Goal: Task Accomplishment & Management: Manage account settings

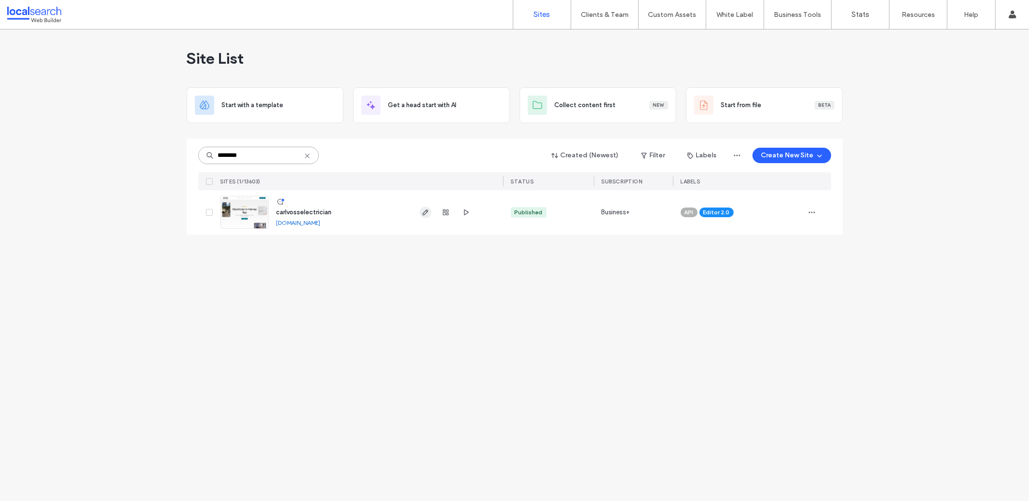
type input "********"
click at [421, 208] on span "button" at bounding box center [426, 213] width 12 height 12
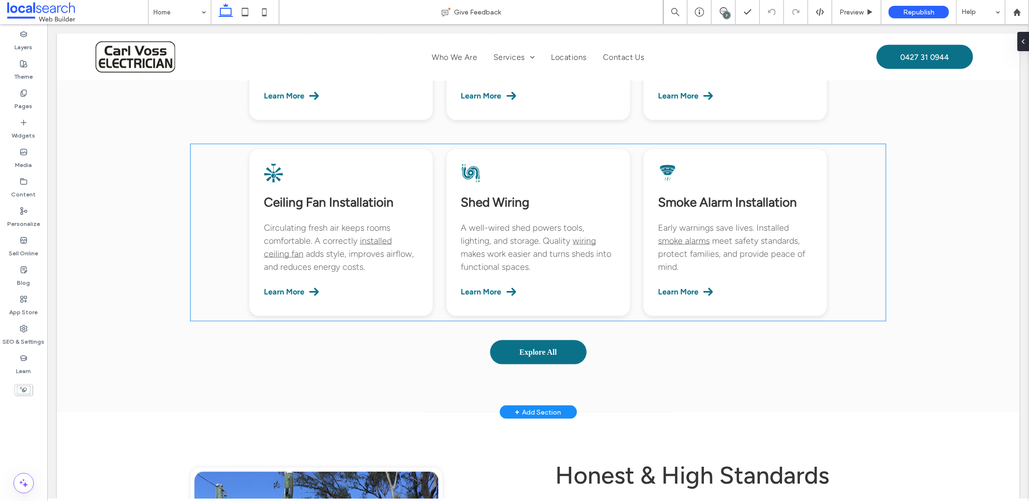
scroll to position [1112, 0]
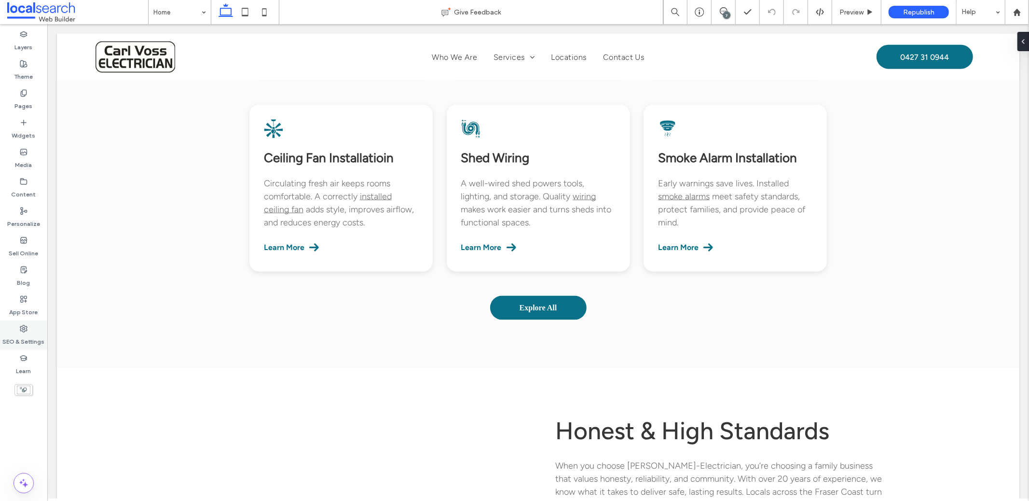
click at [28, 335] on label "SEO & Settings" at bounding box center [24, 339] width 42 height 14
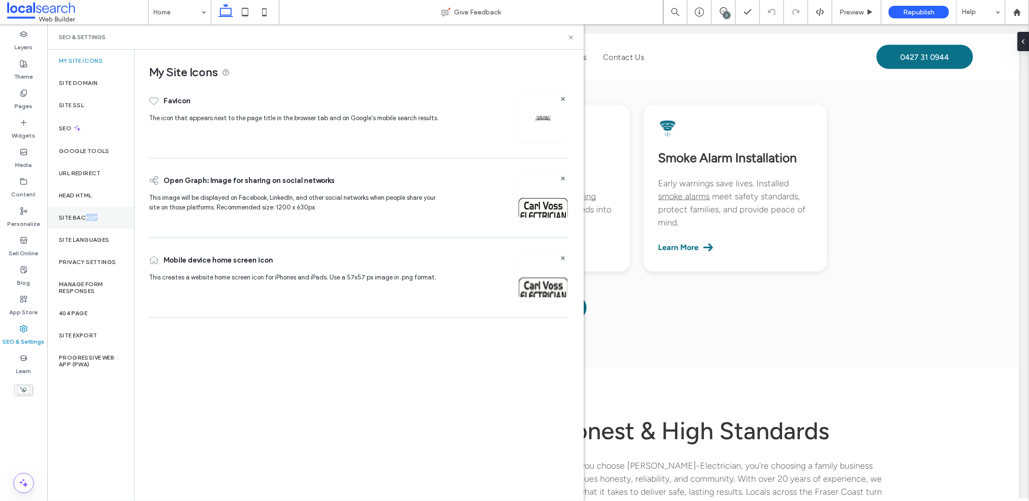
drag, startPoint x: 83, startPoint y: 220, endPoint x: 87, endPoint y: 216, distance: 5.5
click at [83, 221] on div "Site Backup" at bounding box center [90, 218] width 87 height 22
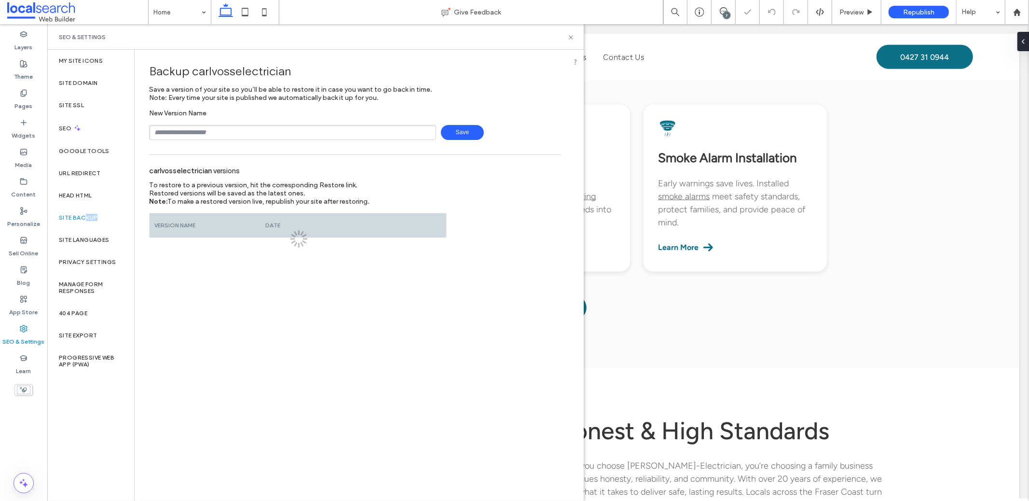
click at [209, 126] on input "text" at bounding box center [292, 132] width 287 height 15
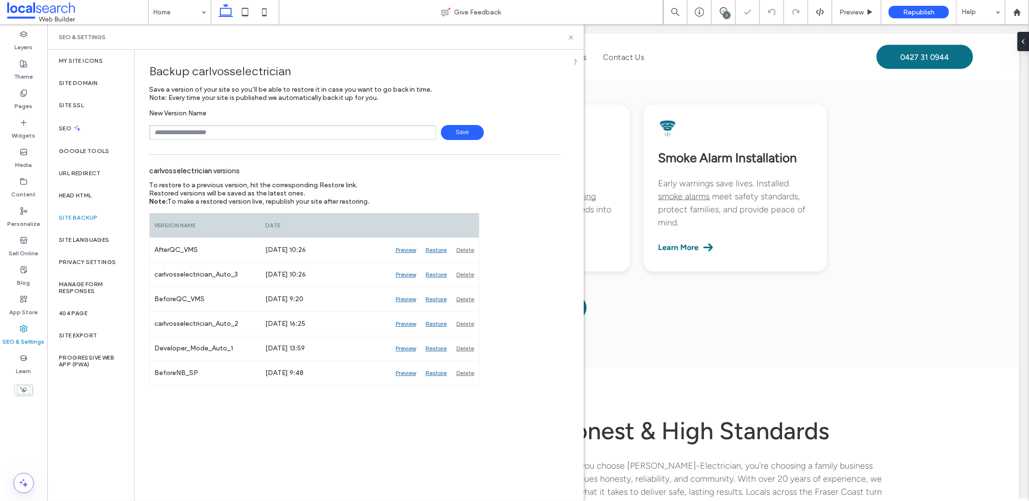
type input "*********"
click at [466, 130] on span "Save" at bounding box center [462, 132] width 43 height 15
drag, startPoint x: 573, startPoint y: 36, endPoint x: 496, endPoint y: 2, distance: 83.4
click at [573, 36] on icon at bounding box center [570, 37] width 7 height 7
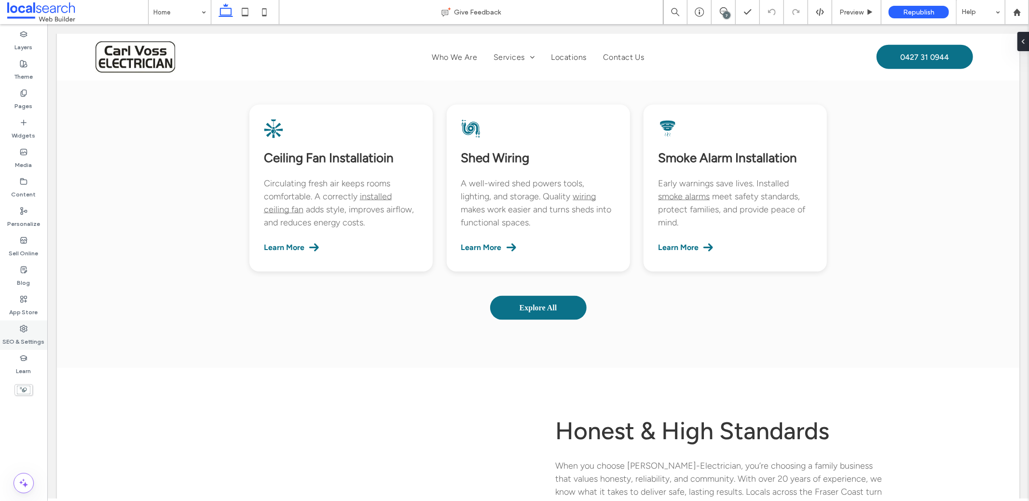
click at [30, 341] on label "SEO & Settings" at bounding box center [24, 339] width 42 height 14
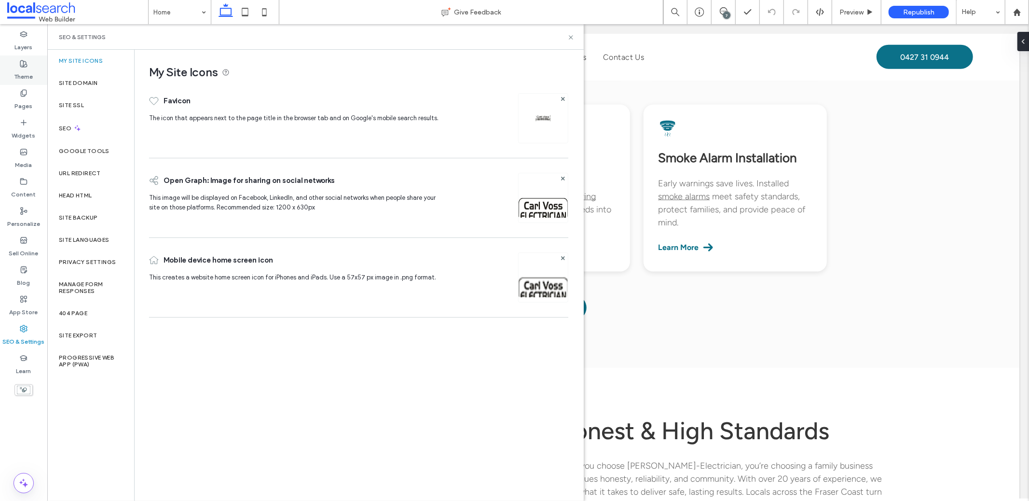
click at [20, 74] on label "Theme" at bounding box center [23, 75] width 19 height 14
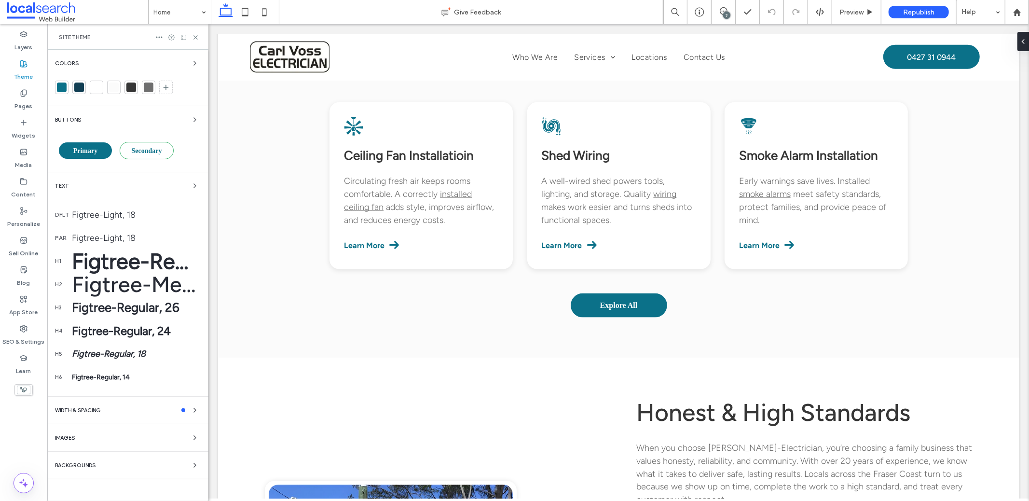
scroll to position [1081, 0]
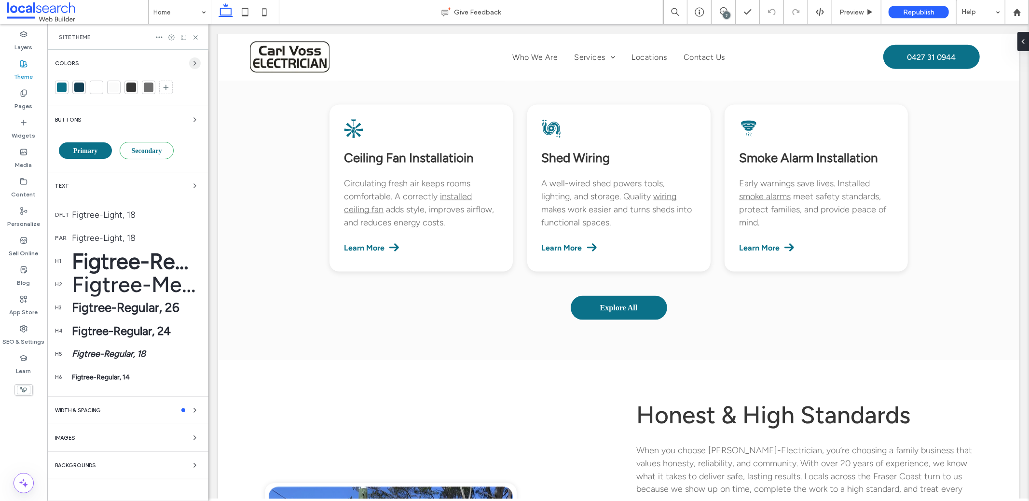
click at [193, 59] on icon "button" at bounding box center [195, 63] width 8 height 8
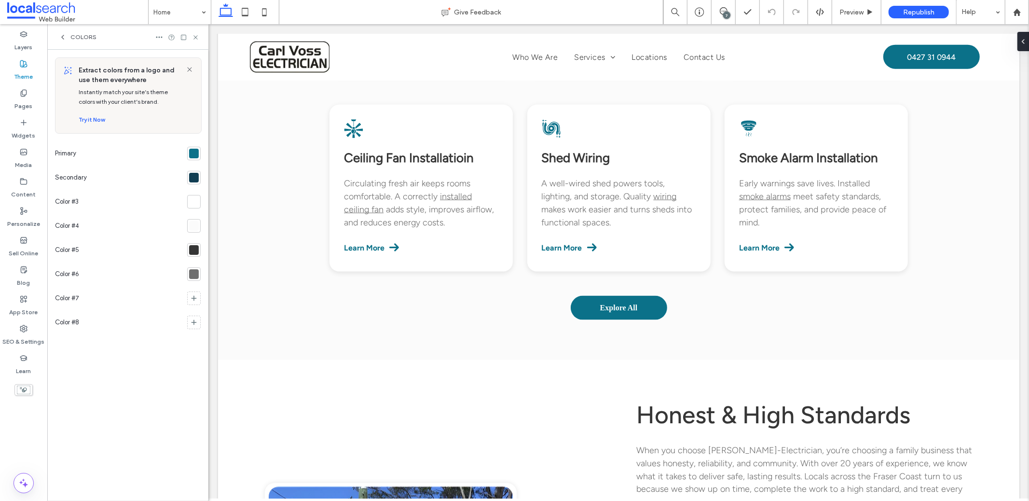
click at [193, 154] on div at bounding box center [194, 154] width 10 height 10
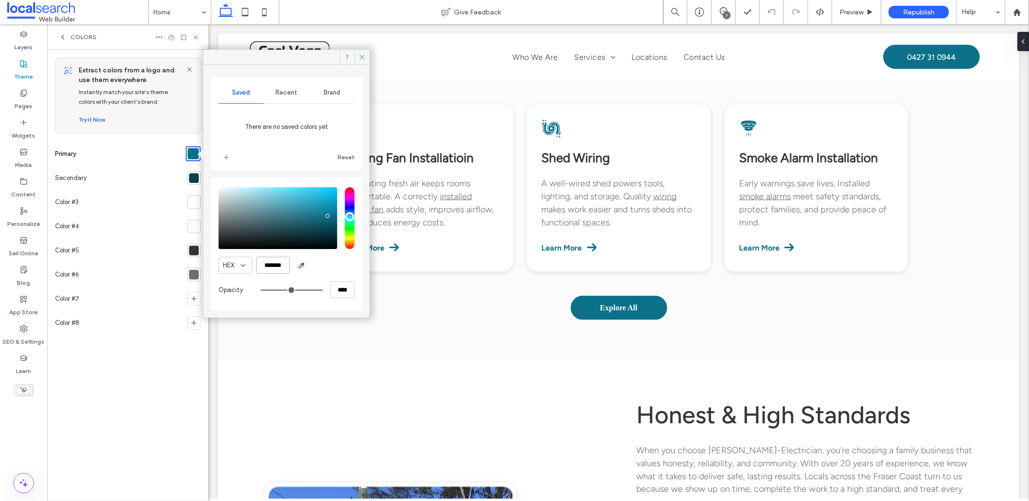
click at [263, 264] on input "*******" at bounding box center [273, 265] width 34 height 17
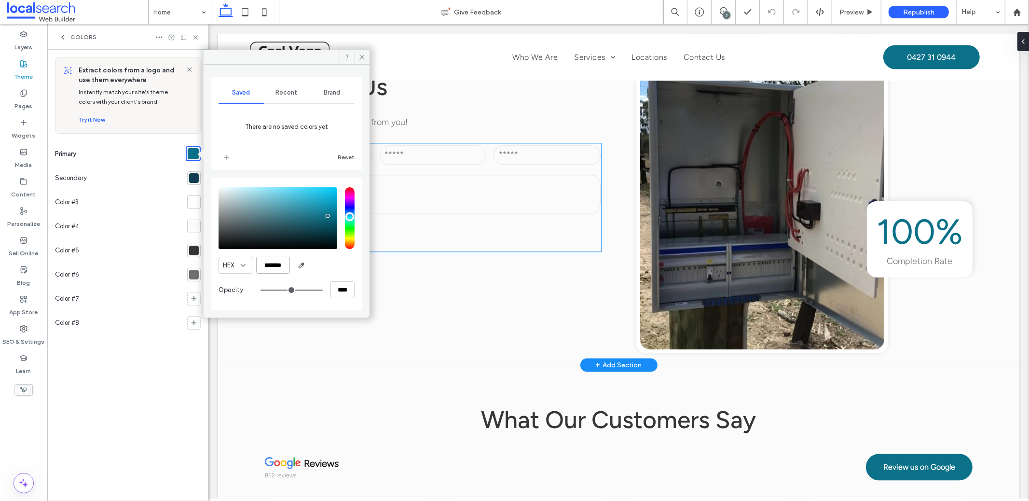
scroll to position [1679, 0]
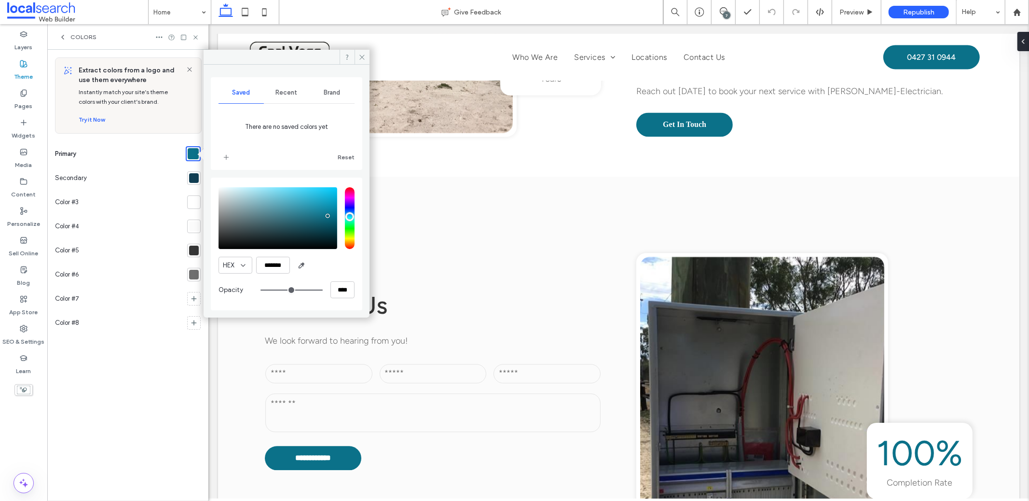
click at [189, 202] on div at bounding box center [194, 202] width 10 height 10
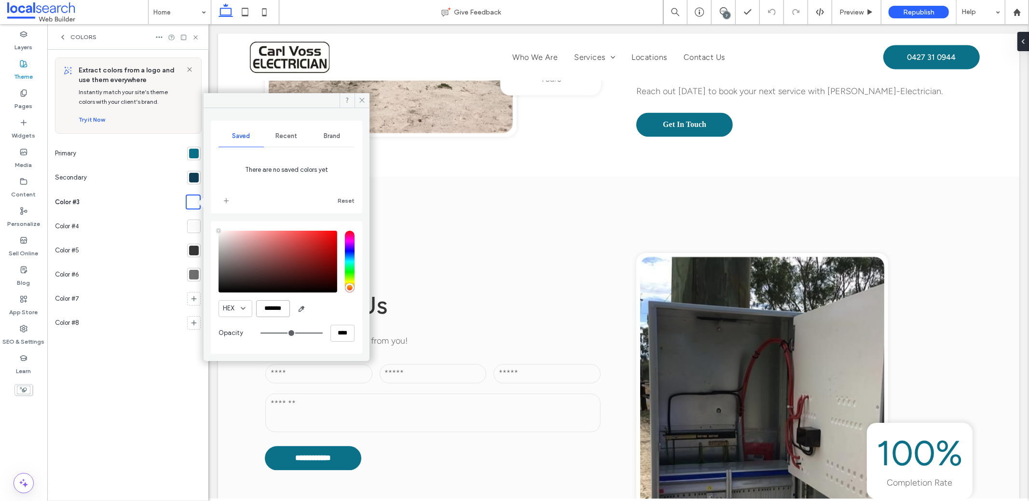
click at [276, 310] on input "*******" at bounding box center [273, 308] width 34 height 17
paste input "color picker textbox"
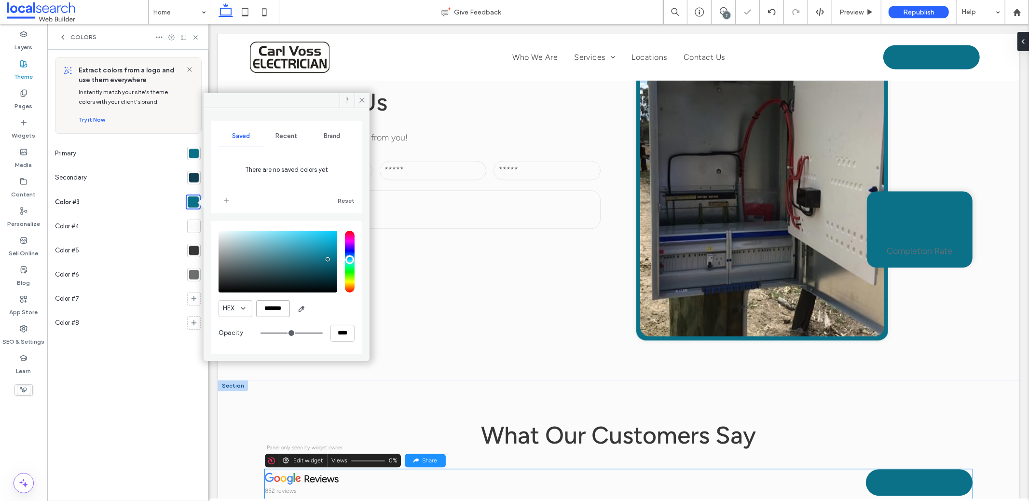
scroll to position [2029, 0]
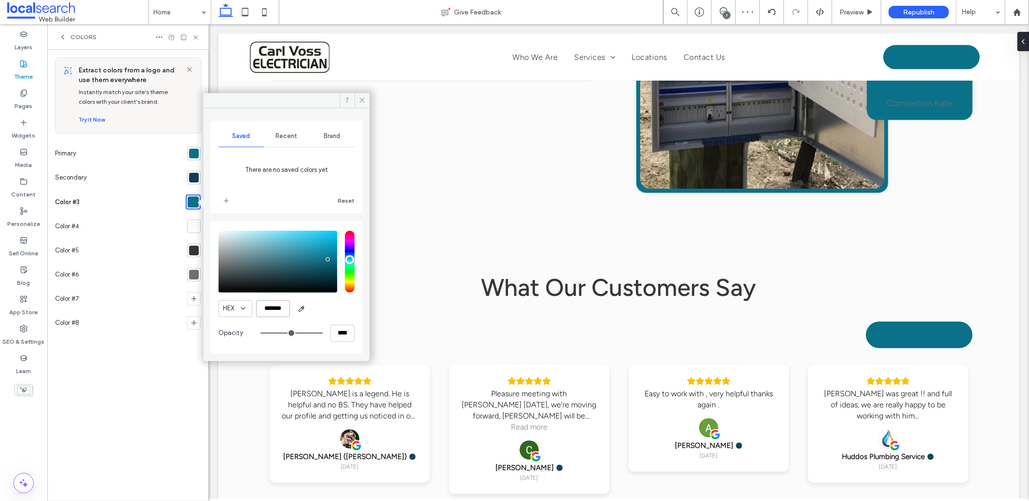
type input "*******"
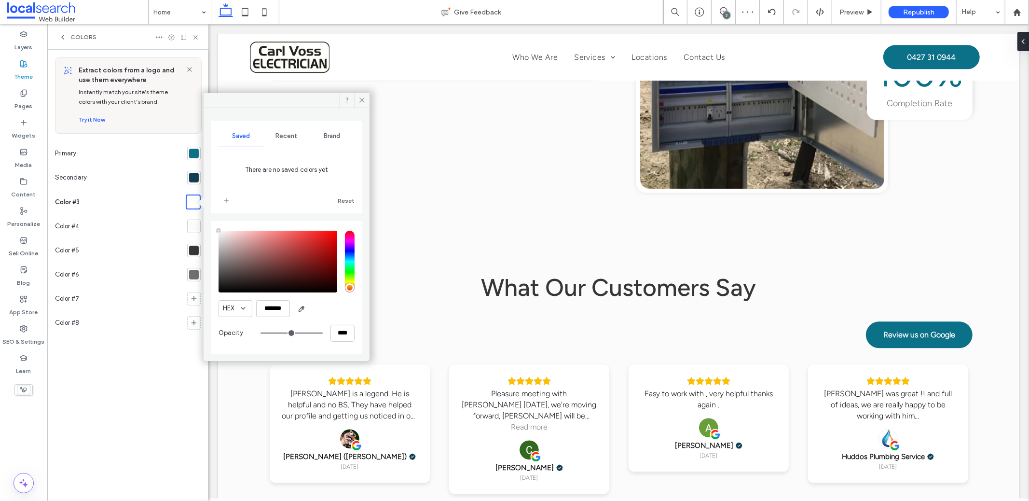
click at [193, 231] on div at bounding box center [194, 226] width 10 height 10
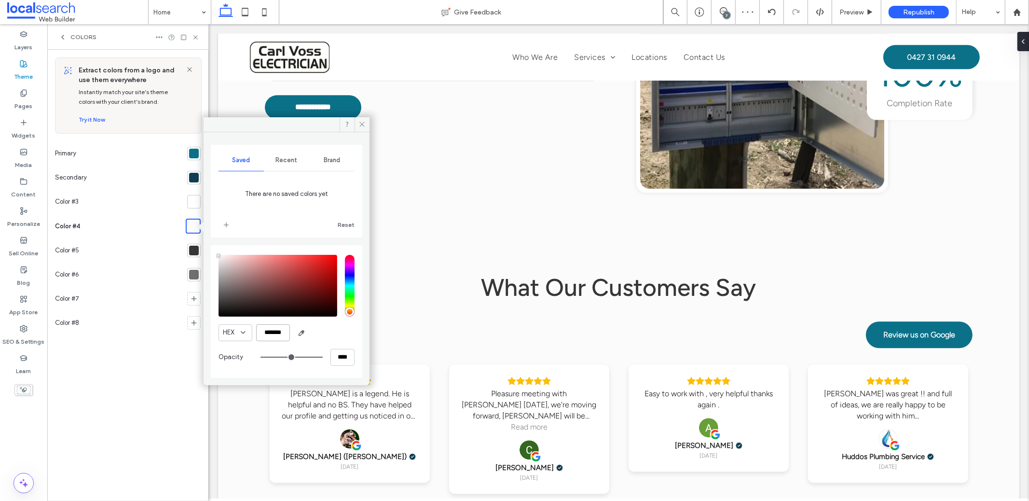
click at [270, 324] on input "*******" at bounding box center [273, 332] width 34 height 17
paste input "color picker textbox"
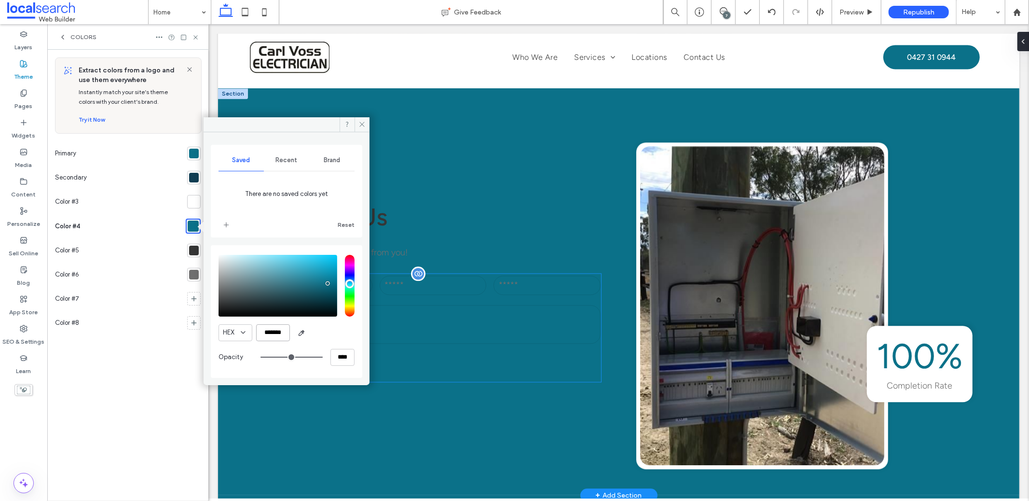
scroll to position [1735, 0]
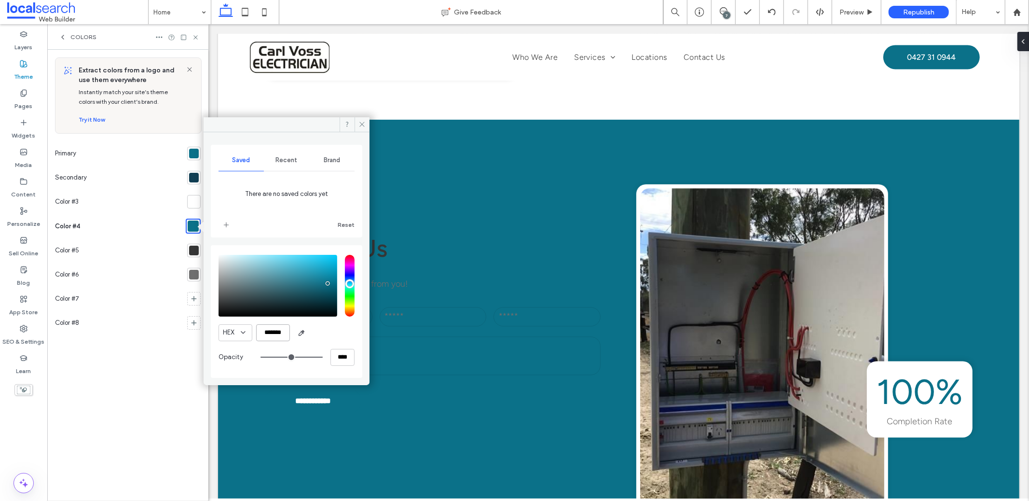
type input "*******"
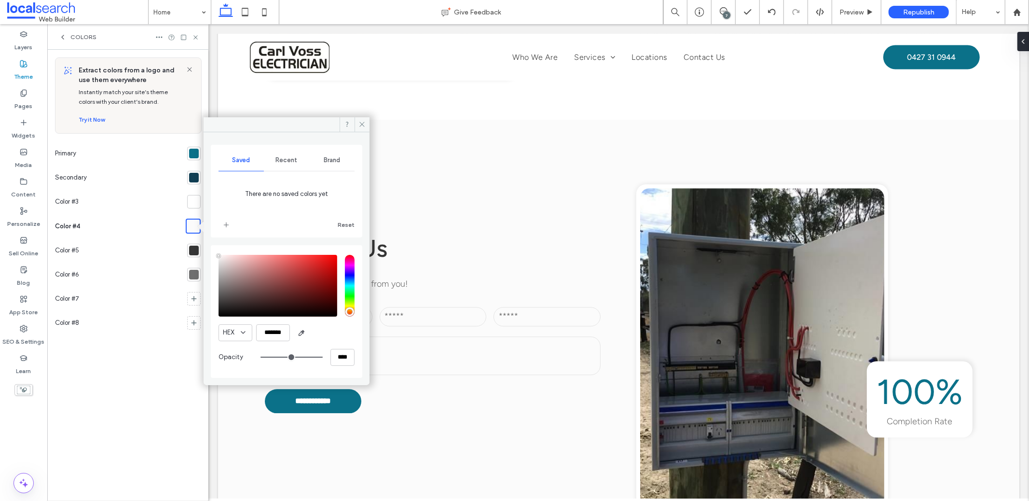
click at [192, 242] on section at bounding box center [191, 250] width 17 height 24
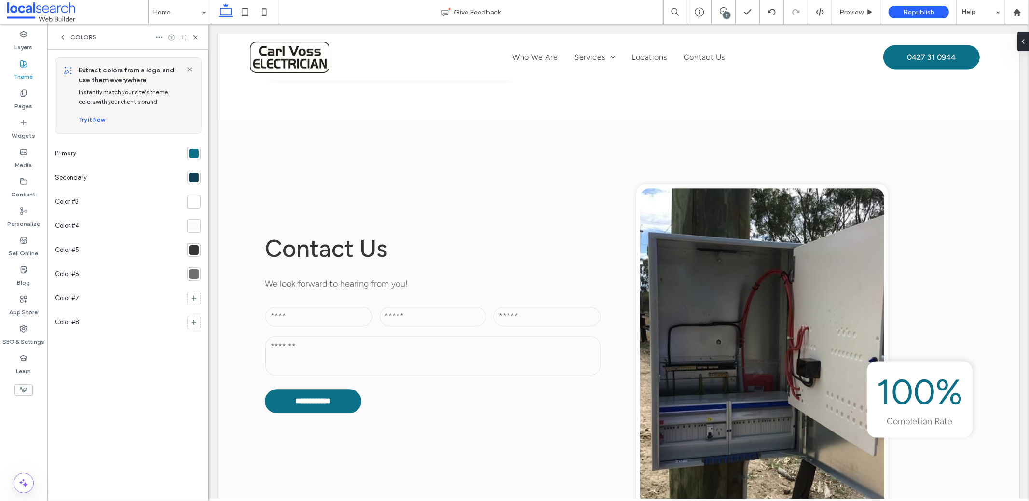
click at [195, 244] on div at bounding box center [194, 250] width 14 height 14
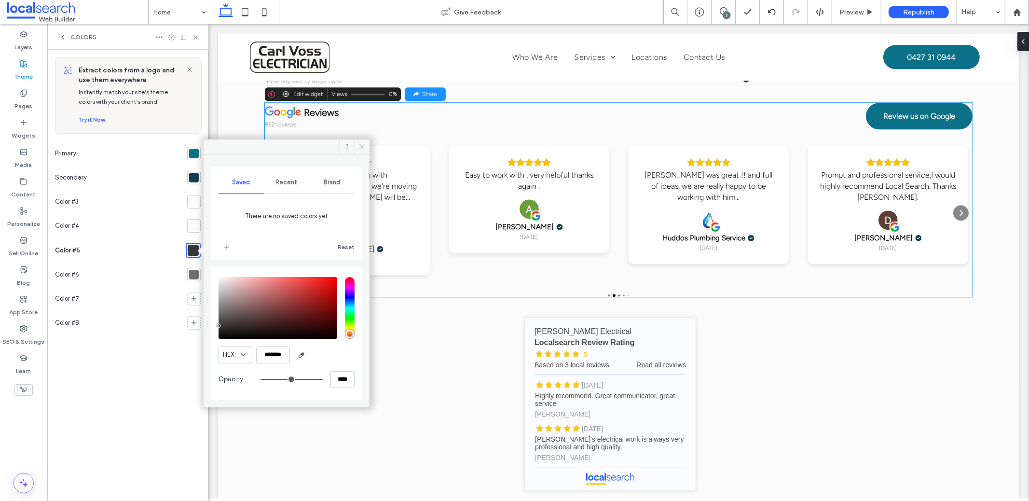
scroll to position [2123, 0]
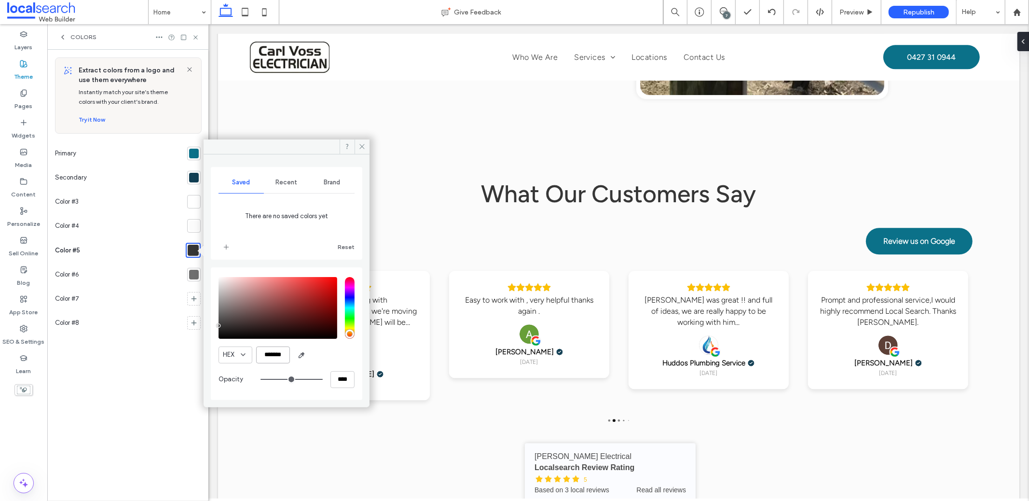
click at [270, 355] on input "*******" at bounding box center [273, 354] width 34 height 17
paste input "color picker textbox"
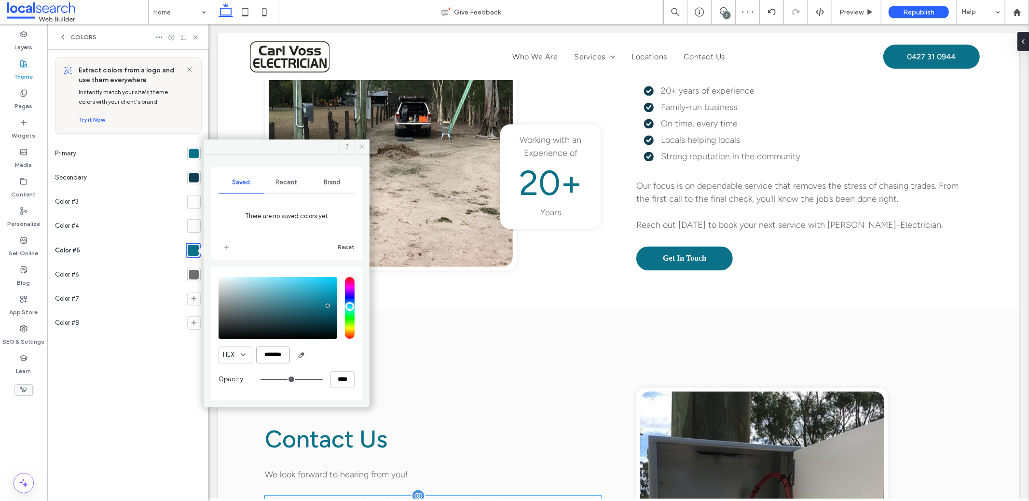
scroll to position [1674, 0]
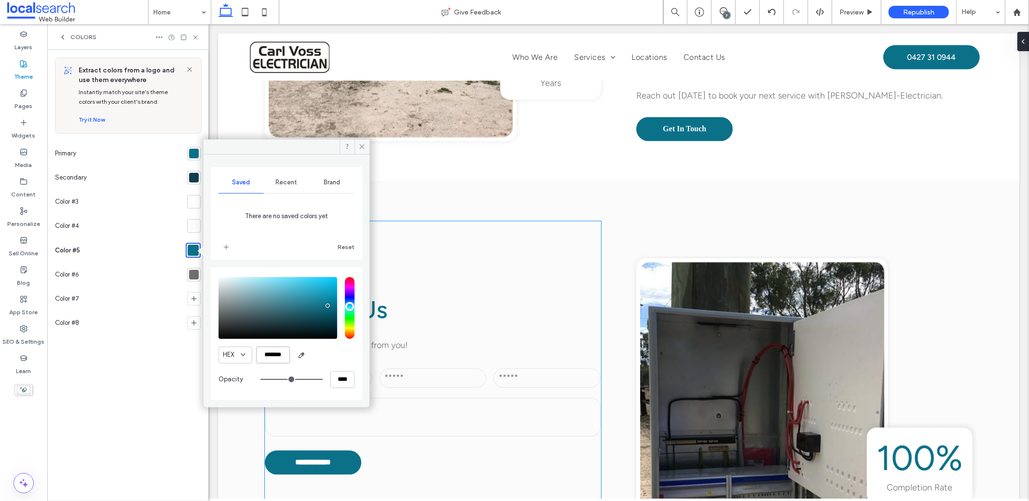
type input "*******"
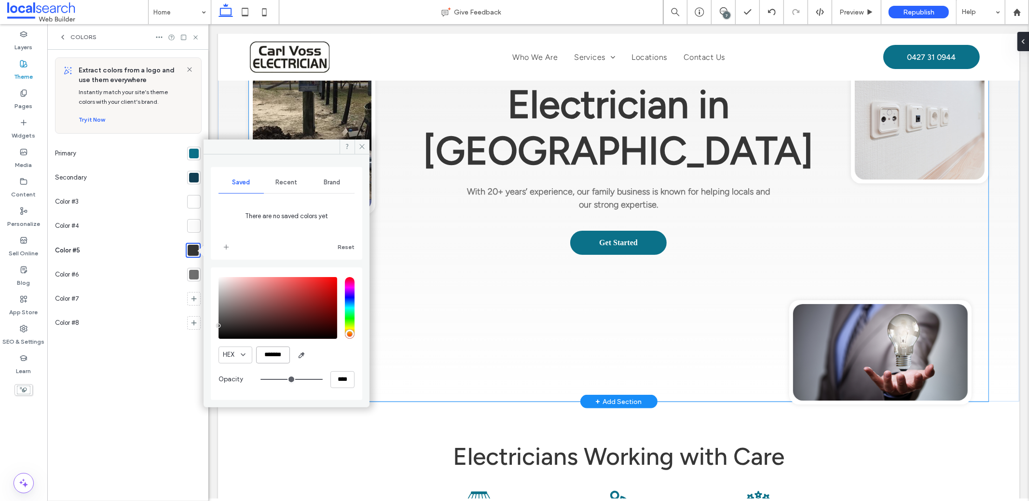
scroll to position [0, 0]
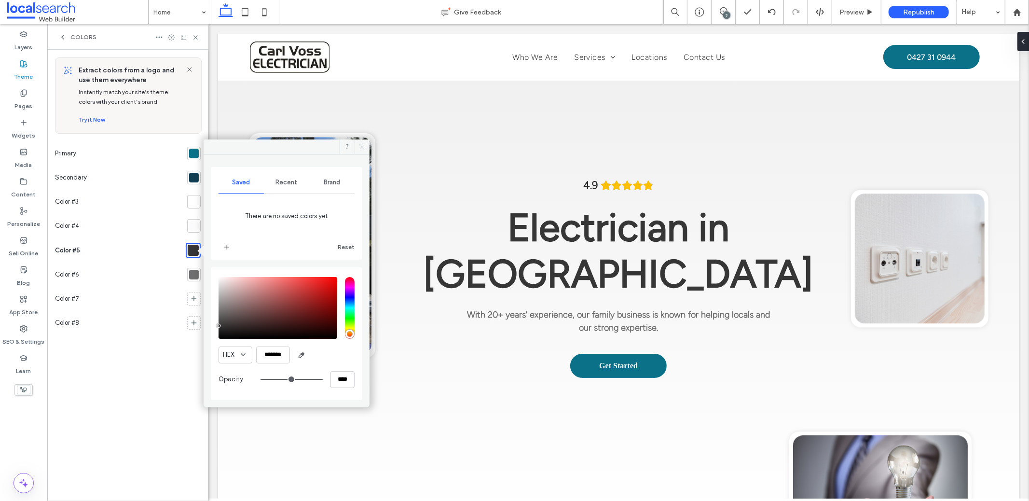
click at [362, 147] on icon at bounding box center [361, 146] width 7 height 7
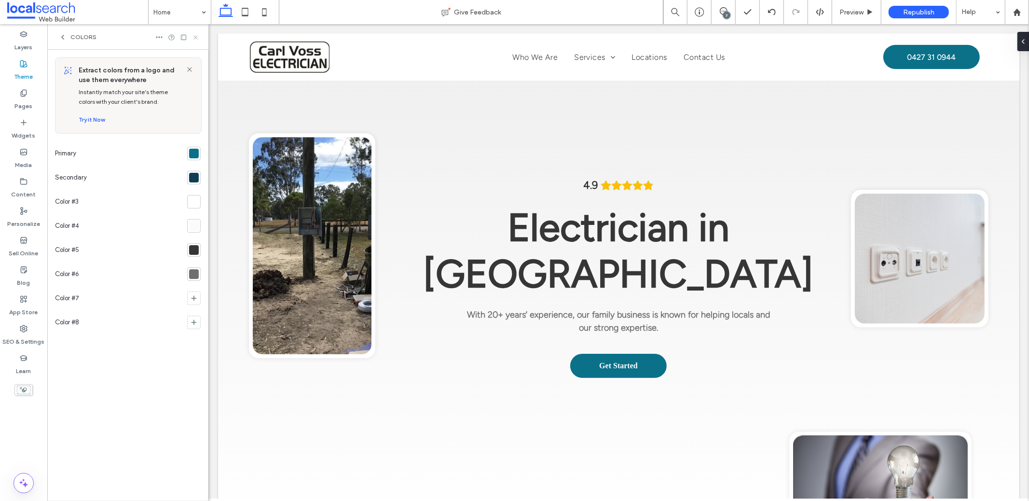
click at [195, 36] on icon at bounding box center [195, 37] width 7 height 7
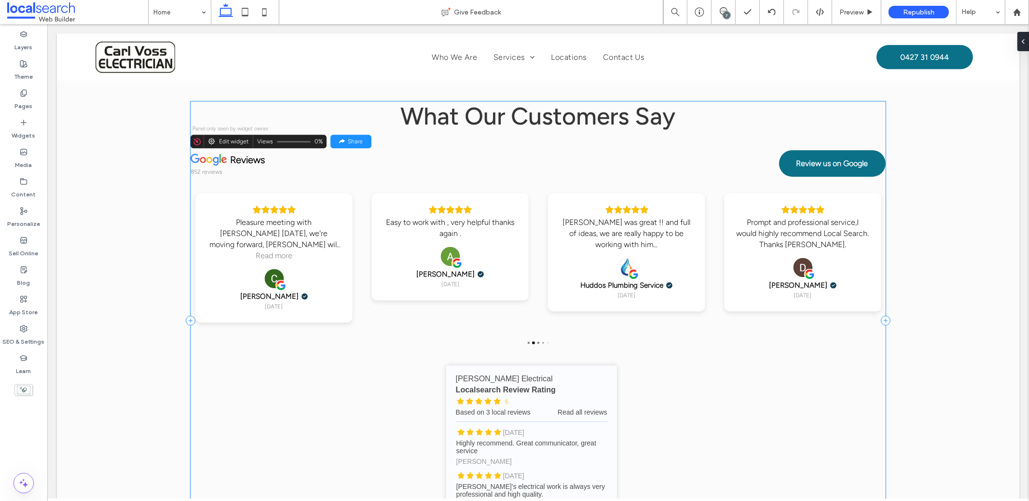
scroll to position [2195, 0]
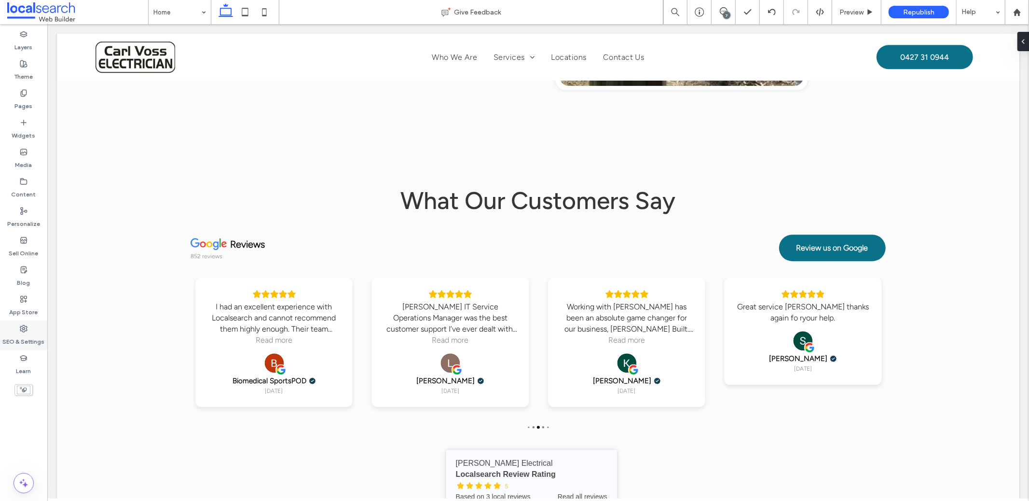
click at [25, 335] on label "SEO & Settings" at bounding box center [24, 339] width 42 height 14
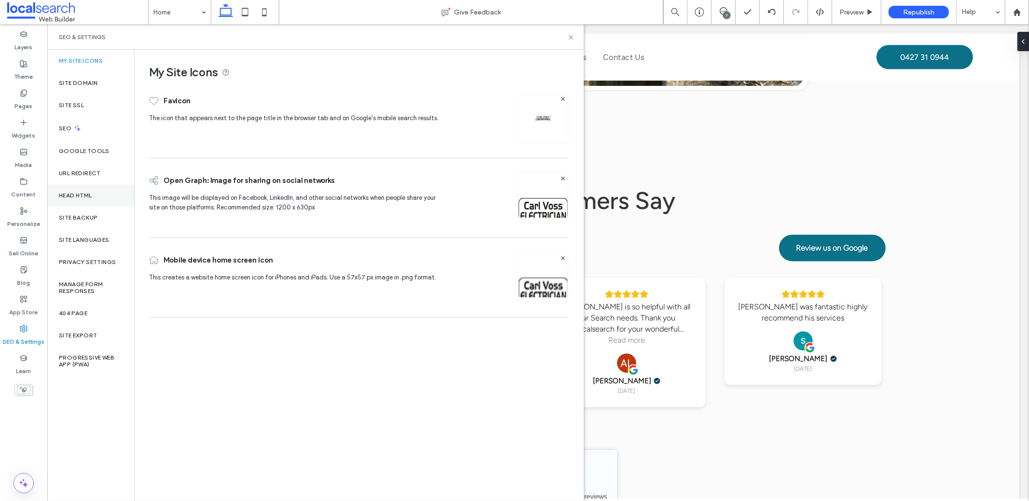
click at [93, 198] on div "Head HTML" at bounding box center [90, 195] width 87 height 22
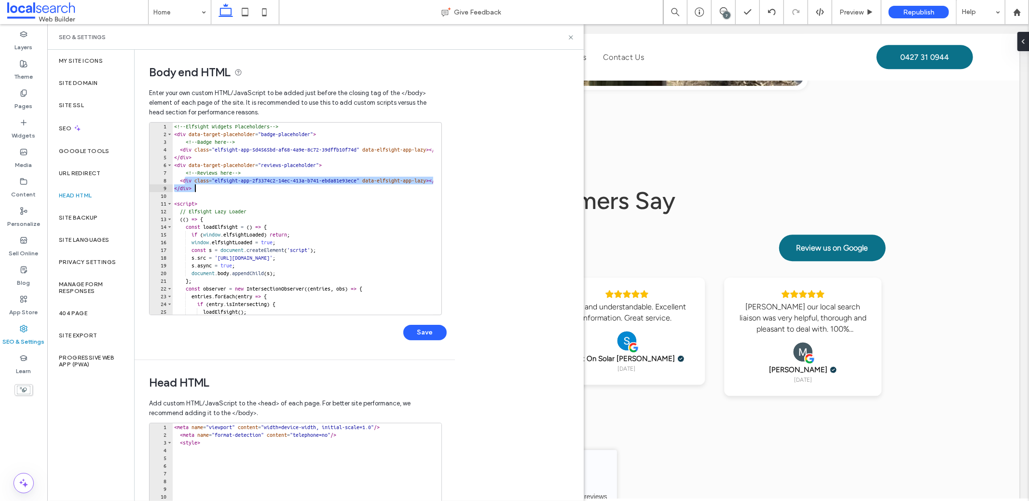
drag, startPoint x: 183, startPoint y: 178, endPoint x: 202, endPoint y: 192, distance: 23.4
click at [202, 192] on div "<!-- Elfsight Widgets Placeholders --> < div data-target-placeholder = "badge-p…" at bounding box center [453, 223] width 563 height 200
type textarea "******"
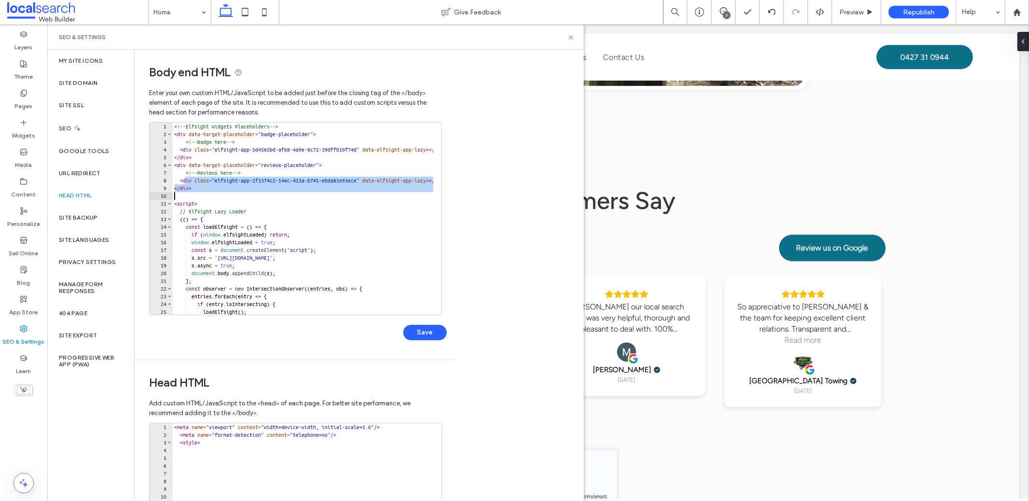
click at [204, 196] on div "<!-- Elfsight Widgets Placeholders --> < div data-target-placeholder = "badge-p…" at bounding box center [453, 223] width 563 height 200
drag, startPoint x: 197, startPoint y: 186, endPoint x: 178, endPoint y: 181, distance: 20.4
click at [178, 181] on div "<!-- Elfsight Widgets Placeholders --> < div data-target-placeholder = "badge-p…" at bounding box center [453, 223] width 563 height 200
paste textarea "Cursor at row 8"
type textarea "**********"
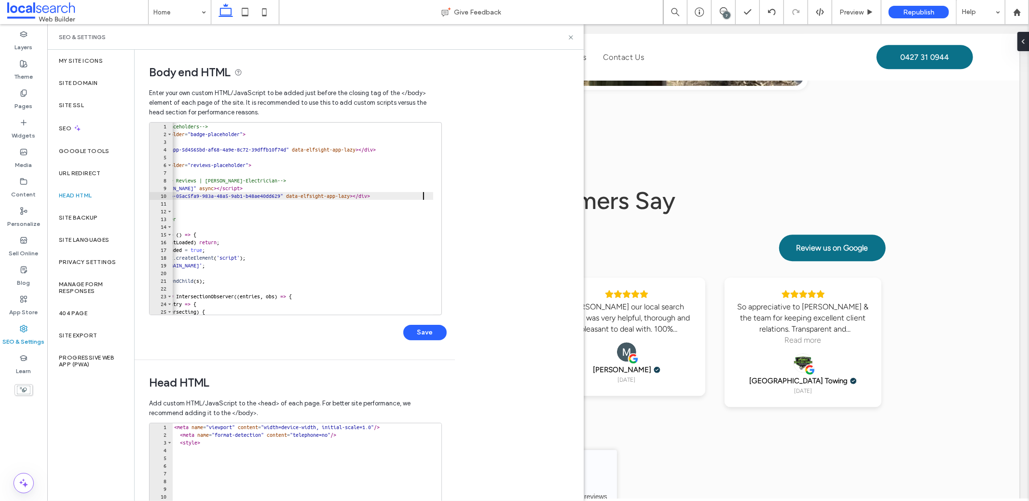
scroll to position [0, 70]
click at [426, 337] on button "Save" at bounding box center [424, 332] width 43 height 15
click at [571, 36] on icon at bounding box center [570, 37] width 7 height 7
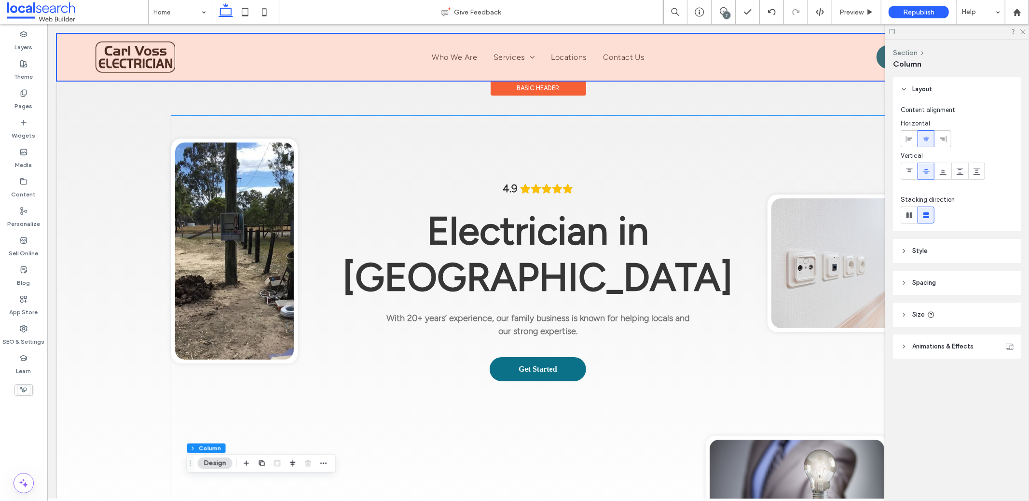
scroll to position [0, 0]
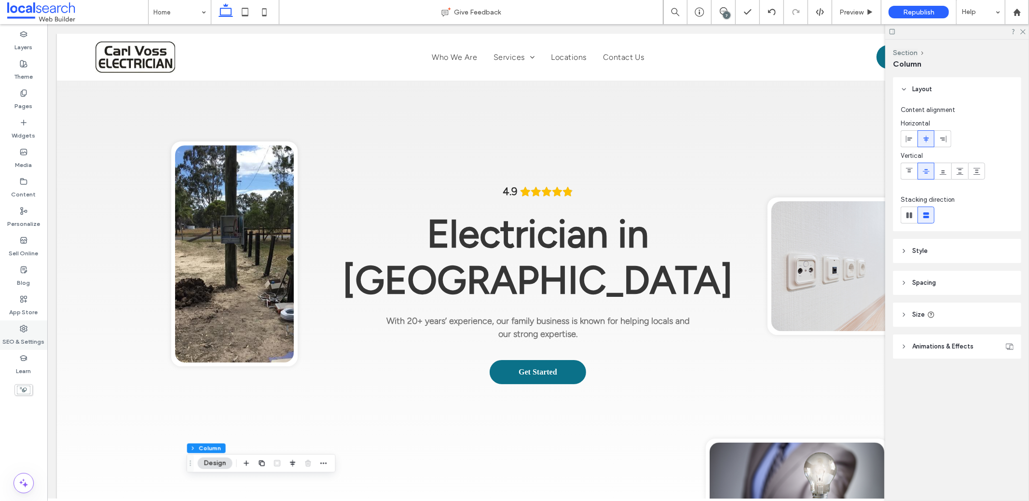
click at [28, 340] on label "SEO & Settings" at bounding box center [24, 339] width 42 height 14
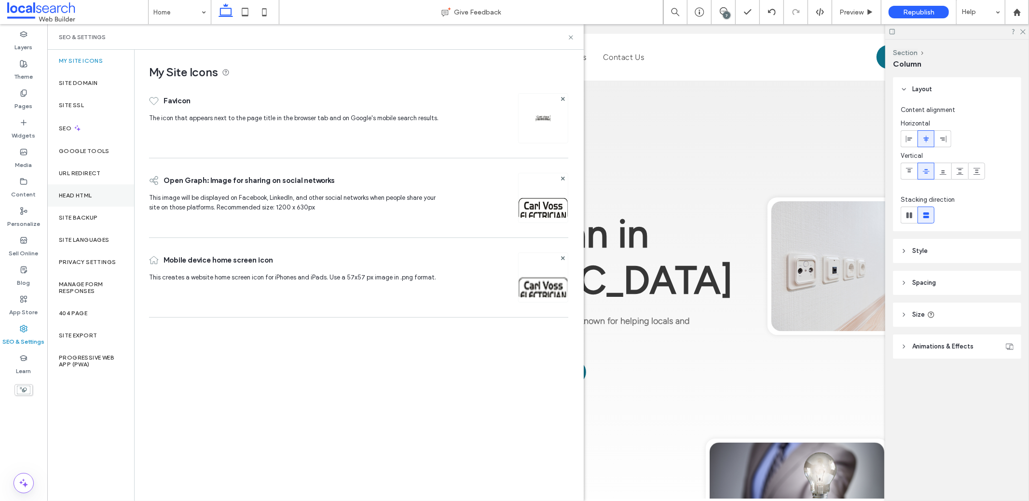
click at [92, 192] on label "Head HTML" at bounding box center [75, 195] width 33 height 7
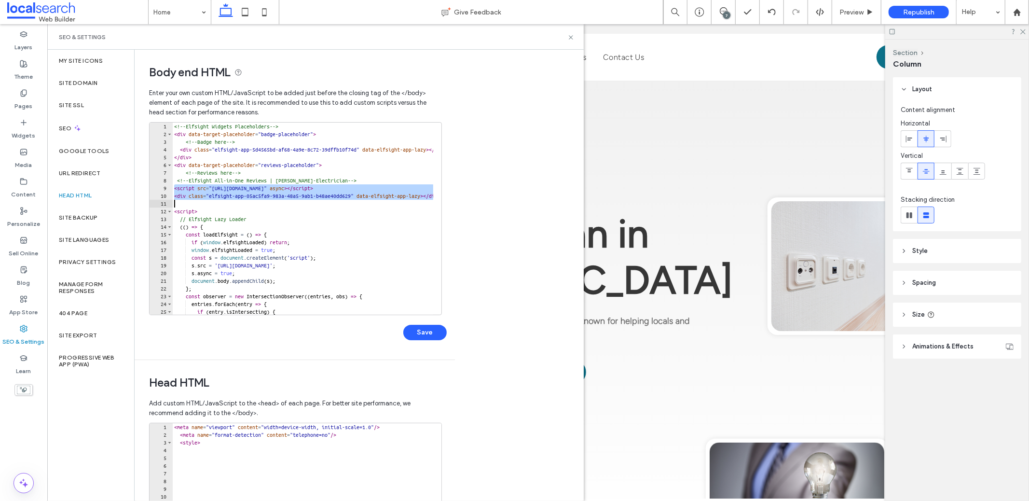
drag, startPoint x: 175, startPoint y: 185, endPoint x: 467, endPoint y: 202, distance: 292.9
click at [467, 202] on div "**********" at bounding box center [359, 275] width 449 height 451
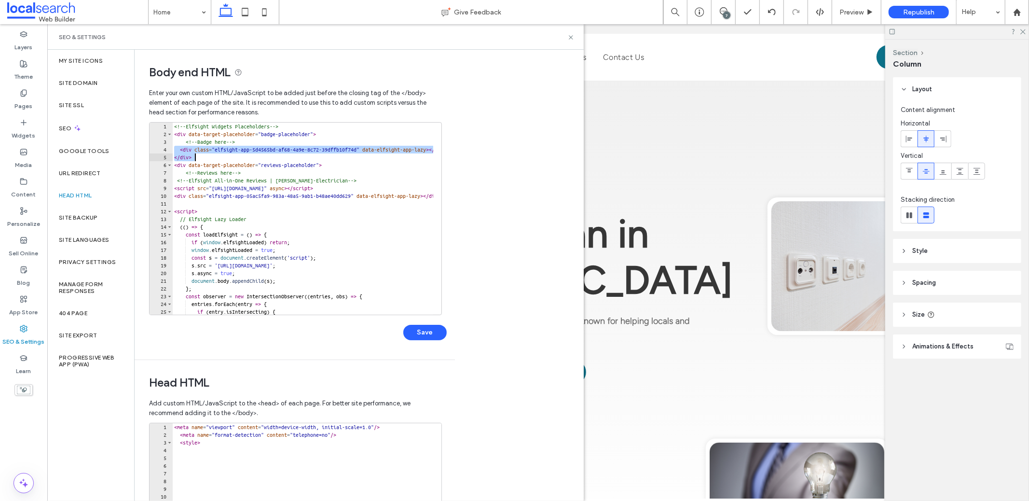
drag, startPoint x: 175, startPoint y: 151, endPoint x: 221, endPoint y: 159, distance: 47.0
click at [221, 159] on div "<!-- Elfsight Widgets Placeholders --> < div data-target-placeholder = "badge-p…" at bounding box center [453, 223] width 563 height 200
paste textarea "Cursor at row 5"
type textarea "**********"
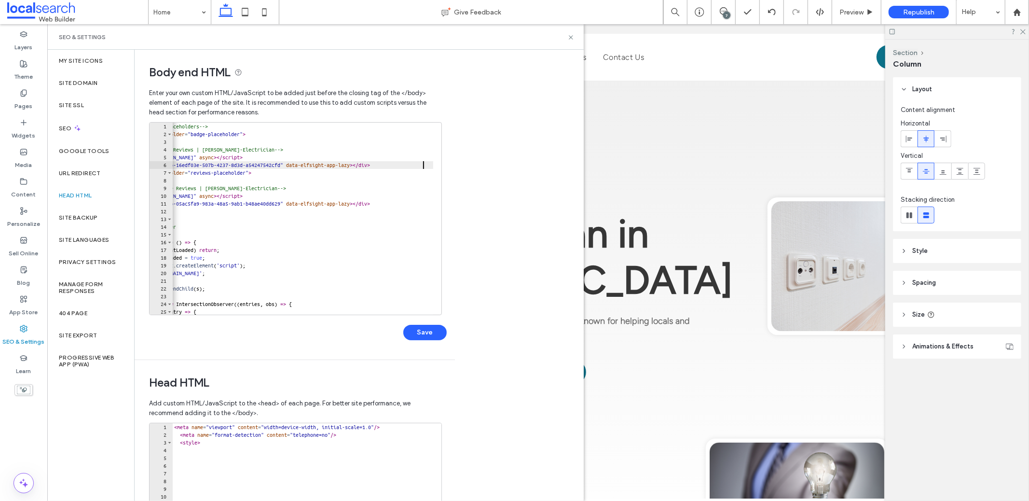
scroll to position [0, 70]
drag, startPoint x: 433, startPoint y: 331, endPoint x: 436, endPoint y: 326, distance: 5.9
click at [433, 331] on button "Save" at bounding box center [424, 332] width 43 height 15
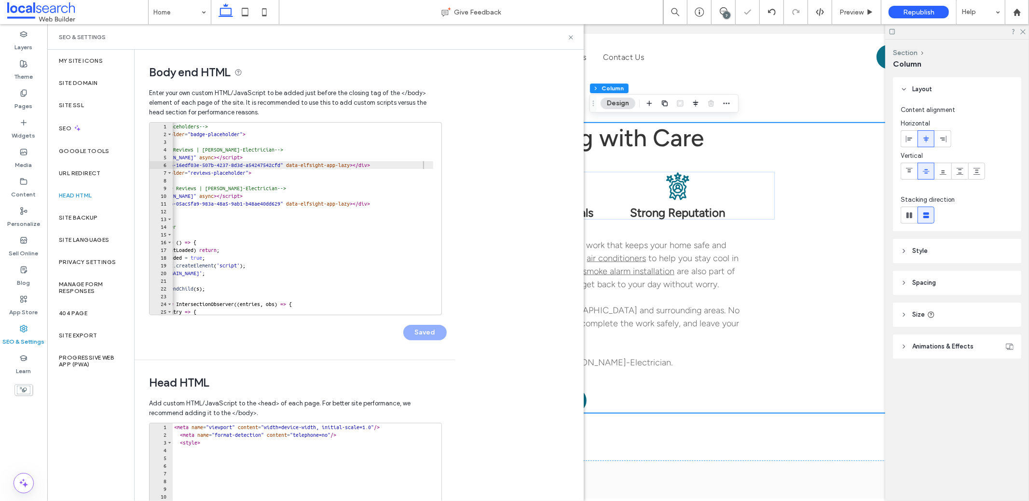
scroll to position [459, 0]
click at [571, 37] on use at bounding box center [571, 37] width 4 height 4
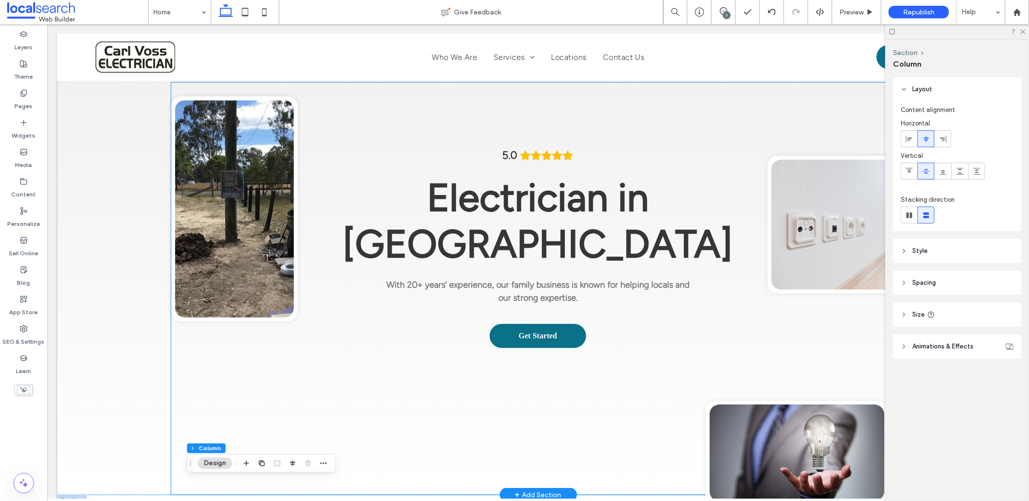
scroll to position [93, 0]
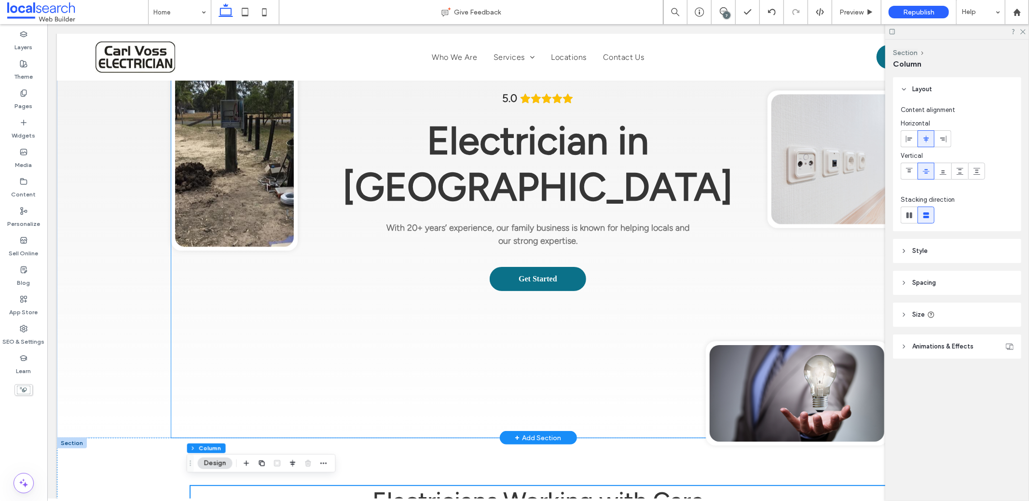
click at [752, 363] on link at bounding box center [796, 393] width 175 height 96
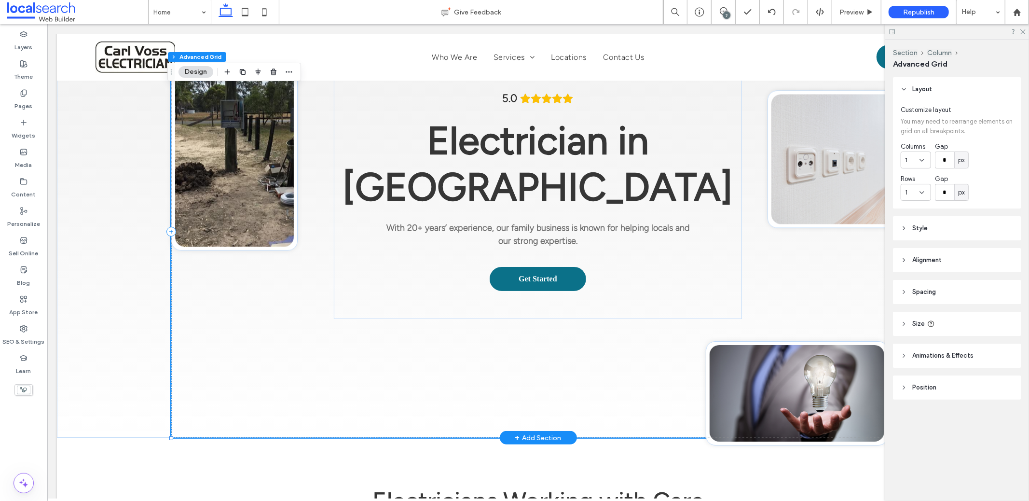
click at [752, 362] on link at bounding box center [796, 393] width 175 height 96
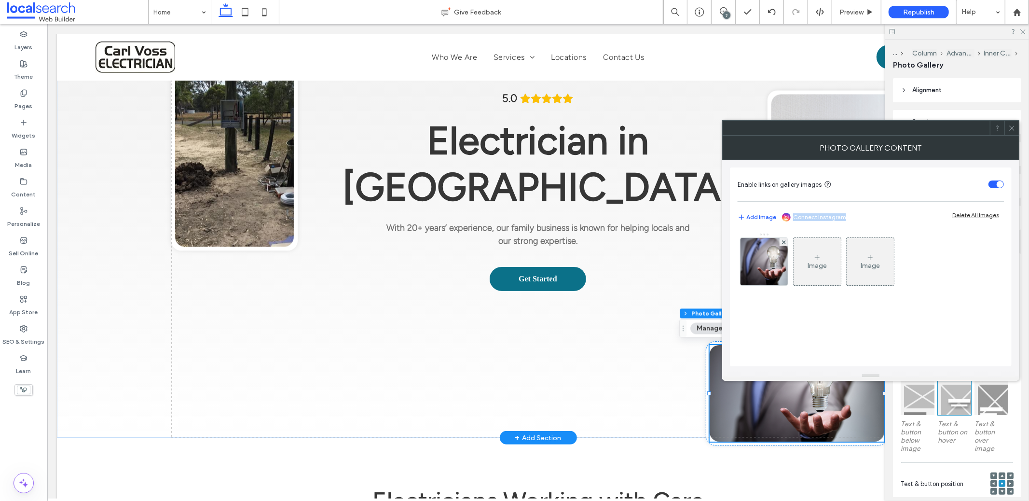
click at [753, 363] on div "Enable links on gallery images Add image Connect Instagram Delete All Images Im…" at bounding box center [871, 266] width 282 height 199
click at [757, 248] on img at bounding box center [764, 261] width 71 height 47
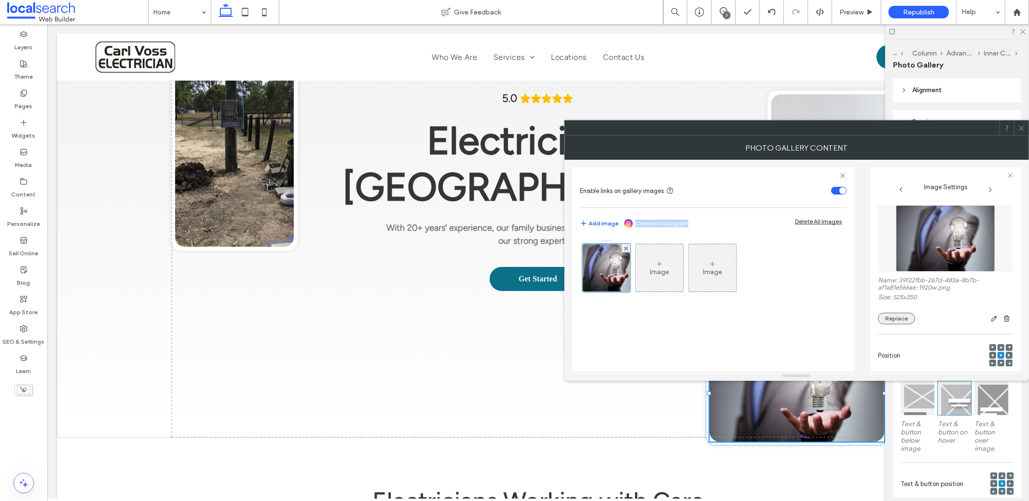
click at [896, 320] on button "Replace" at bounding box center [896, 319] width 37 height 12
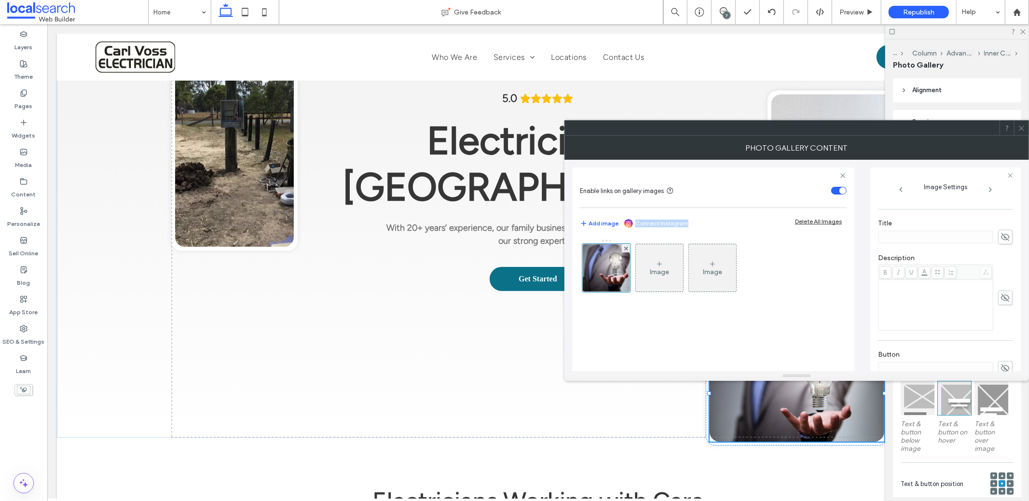
scroll to position [73, 0]
click at [899, 243] on button "Replace" at bounding box center [896, 245] width 37 height 12
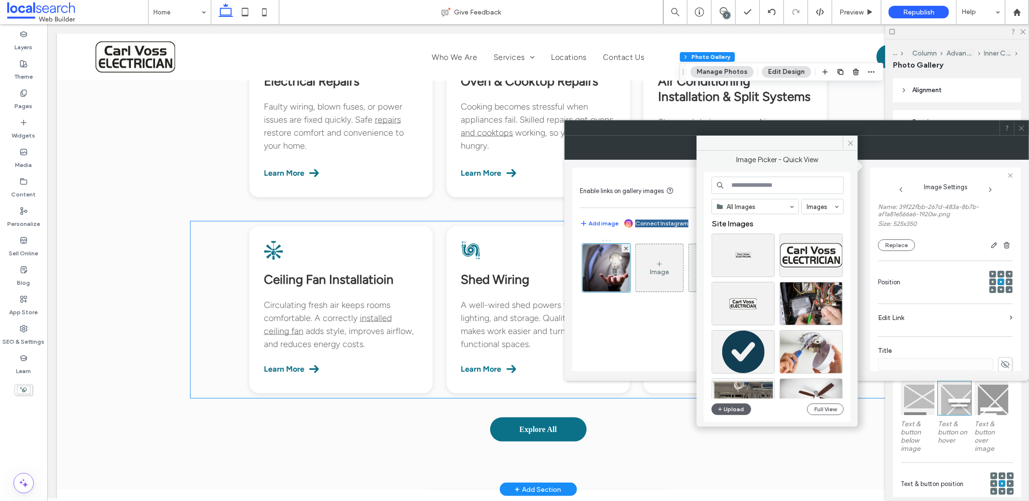
scroll to position [1069, 0]
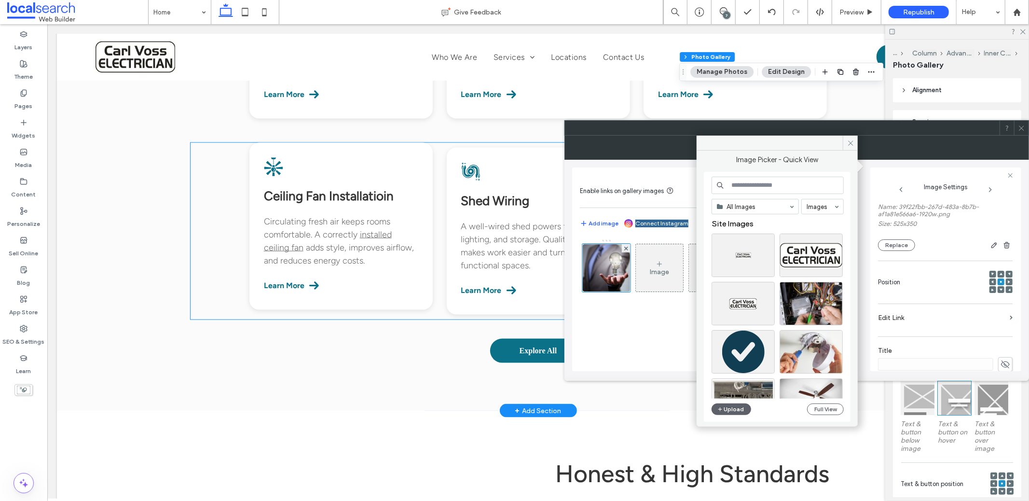
click at [358, 188] on span "Ceiling Fan Installatioin" at bounding box center [328, 195] width 130 height 15
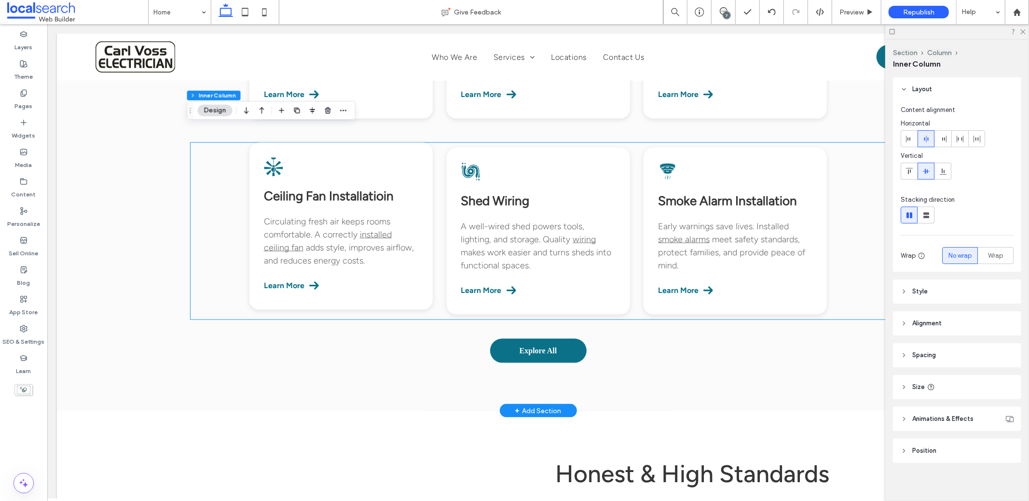
click at [358, 188] on span "Ceiling Fan Installatioin" at bounding box center [328, 195] width 130 height 15
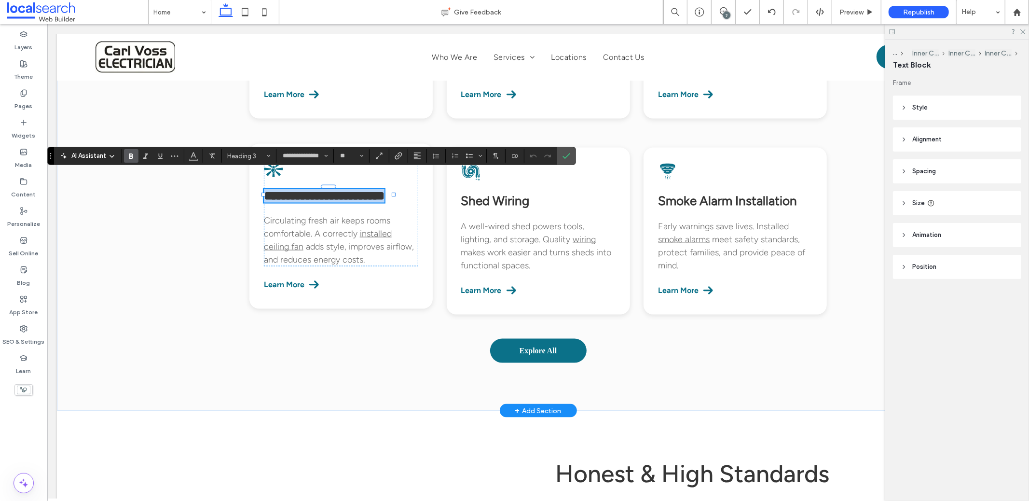
click at [358, 189] on span "**********" at bounding box center [323, 195] width 121 height 12
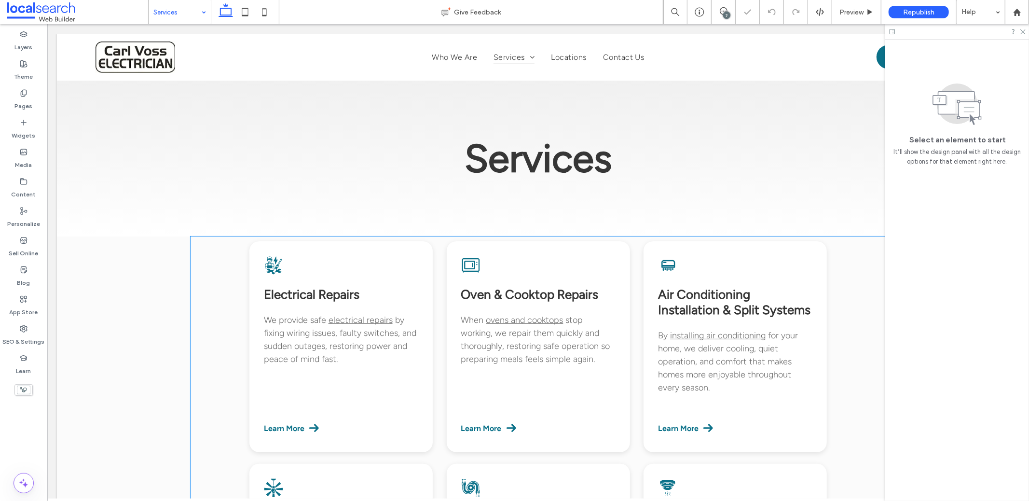
scroll to position [106, 0]
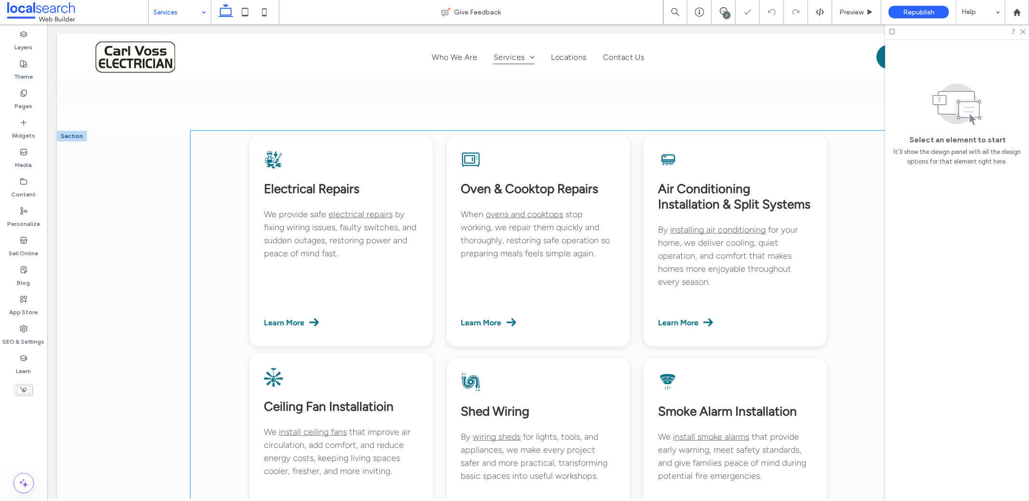
click at [362, 406] on span "Ceiling Fan Installatioin" at bounding box center [328, 405] width 130 height 15
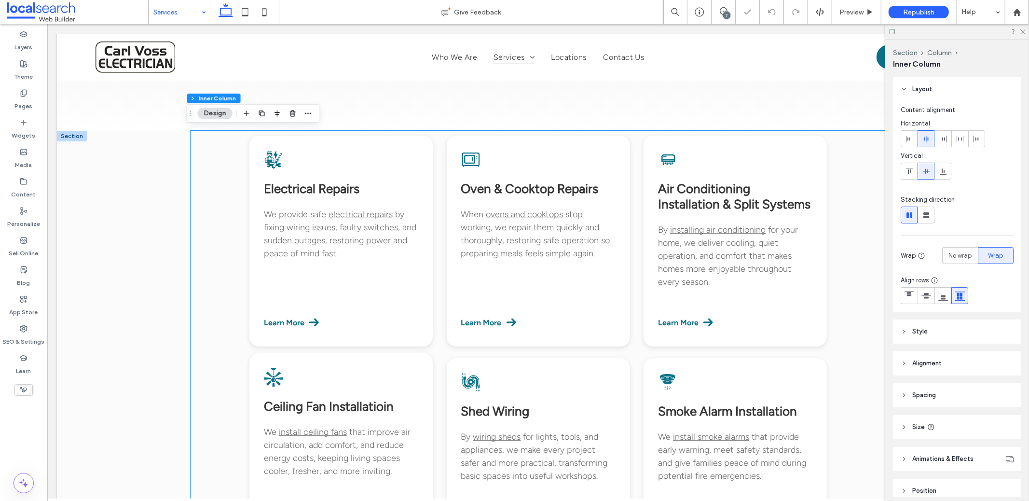
click at [362, 406] on span "Ceiling Fan Installatioin" at bounding box center [328, 405] width 130 height 15
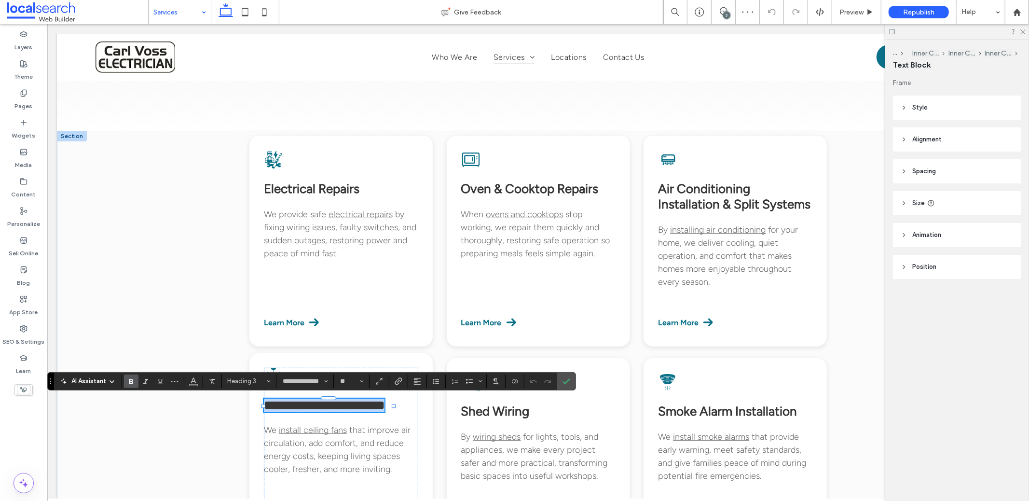
click at [362, 405] on span "**********" at bounding box center [323, 405] width 121 height 12
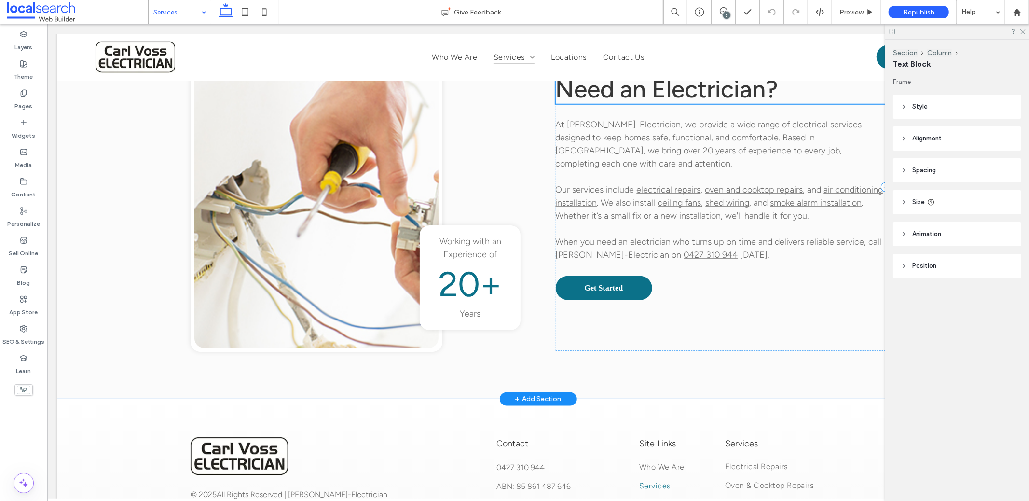
scroll to position [681, 0]
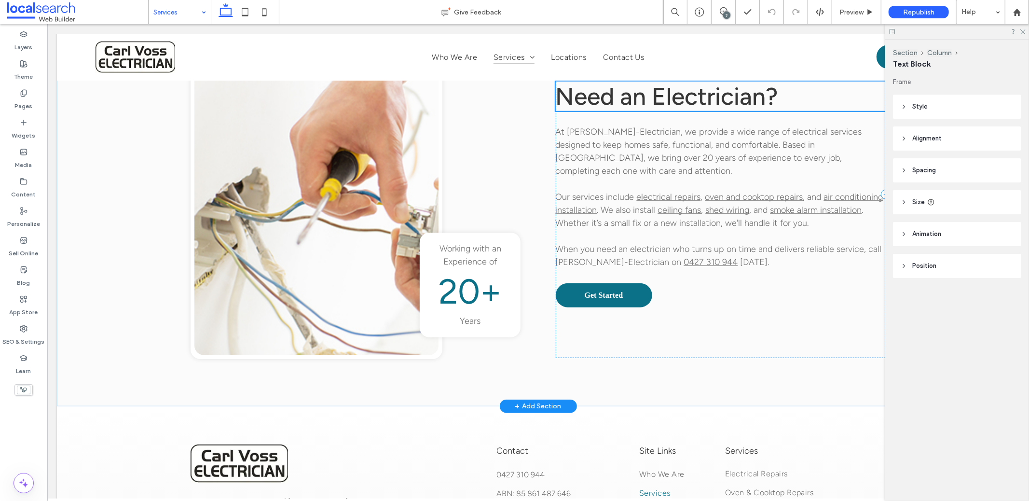
click at [689, 93] on span "Need an Electrician?" at bounding box center [666, 95] width 222 height 29
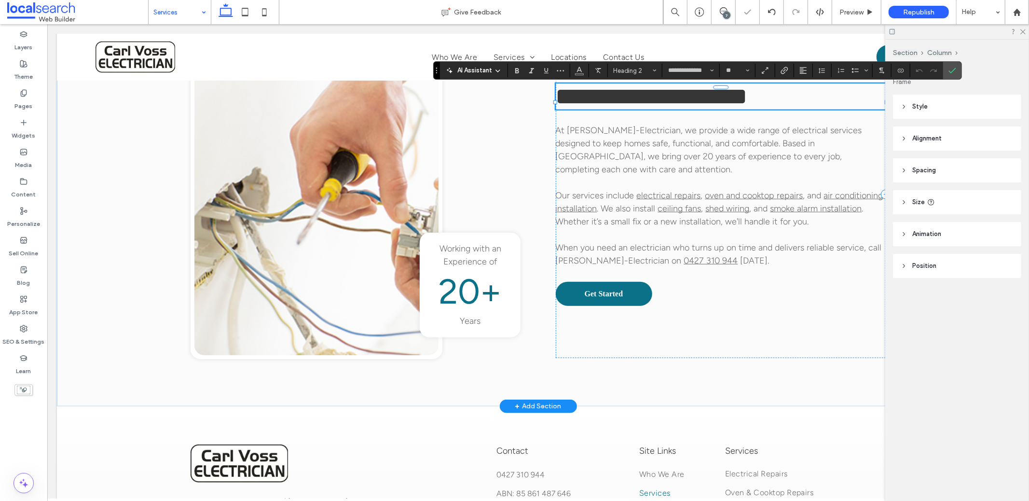
click at [667, 106] on span "**********" at bounding box center [651, 96] width 192 height 24
drag, startPoint x: 653, startPoint y: 102, endPoint x: 763, endPoint y: 106, distance: 109.6
click at [747, 106] on span "**********" at bounding box center [651, 96] width 192 height 24
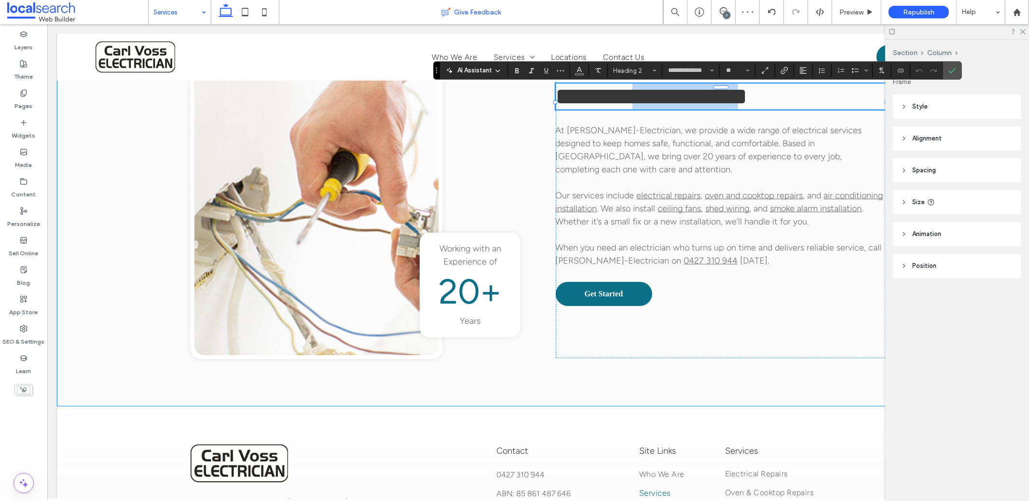
copy span "**********"
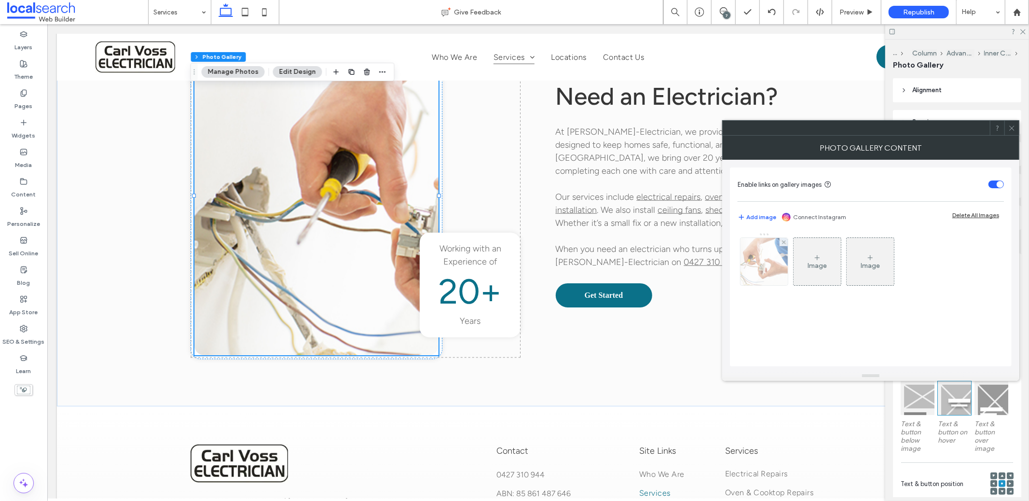
click at [778, 264] on img at bounding box center [764, 261] width 71 height 47
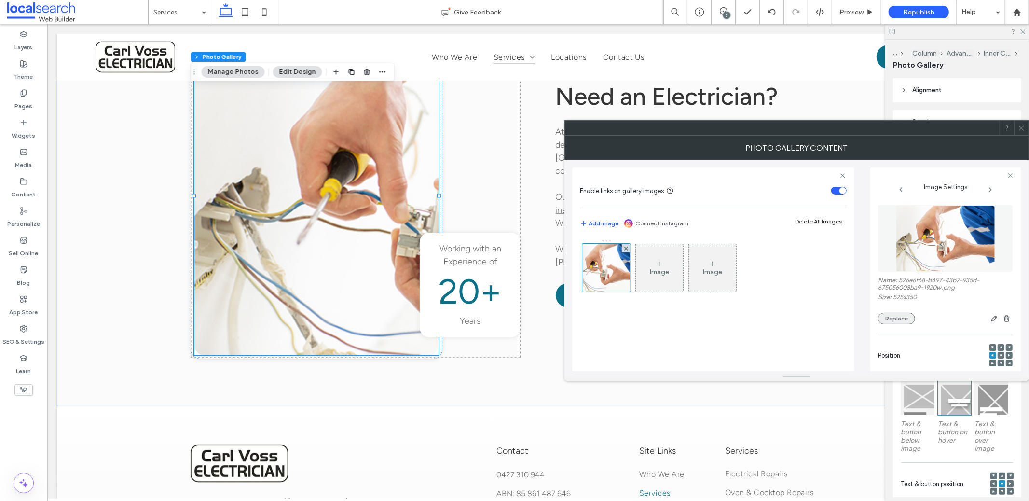
click at [896, 316] on button "Replace" at bounding box center [896, 319] width 37 height 12
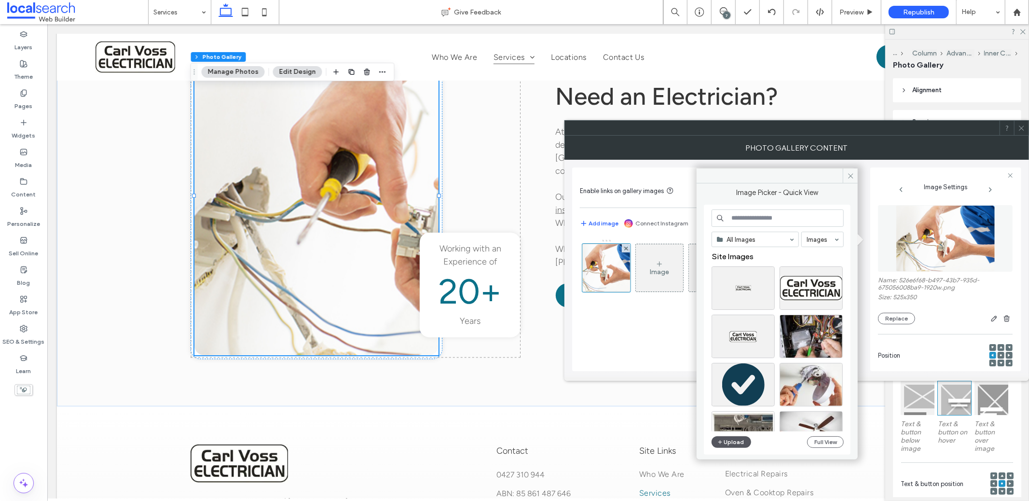
click at [730, 443] on button "Upload" at bounding box center [732, 442] width 40 height 12
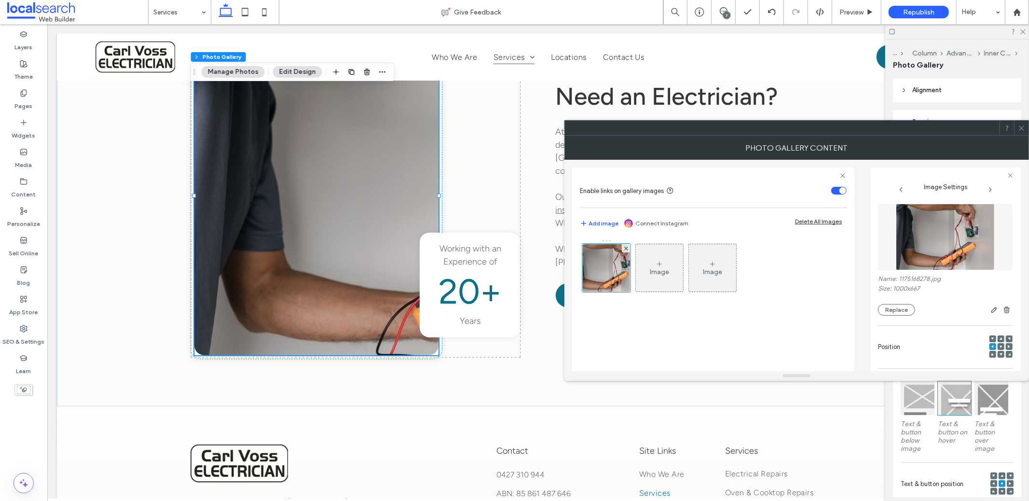
scroll to position [2, 0]
click at [1006, 344] on div at bounding box center [1009, 346] width 7 height 7
click at [1008, 344] on icon at bounding box center [1009, 345] width 3 height 3
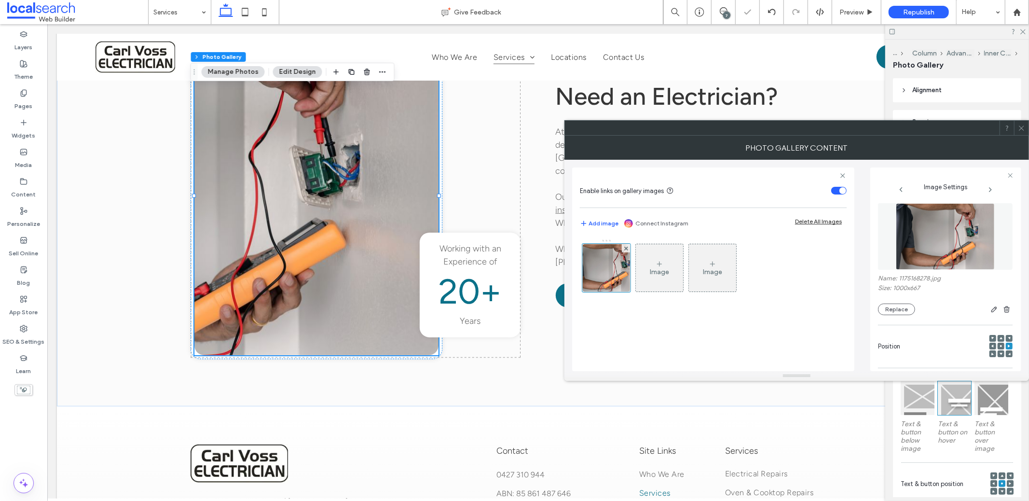
click at [1021, 128] on icon at bounding box center [1021, 127] width 7 height 7
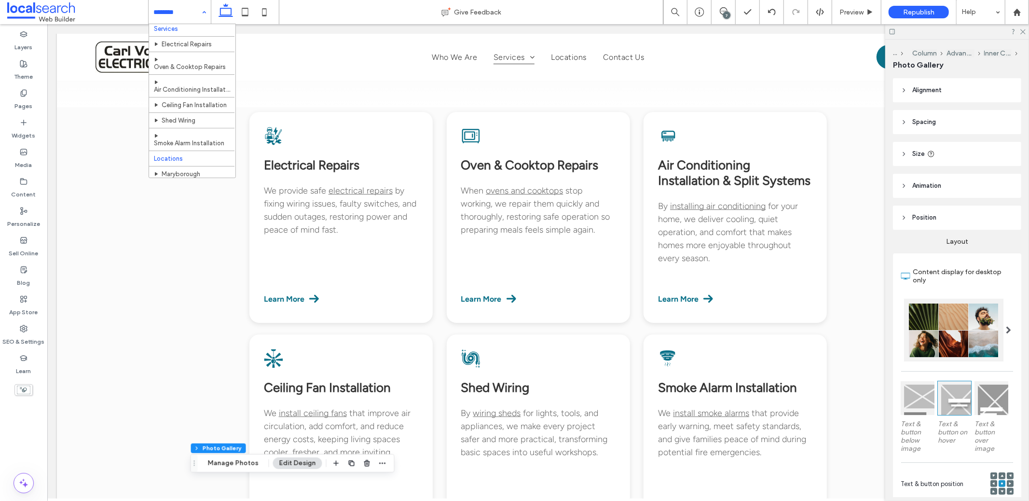
scroll to position [61, 0]
click at [29, 105] on label "Pages" at bounding box center [24, 104] width 18 height 14
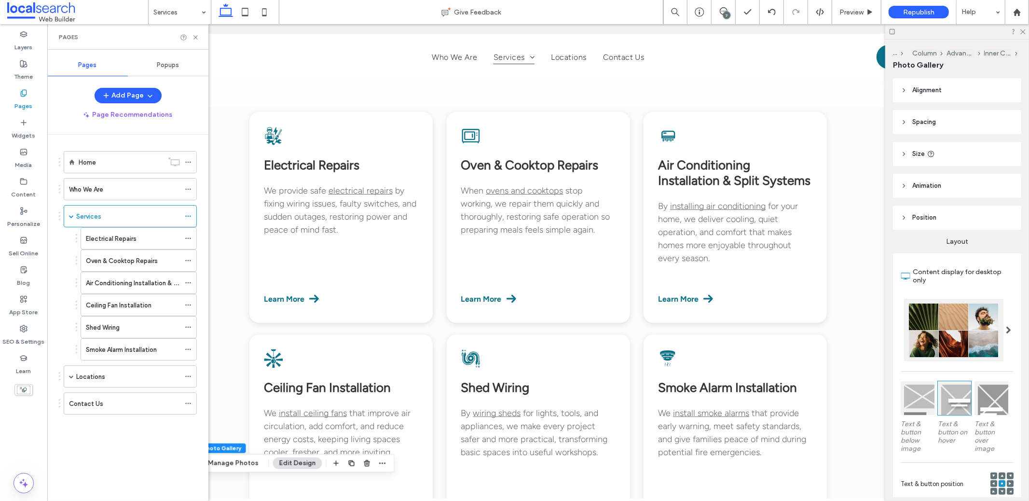
click at [108, 233] on label "Electrical Repairs" at bounding box center [111, 238] width 51 height 17
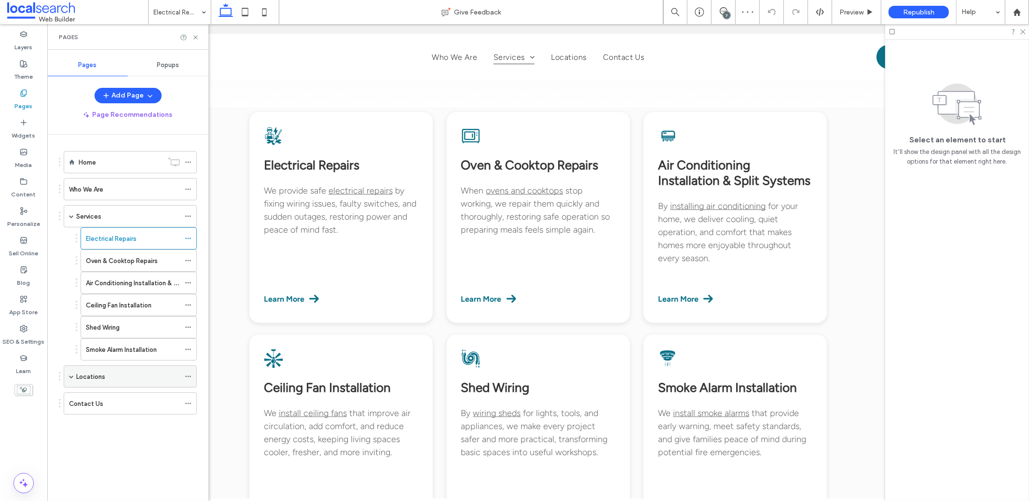
click at [72, 374] on span at bounding box center [71, 376] width 5 height 5
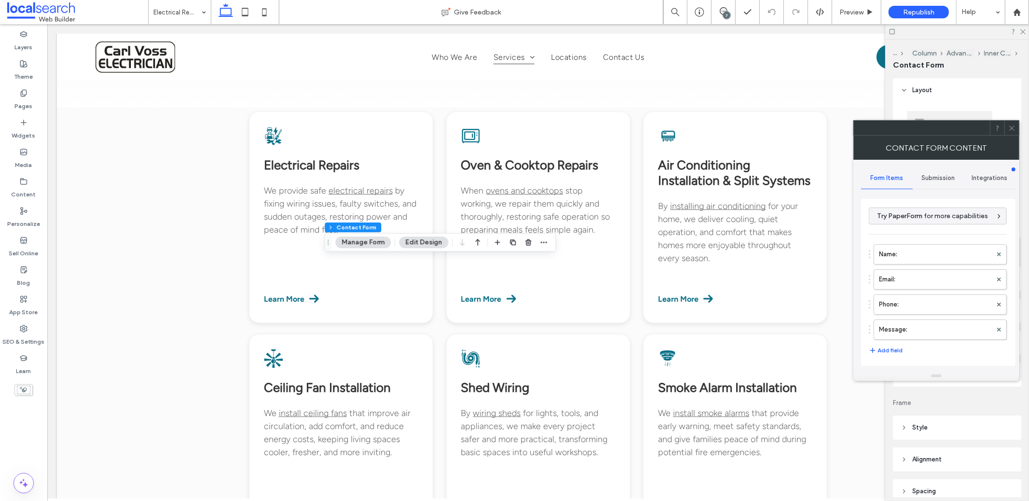
type input "**********"
type input "*"
type input "***"
type input "**"
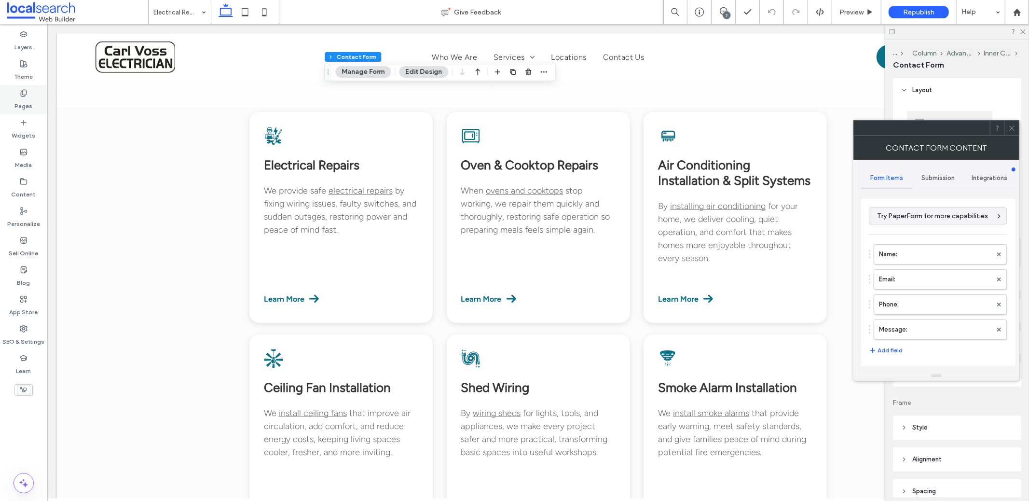
click at [14, 97] on div "Pages" at bounding box center [23, 99] width 47 height 29
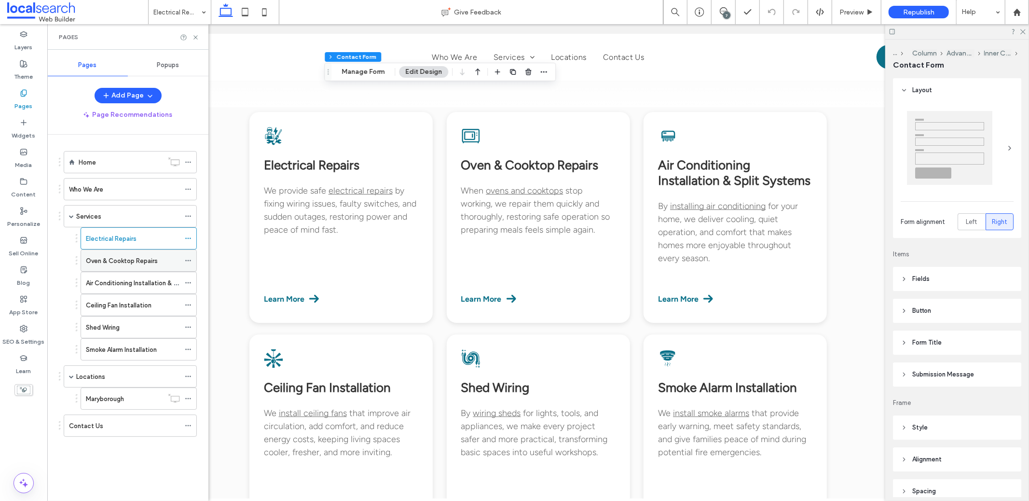
click at [120, 255] on label "Oven & Cooktop Repairs" at bounding box center [122, 260] width 72 height 17
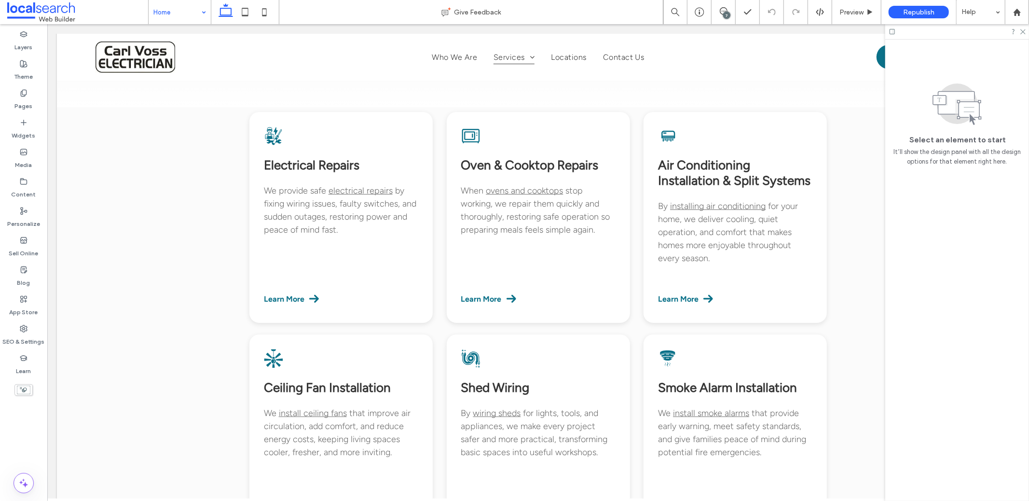
click at [163, 16] on input at bounding box center [177, 12] width 48 height 24
click at [161, 13] on input at bounding box center [177, 12] width 48 height 24
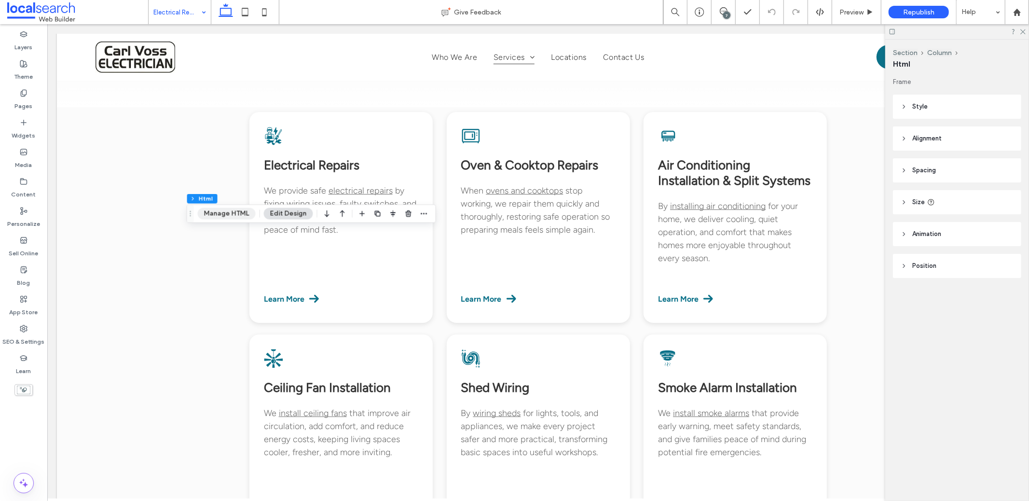
click at [236, 217] on button "Manage HTML" at bounding box center [227, 214] width 58 height 12
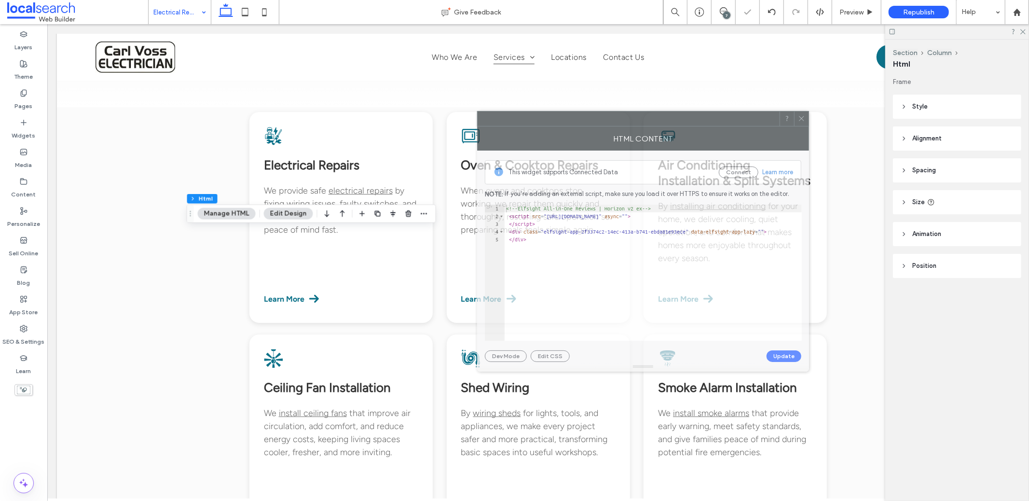
drag, startPoint x: 812, startPoint y: 131, endPoint x: 546, endPoint y: 122, distance: 266.5
click at [546, 122] on div at bounding box center [629, 118] width 302 height 14
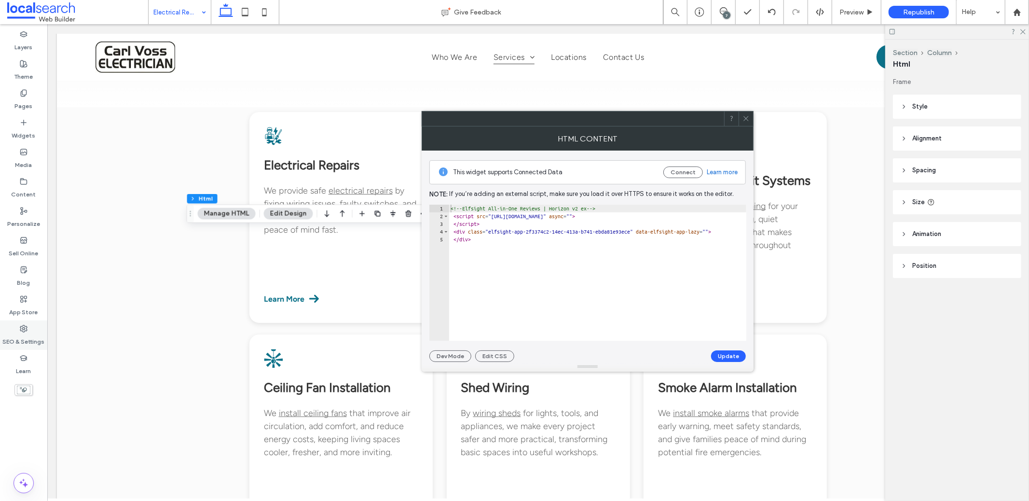
click at [20, 325] on icon at bounding box center [24, 329] width 8 height 8
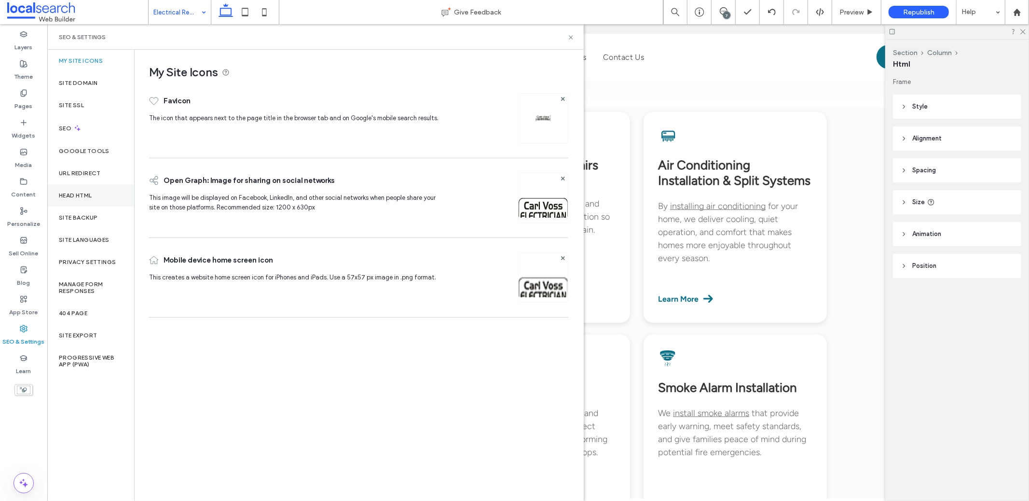
click at [104, 195] on div "Head HTML" at bounding box center [90, 195] width 87 height 22
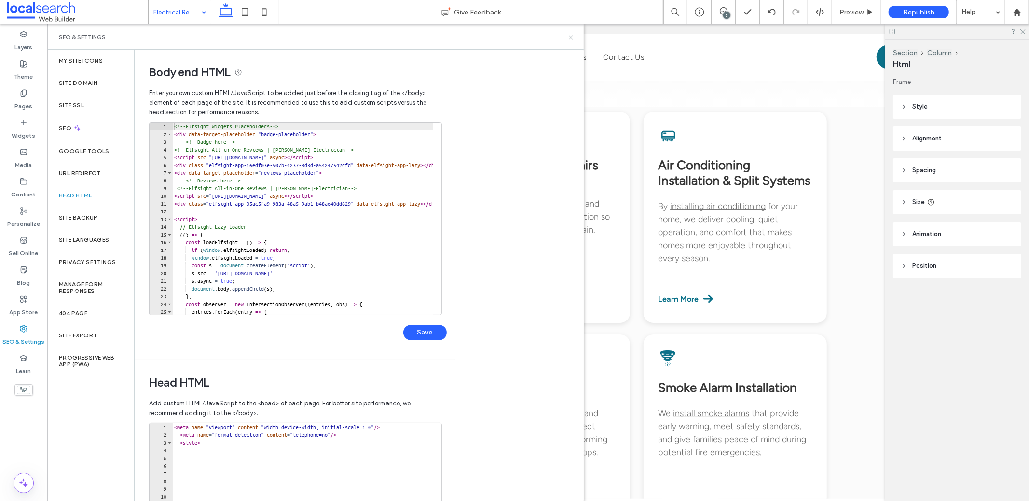
click at [572, 37] on icon at bounding box center [570, 37] width 7 height 7
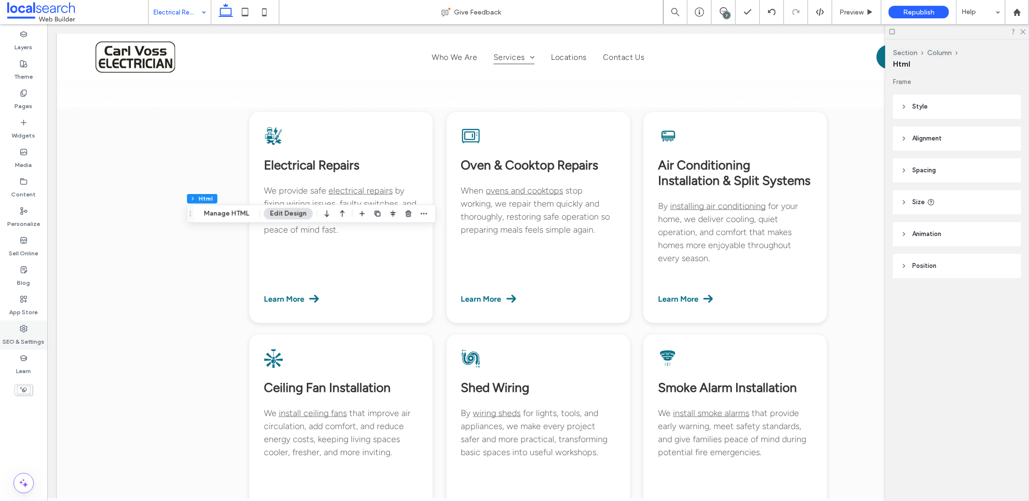
click at [17, 331] on div "SEO & Settings" at bounding box center [23, 334] width 47 height 29
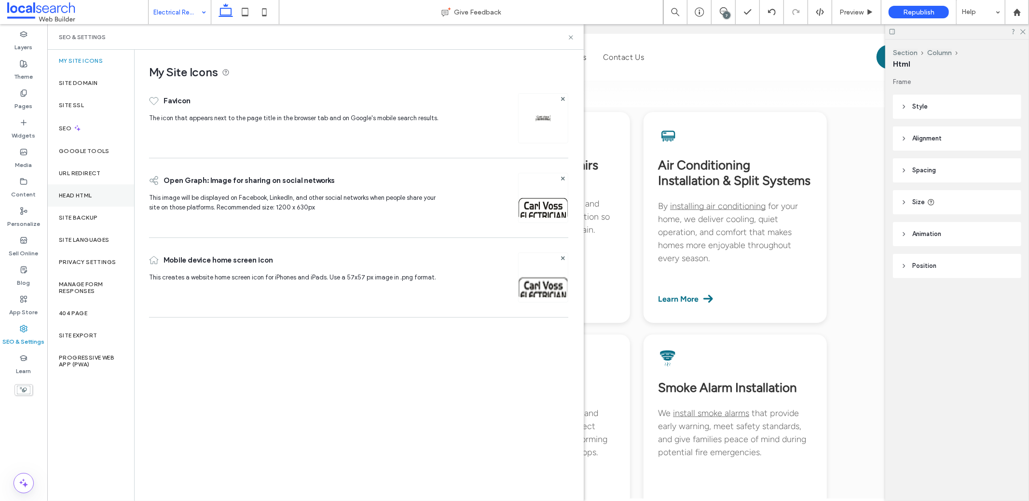
click at [96, 184] on div "Head HTML" at bounding box center [90, 195] width 87 height 22
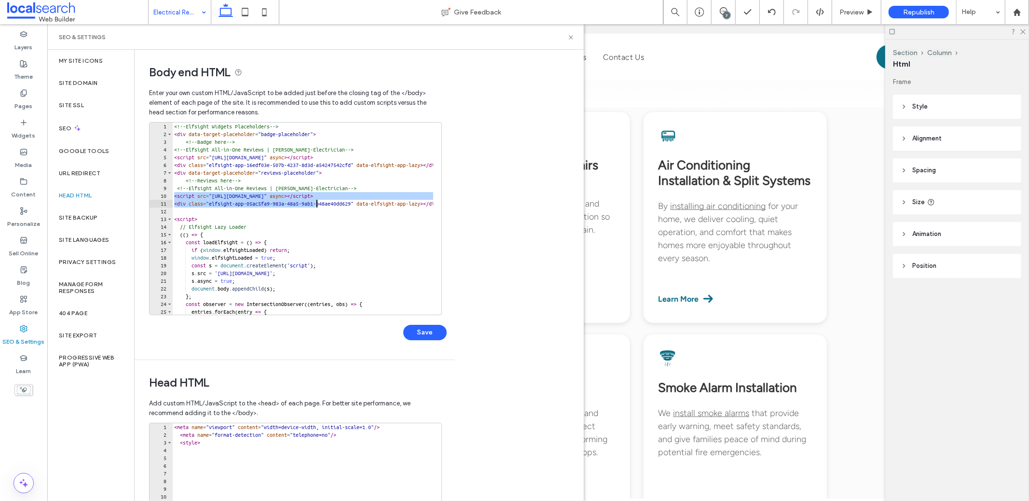
drag, startPoint x: 174, startPoint y: 198, endPoint x: 317, endPoint y: 201, distance: 142.9
click at [317, 201] on div "<!-- Elfsight Widgets Placeholders --> < div data-target-placeholder = "badge-p…" at bounding box center [453, 223] width 563 height 200
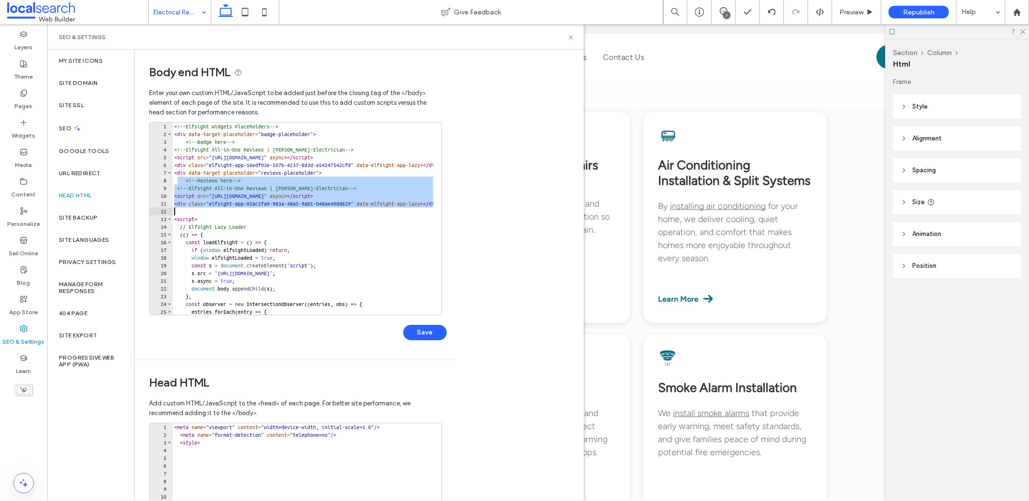
drag, startPoint x: 178, startPoint y: 177, endPoint x: 453, endPoint y: 208, distance: 276.7
click at [453, 208] on div "**********" at bounding box center [295, 205] width 320 height 310
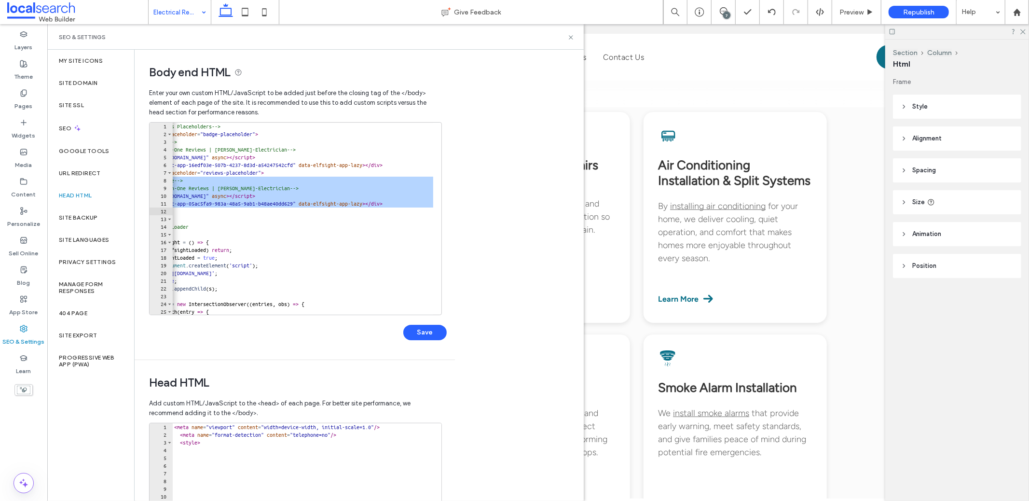
scroll to position [0, 129]
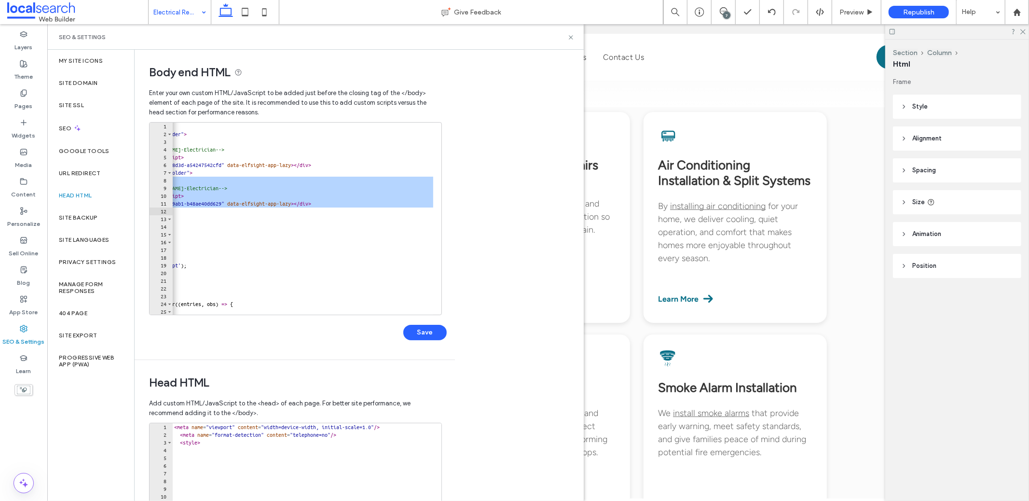
paste textarea "Cursor at row 12"
type textarea "**********"
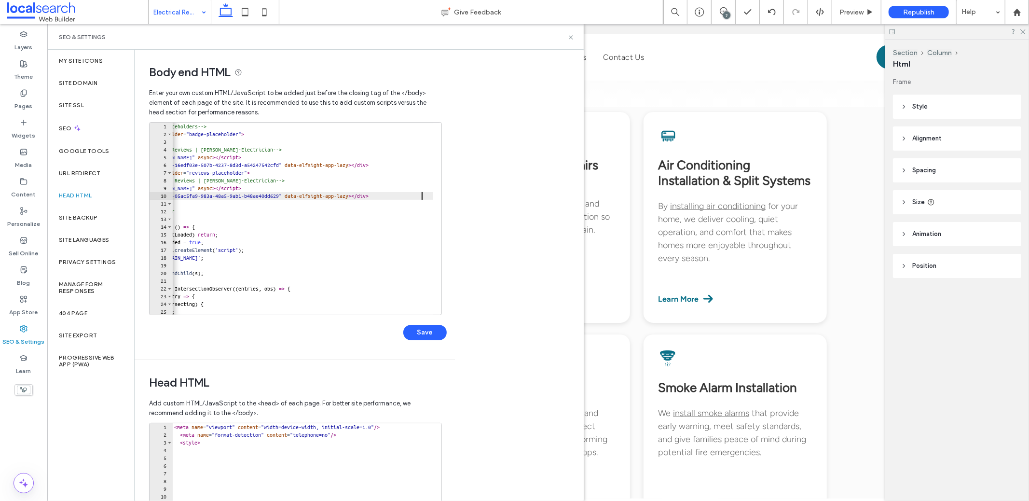
scroll to position [0, 0]
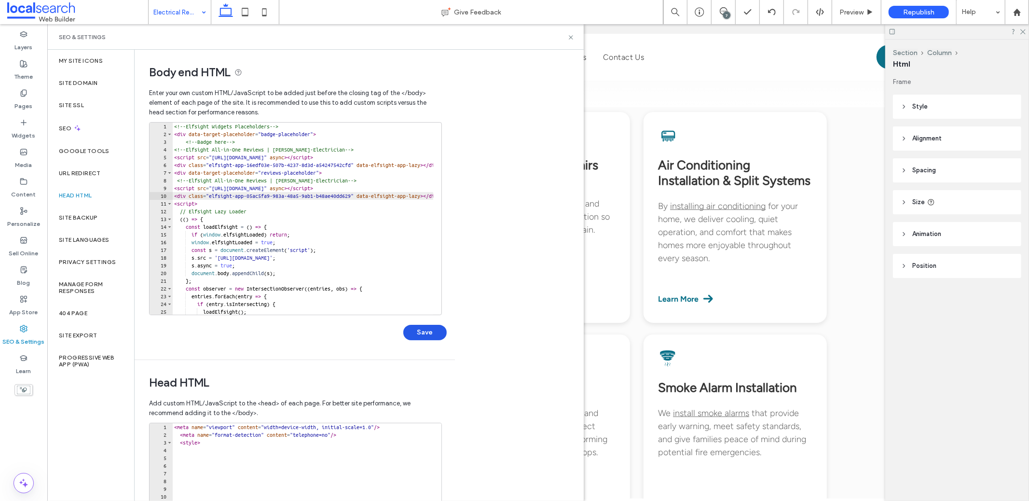
click at [433, 329] on button "Save" at bounding box center [424, 332] width 43 height 15
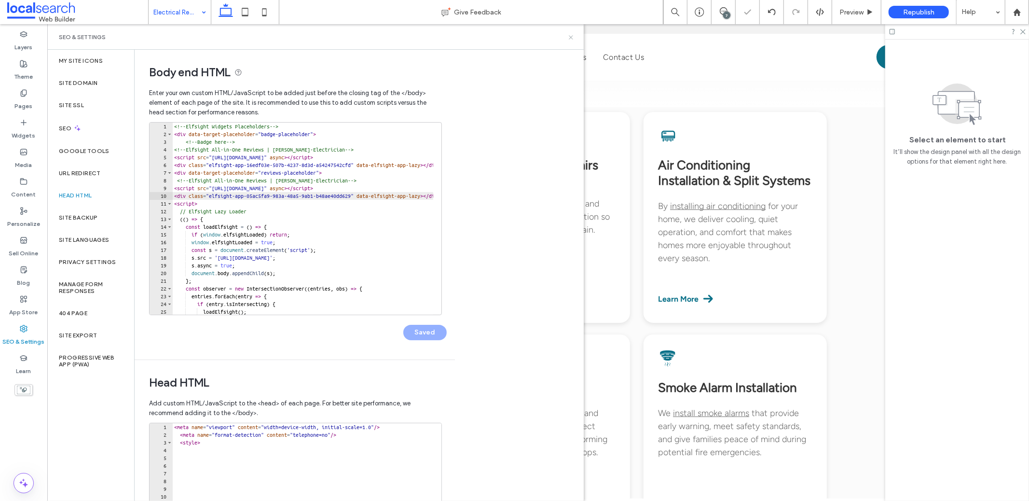
click at [572, 38] on icon at bounding box center [570, 37] width 7 height 7
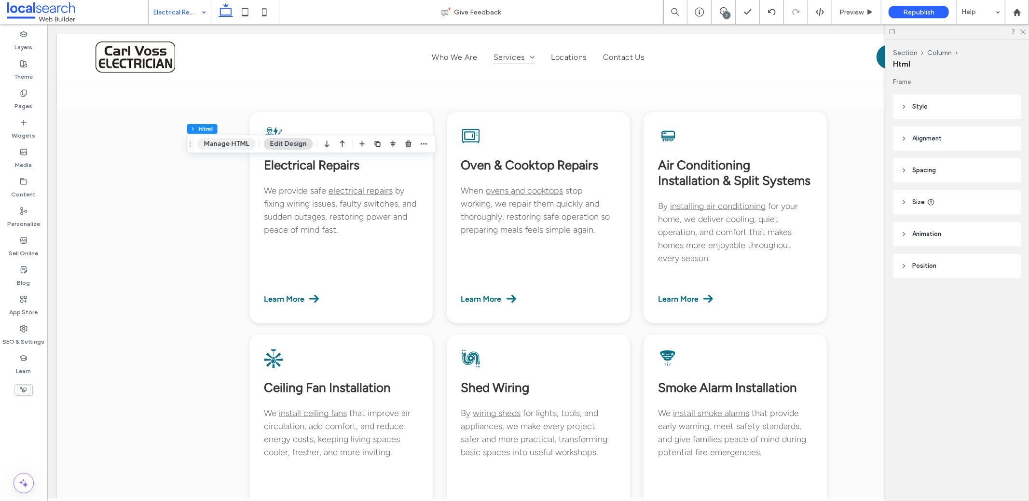
click at [239, 147] on button "Manage HTML" at bounding box center [227, 144] width 58 height 12
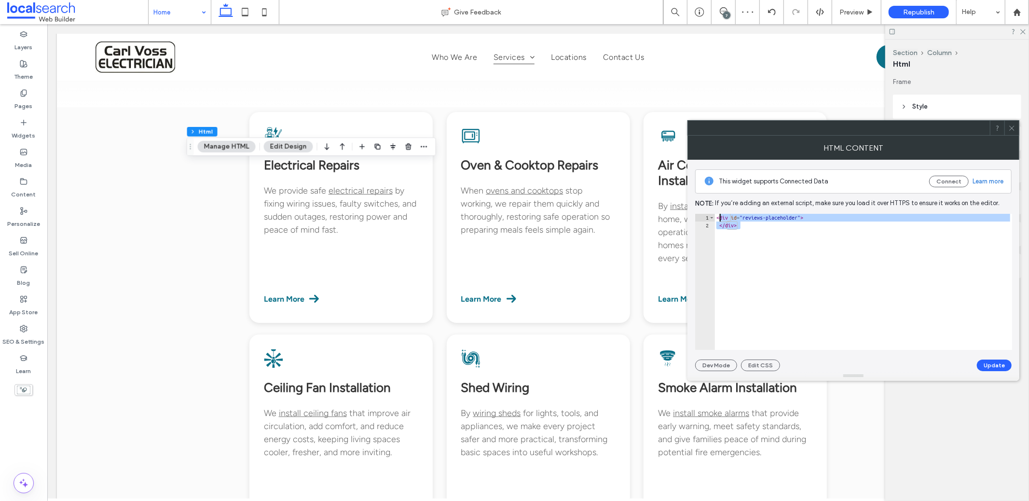
drag, startPoint x: 765, startPoint y: 229, endPoint x: 712, endPoint y: 211, distance: 56.0
click at [712, 211] on div "This widget supports Connected Data Connect Learn more Note: If you’re adding a…" at bounding box center [853, 265] width 317 height 211
type textarea "**********"
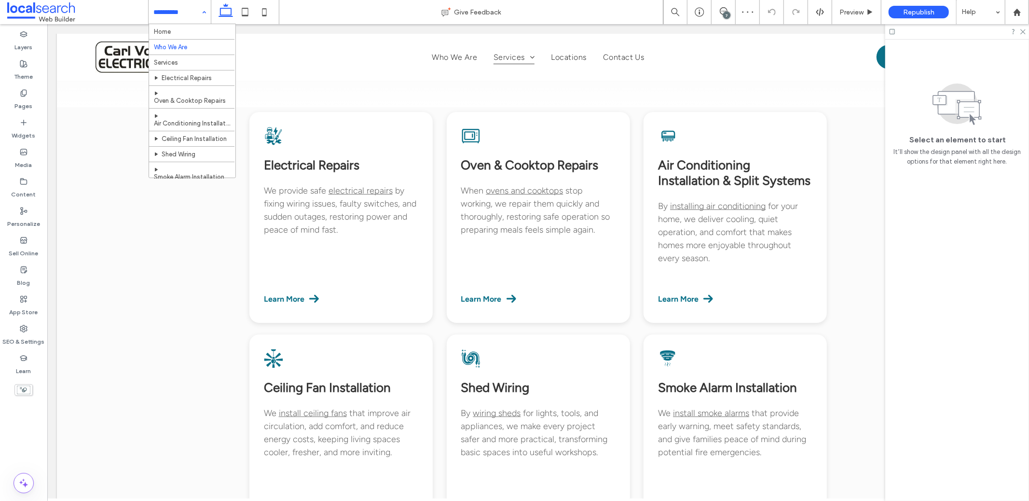
click at [191, 10] on input at bounding box center [177, 12] width 48 height 24
click at [170, 9] on input at bounding box center [177, 12] width 48 height 24
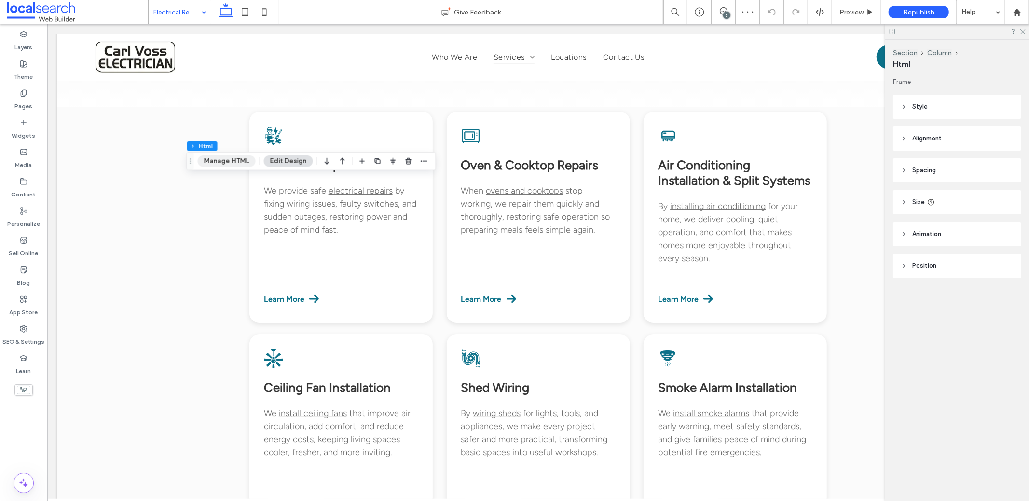
click at [234, 165] on button "Manage HTML" at bounding box center [227, 161] width 58 height 12
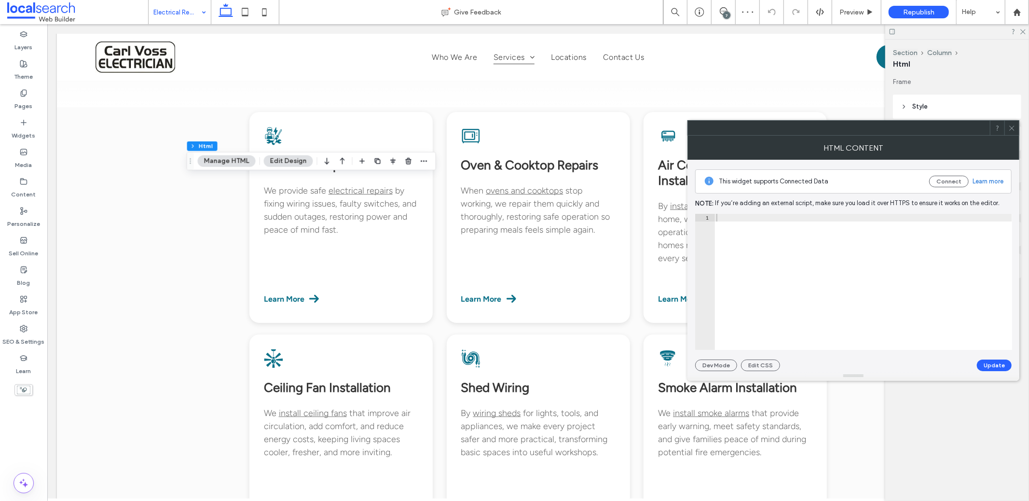
click at [866, 273] on div at bounding box center [864, 290] width 298 height 152
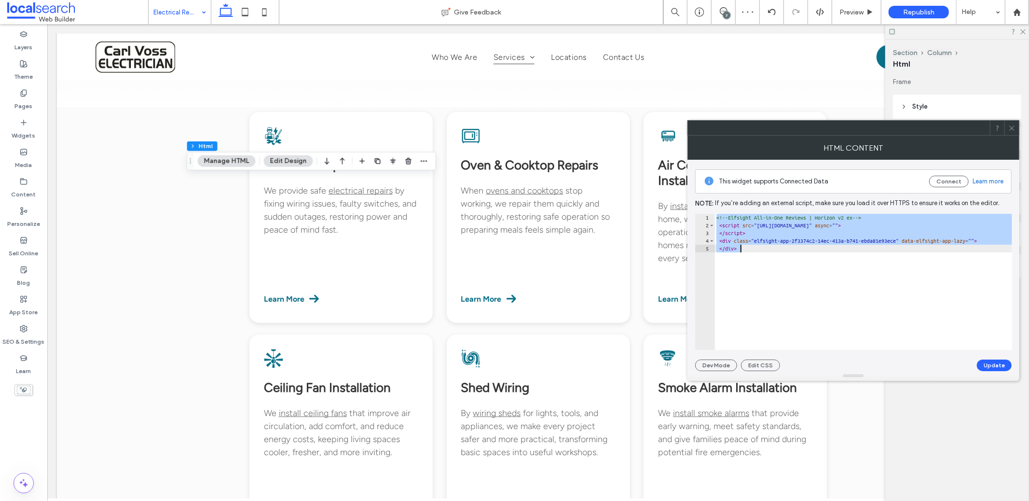
paste textarea "Cursor at row 5"
type textarea "******"
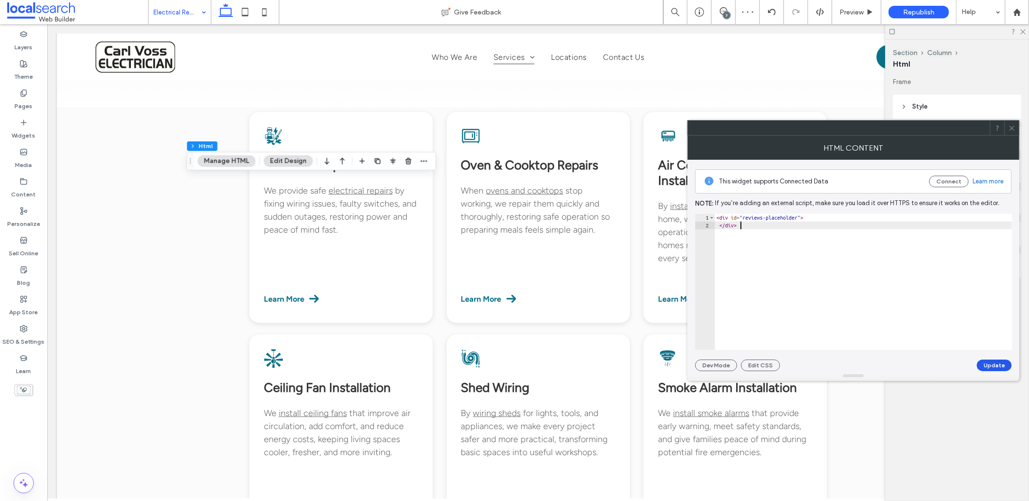
click at [996, 360] on button "Update" at bounding box center [994, 365] width 35 height 12
click at [1006, 127] on div at bounding box center [1012, 128] width 14 height 14
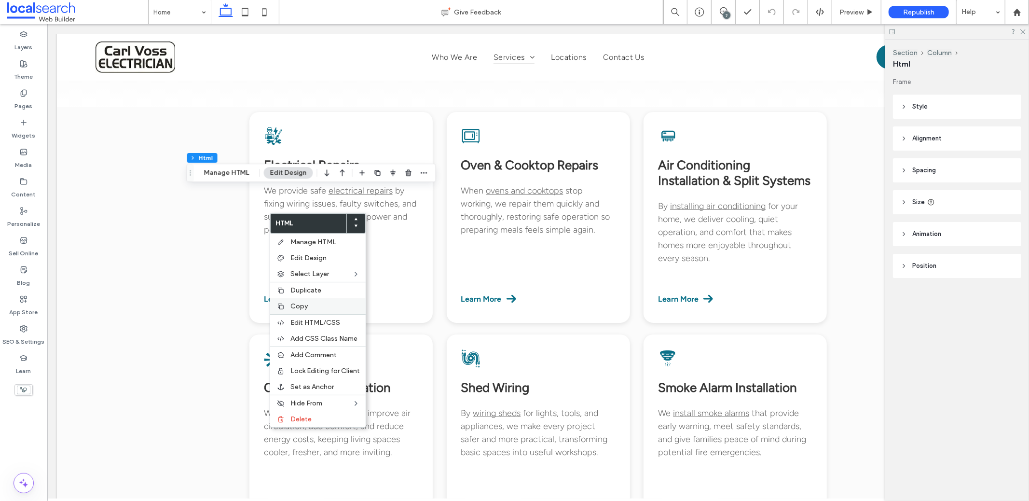
click at [293, 308] on div "Copy" at bounding box center [318, 306] width 96 height 16
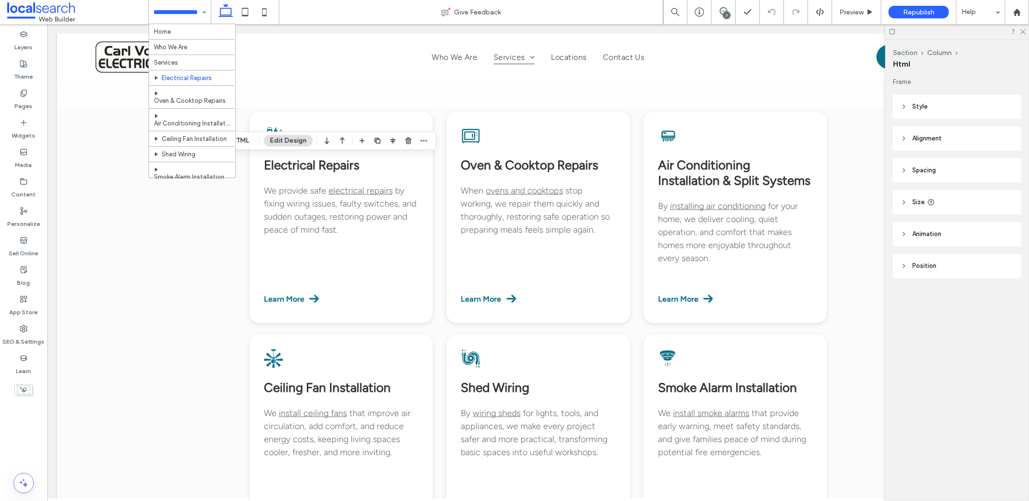
click at [165, 4] on input at bounding box center [177, 12] width 48 height 24
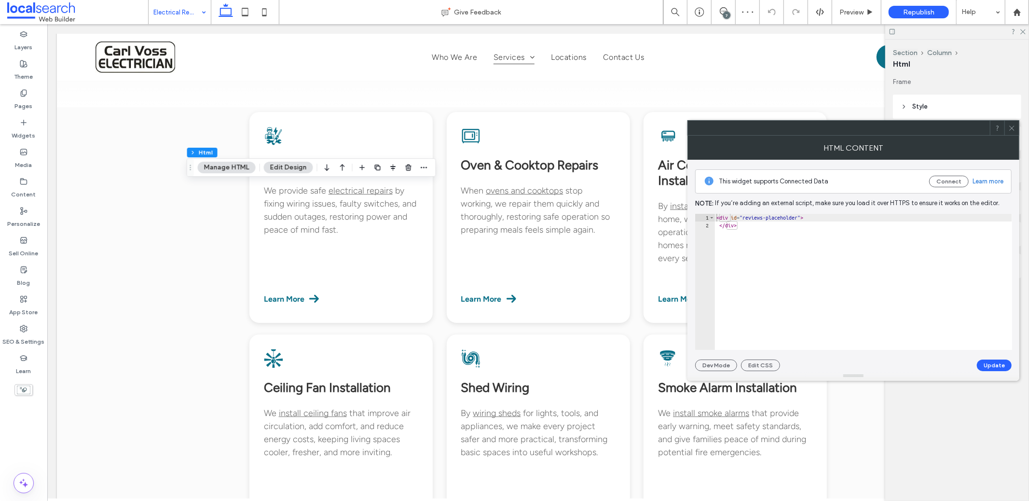
click at [862, 234] on div "< div id = "reviews-placeholder" > </ div >" at bounding box center [864, 290] width 298 height 152
click at [759, 226] on div "< div id = "reviews-placeholder" > </ div > ﬁ" at bounding box center [864, 290] width 298 height 152
type textarea "******"
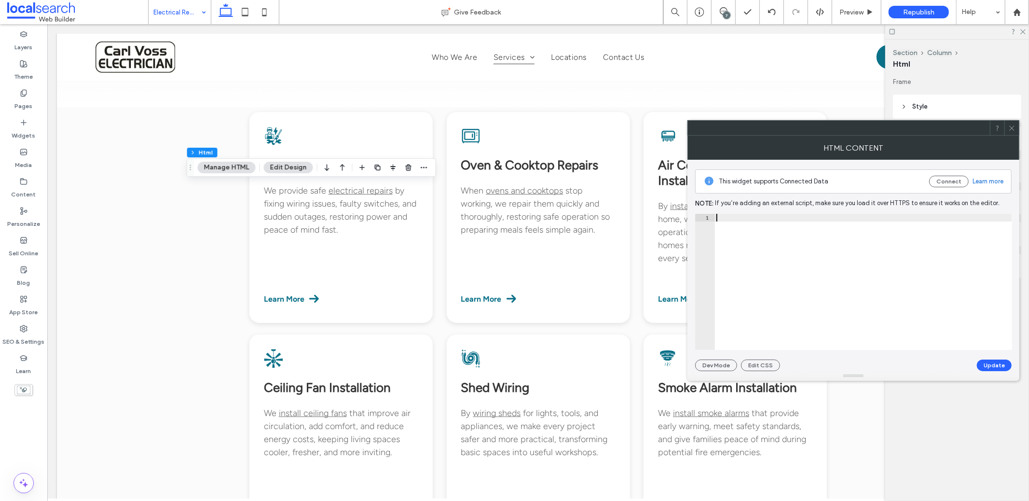
type textarea "**********"
click at [1012, 126] on icon at bounding box center [1011, 127] width 7 height 7
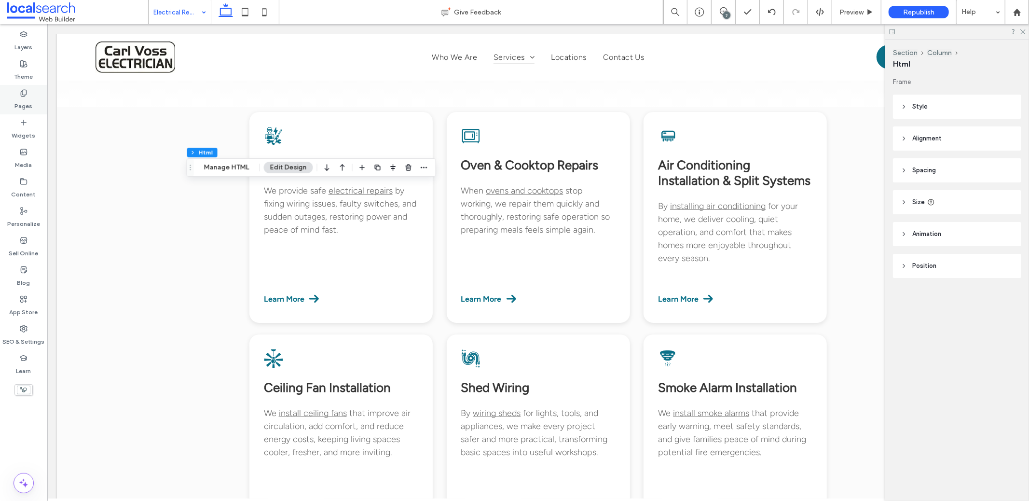
click at [21, 97] on label "Pages" at bounding box center [24, 104] width 18 height 14
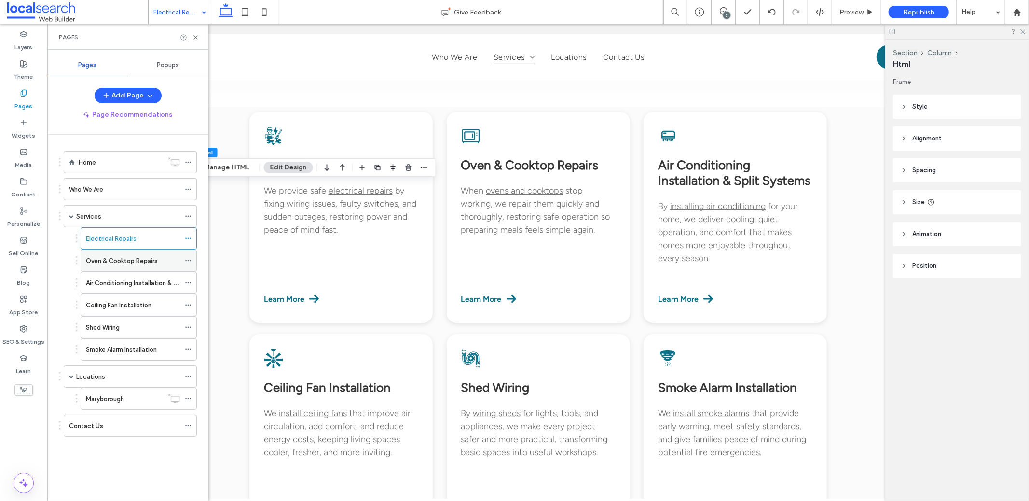
click at [129, 258] on label "Oven & Cooktop Repairs" at bounding box center [122, 260] width 72 height 17
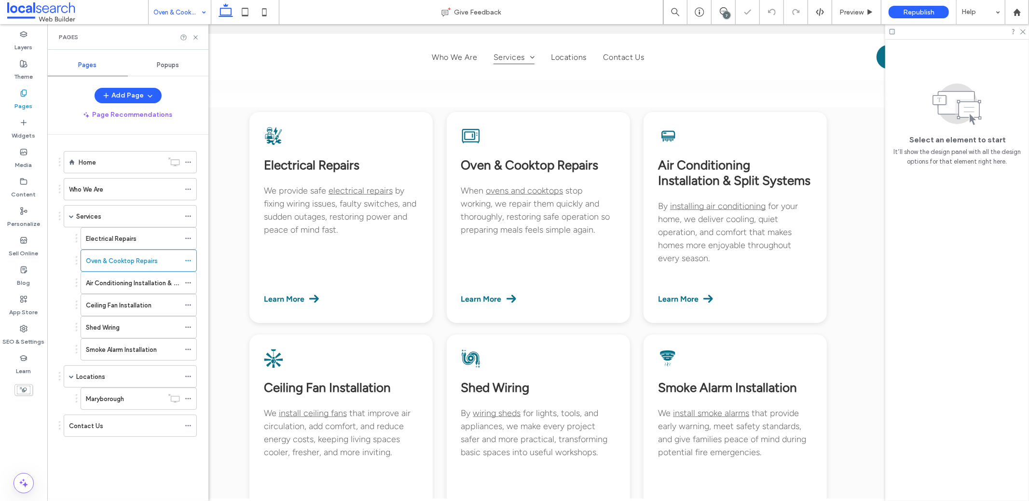
click at [197, 41] on div "Pages" at bounding box center [127, 37] width 161 height 26
click at [196, 37] on icon at bounding box center [195, 37] width 7 height 7
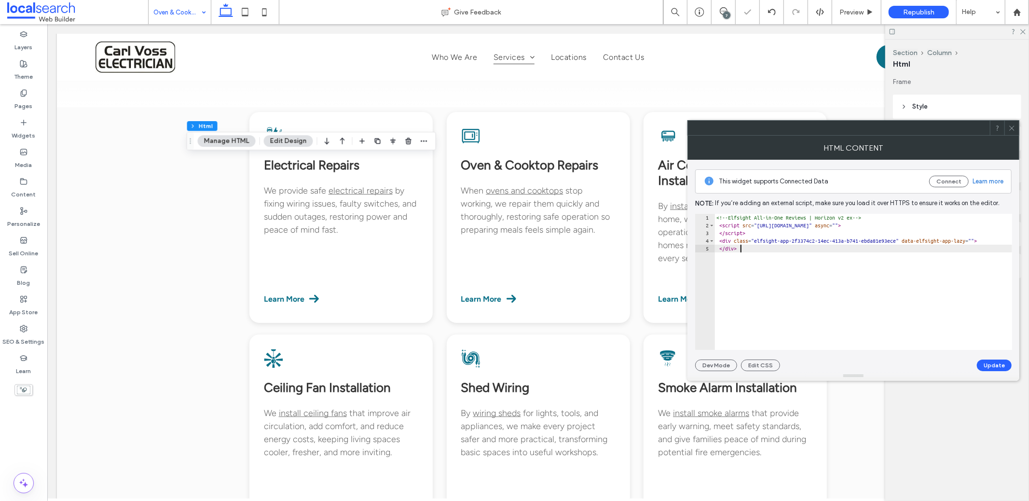
click at [812, 268] on div "<!-- Elfsight All-in-One Reviews | Horizon v2 ex --> < script src = "https://st…" at bounding box center [873, 290] width 317 height 152
click at [775, 257] on div "<!-- Elfsight All-in-One Reviews | Horizon v2 ex --> < script src = "https://st…" at bounding box center [873, 290] width 317 height 152
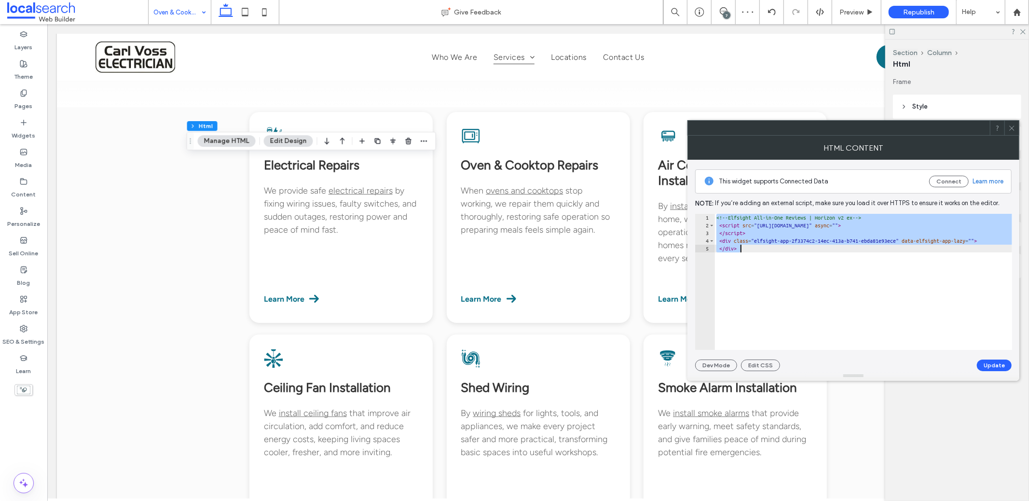
paste textarea "Cursor at row 5"
type textarea "******"
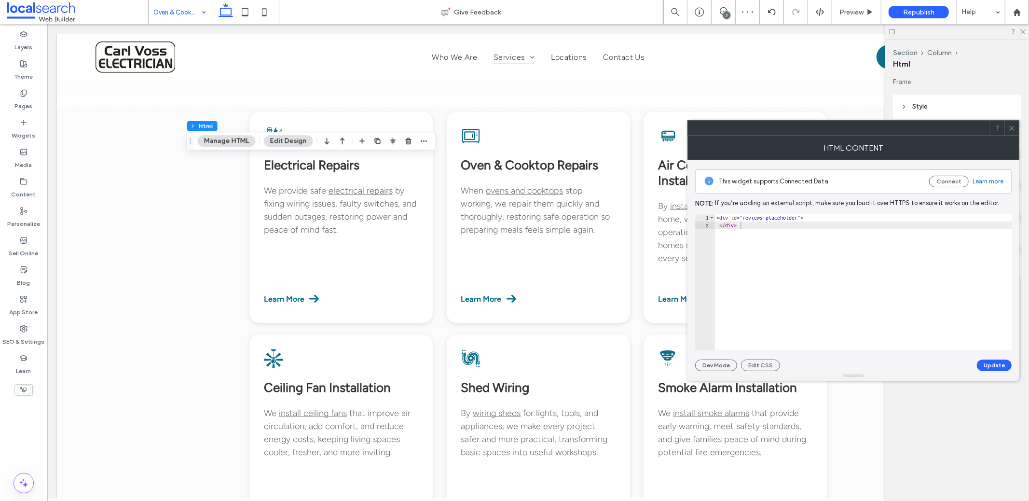
drag, startPoint x: 998, startPoint y: 364, endPoint x: 994, endPoint y: 347, distance: 16.9
click at [997, 364] on button "Update" at bounding box center [994, 365] width 35 height 12
click at [1012, 126] on icon at bounding box center [1011, 127] width 7 height 7
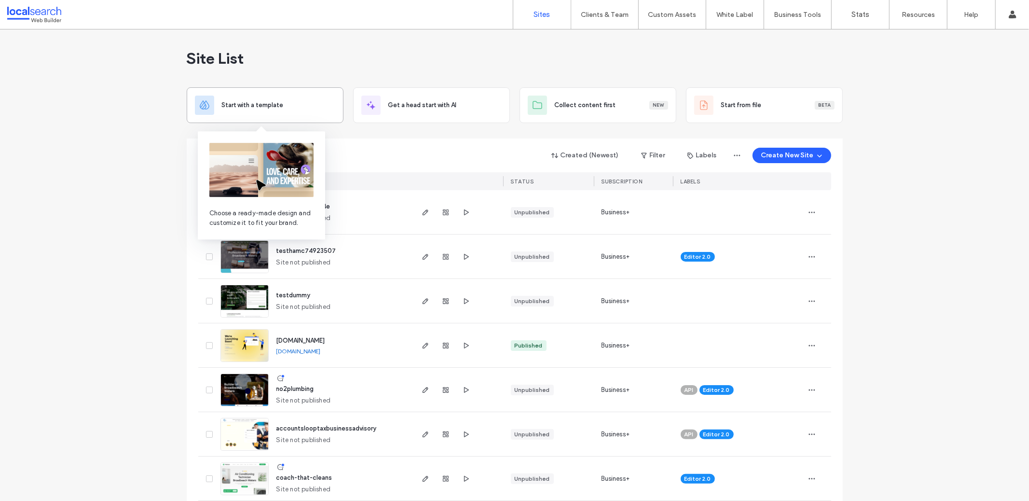
type input "*********"
click at [300, 101] on div "Start with a template" at bounding box center [278, 105] width 113 height 10
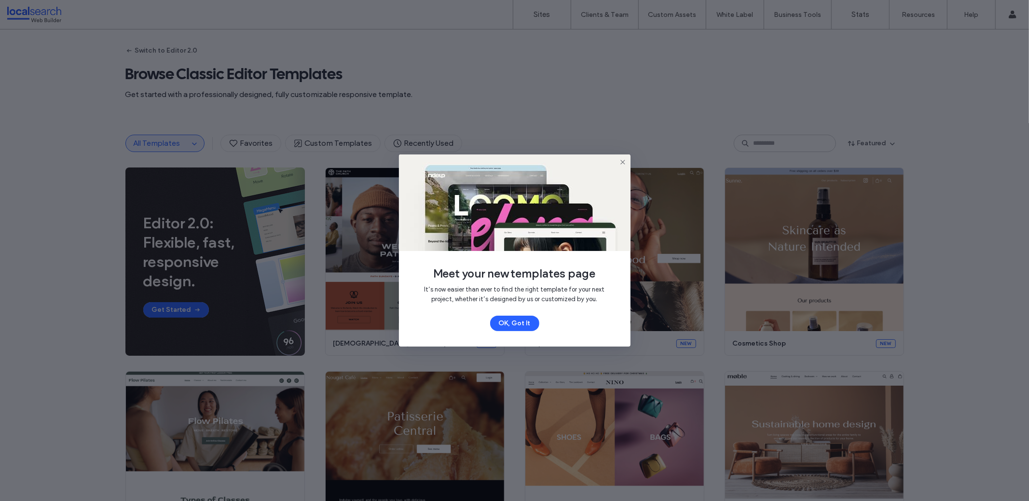
click at [622, 157] on img at bounding box center [515, 202] width 232 height 96
click at [779, 147] on div "Meet your new templates page It’s now easier than ever to find the right templa…" at bounding box center [514, 250] width 1029 height 501
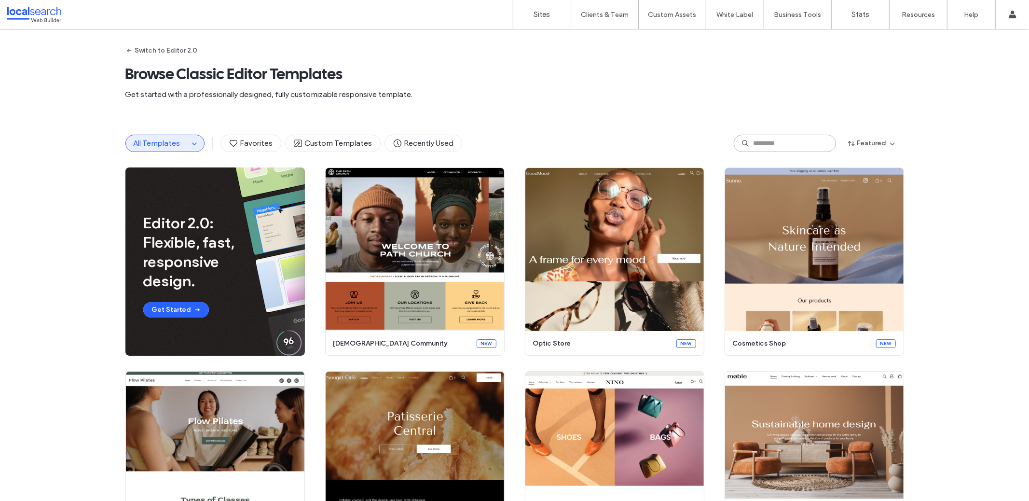
click at [757, 145] on input at bounding box center [785, 143] width 102 height 17
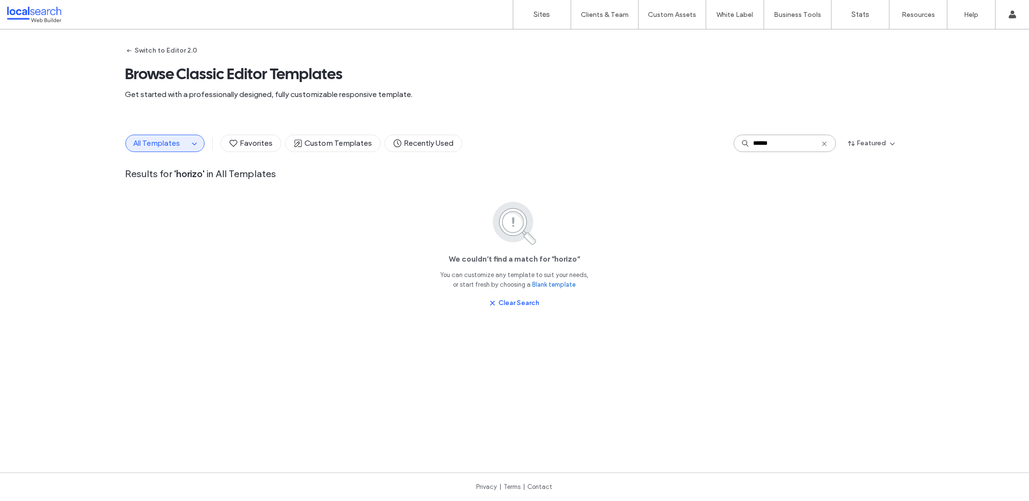
type input "******"
click at [143, 139] on span "All Templates" at bounding box center [157, 142] width 47 height 9
click at [179, 142] on button "All Templates" at bounding box center [157, 143] width 63 height 16
click at [194, 139] on span "button" at bounding box center [195, 144] width 12 height 12
drag, startPoint x: 404, startPoint y: 312, endPoint x: 409, endPoint y: 313, distance: 4.8
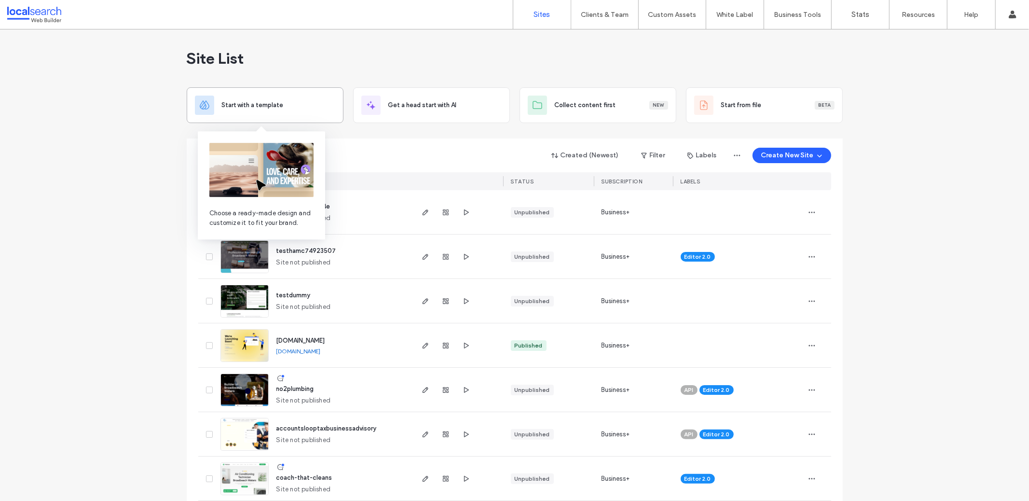
click at [286, 101] on div "Start with a template" at bounding box center [278, 105] width 113 height 10
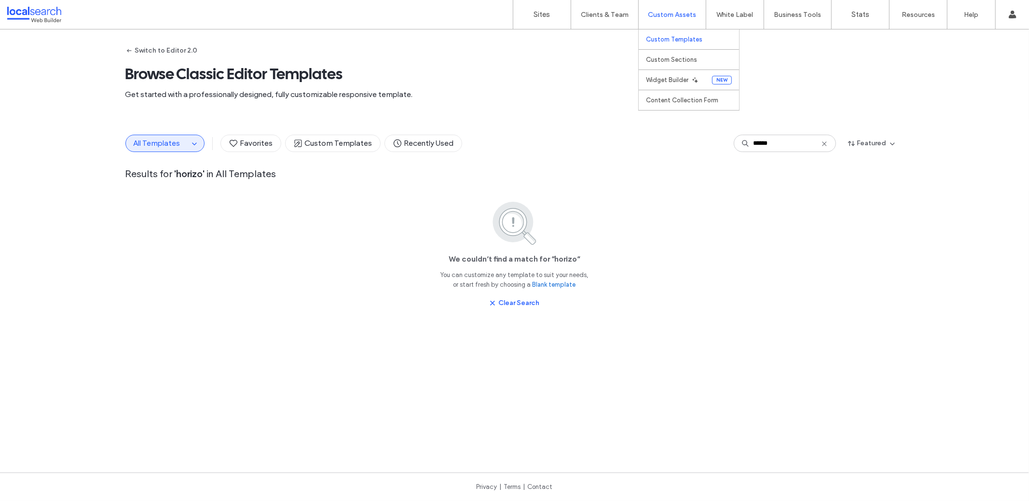
click at [667, 36] on label "Custom Templates" at bounding box center [674, 39] width 56 height 7
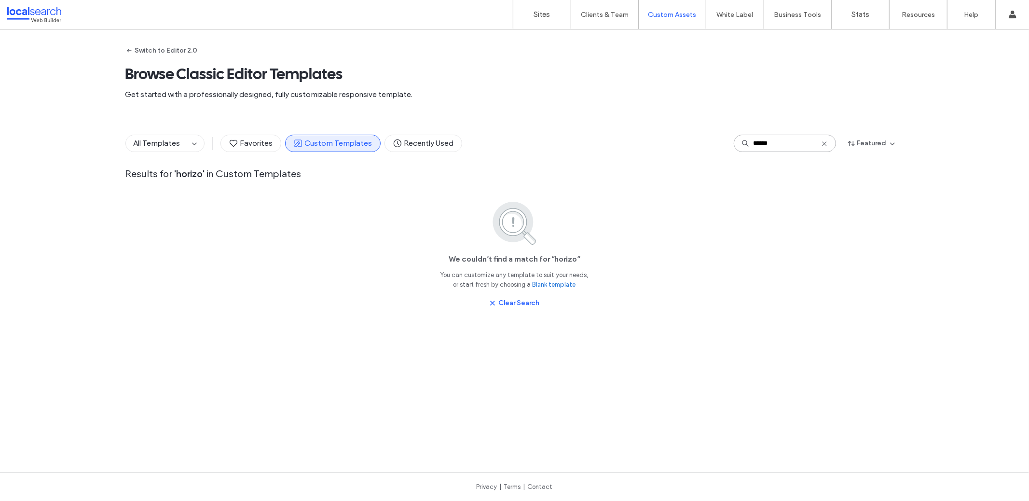
click at [827, 143] on input "******" at bounding box center [785, 143] width 102 height 17
click at [823, 143] on icon at bounding box center [825, 144] width 8 height 8
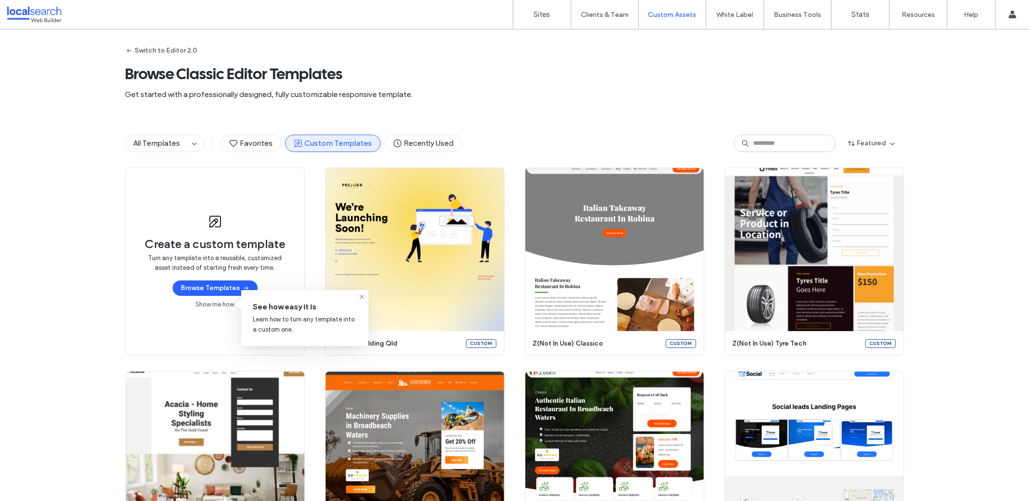
click at [654, 102] on div "Switch to Editor 2.0 Browse Classic Editor Templates Get started with a profess…" at bounding box center [514, 74] width 779 height 90
click at [540, 17] on label "Sites" at bounding box center [542, 14] width 16 height 9
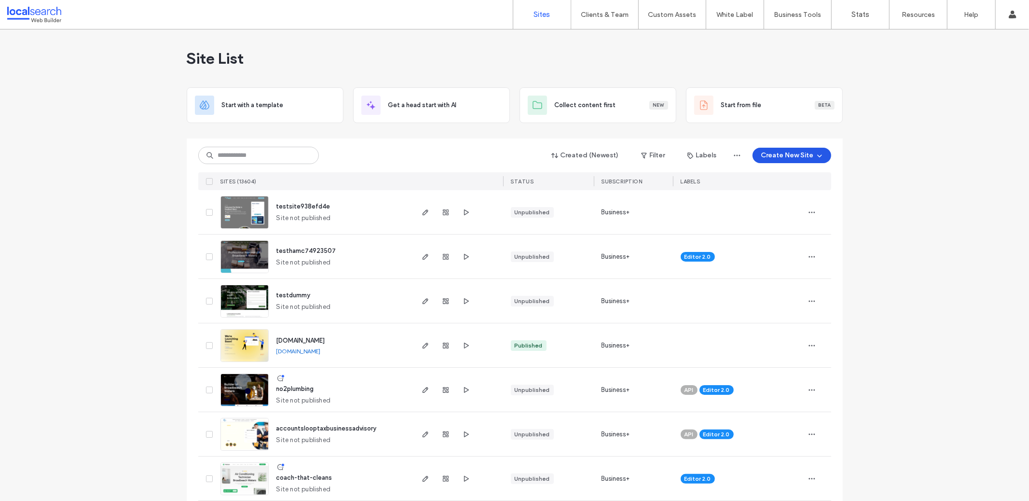
click at [816, 152] on icon "button" at bounding box center [820, 155] width 8 height 8
click at [808, 184] on div "Start with a template" at bounding box center [817, 188] width 62 height 10
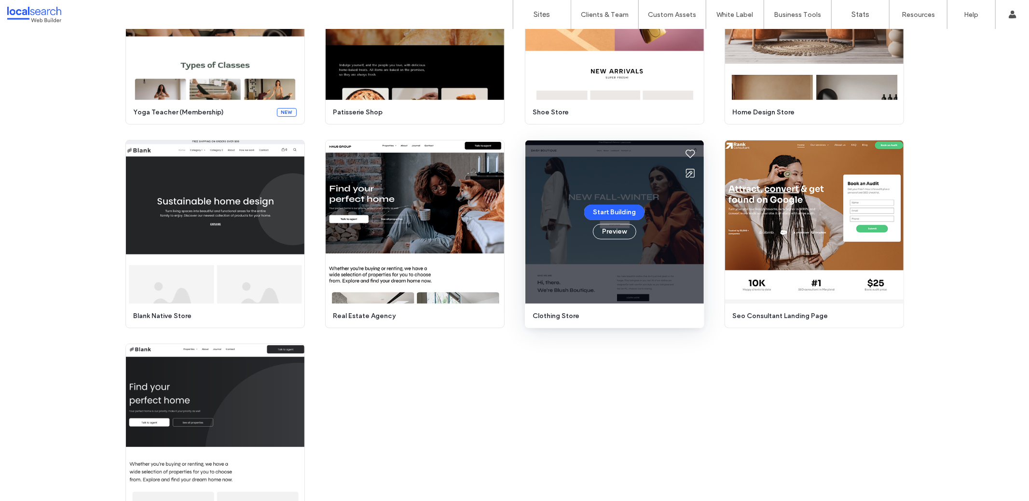
scroll to position [384, 0]
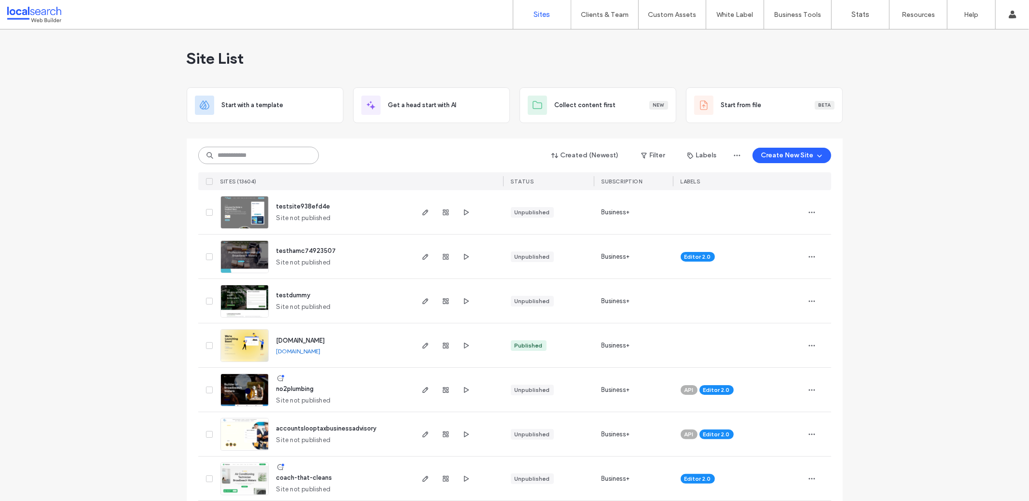
click at [259, 152] on input at bounding box center [258, 155] width 121 height 17
click at [806, 161] on button "Create New Site" at bounding box center [792, 155] width 79 height 15
click at [247, 152] on input at bounding box center [258, 155] width 121 height 17
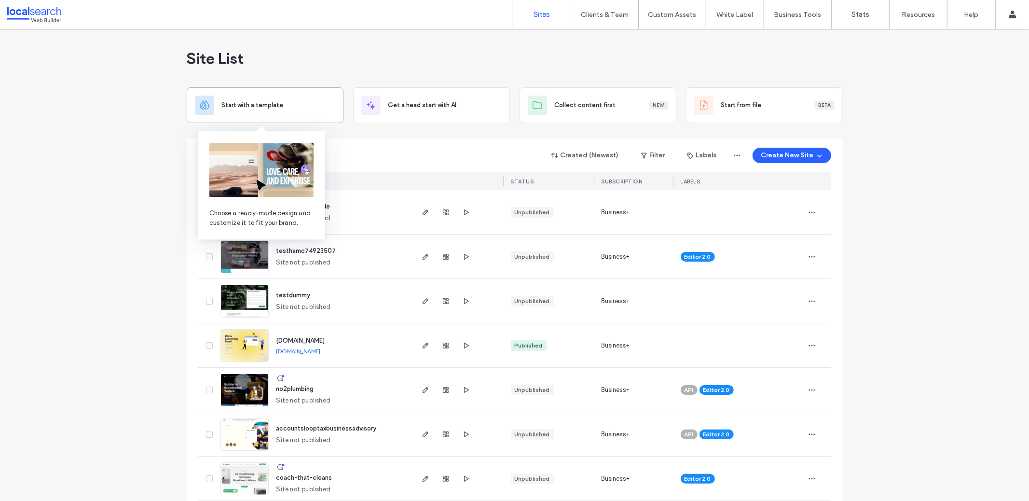
click at [249, 106] on span "Start with a template" at bounding box center [253, 105] width 62 height 10
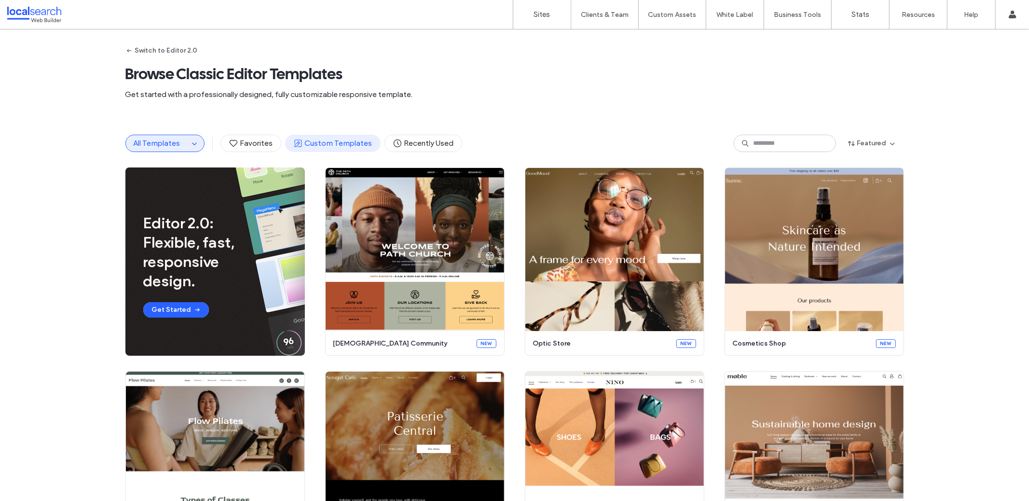
click at [346, 139] on span "Custom Templates" at bounding box center [332, 143] width 79 height 11
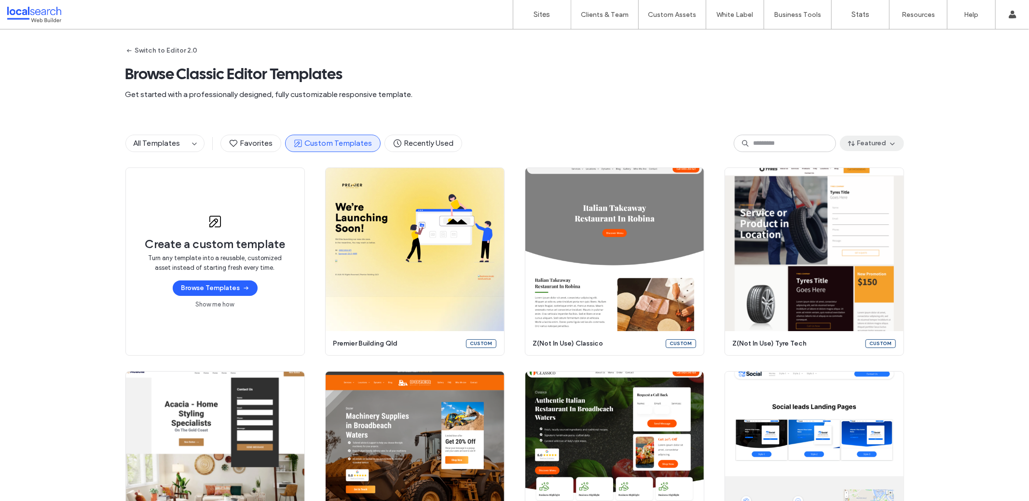
click at [869, 148] on button "Featured" at bounding box center [872, 143] width 64 height 15
click at [849, 186] on div "A-Z" at bounding box center [857, 187] width 86 height 18
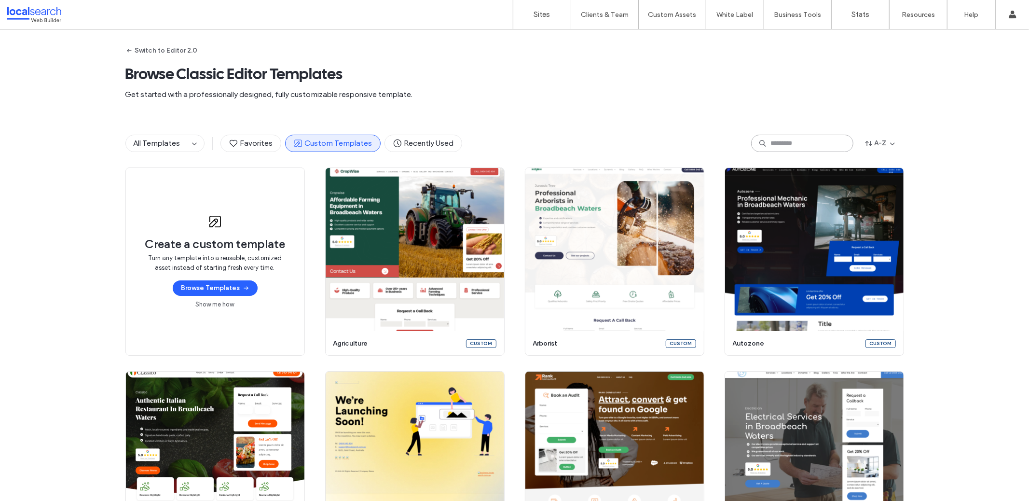
click at [781, 143] on input at bounding box center [802, 143] width 102 height 17
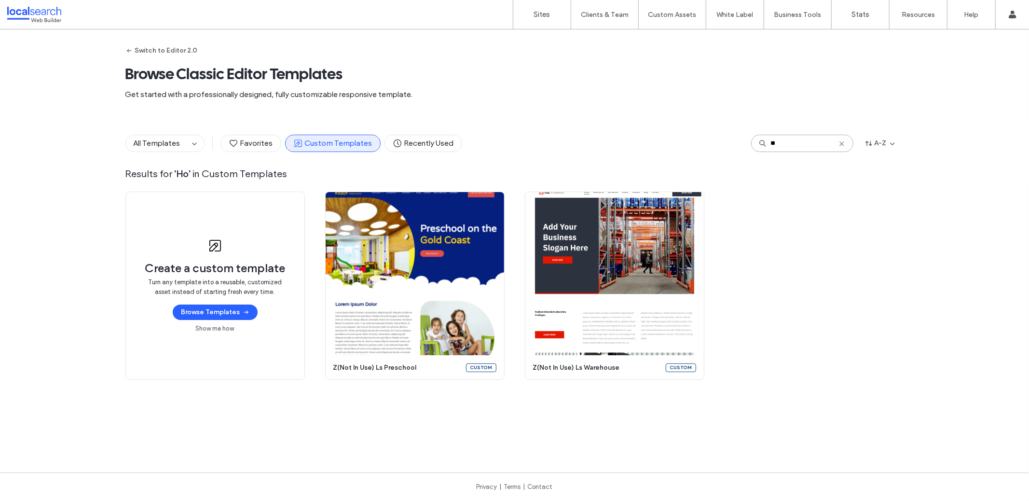
type input "**"
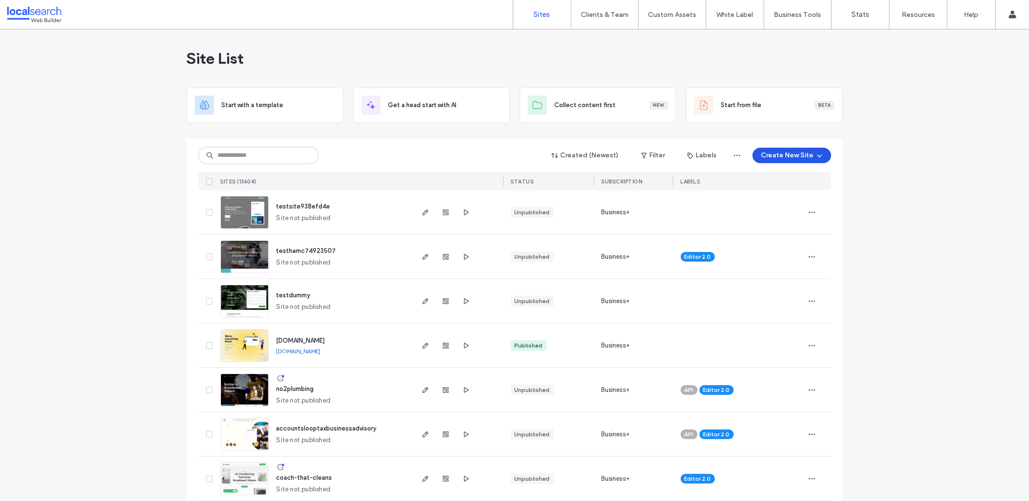
click at [805, 152] on button "Create New Site" at bounding box center [792, 155] width 79 height 15
drag, startPoint x: 390, startPoint y: 67, endPoint x: 354, endPoint y: 74, distance: 36.8
click at [389, 67] on div "Site List" at bounding box center [515, 58] width 656 height 58
click at [388, 154] on div "Created (Newest) Filter Labels Create New Site" at bounding box center [514, 155] width 633 height 18
click at [276, 161] on input at bounding box center [258, 155] width 121 height 17
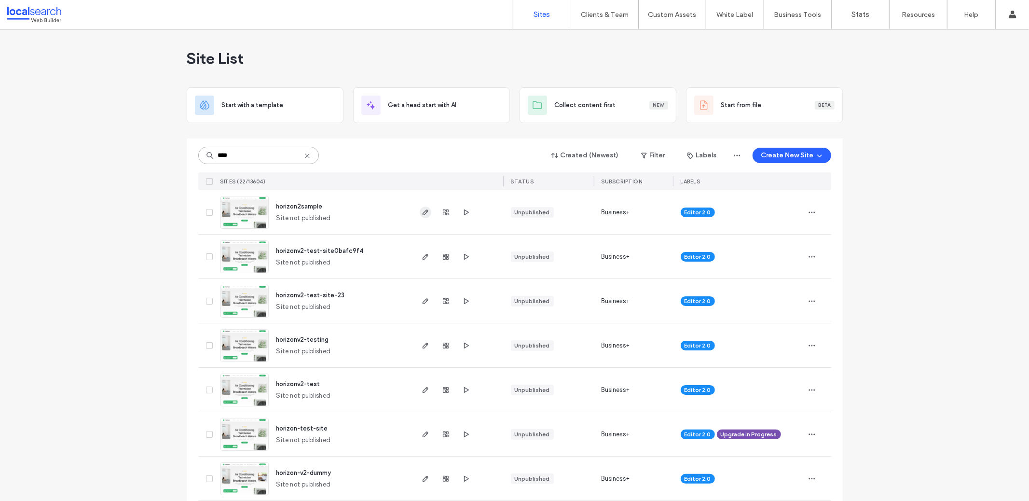
type input "****"
click at [422, 210] on icon "button" at bounding box center [426, 212] width 8 height 8
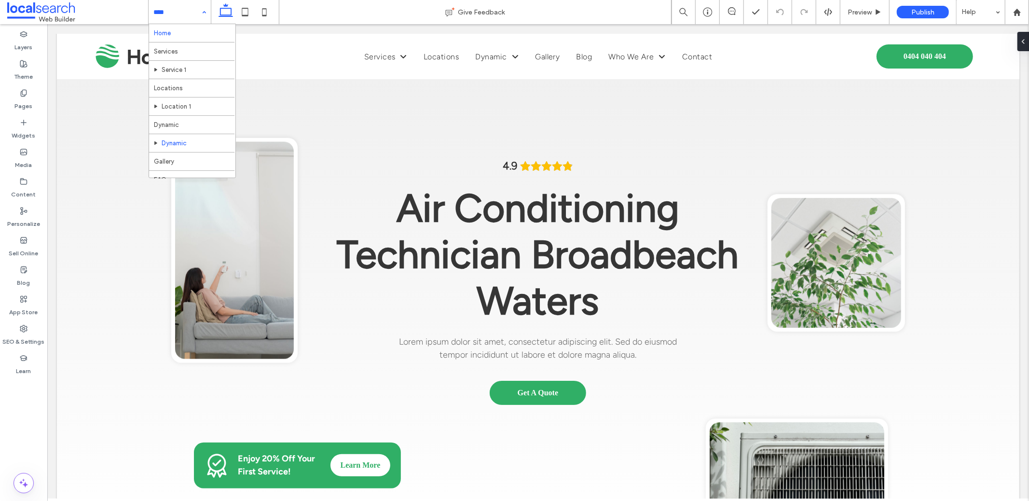
scroll to position [2, 0]
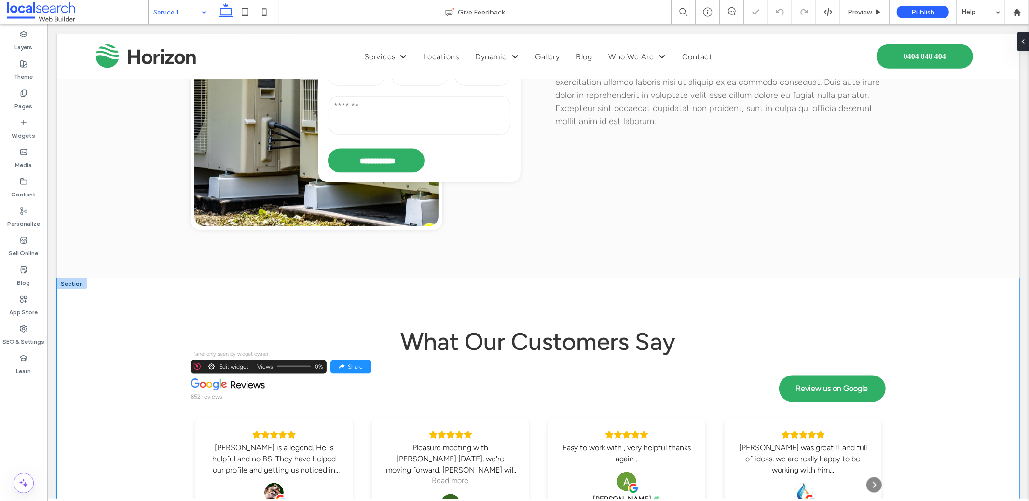
scroll to position [1280, 0]
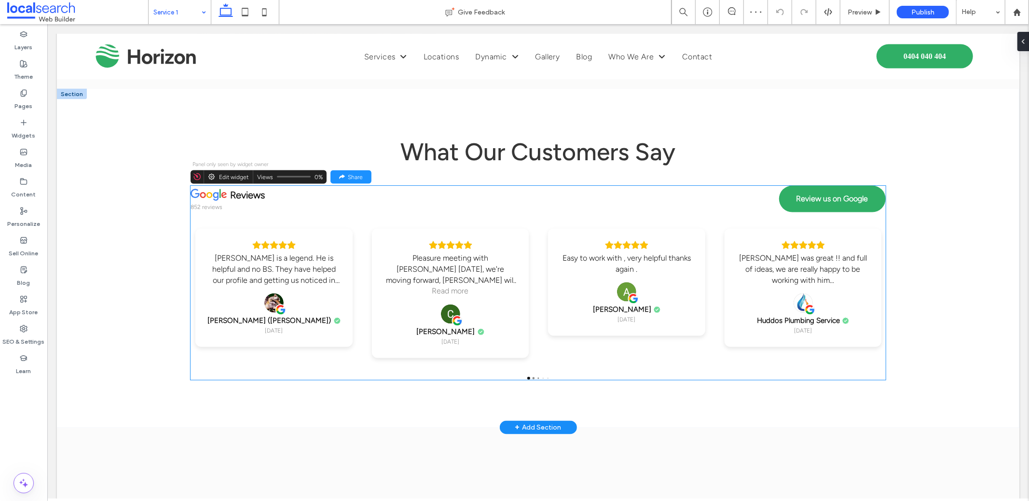
click at [337, 214] on div "reviews 852 reviews Review us on Google [PERSON_NAME] is a legend. He is helpfu…" at bounding box center [537, 282] width 695 height 194
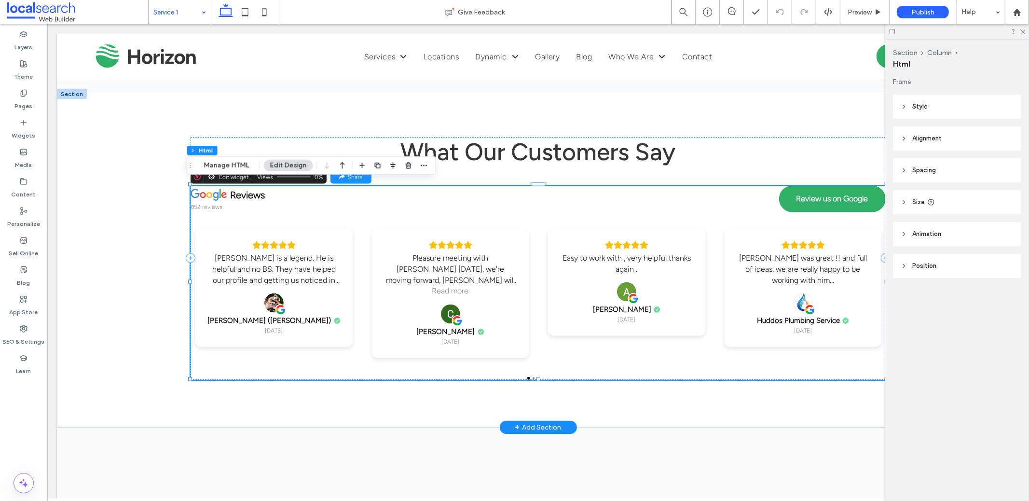
click at [337, 214] on div "reviews 852 reviews Review us on Google [PERSON_NAME] is a legend. He is helpfu…" at bounding box center [537, 282] width 695 height 194
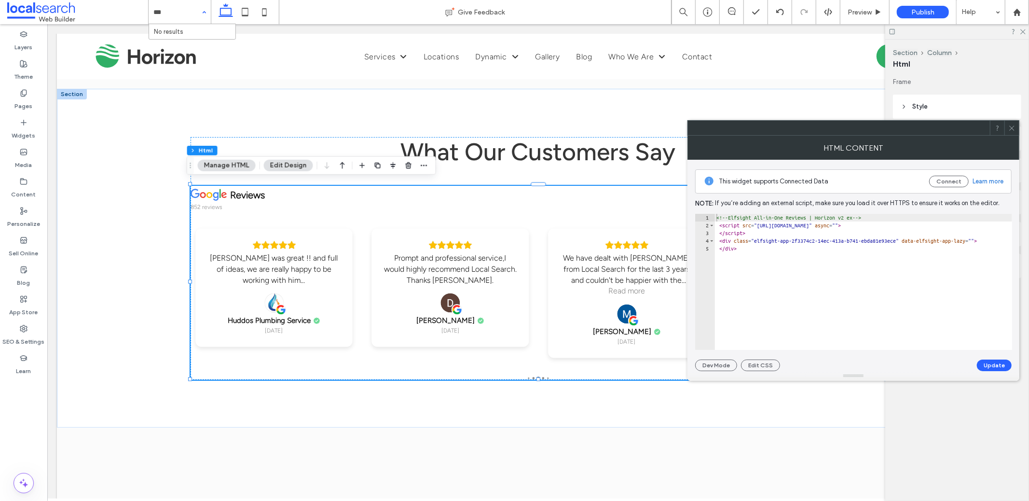
type input "***"
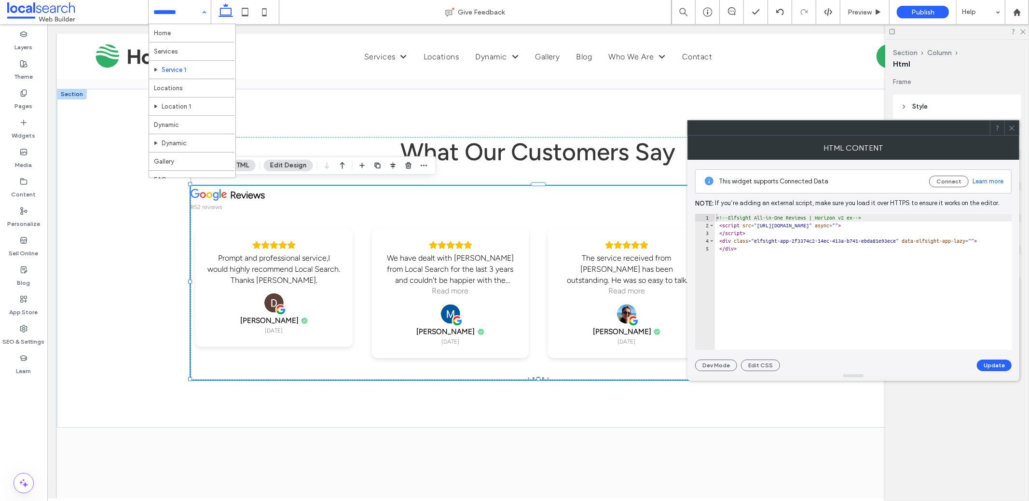
click at [154, 1] on input at bounding box center [177, 12] width 48 height 24
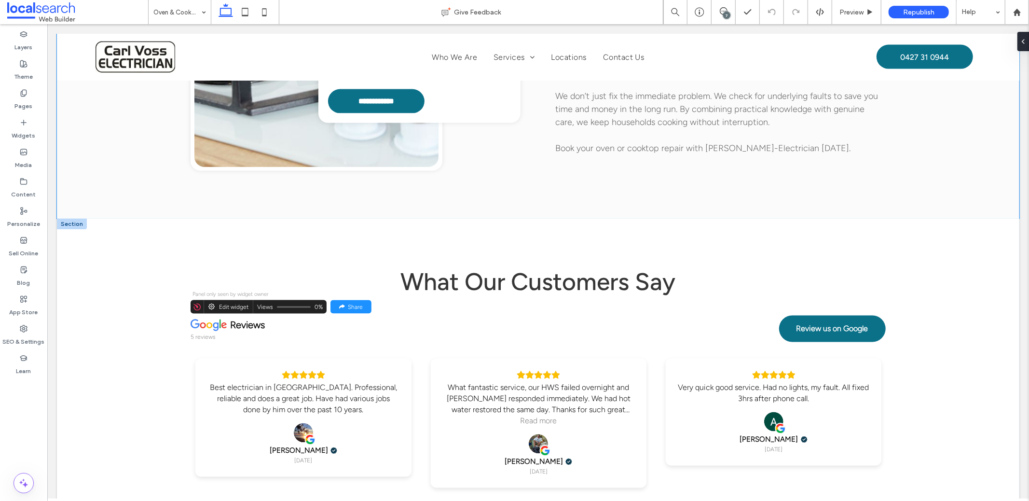
scroll to position [1386, 0]
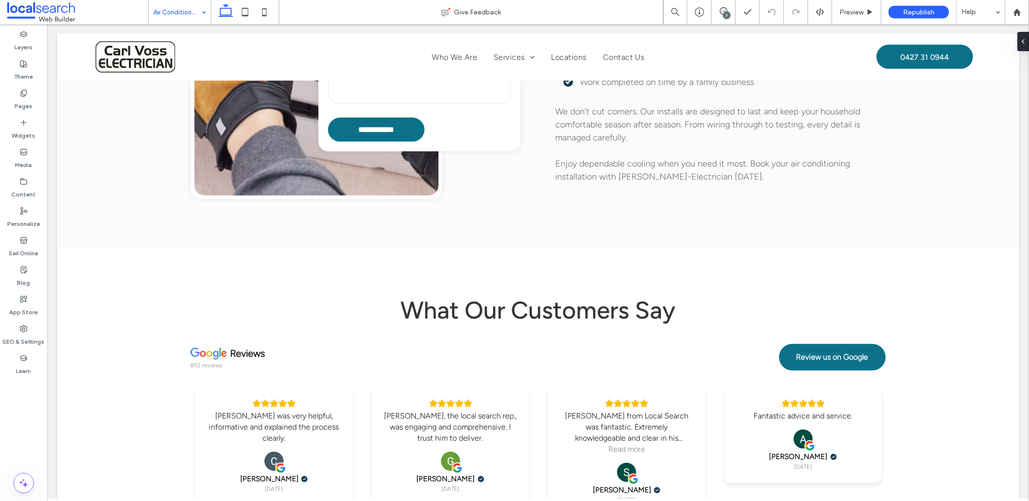
scroll to position [1450, 0]
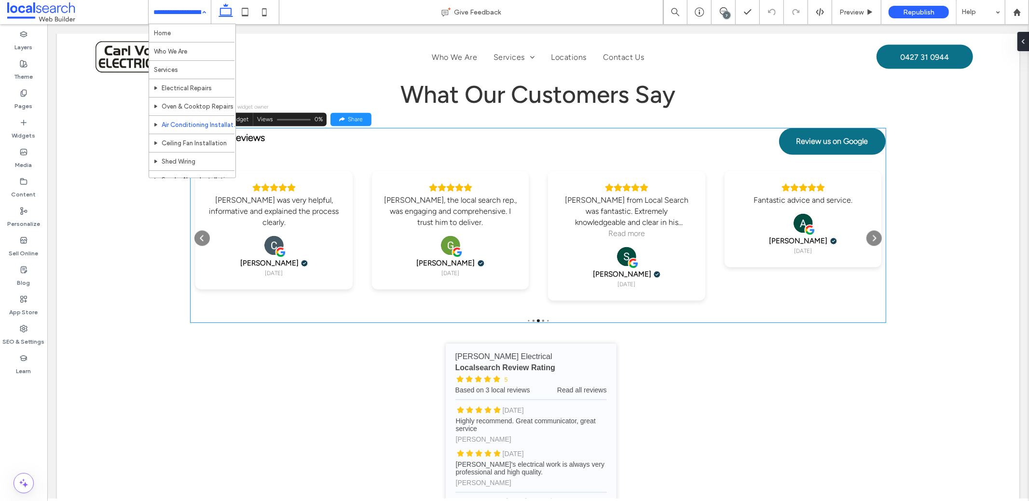
click at [384, 243] on div "[PERSON_NAME], the local search rep., was engaging and comprehensive. I trust h…" at bounding box center [450, 230] width 133 height 94
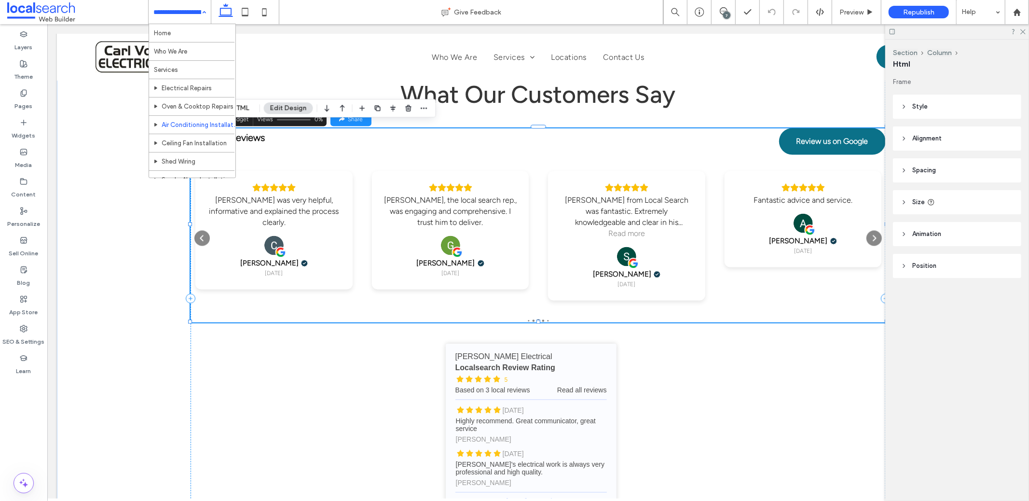
click at [381, 171] on div "[PERSON_NAME], the local search rep., was engaging and comprehensive. I trust h…" at bounding box center [450, 230] width 157 height 118
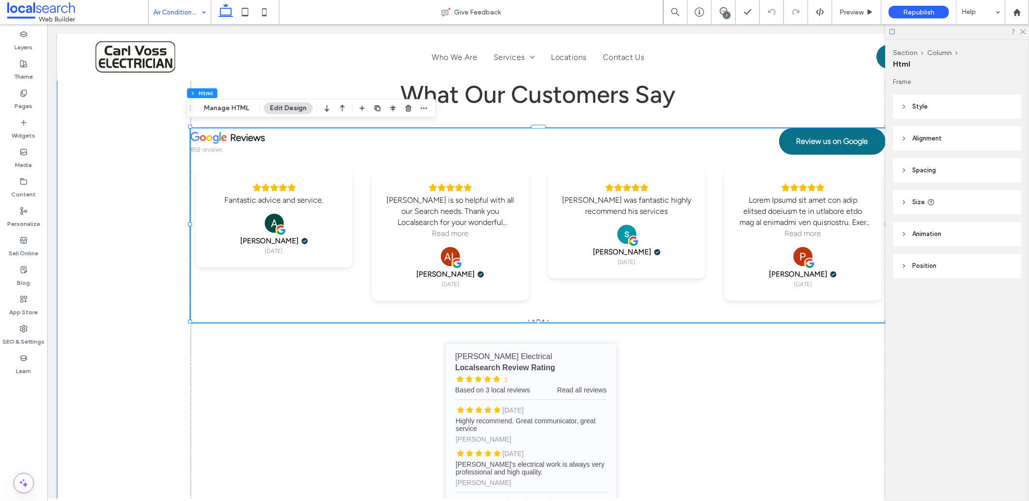
click at [146, 234] on div "What Our Customers Say reviews 852 reviews Review us on Google [PERSON_NAME] wa…" at bounding box center [537, 298] width 963 height 535
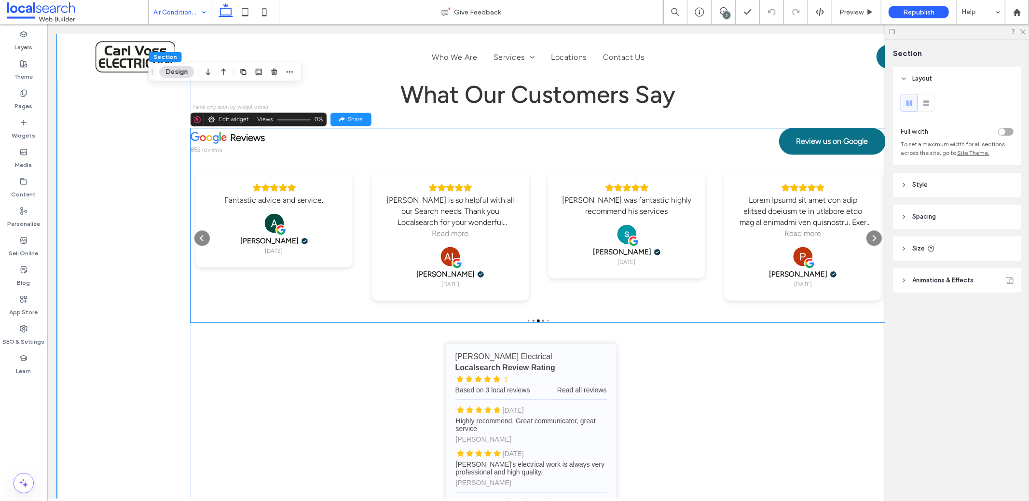
click at [330, 183] on div "Rating: 5.0 out of 5" at bounding box center [273, 187] width 133 height 9
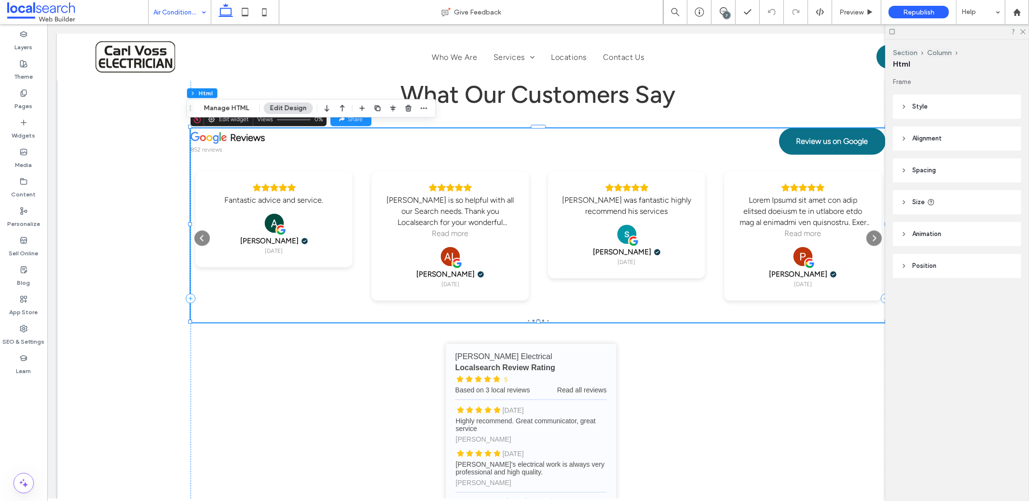
click at [330, 180] on div "reviews 852 reviews Review us on Google [PERSON_NAME] was very helpful, informa…" at bounding box center [537, 225] width 695 height 194
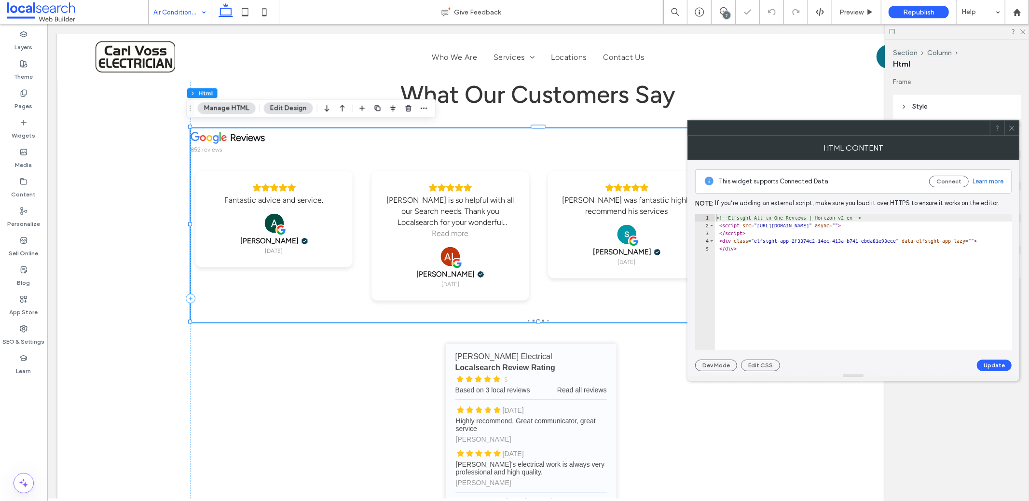
drag, startPoint x: 906, startPoint y: 243, endPoint x: 906, endPoint y: 248, distance: 5.8
click at [906, 243] on div "<!-- Elfsight All-in-One Reviews | Horizon v2 ex --> < script src = "[URL][DOMA…" at bounding box center [873, 290] width 317 height 152
click at [859, 279] on div "<!-- Elfsight All-in-One Reviews | Horizon v2 ex --> < script src = "[URL][DOMA…" at bounding box center [873, 290] width 317 height 152
type textarea "******"
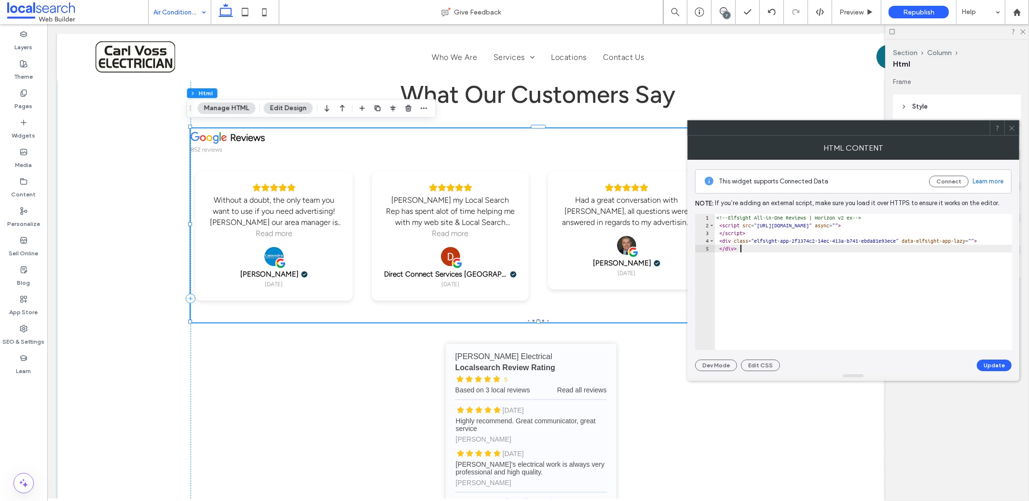
click at [1009, 125] on icon at bounding box center [1011, 127] width 7 height 7
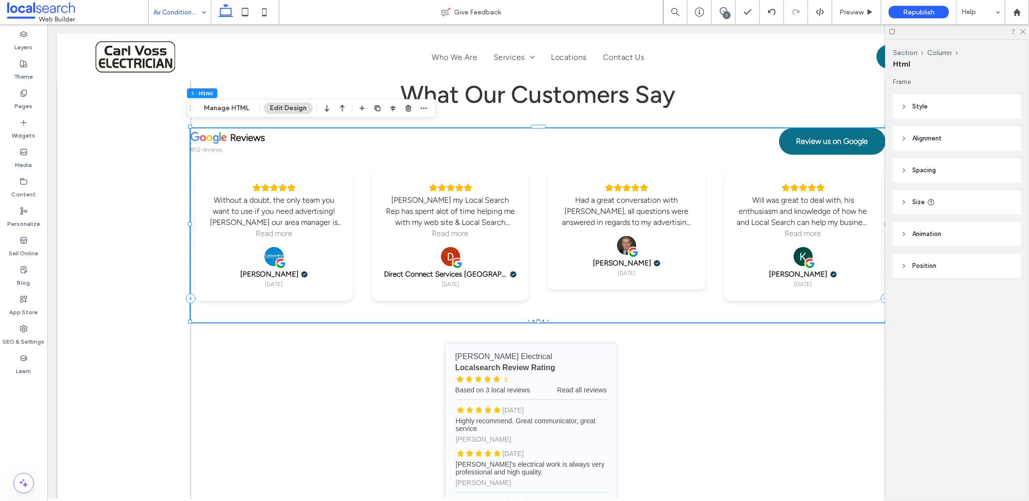
click at [888, 31] on div at bounding box center [957, 31] width 144 height 15
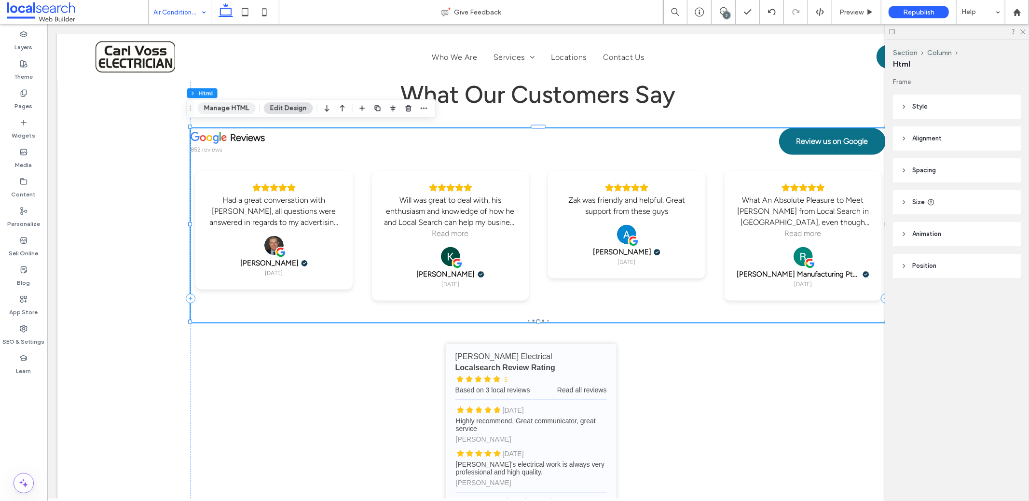
click at [229, 112] on button "Manage HTML" at bounding box center [227, 108] width 58 height 12
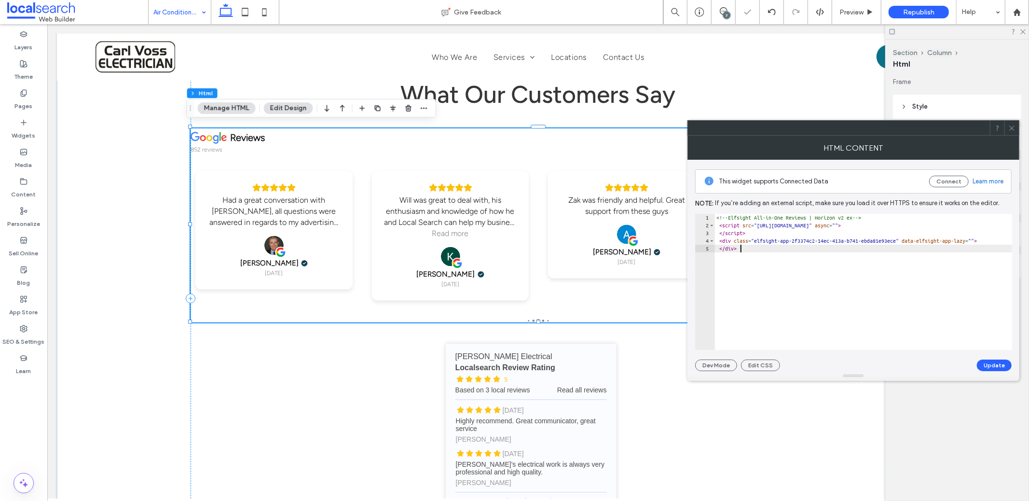
click at [819, 283] on div "<!-- Elfsight All-in-One Reviews | Horizon v2 ex --> < script src = "https://st…" at bounding box center [873, 290] width 317 height 152
click at [818, 280] on div "<!-- Elfsight All-in-One Reviews | Horizon v2 ex --> < script src = "https://st…" at bounding box center [873, 290] width 317 height 152
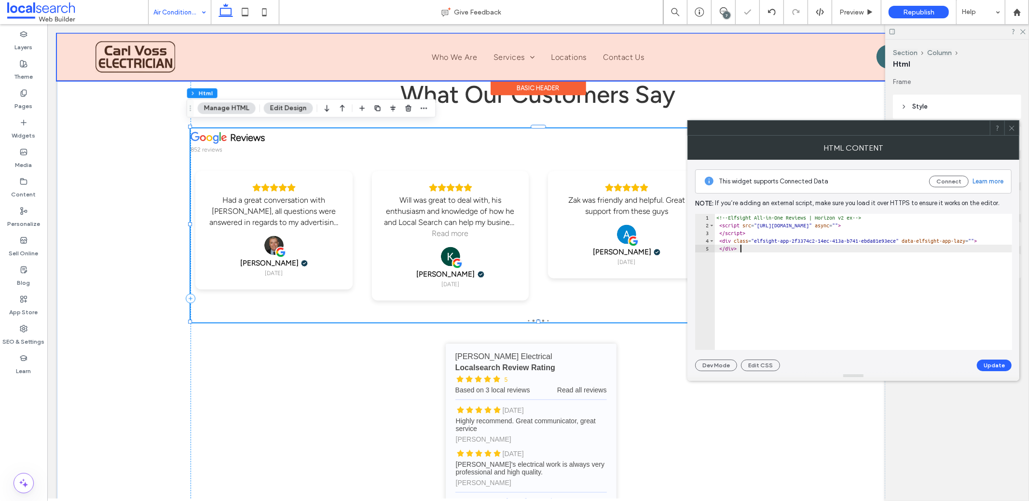
type textarea "**********"
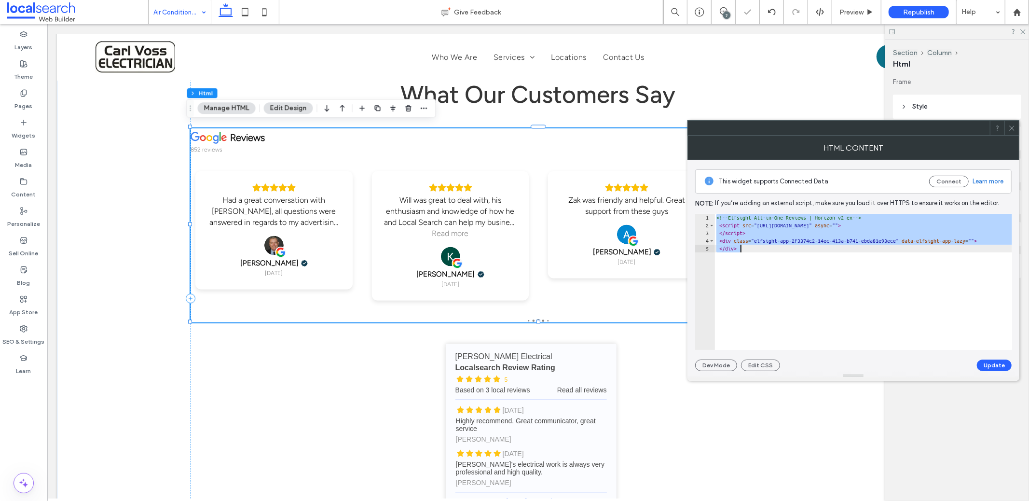
paste textarea "Cursor at row 5"
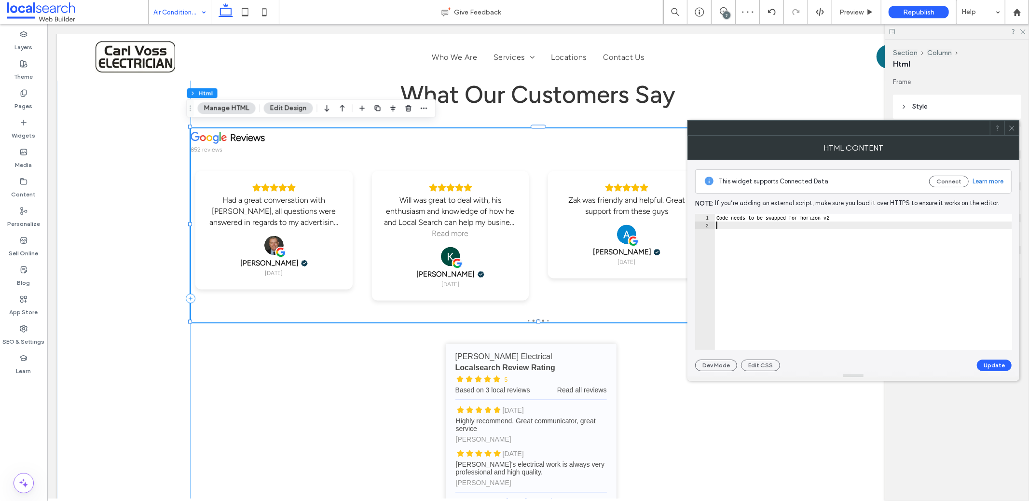
type textarea "**********"
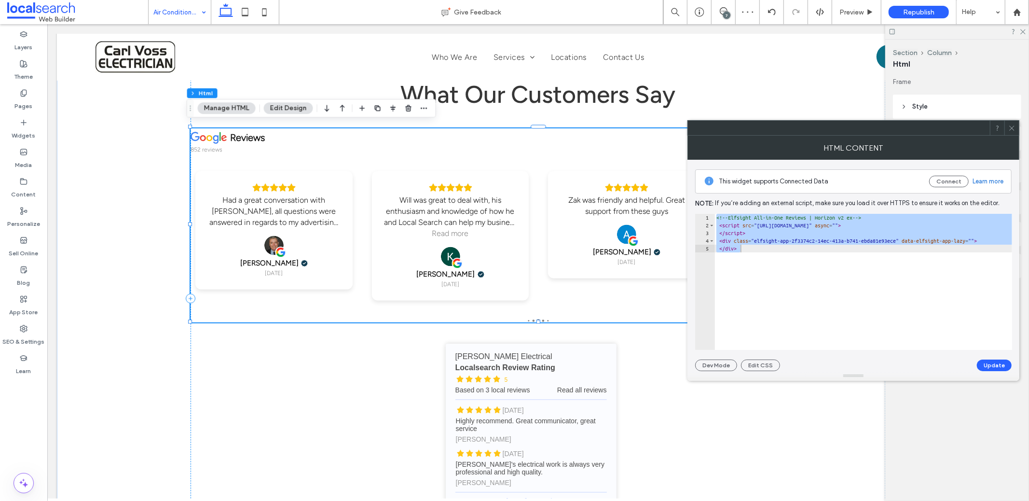
drag, startPoint x: 1013, startPoint y: 125, endPoint x: 950, endPoint y: 123, distance: 62.3
click at [1013, 125] on icon at bounding box center [1011, 127] width 7 height 7
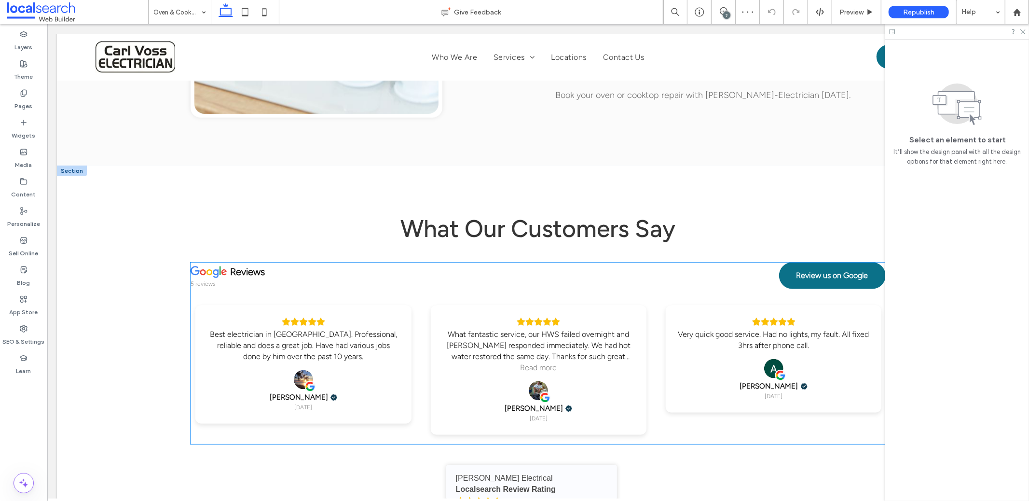
scroll to position [1278, 0]
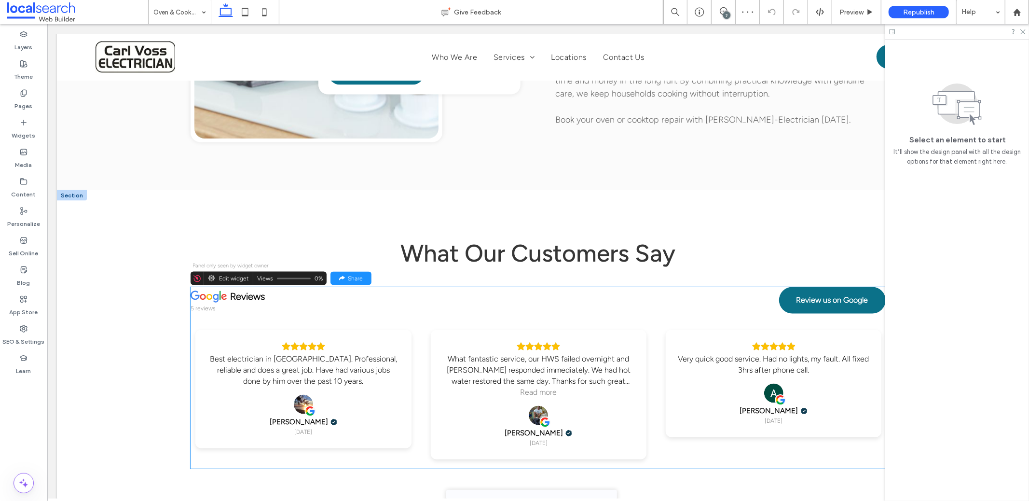
click at [456, 353] on div "What fantastic service, our HWS failed overnight and [PERSON_NAME] responded im…" at bounding box center [538, 369] width 192 height 33
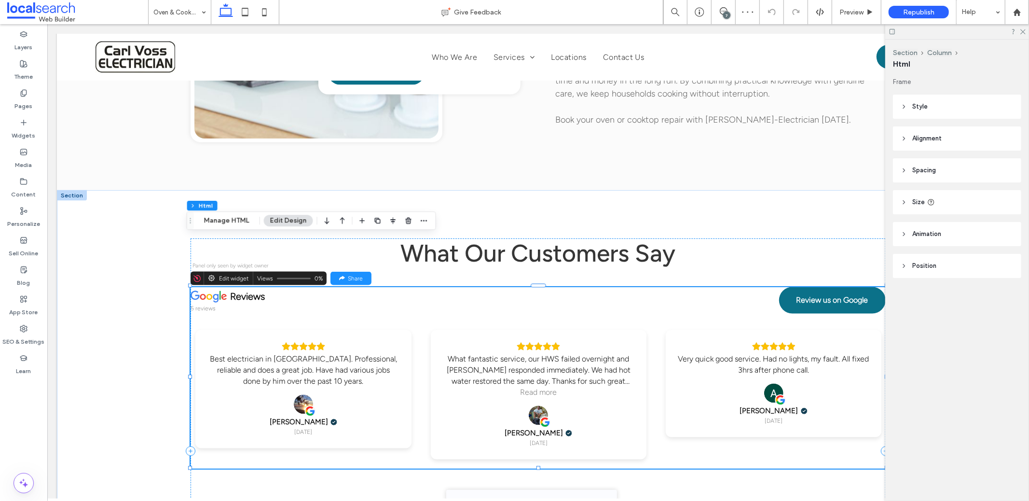
click at [456, 332] on div "reviews 5 reviews Review us on Google Best electrician in Hervey Bay. Professio…" at bounding box center [537, 377] width 695 height 181
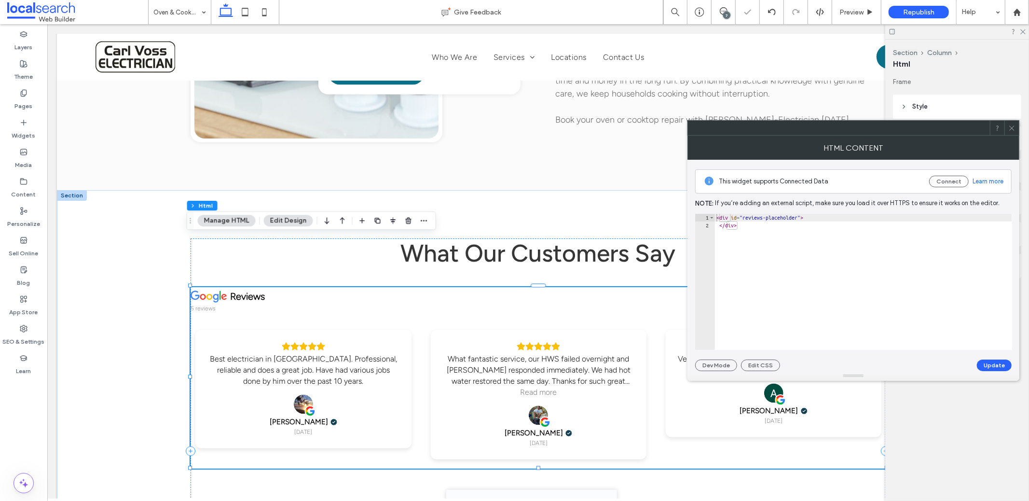
click at [799, 250] on div "< div id = "reviews-placeholder" > </ div >" at bounding box center [864, 290] width 298 height 152
type textarea "**********"
click at [1012, 129] on icon at bounding box center [1011, 127] width 7 height 7
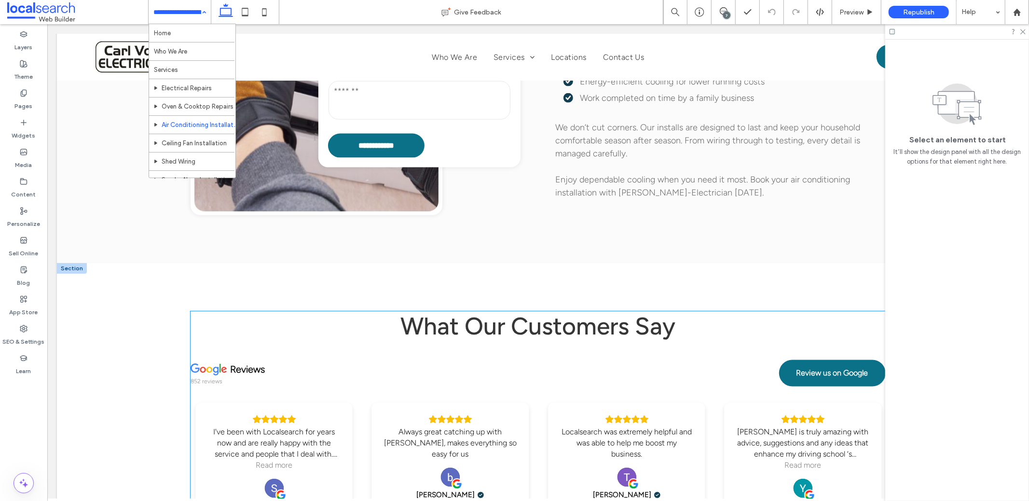
scroll to position [1220, 0]
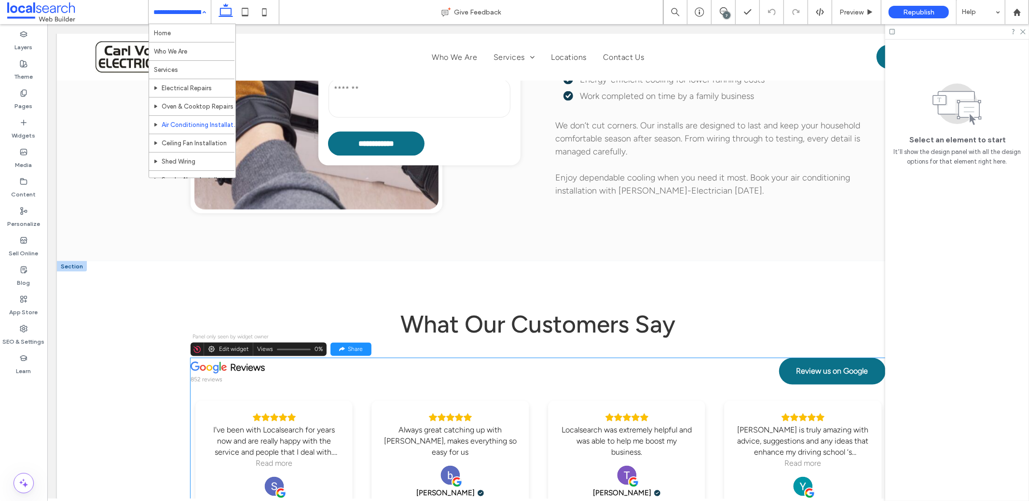
click at [305, 383] on div "reviews 852 reviews Review us on Google Leanne is a great rep who talks you thr…" at bounding box center [537, 455] width 695 height 194
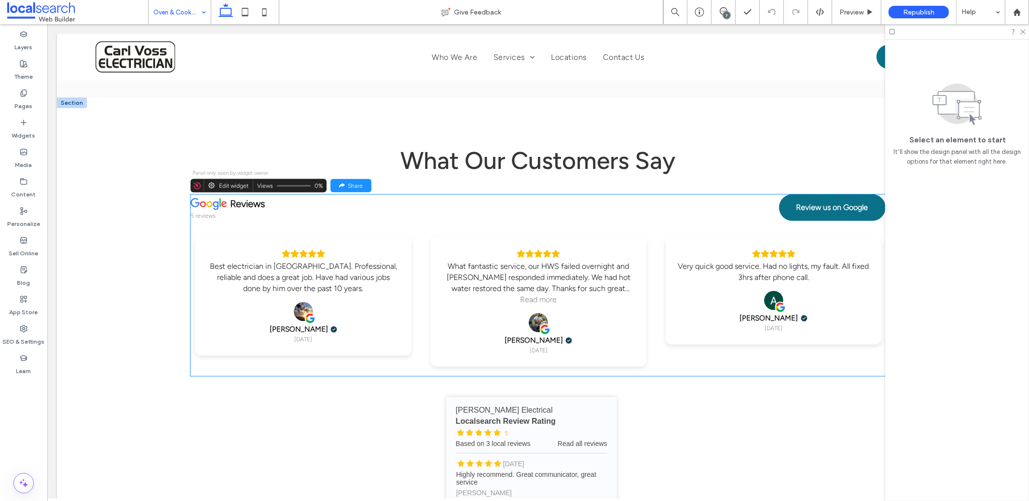
scroll to position [1289, 0]
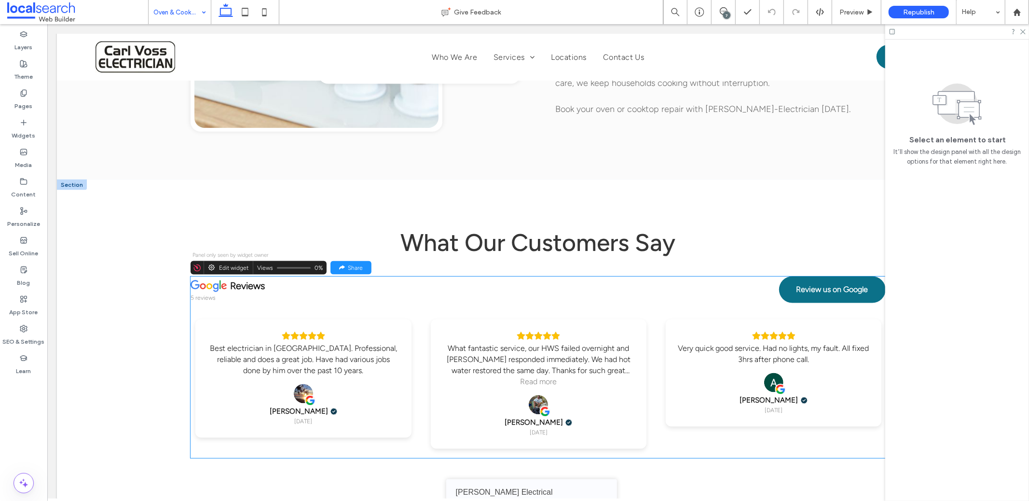
click at [345, 276] on div "reviews 5 reviews Review us on Google Best electrician in Hervey Bay. Professio…" at bounding box center [537, 366] width 695 height 181
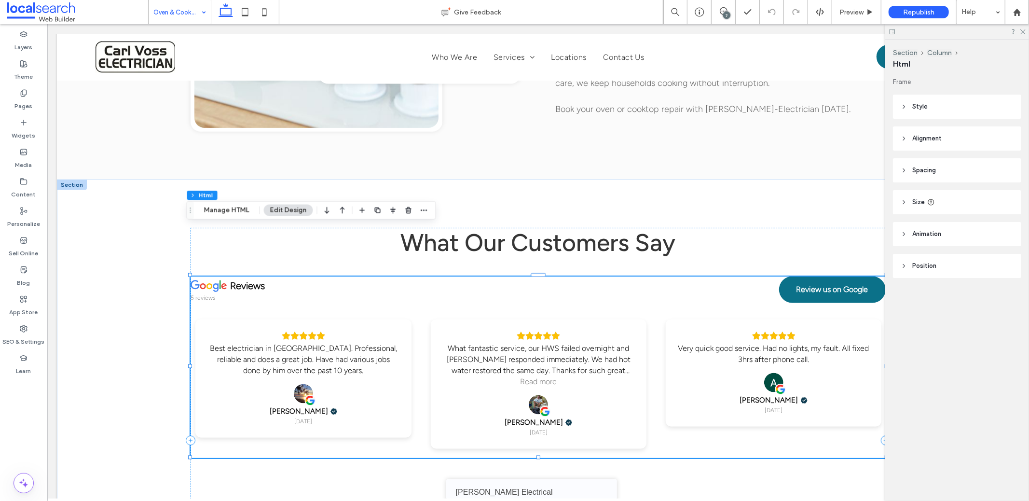
click at [350, 276] on div "reviews 5 reviews Review us on Google" at bounding box center [537, 290] width 695 height 28
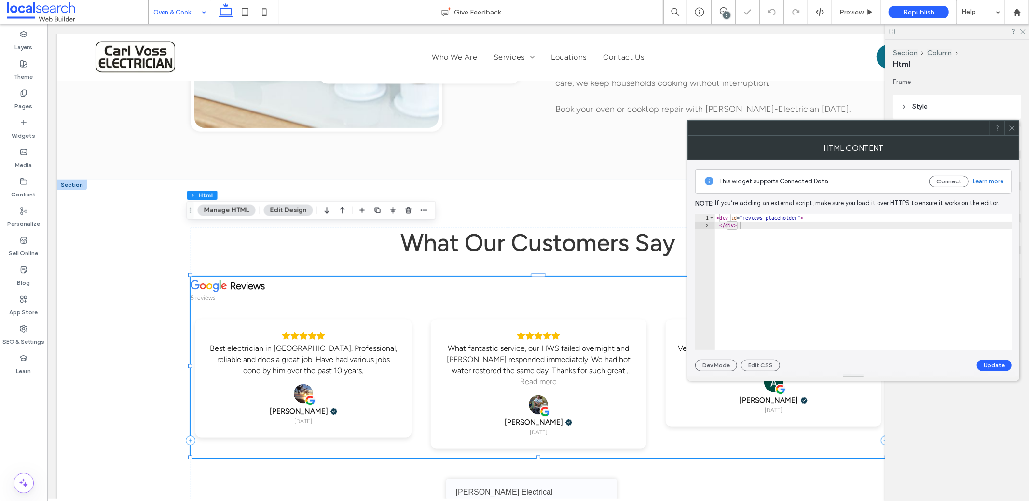
click at [872, 263] on div "< div id = "reviews-placeholder" > </ div >" at bounding box center [864, 290] width 298 height 152
type textarea "**********"
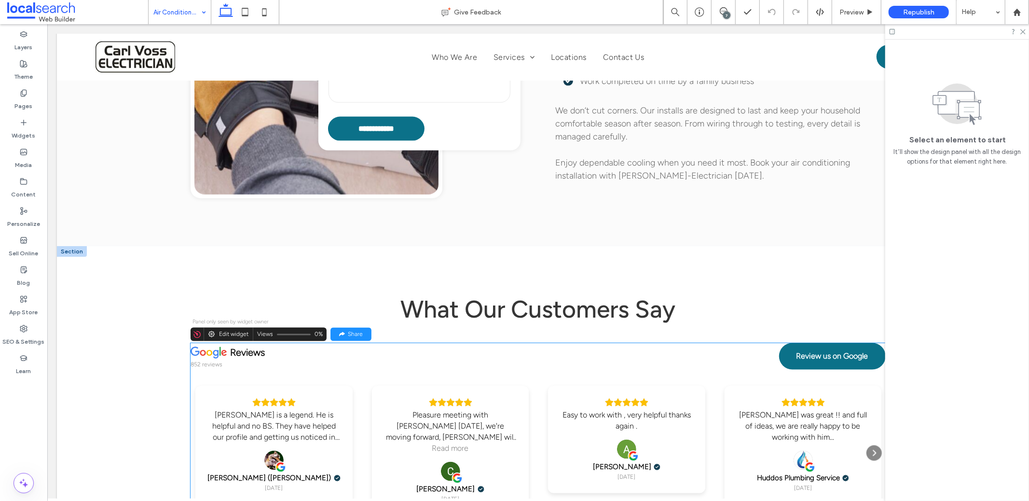
scroll to position [1329, 0]
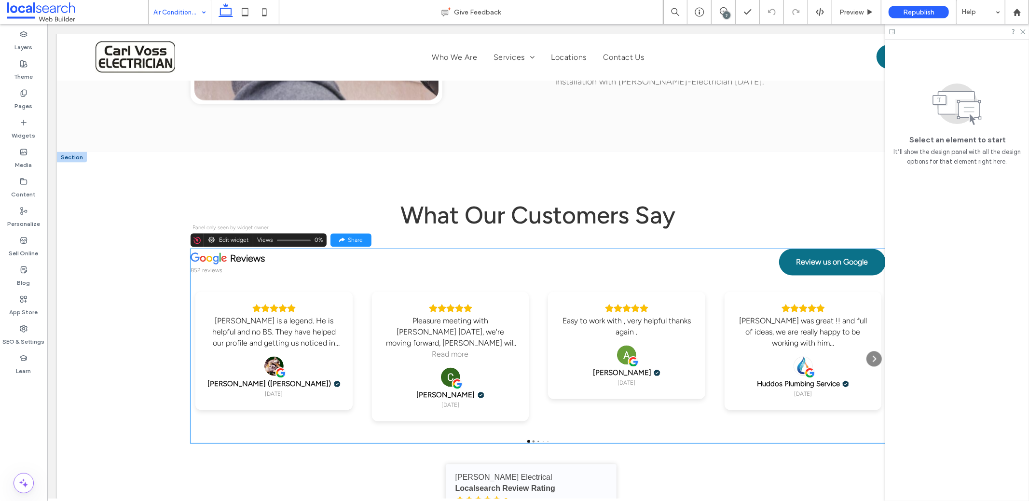
click at [373, 301] on div "Pleasure meeting with Nick today, we're moving forward, Nick will be checking i…" at bounding box center [450, 355] width 157 height 129
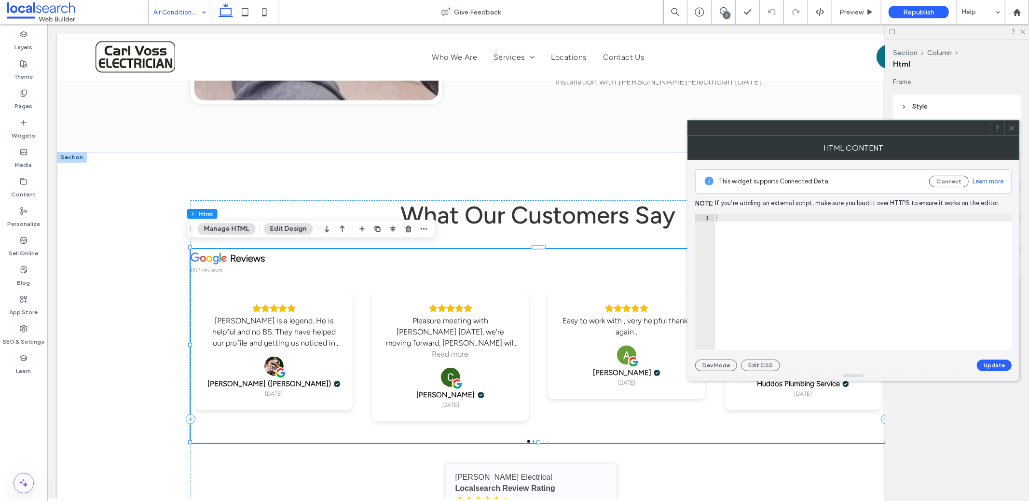
click at [828, 228] on div at bounding box center [864, 290] width 298 height 152
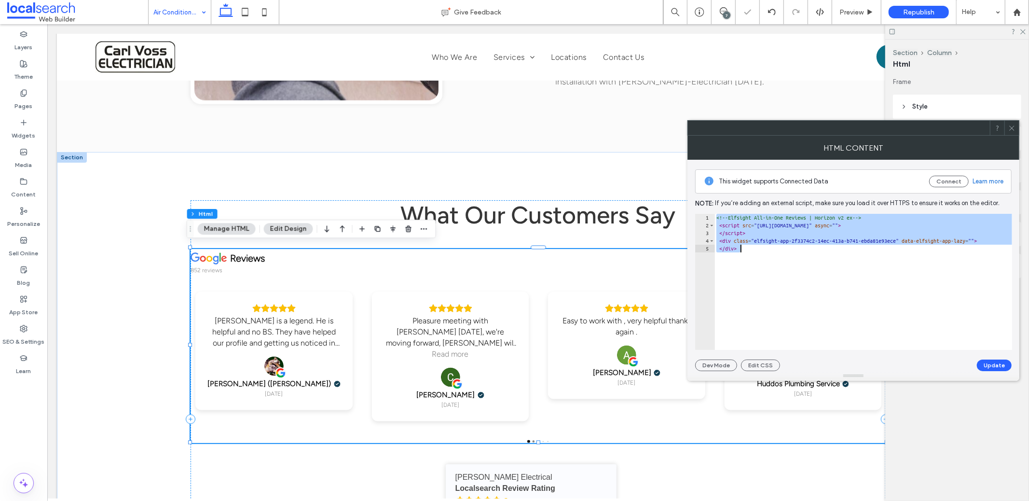
paste textarea "Cursor at row 5"
type textarea "******"
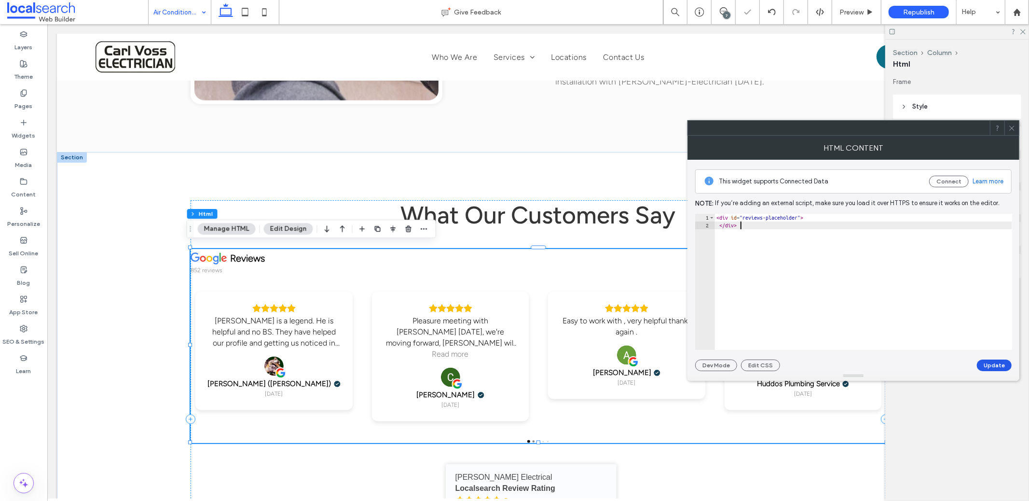
click at [982, 363] on button "Update" at bounding box center [994, 365] width 35 height 12
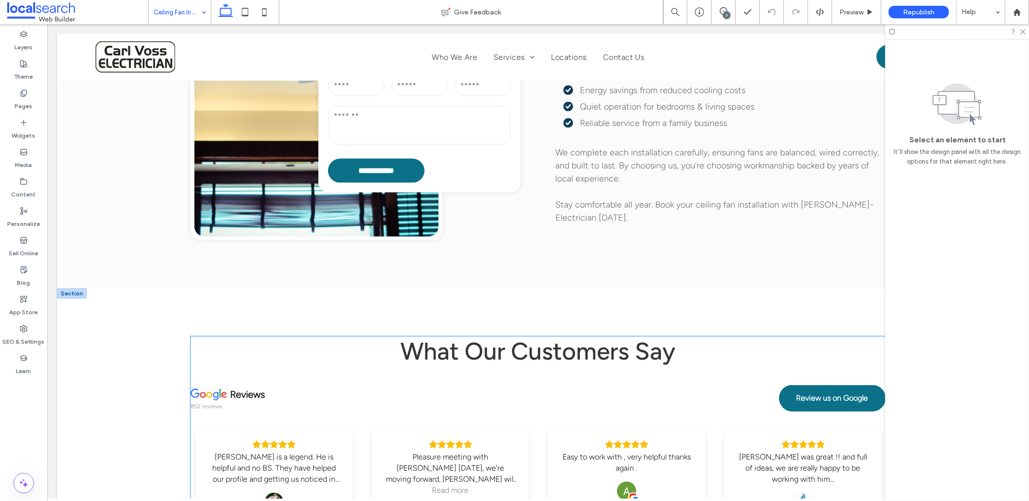
scroll to position [1255, 0]
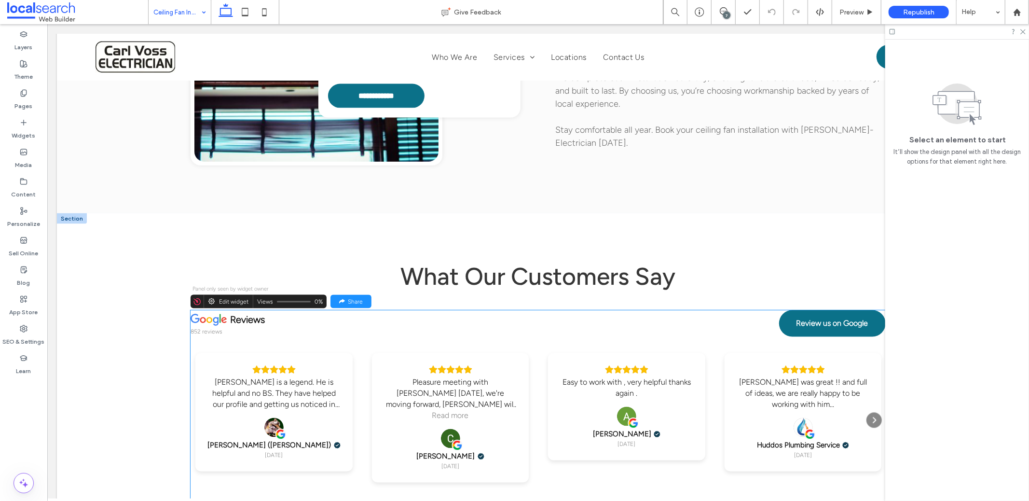
click at [335, 353] on div "Kelly is a legend. He is helpful and no BS. They have helped our profile and ge…" at bounding box center [273, 412] width 157 height 118
click at [335, 310] on div "reviews 852 reviews Review us on Google Kelly is a legend. He is helpful and no…" at bounding box center [537, 407] width 695 height 194
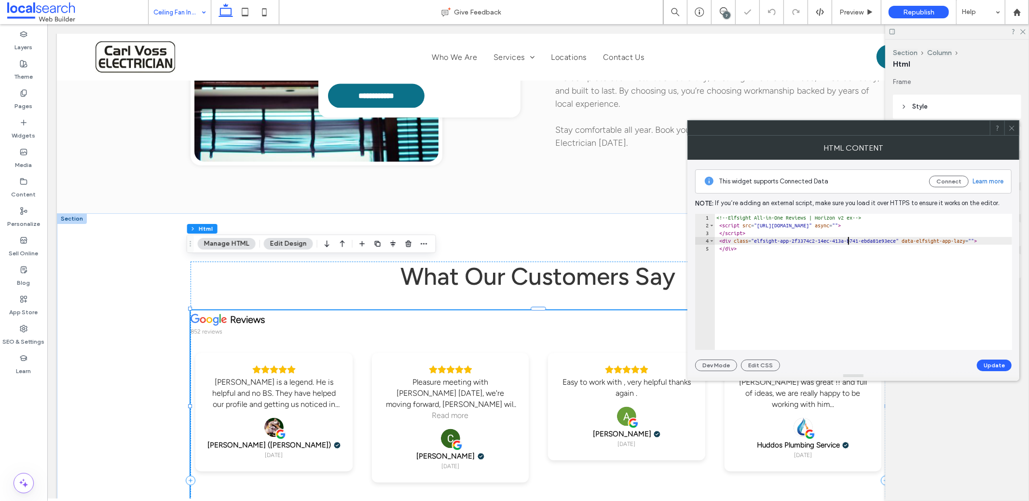
drag, startPoint x: 850, startPoint y: 242, endPoint x: 848, endPoint y: 237, distance: 5.0
click at [850, 242] on div "<!-- Elfsight All-in-One Reviews | Horizon v2 ex --> < script src = "https://st…" at bounding box center [873, 290] width 317 height 152
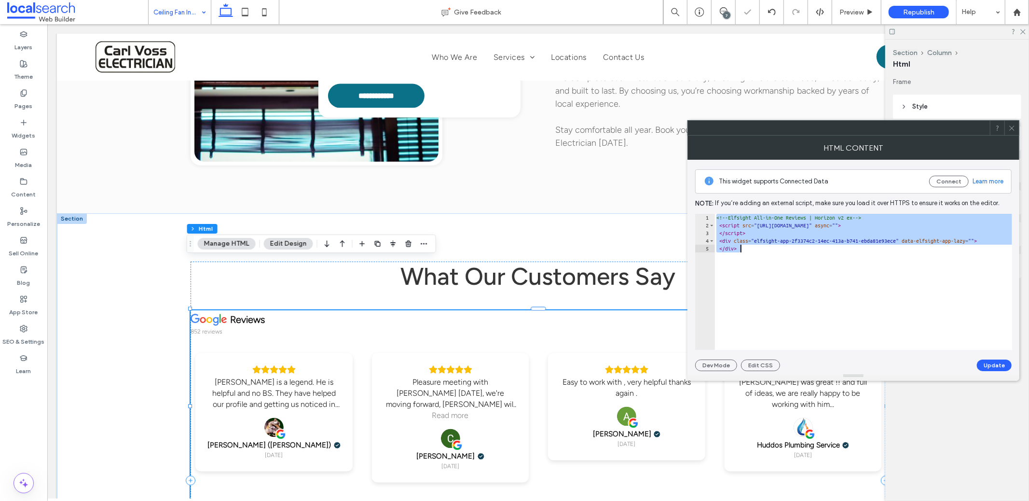
paste textarea "Cursor at row 5"
type textarea "******"
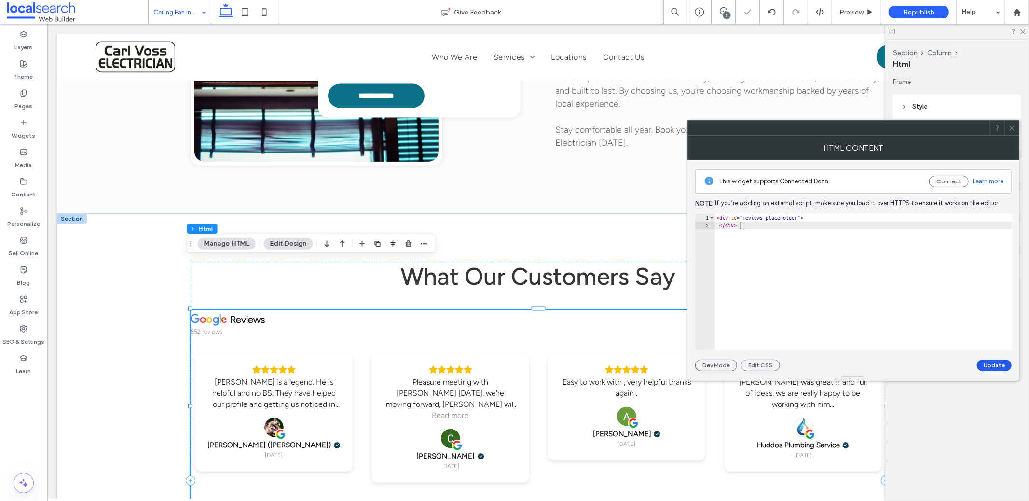
click at [992, 367] on button "Update" at bounding box center [994, 365] width 35 height 12
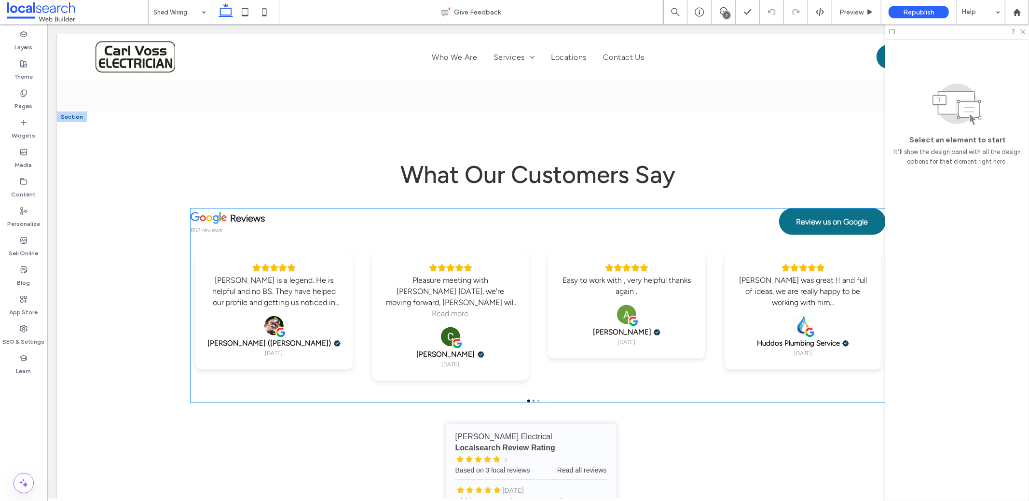
scroll to position [1330, 0]
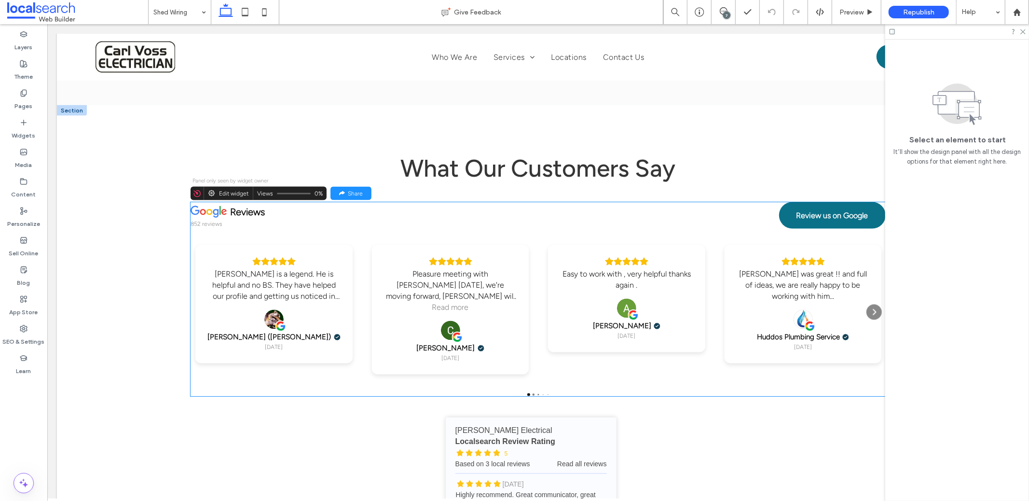
click at [315, 268] on div "Kelly is a legend. He is helpful and no BS. They have helped our profile and ge…" at bounding box center [273, 284] width 133 height 33
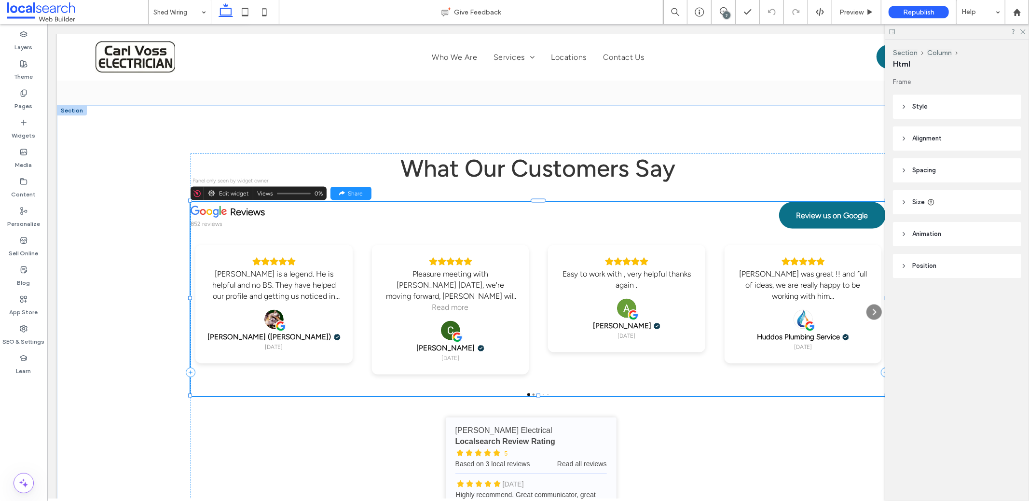
click at [315, 258] on div "reviews 852 reviews Review us on Google Kelly is a legend. He is helpful and no…" at bounding box center [537, 299] width 695 height 194
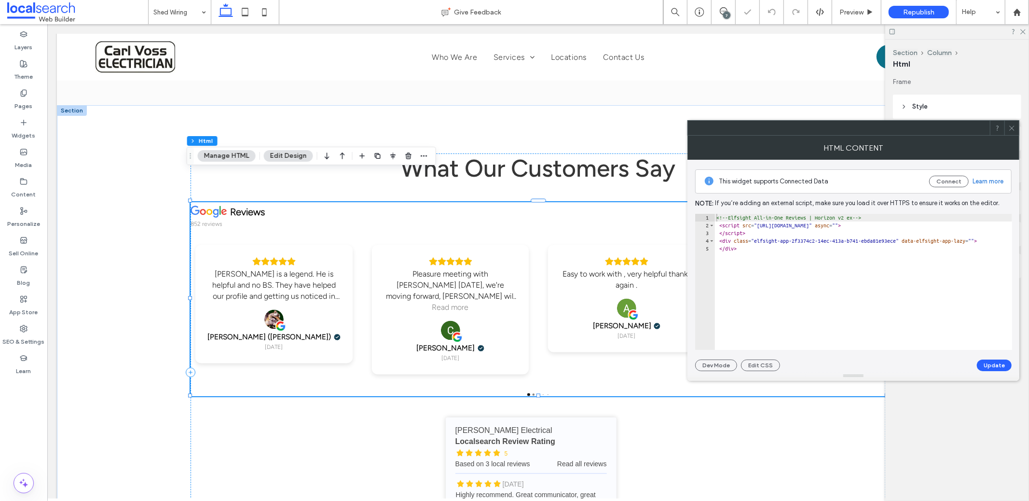
click at [717, 249] on div "**********" at bounding box center [853, 282] width 317 height 136
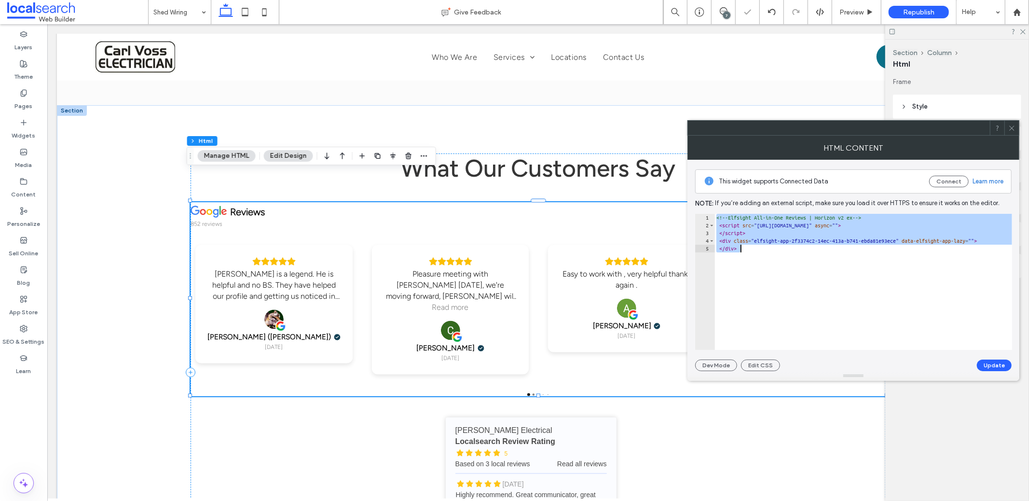
paste textarea "Cursor at row 2"
type textarea "******"
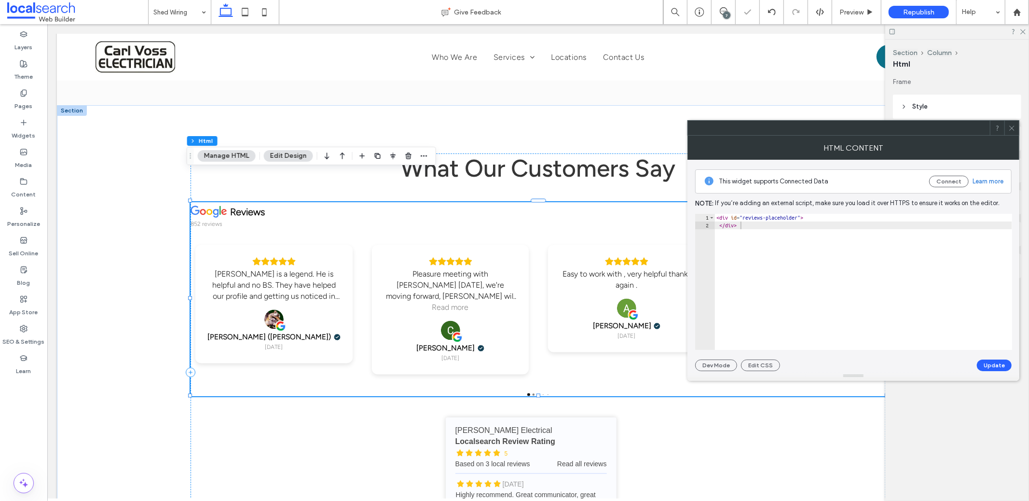
click at [981, 358] on div "This widget supports Connected Data Connect Learn more Note: If you’re adding a…" at bounding box center [853, 265] width 317 height 211
click at [978, 369] on button "Update" at bounding box center [994, 365] width 35 height 12
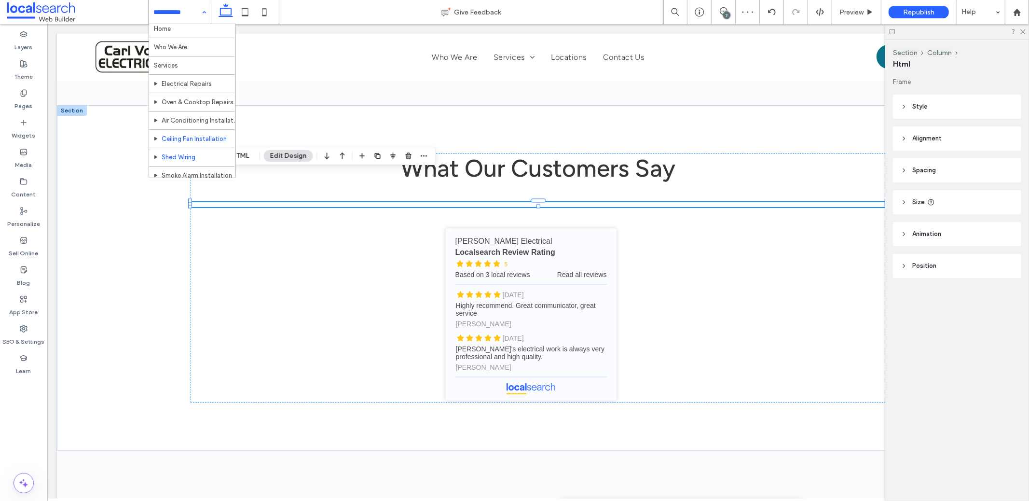
scroll to position [35, 0]
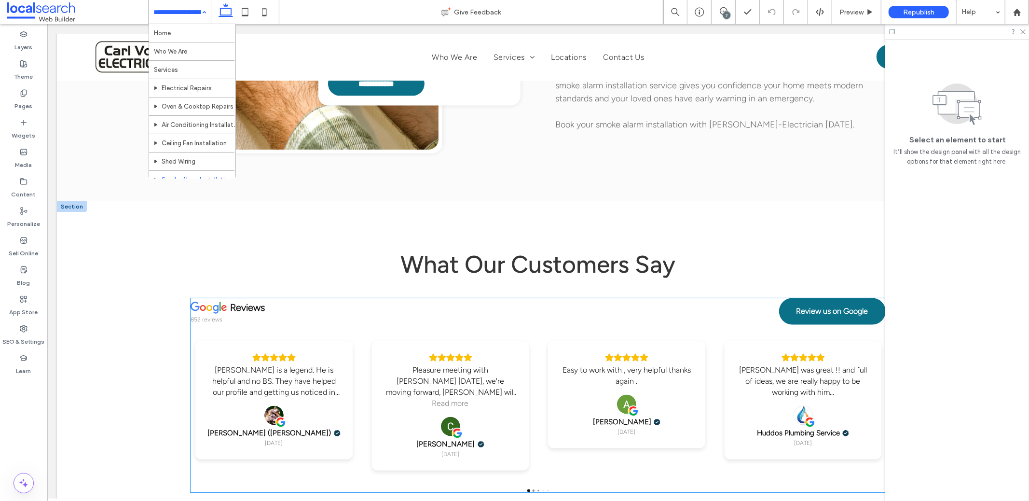
scroll to position [1308, 0]
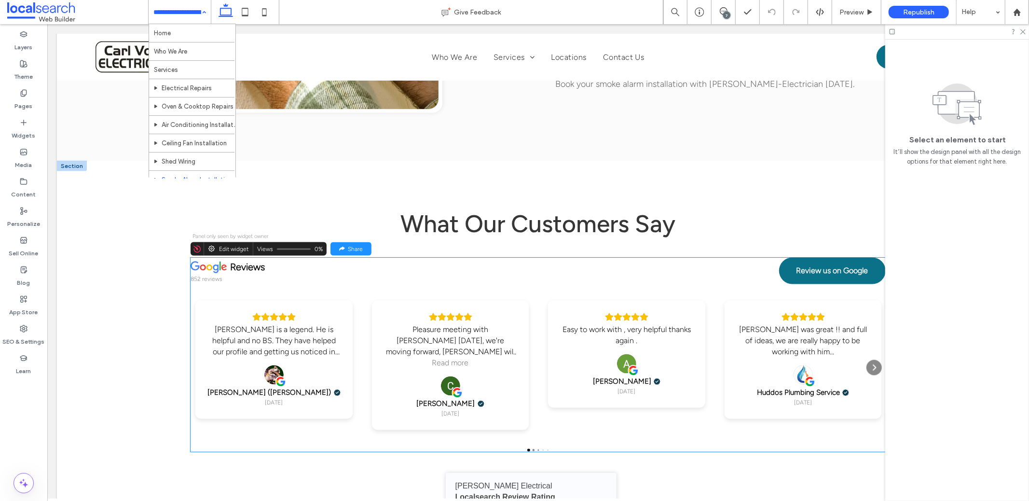
click at [361, 327] on div "Kelly is a legend. He is helpful and no BS. They have helped our profile and ge…" at bounding box center [537, 366] width 695 height 143
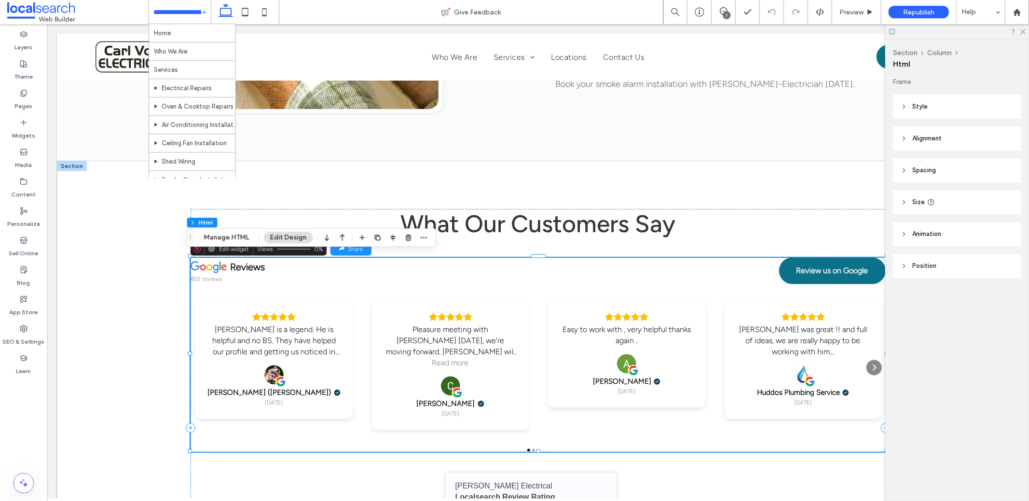
click at [361, 323] on div "Kelly is a legend. He is helpful and no BS. They have helped our profile and ge…" at bounding box center [537, 366] width 695 height 143
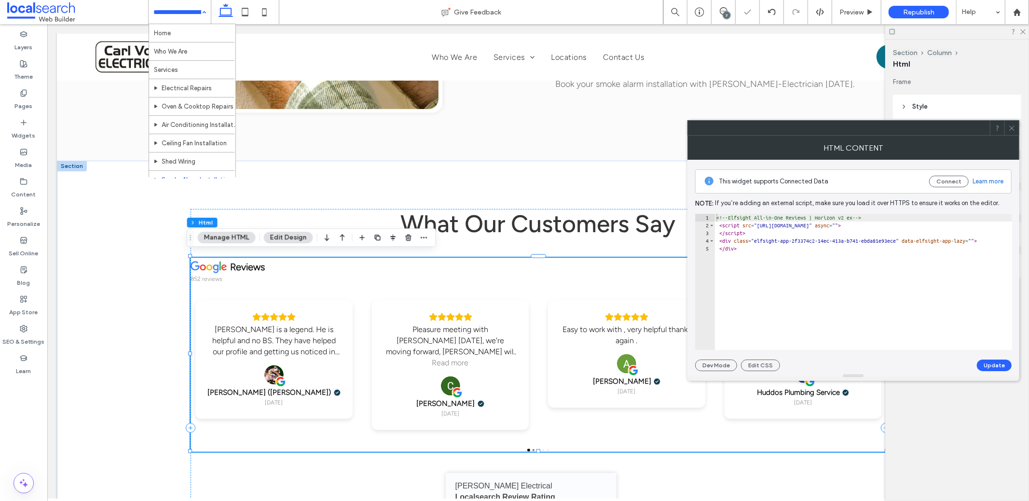
click at [804, 283] on div "<!-- Elfsight All-in-One Reviews | Horizon v2 ex --> < script src = "https://st…" at bounding box center [873, 290] width 317 height 152
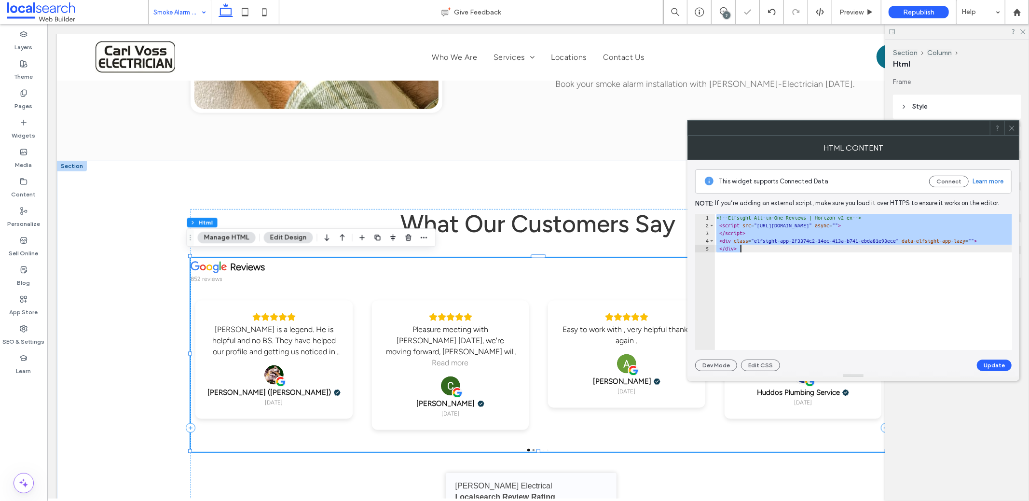
paste textarea "Cursor at row 5"
type textarea "******"
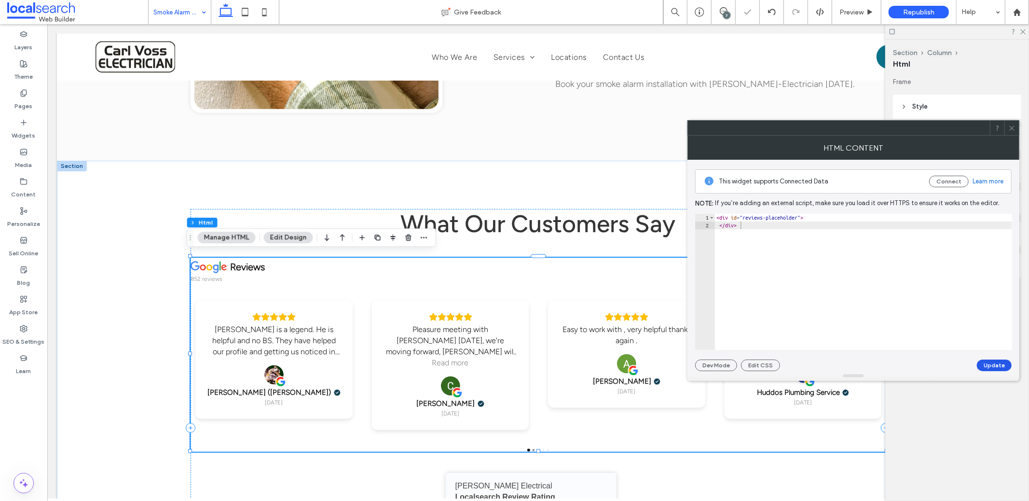
click at [991, 360] on button "Update" at bounding box center [994, 365] width 35 height 12
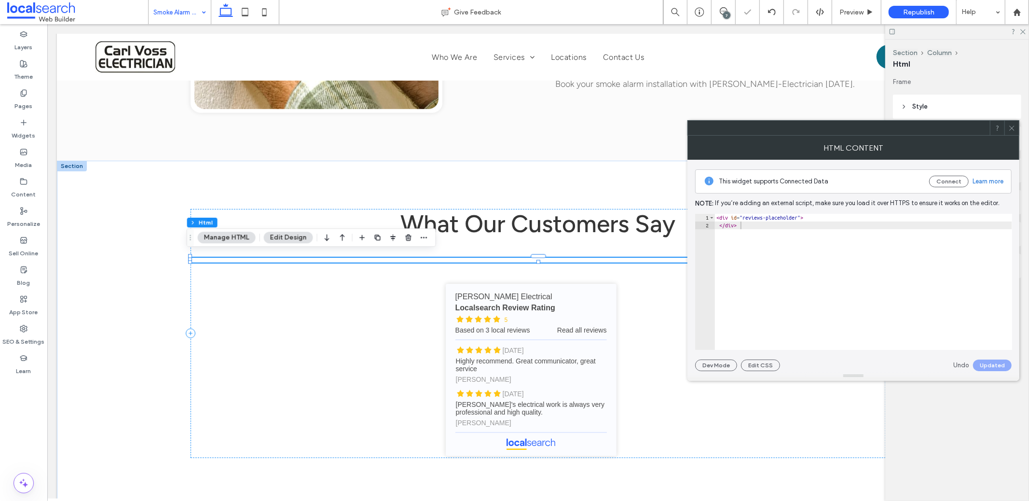
click at [1011, 127] on use at bounding box center [1011, 127] width 5 height 5
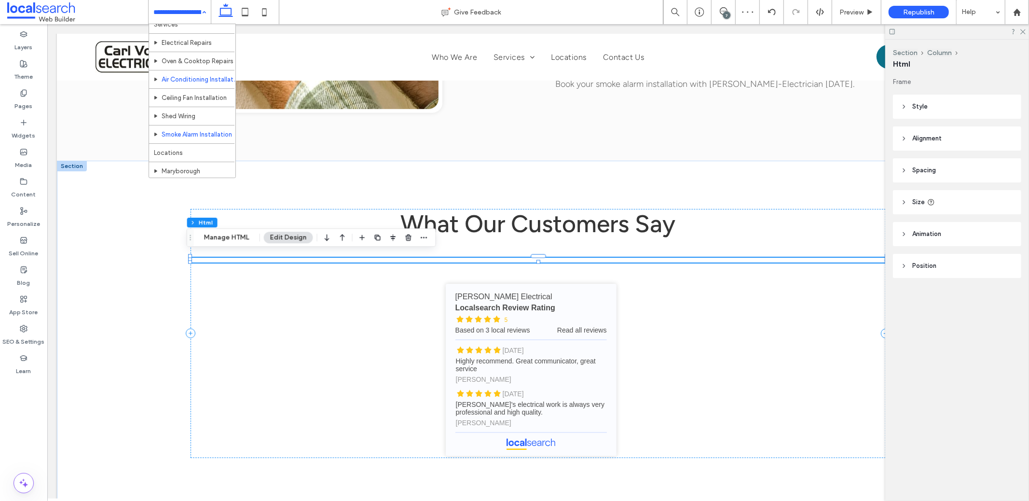
scroll to position [66, 0]
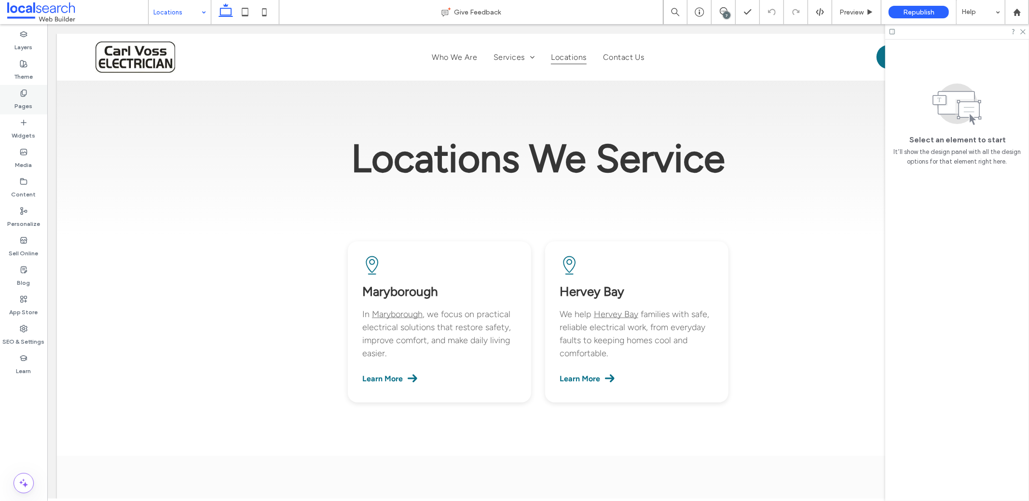
click at [20, 92] on icon at bounding box center [24, 93] width 8 height 8
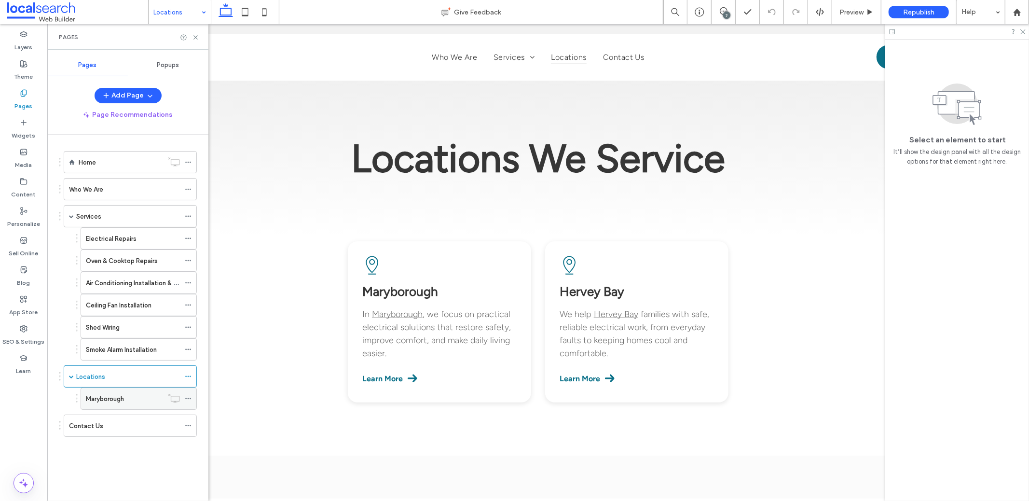
click at [115, 396] on label "Maryborough" at bounding box center [105, 398] width 38 height 17
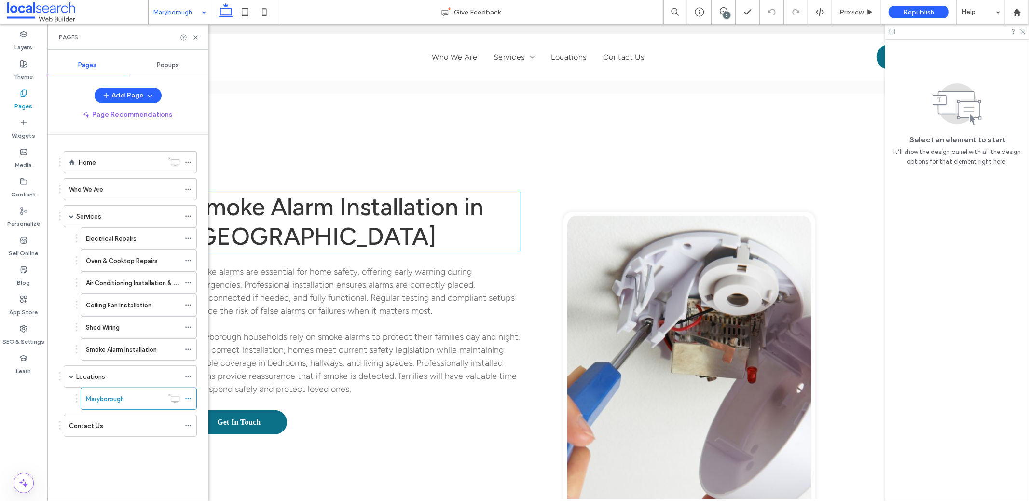
scroll to position [3223, 0]
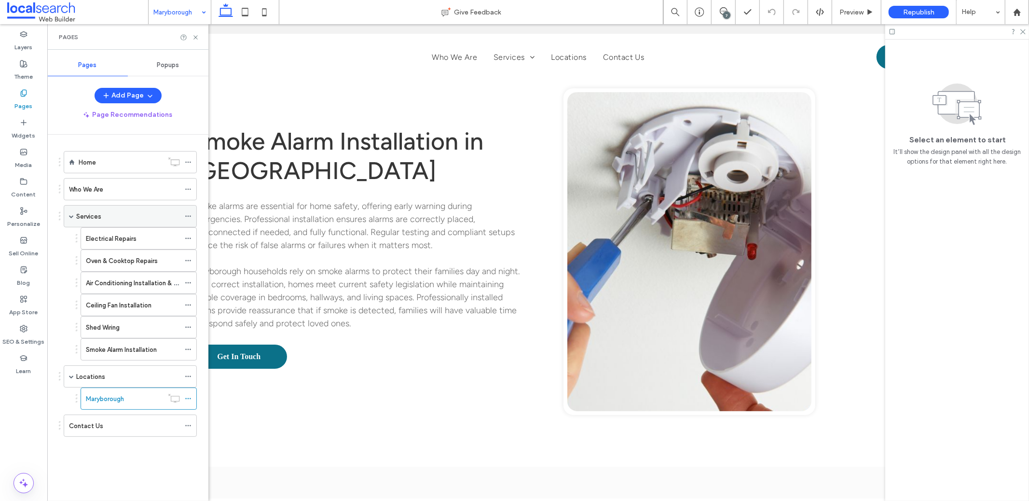
click at [87, 206] on div "Services" at bounding box center [128, 216] width 104 height 21
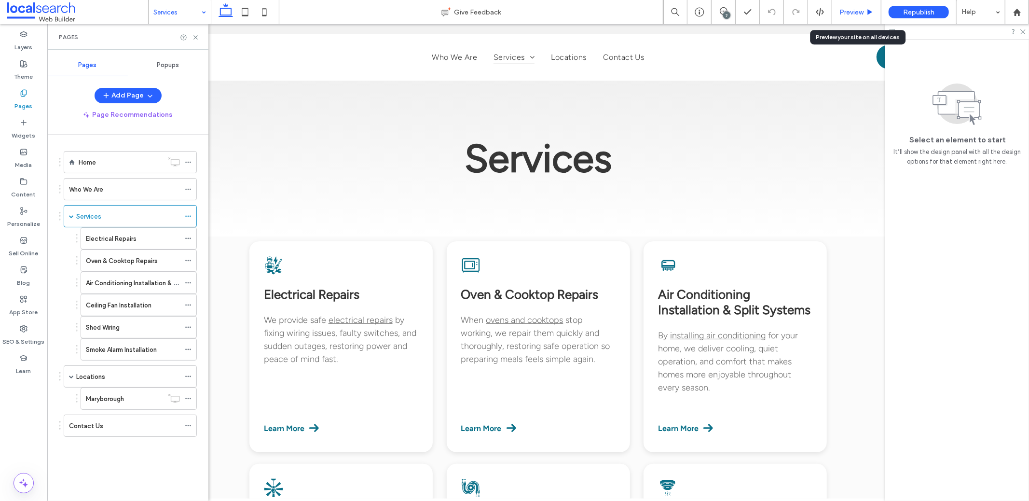
click at [856, 13] on span "Preview" at bounding box center [852, 12] width 24 height 8
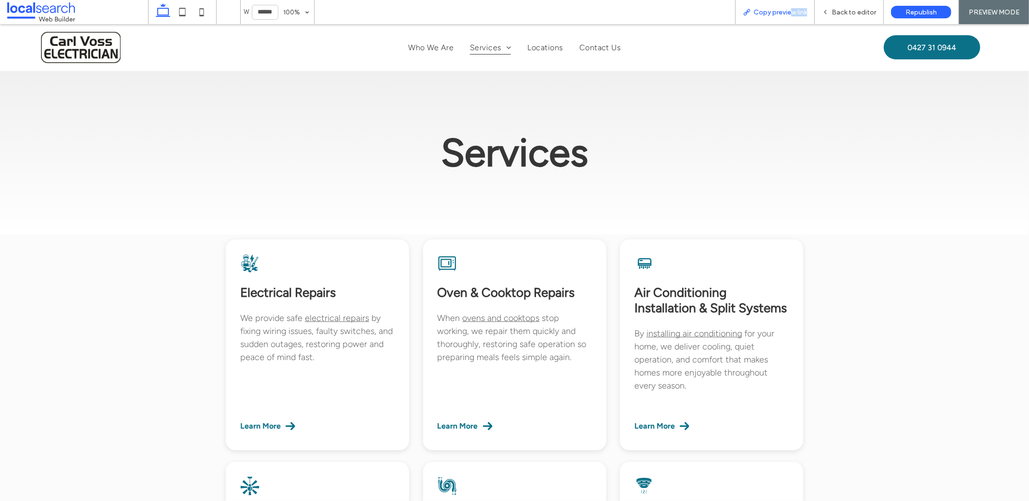
click at [794, 16] on div "Copy preview link" at bounding box center [775, 12] width 80 height 24
click at [757, 14] on span "Copy preview link" at bounding box center [781, 12] width 54 height 8
click at [839, 10] on span "Back to editor" at bounding box center [854, 12] width 44 height 8
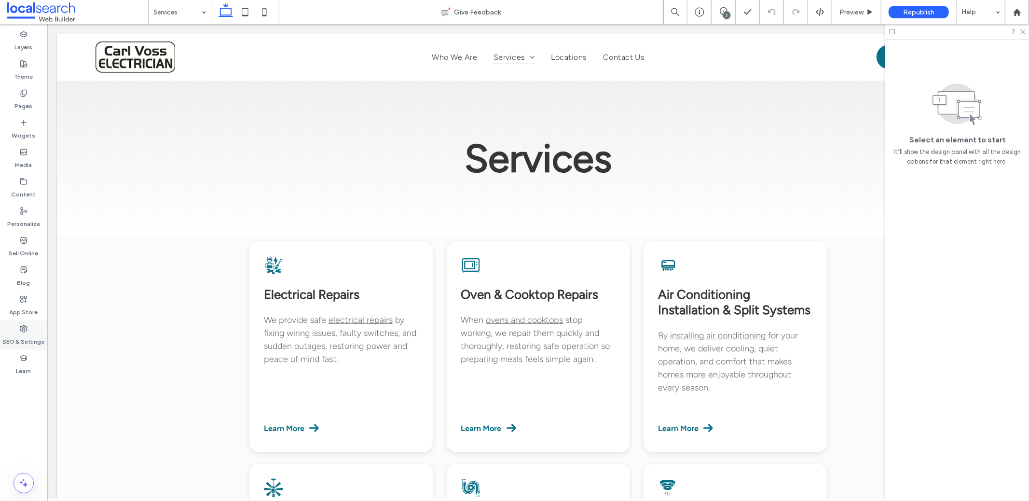
click at [13, 329] on div "SEO & Settings" at bounding box center [23, 334] width 47 height 29
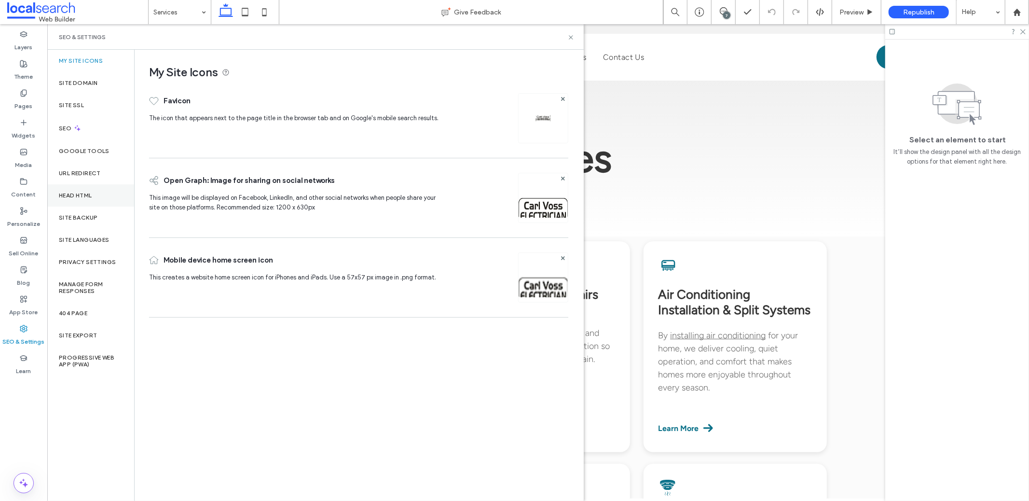
click at [117, 191] on div "Head HTML" at bounding box center [90, 195] width 87 height 22
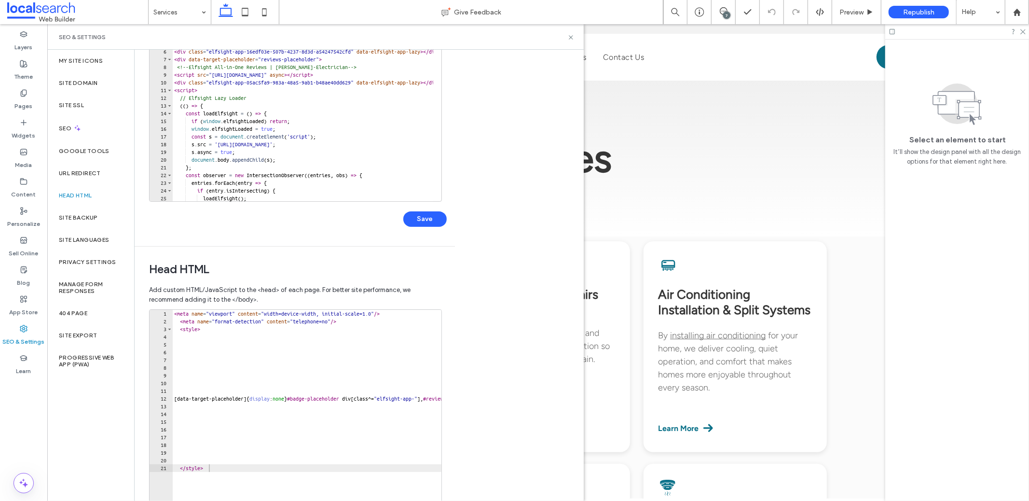
scroll to position [160, 0]
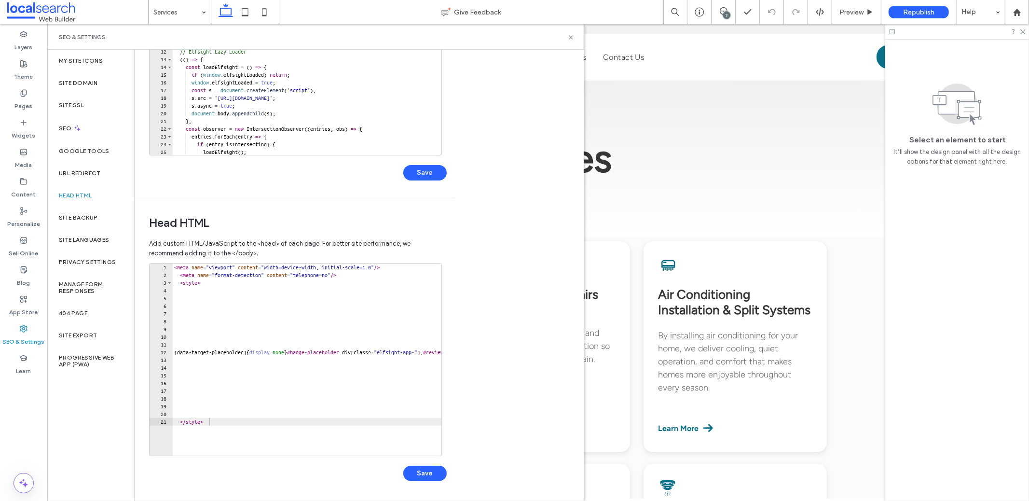
click at [176, 268] on div "< meta name = "viewport" content = "width=device-width, initial-scale=1.0" /> <…" at bounding box center [439, 363] width 535 height 200
paste textarea "**********"
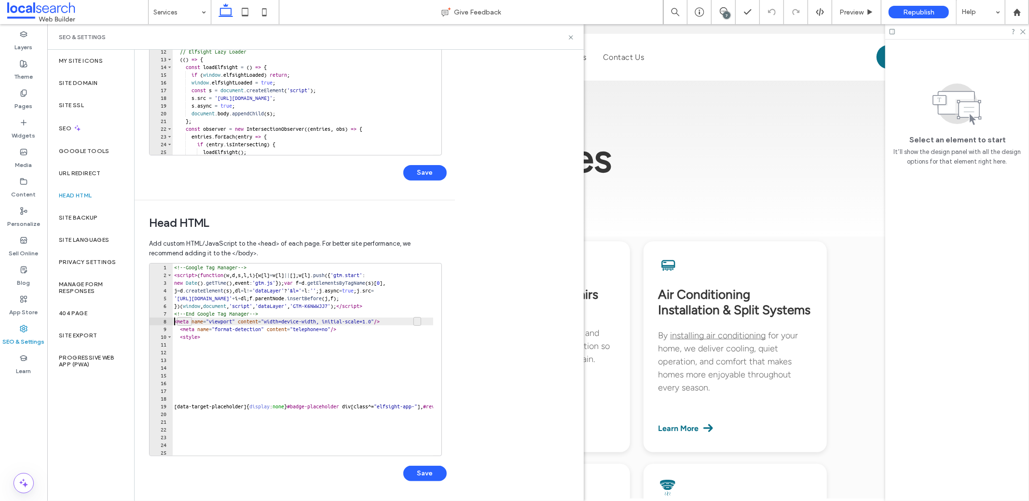
scroll to position [0, 0]
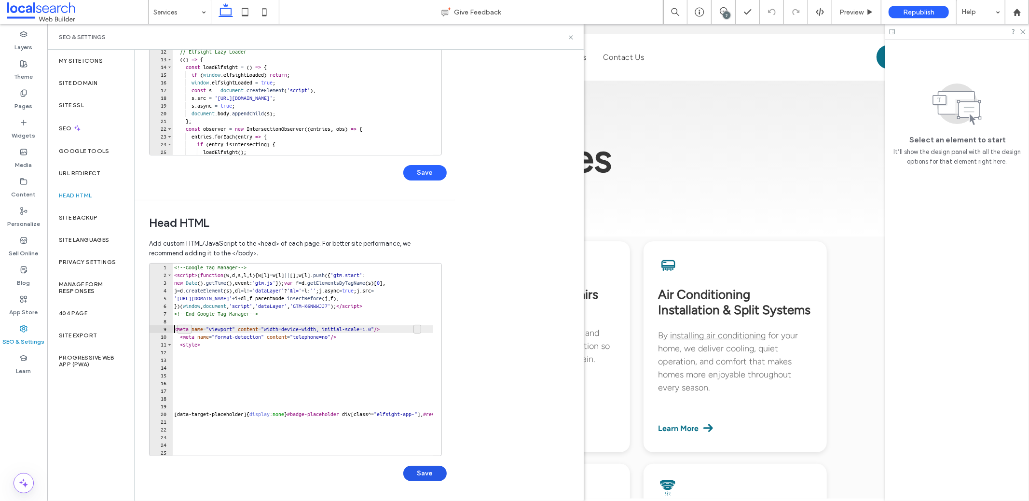
type textarea "**********"
click at [432, 479] on button "Save" at bounding box center [424, 473] width 43 height 15
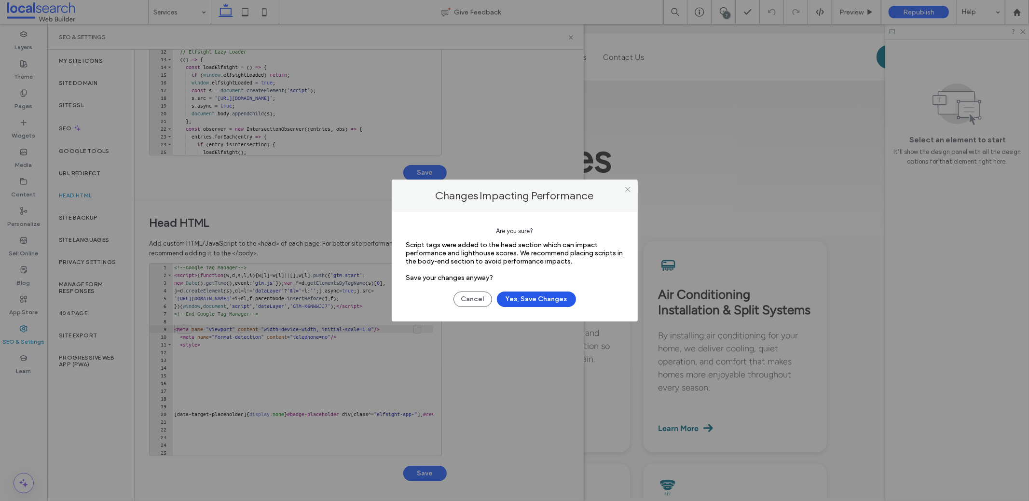
click at [530, 298] on button "Yes, Save Changes" at bounding box center [536, 298] width 79 height 15
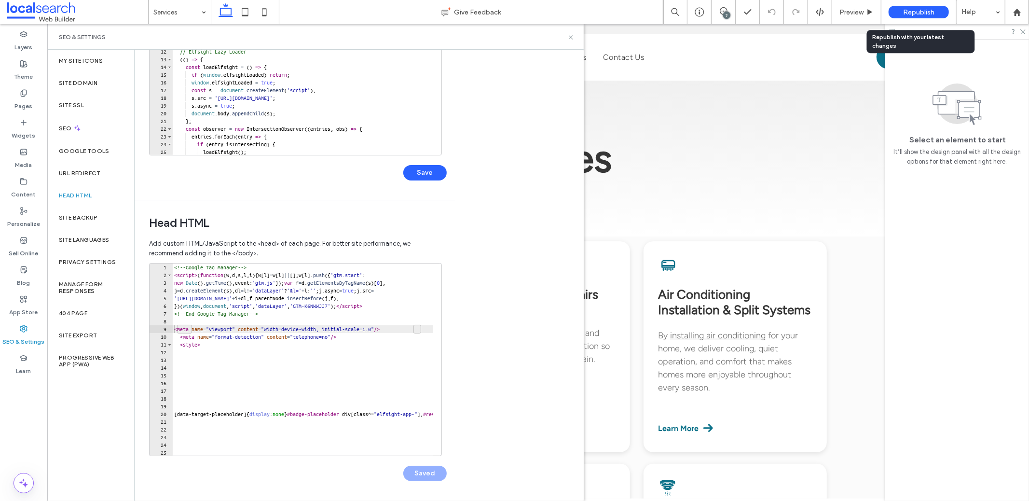
click at [922, 11] on span "Republish" at bounding box center [918, 12] width 31 height 8
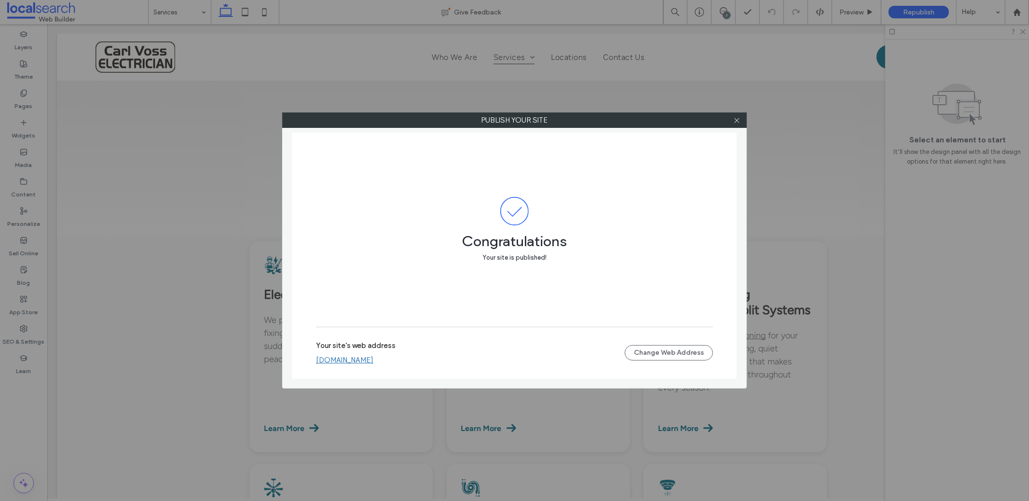
click at [373, 358] on link "[DOMAIN_NAME]" at bounding box center [344, 360] width 57 height 9
click at [739, 121] on icon at bounding box center [736, 120] width 7 height 7
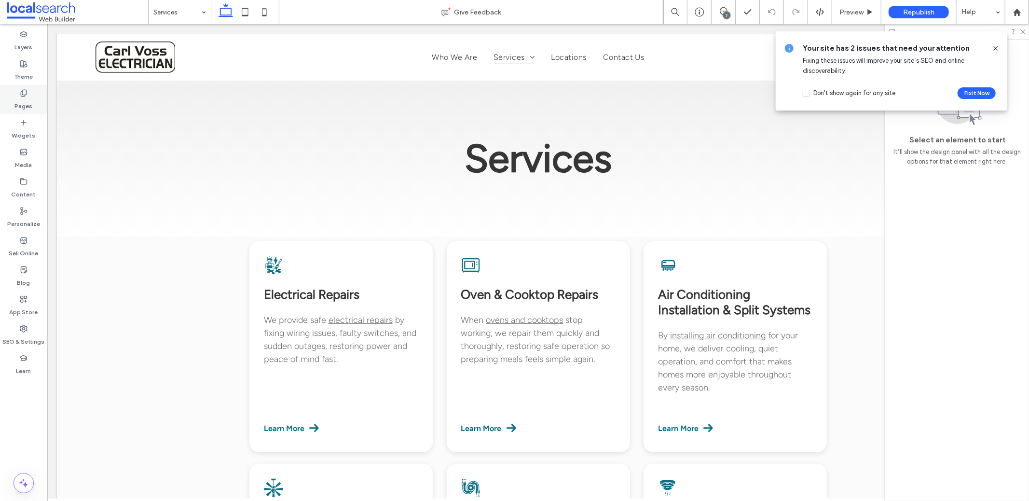
click at [29, 104] on label "Pages" at bounding box center [24, 104] width 18 height 14
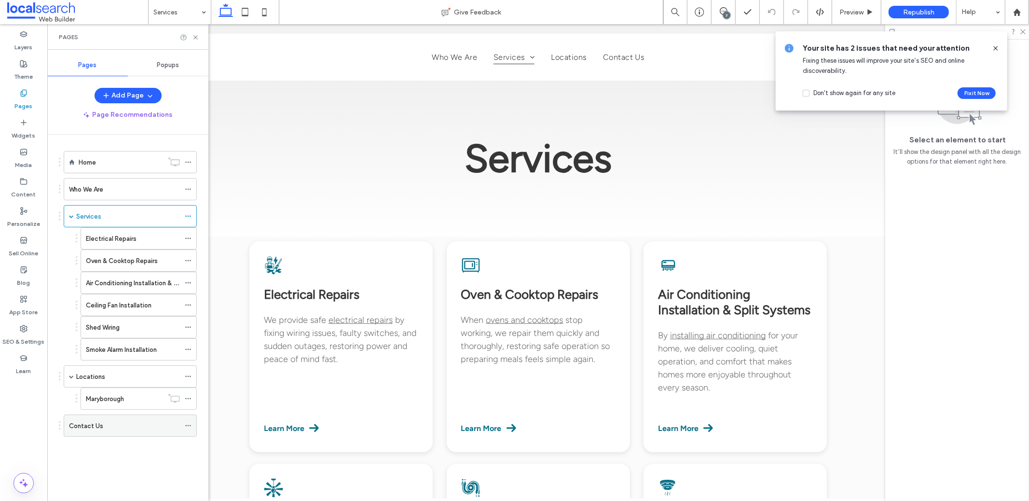
click at [116, 415] on div "Contact Us" at bounding box center [124, 425] width 111 height 21
click at [195, 34] on icon at bounding box center [195, 37] width 7 height 7
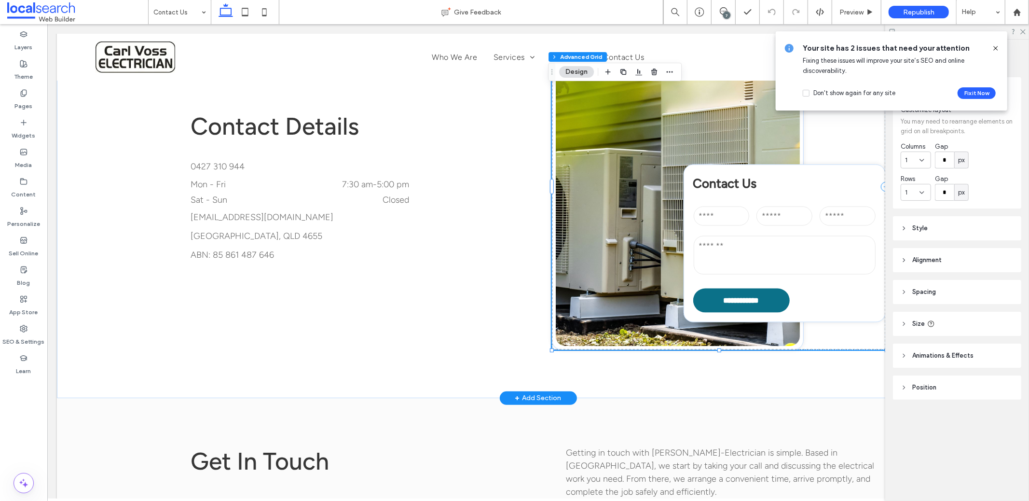
click at [750, 250] on textarea at bounding box center [784, 254] width 182 height 39
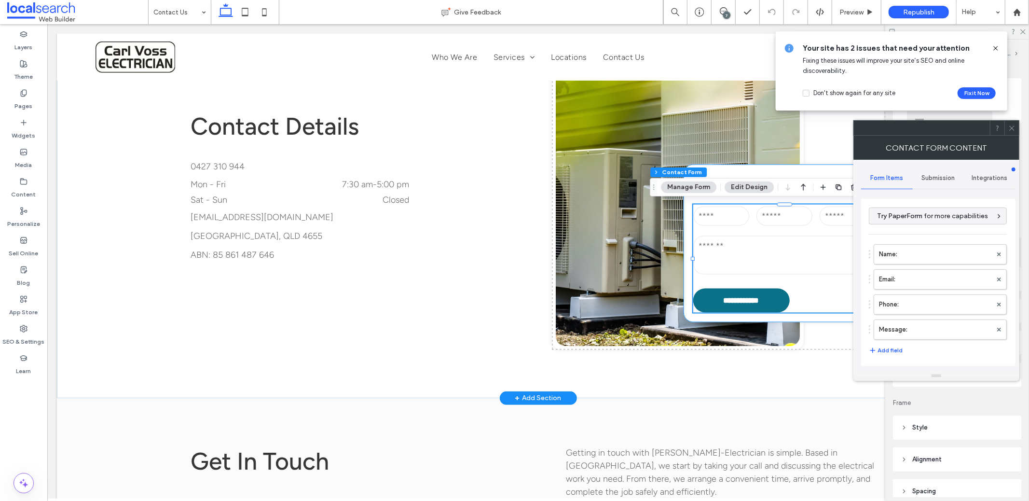
type input "**********"
type input "*"
type input "***"
type input "**"
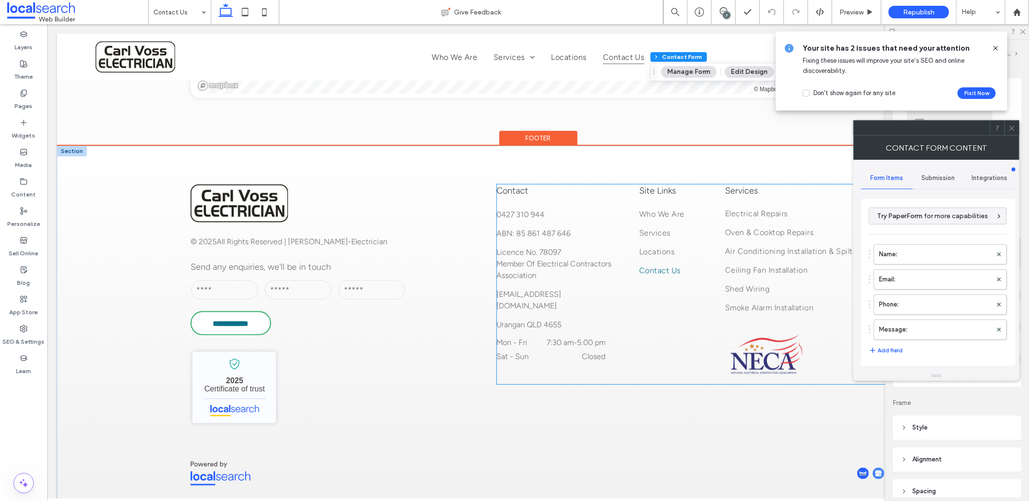
scroll to position [957, 0]
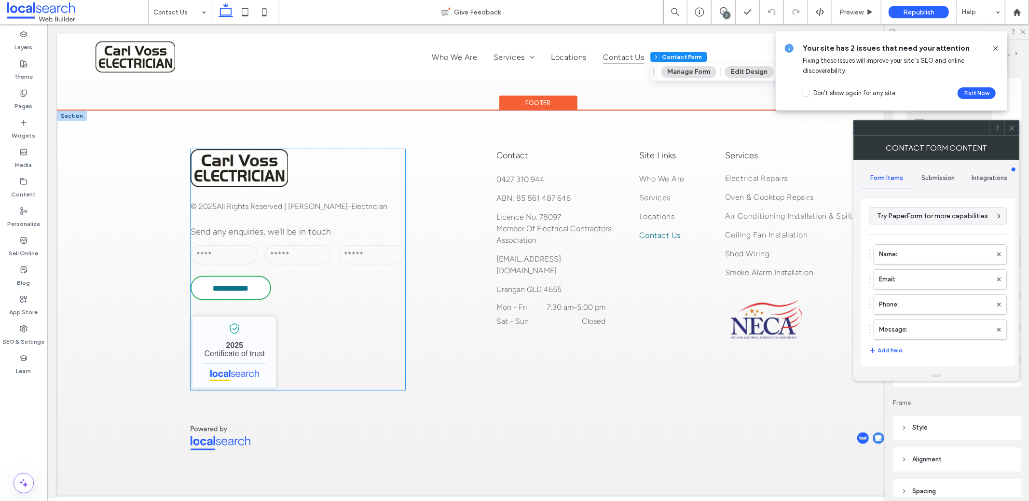
click at [272, 245] on input "text" at bounding box center [297, 254] width 67 height 19
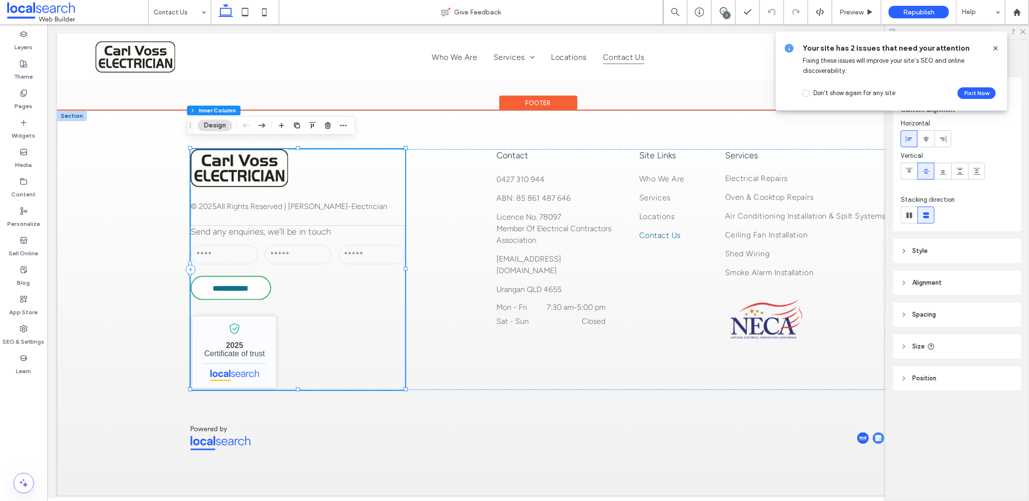
click at [272, 245] on input "text" at bounding box center [297, 254] width 67 height 19
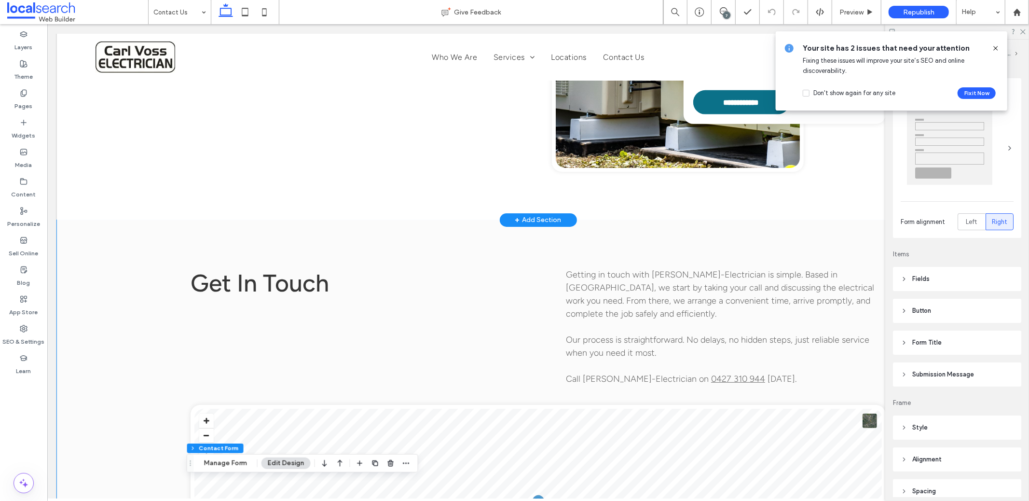
scroll to position [370, 0]
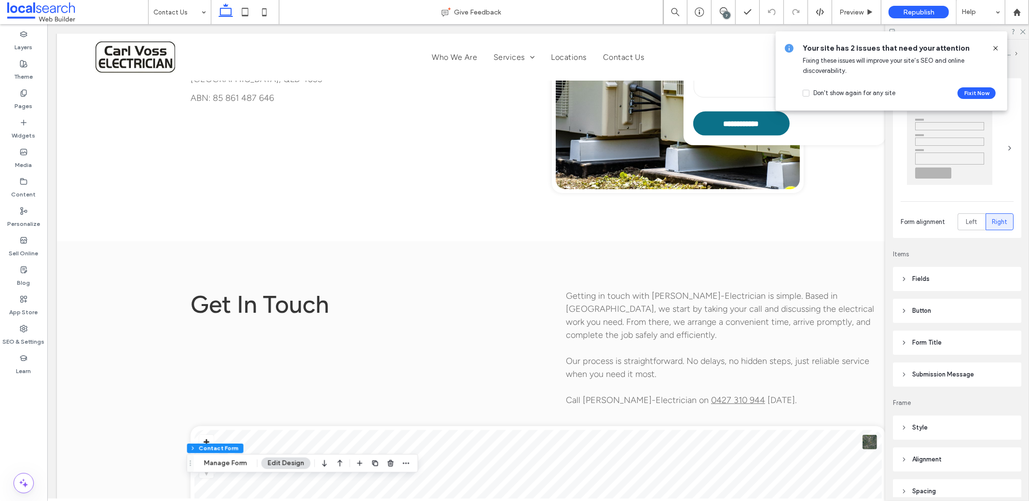
click at [998, 47] on icon at bounding box center [996, 48] width 8 height 8
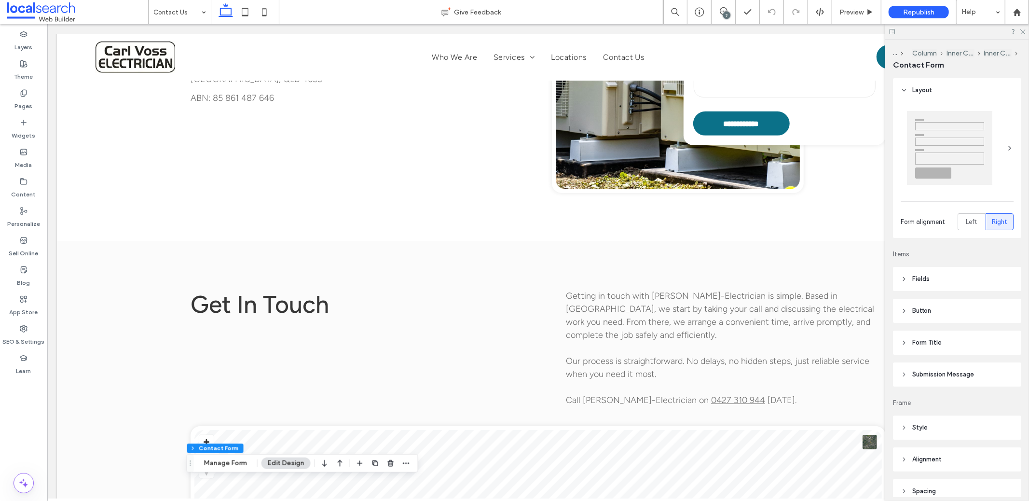
click at [893, 31] on icon at bounding box center [892, 31] width 7 height 7
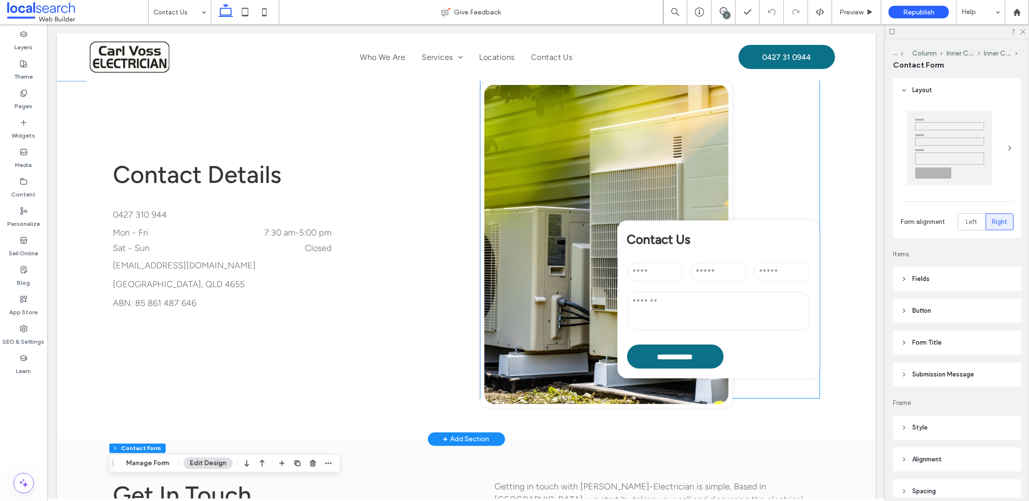
scroll to position [149, 0]
click at [699, 289] on div "Message:" at bounding box center [717, 311] width 189 height 51
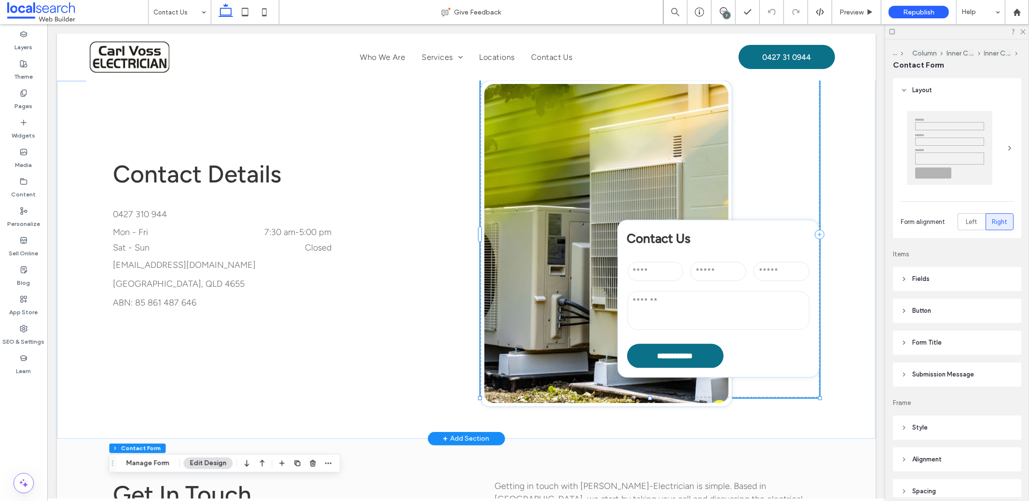
click at [699, 289] on div "Message:" at bounding box center [717, 311] width 189 height 51
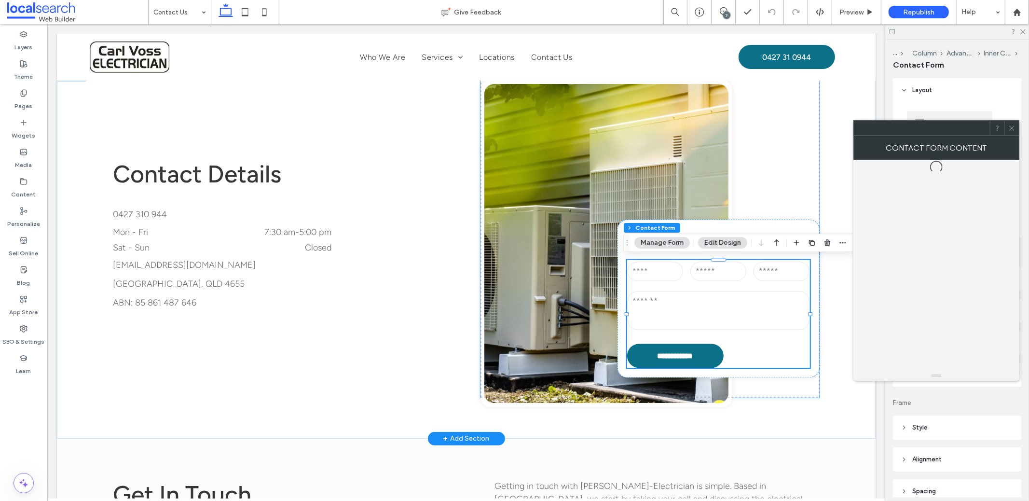
type input "*"
type input "***"
type input "**"
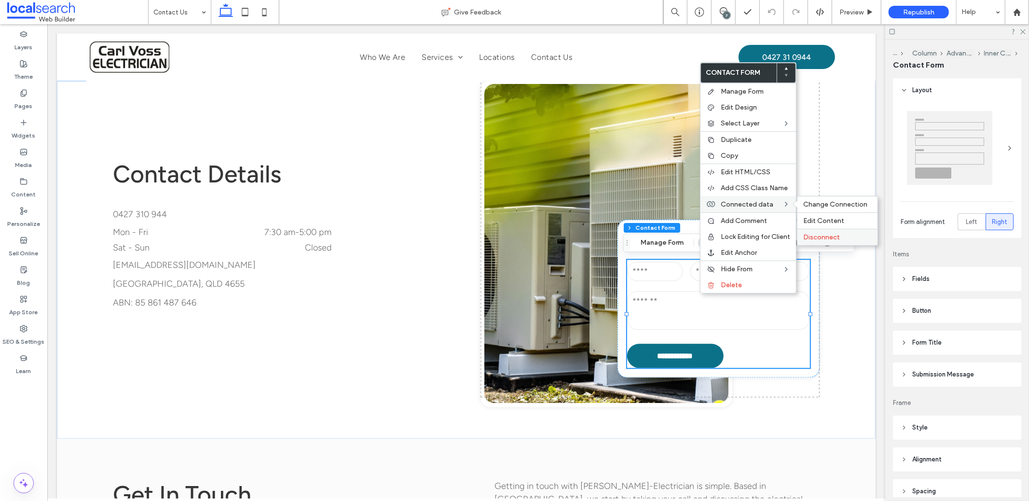
click at [819, 234] on span "Disconnect" at bounding box center [821, 237] width 37 height 8
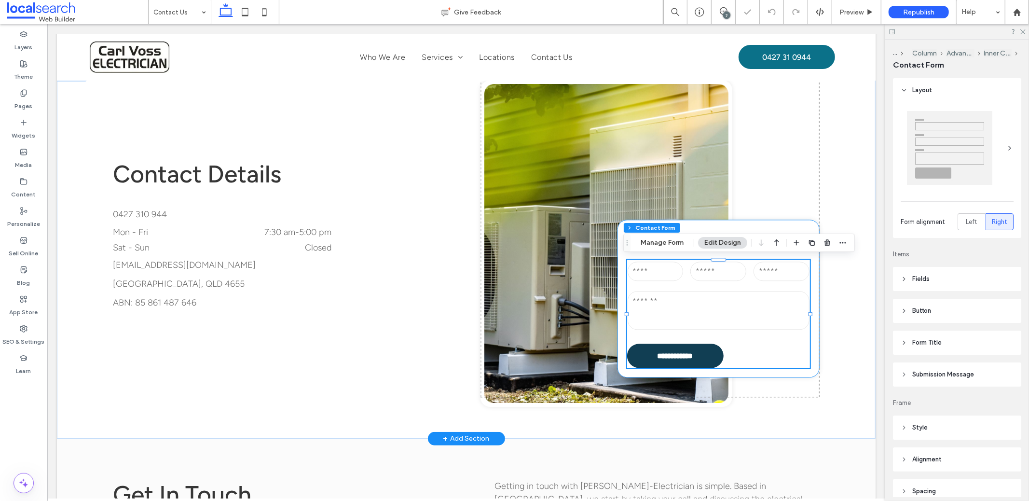
type input "*"
type input "***"
click at [673, 251] on div "Section Column Advanced Grid Inner Column Contact Form Manage Form Edit Design" at bounding box center [739, 243] width 232 height 18
click at [672, 246] on button "Manage Form" at bounding box center [661, 243] width 55 height 12
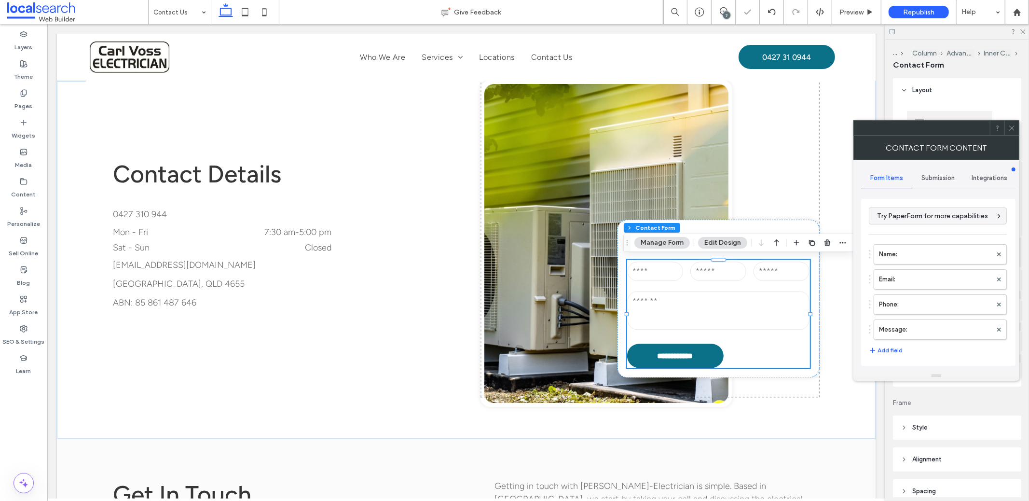
click at [940, 176] on span "Submission" at bounding box center [938, 178] width 33 height 8
click at [908, 210] on div "New submission notification" at bounding box center [938, 222] width 138 height 29
click at [909, 220] on label "New submission notification" at bounding box center [938, 223] width 129 height 19
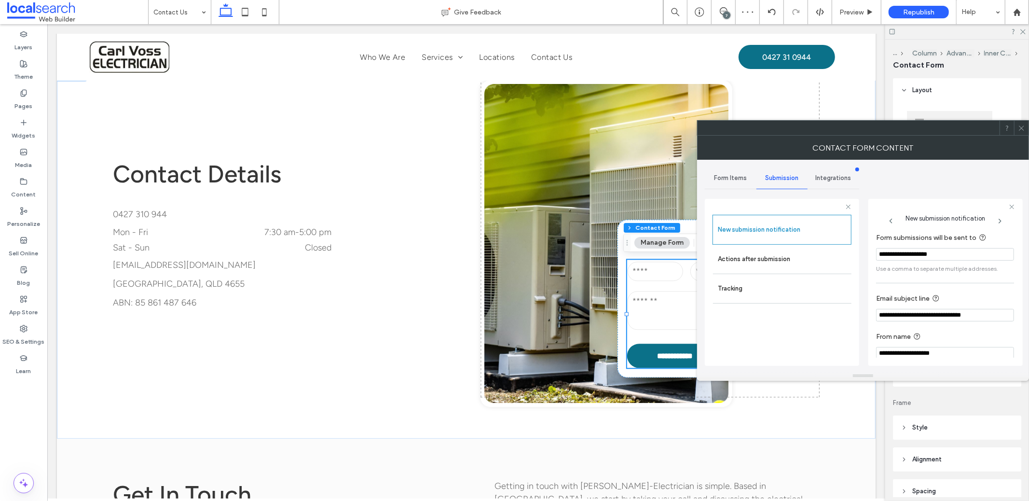
click at [900, 254] on input "**********" at bounding box center [945, 254] width 138 height 13
click at [902, 253] on input "**********" at bounding box center [945, 254] width 138 height 13
click at [903, 252] on input "**********" at bounding box center [945, 254] width 138 height 13
click at [897, 254] on input "**********" at bounding box center [945, 254] width 138 height 13
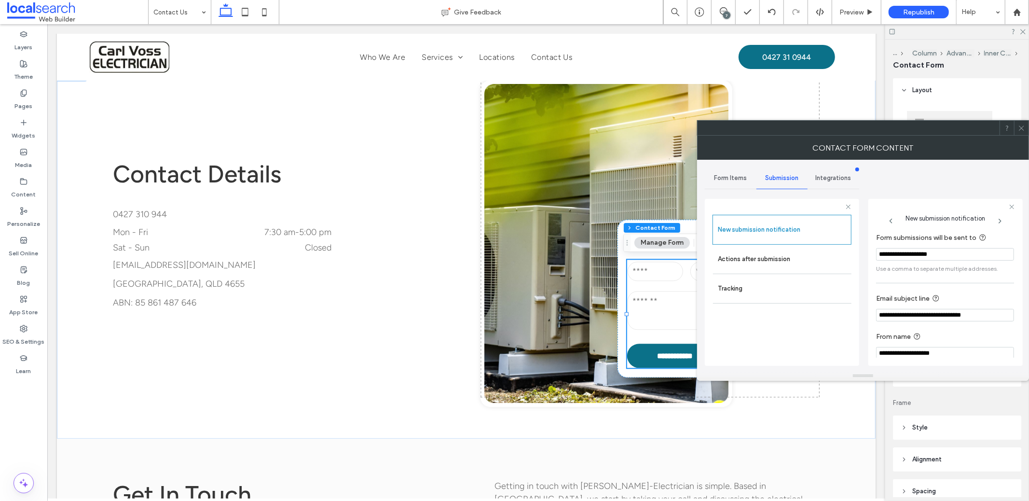
click at [893, 258] on input "**********" at bounding box center [945, 254] width 138 height 13
click at [894, 258] on input "**********" at bounding box center [945, 254] width 138 height 13
type input "**********"
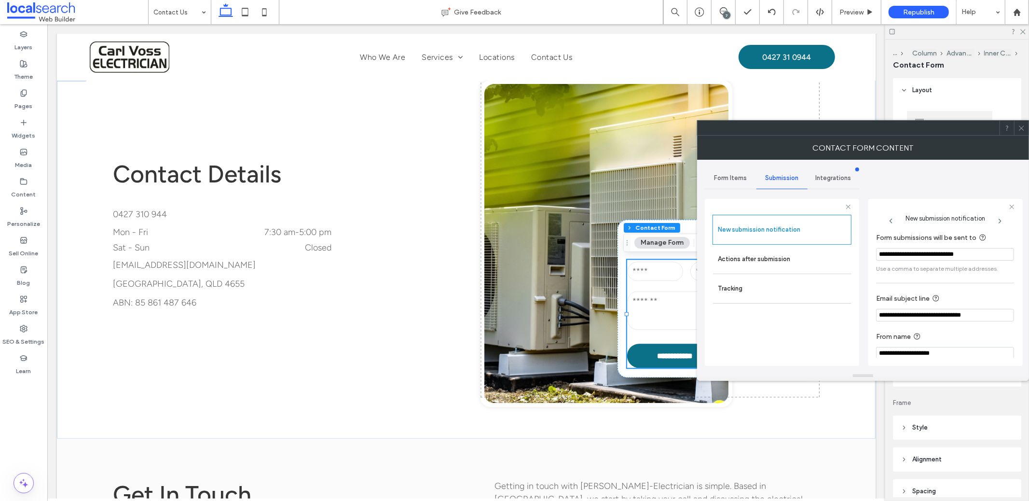
click at [1020, 132] on span at bounding box center [1021, 128] width 7 height 14
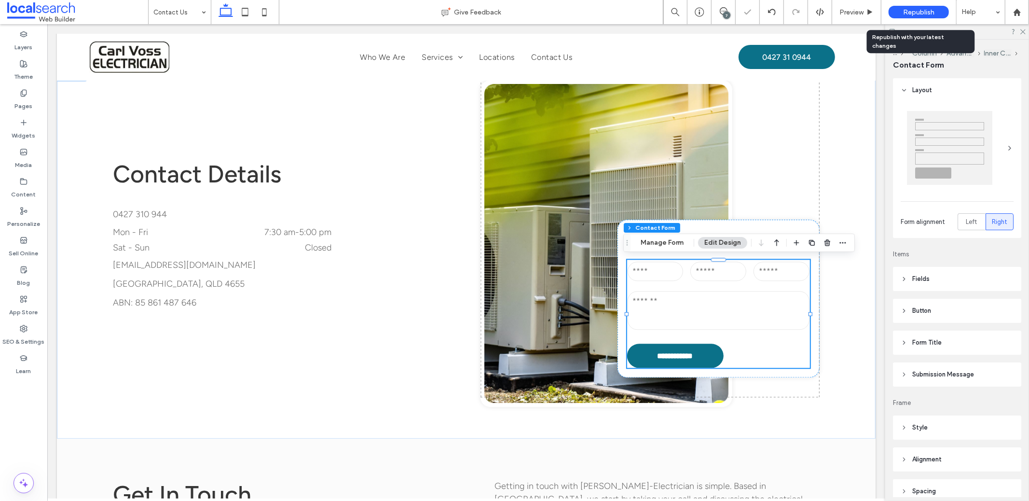
click at [908, 16] on div "Republish" at bounding box center [919, 12] width 60 height 13
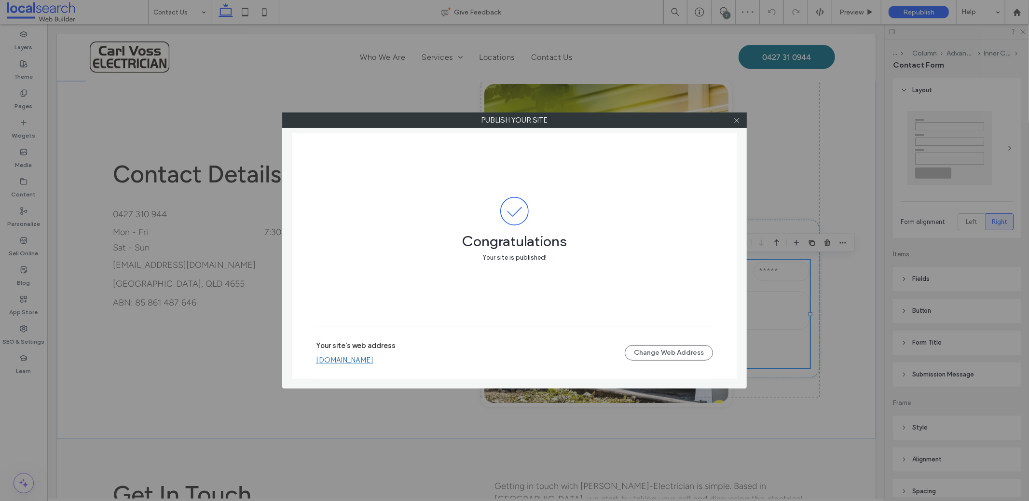
click at [388, 349] on label "Your site's web address" at bounding box center [356, 348] width 80 height 14
click at [373, 359] on link "[DOMAIN_NAME]" at bounding box center [344, 360] width 57 height 9
click at [738, 122] on use at bounding box center [736, 120] width 5 height 5
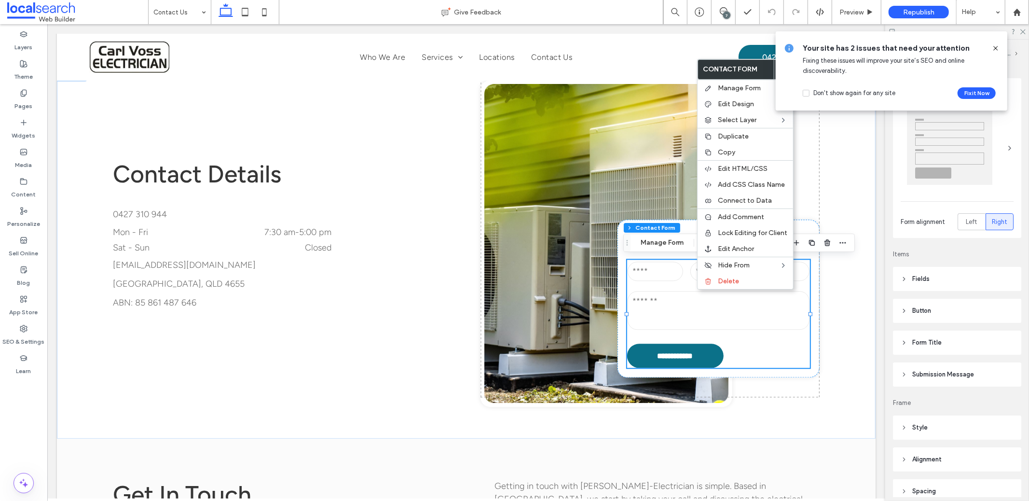
click at [992, 49] on icon at bounding box center [996, 48] width 8 height 8
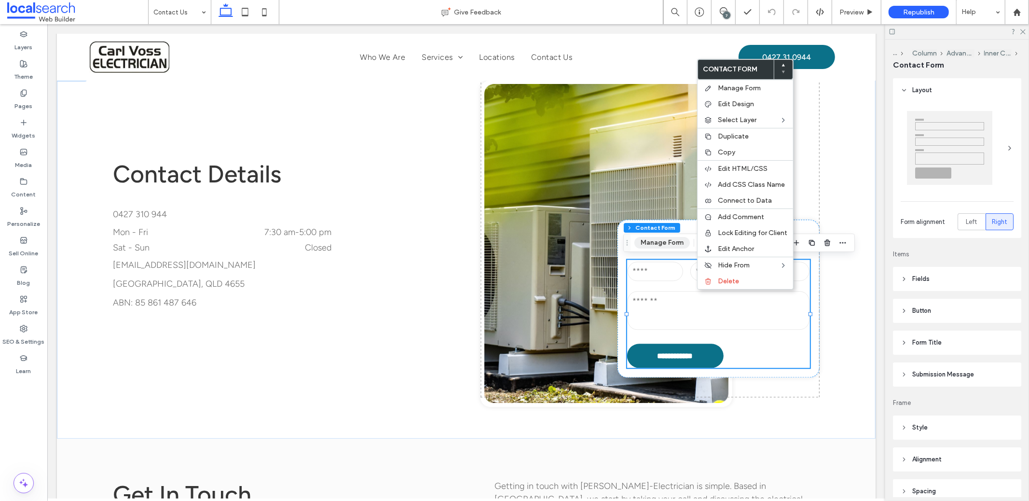
click at [668, 242] on button "Manage Form" at bounding box center [661, 243] width 55 height 12
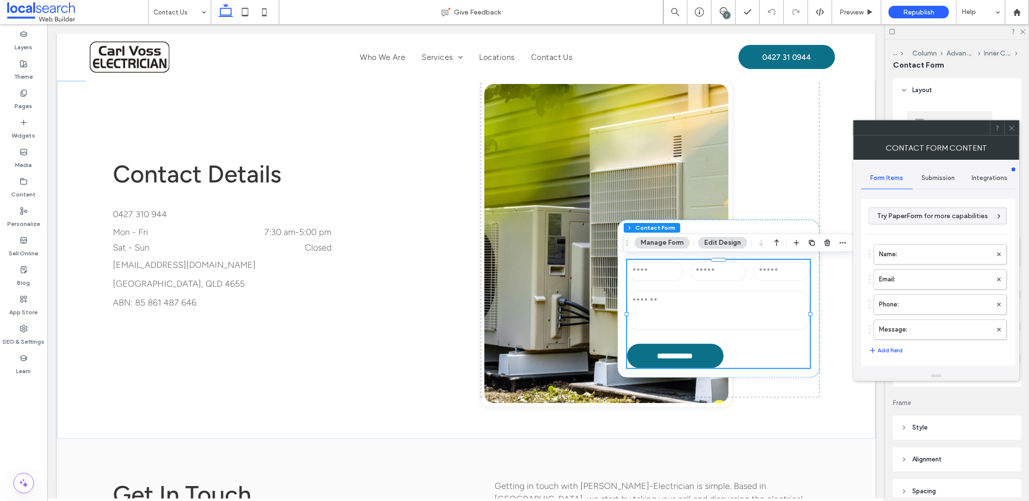
click at [929, 179] on span "Submission" at bounding box center [938, 178] width 33 height 8
click at [930, 219] on label "New submission notification" at bounding box center [938, 223] width 129 height 19
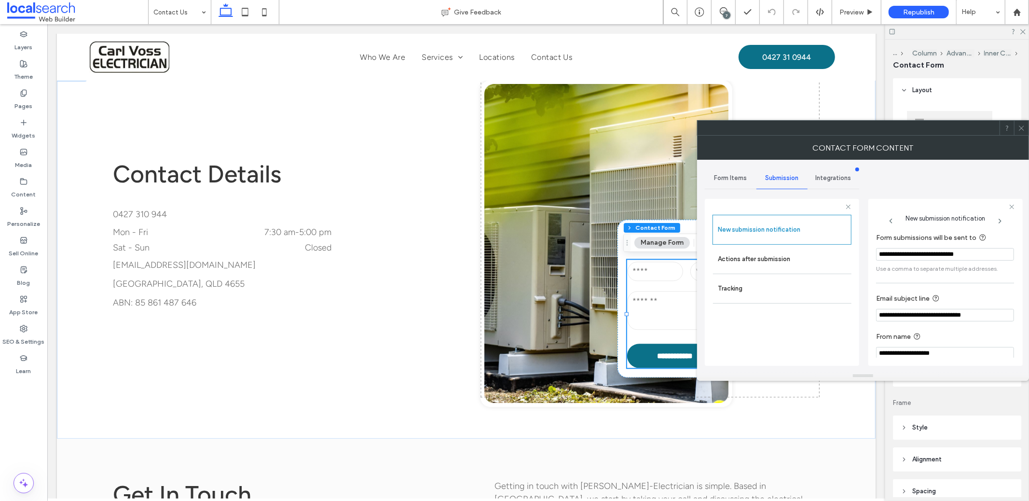
click at [1023, 128] on icon at bounding box center [1021, 127] width 7 height 7
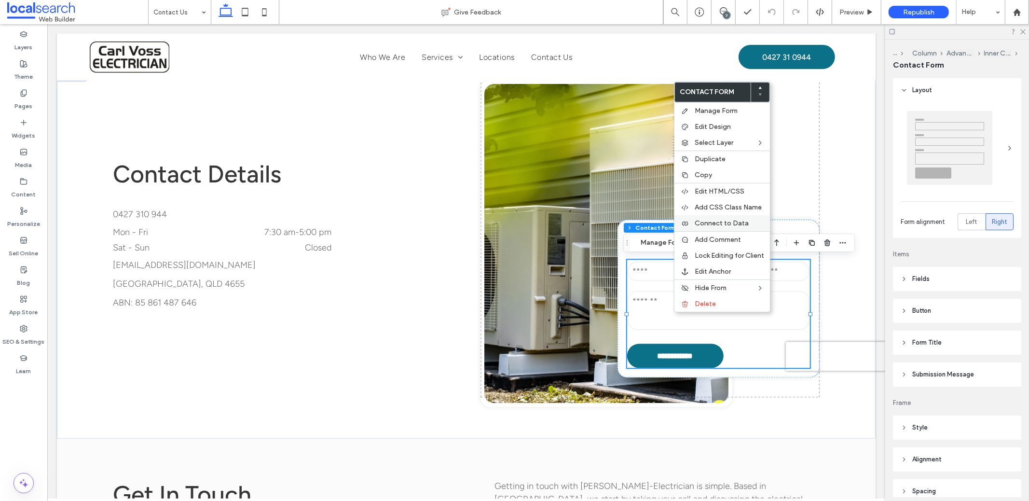
click at [712, 222] on span "Connect to Data" at bounding box center [722, 223] width 54 height 8
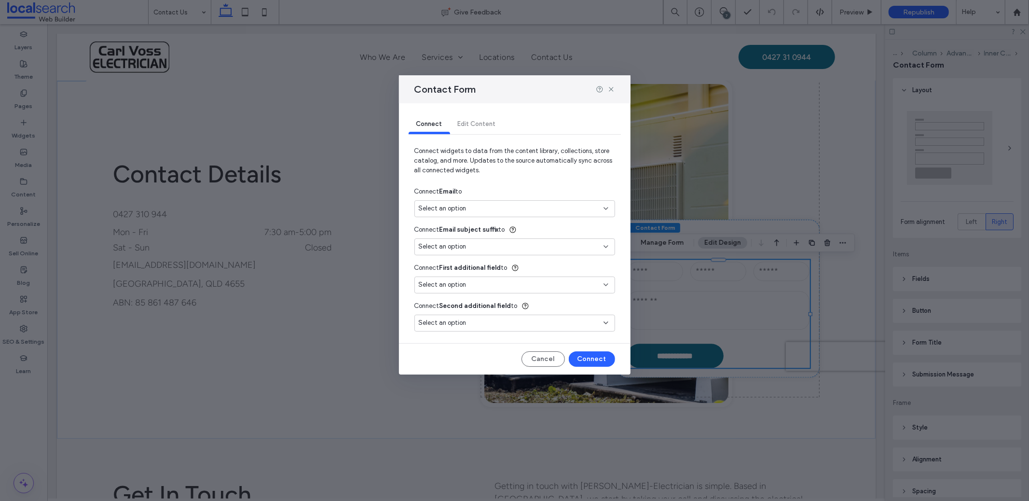
click at [442, 199] on div "Connect Email to" at bounding box center [514, 191] width 201 height 17
click at [452, 212] on span "Select an option" at bounding box center [443, 209] width 48 height 10
click at [519, 241] on span "[EMAIL_ADDRESS][DOMAIN_NAME]" at bounding box center [534, 242] width 146 height 10
type input "*"
click at [596, 358] on button "Connect" at bounding box center [592, 358] width 46 height 15
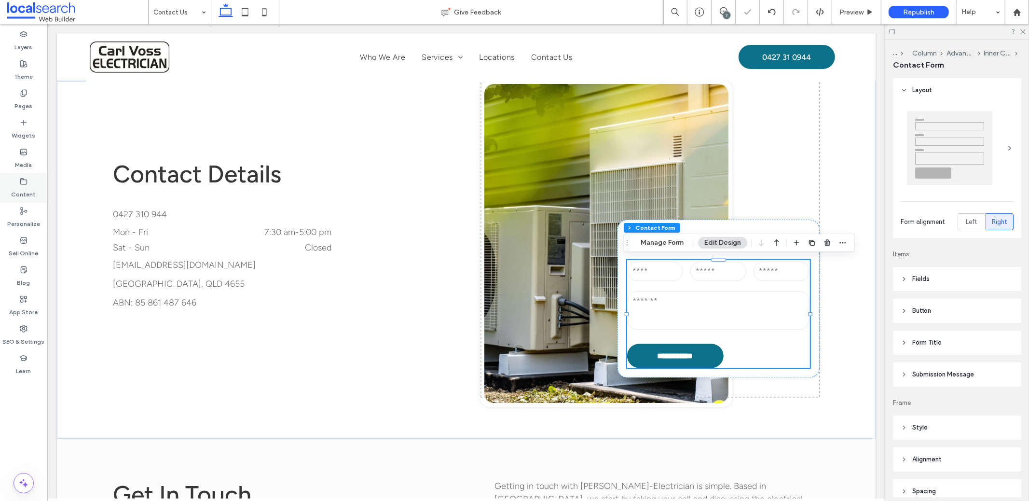
click at [24, 189] on label "Content" at bounding box center [24, 192] width 25 height 14
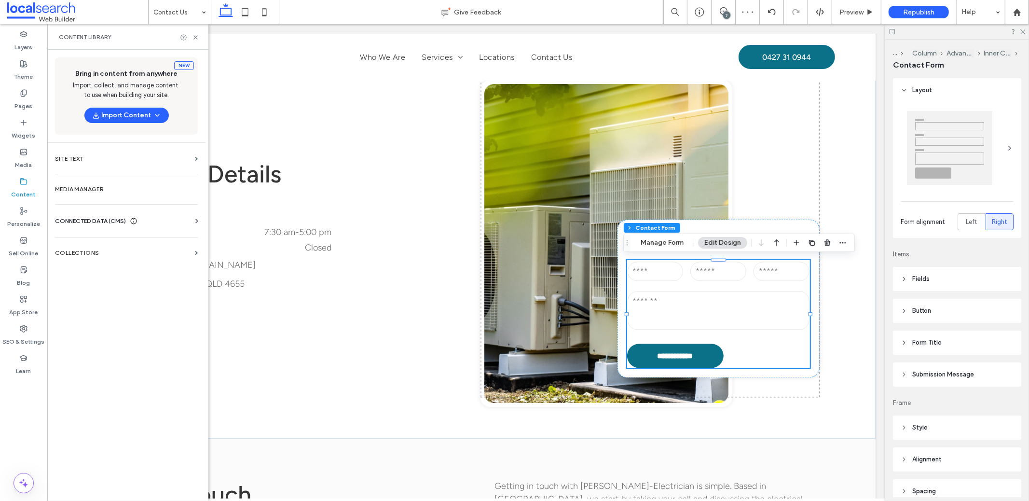
click at [121, 216] on span "CONNECTED DATA (CMS)" at bounding box center [90, 221] width 71 height 10
click at [145, 254] on section "Business Info" at bounding box center [128, 245] width 147 height 22
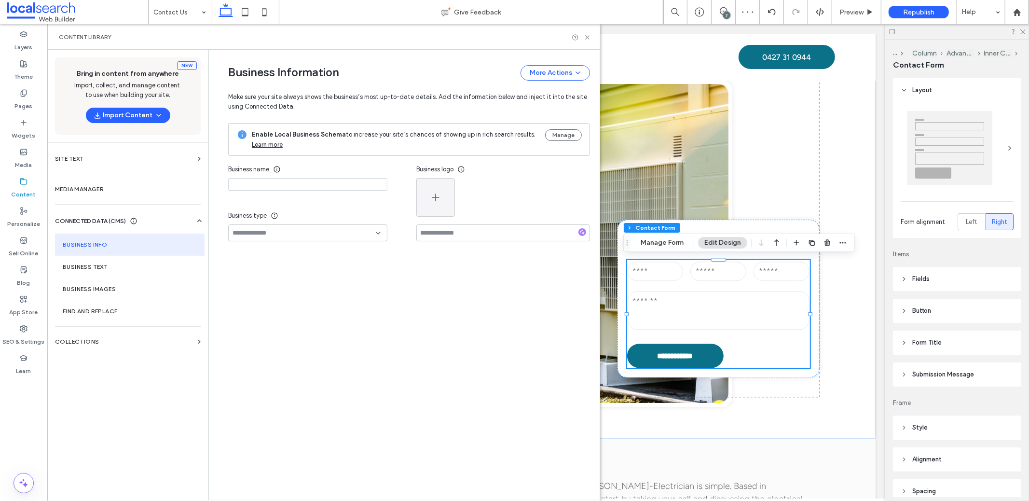
type input "**********"
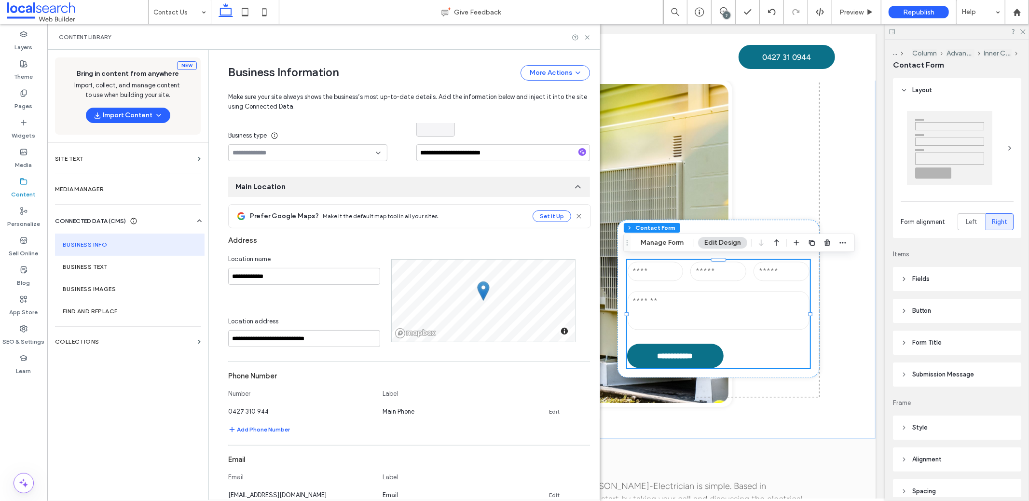
scroll to position [162, 0]
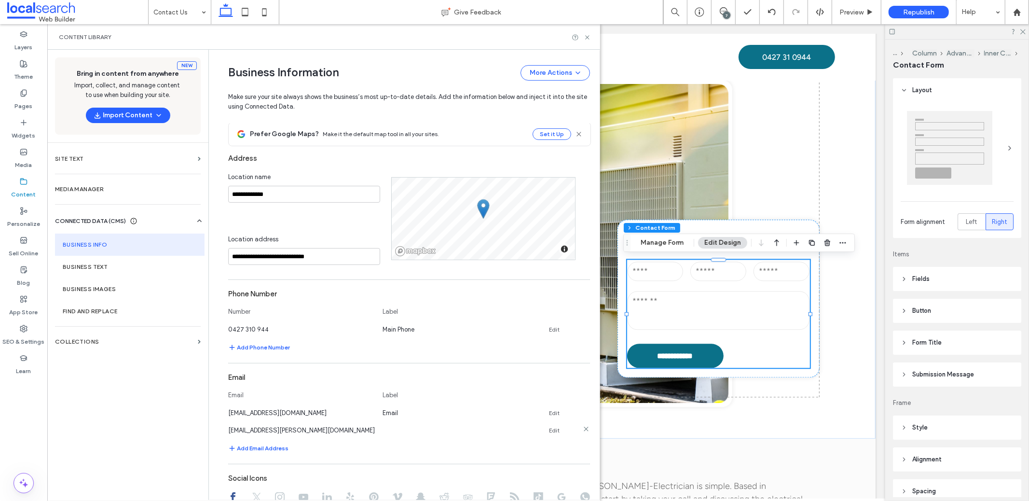
click at [582, 426] on icon at bounding box center [586, 429] width 8 height 8
click at [27, 96] on icon at bounding box center [24, 93] width 8 height 8
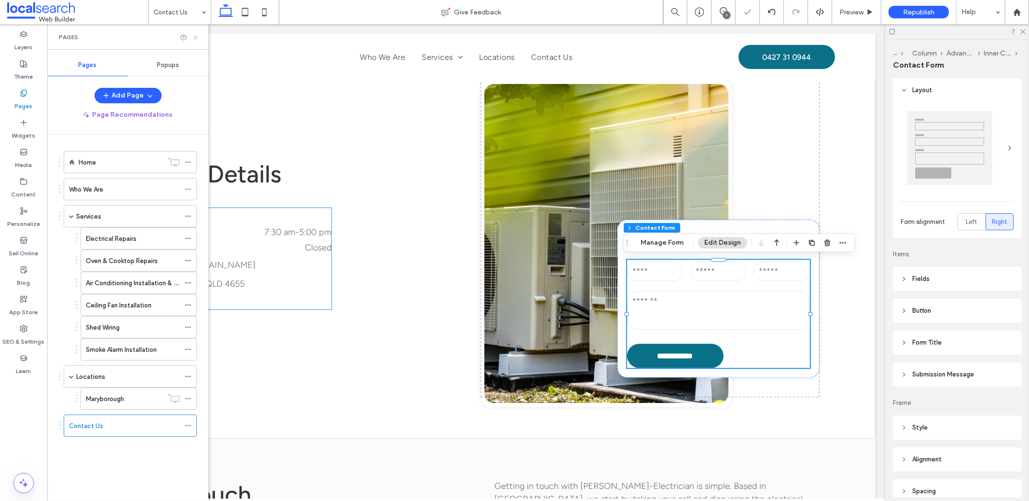
click at [195, 35] on icon at bounding box center [195, 37] width 7 height 7
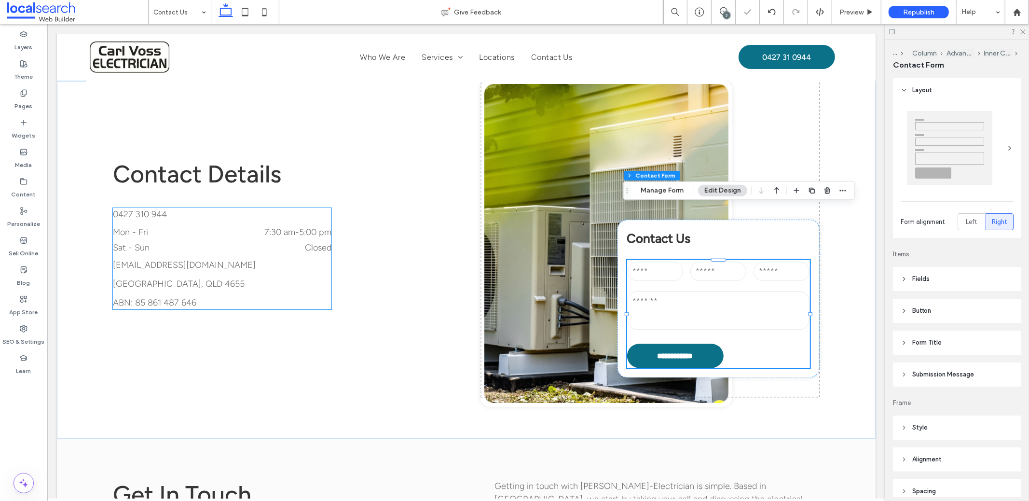
type input "*"
type input "***"
type input "**"
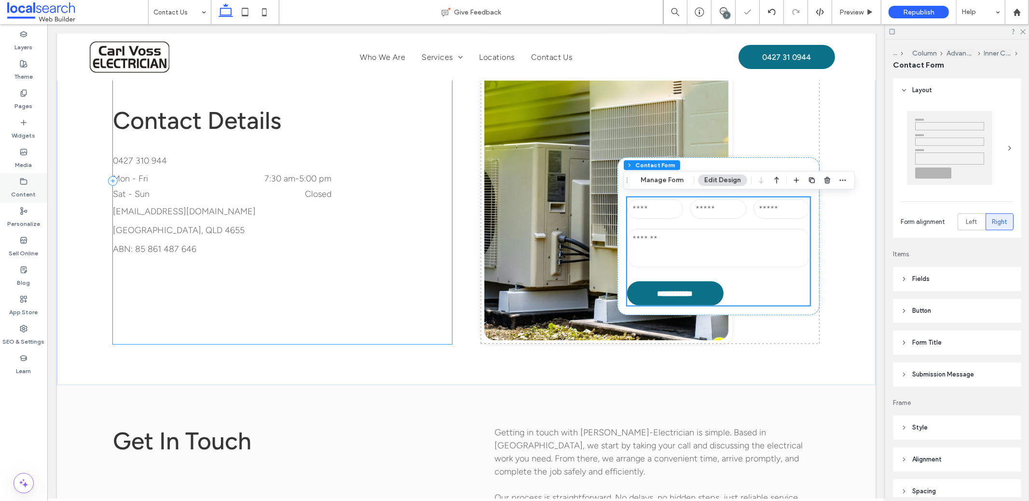
scroll to position [0, 0]
click at [15, 109] on div "Pages" at bounding box center [23, 99] width 47 height 29
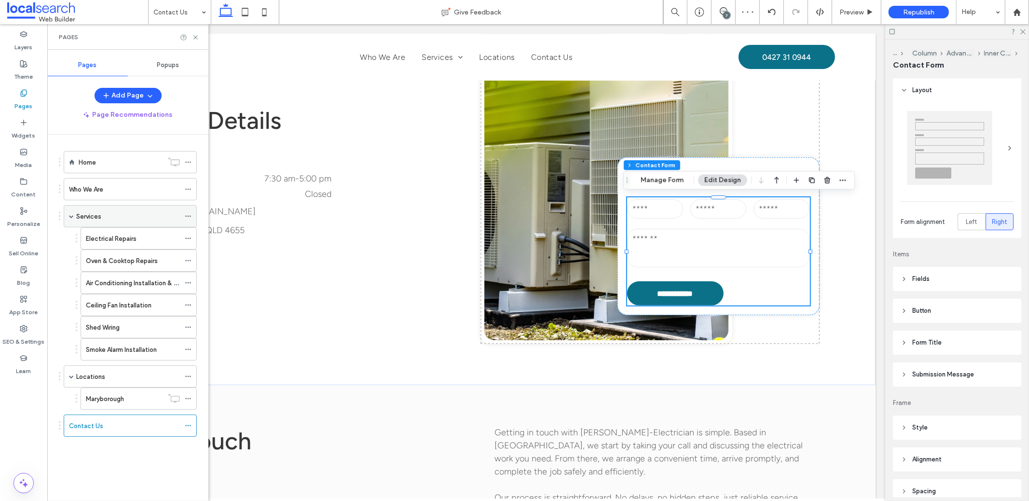
click at [90, 216] on label "Services" at bounding box center [88, 216] width 25 height 17
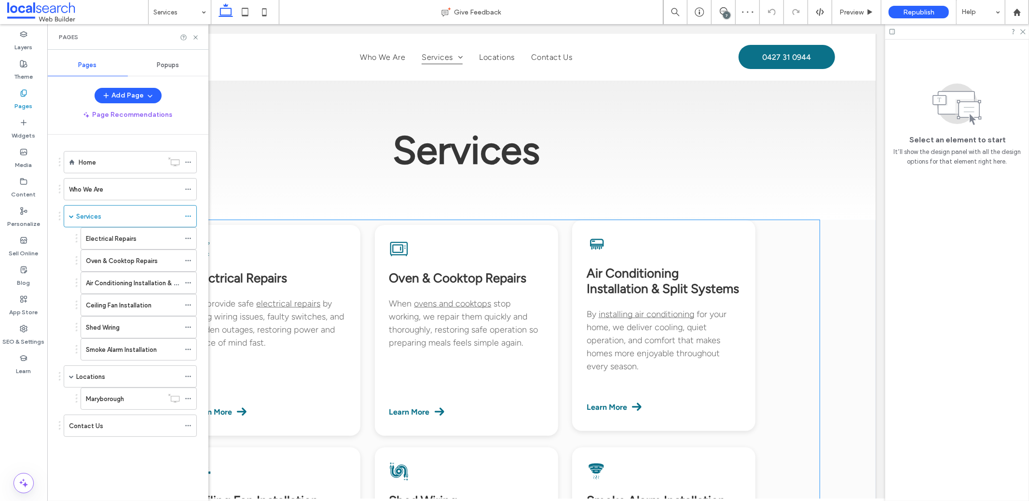
click at [618, 287] on span "Air Conditioning Installation & Split Systems" at bounding box center [662, 280] width 152 height 31
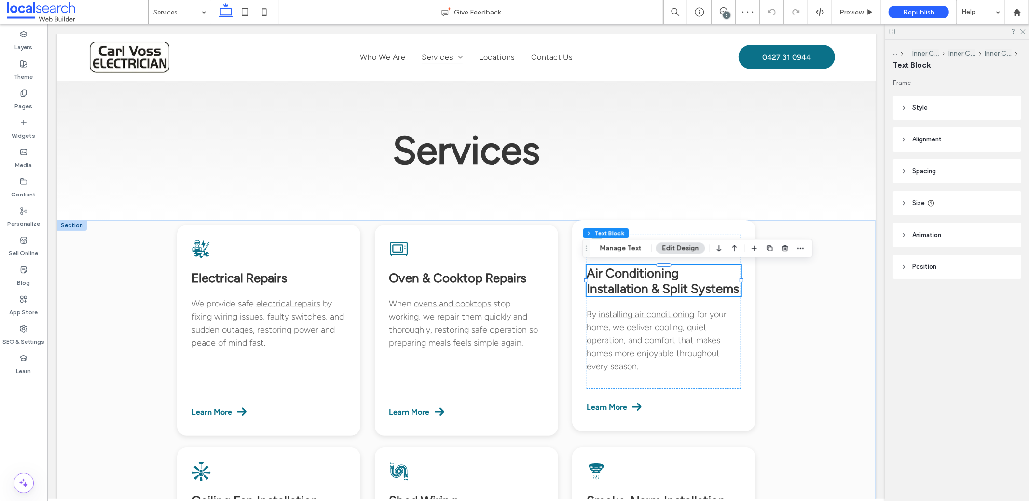
click at [618, 287] on span "Air Conditioning Installation & Split Systems" at bounding box center [662, 280] width 152 height 31
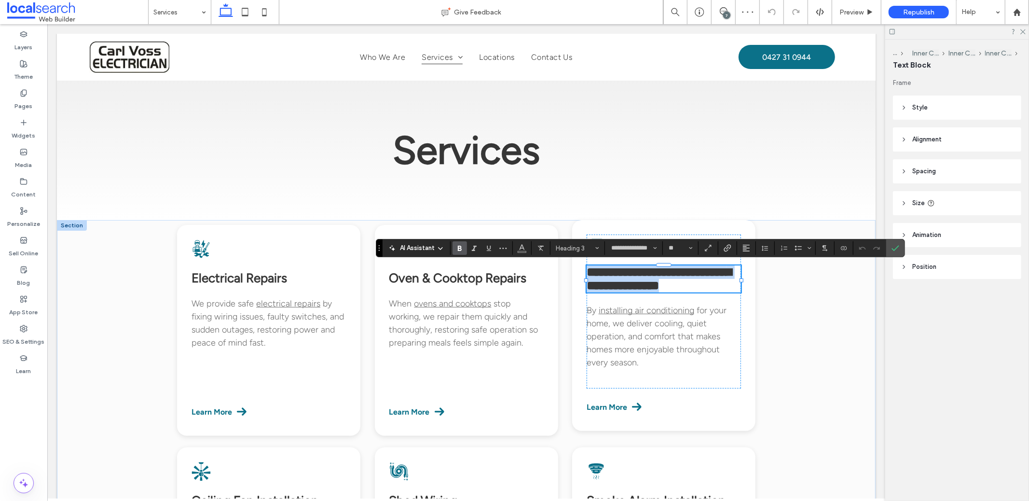
click at [618, 289] on span "**********" at bounding box center [658, 278] width 145 height 26
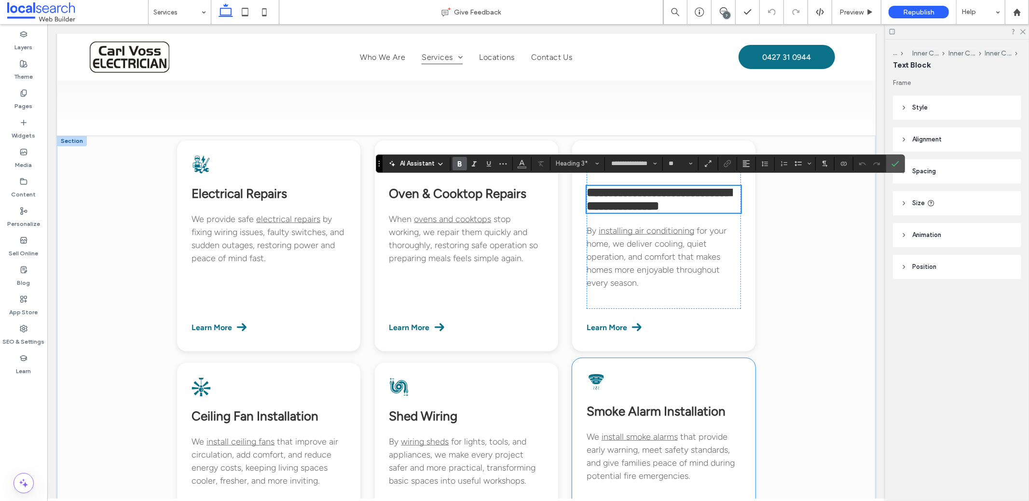
scroll to position [294, 0]
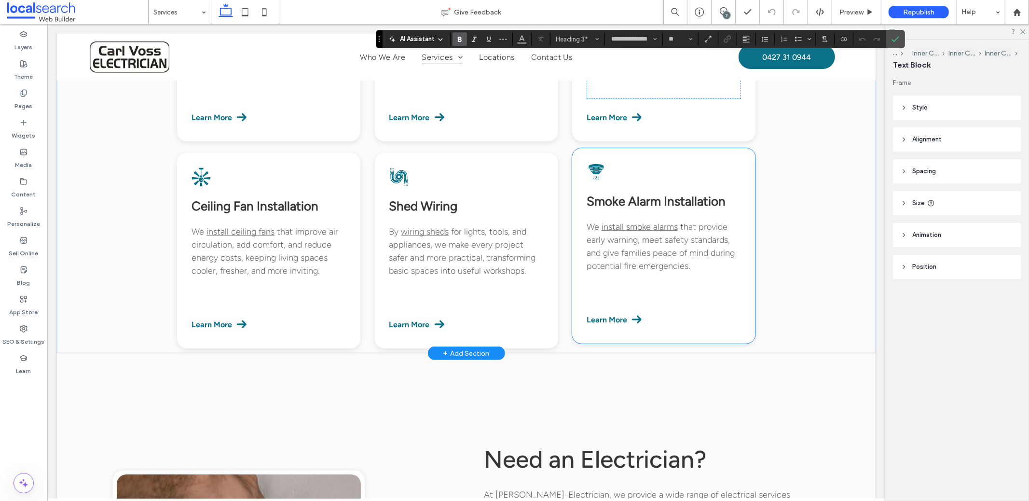
click at [694, 205] on span "Smoke Alarm Installation" at bounding box center [655, 200] width 139 height 15
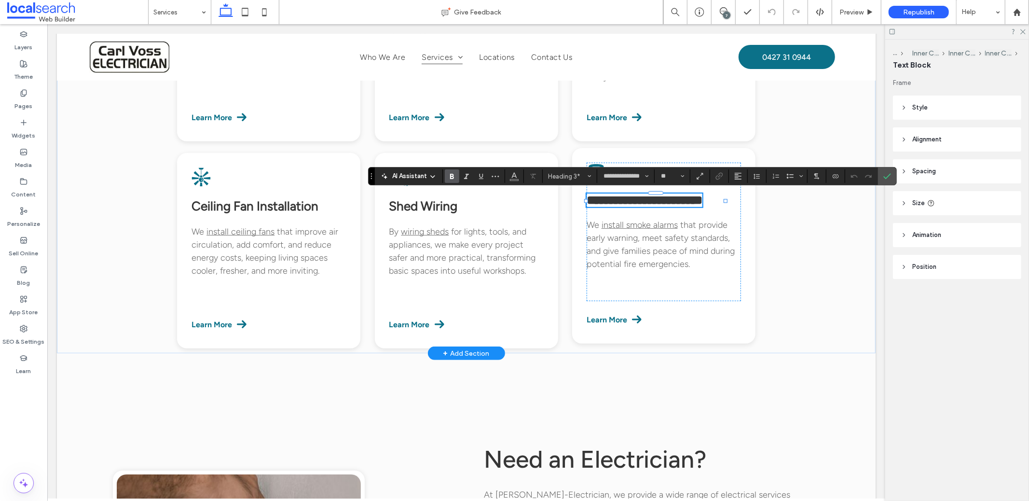
click at [695, 199] on span "**********" at bounding box center [644, 199] width 116 height 12
click at [715, 222] on span "that provide early warning, meet safety standards, and give families peace of m…" at bounding box center [660, 244] width 148 height 50
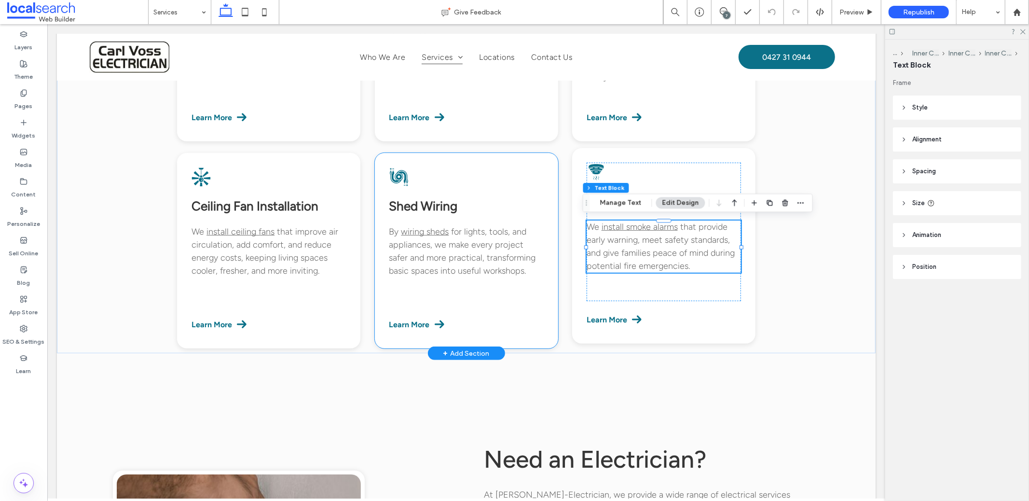
click at [586, 316] on div "Learn More" at bounding box center [618, 318] width 64 height 19
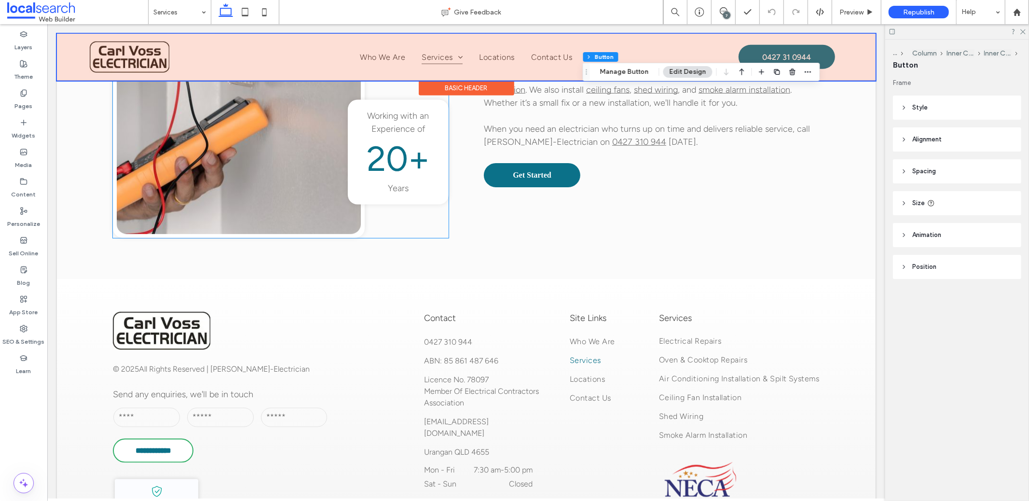
scroll to position [770, 0]
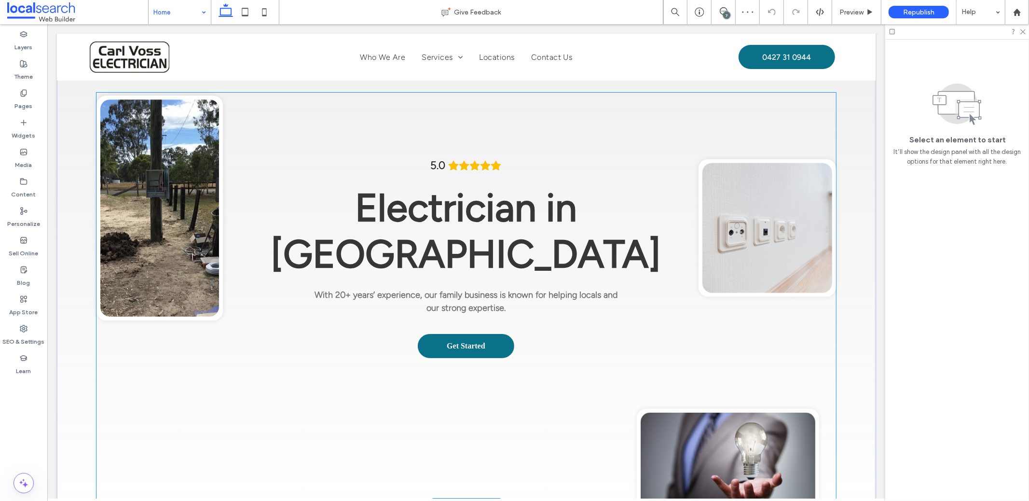
scroll to position [76, 0]
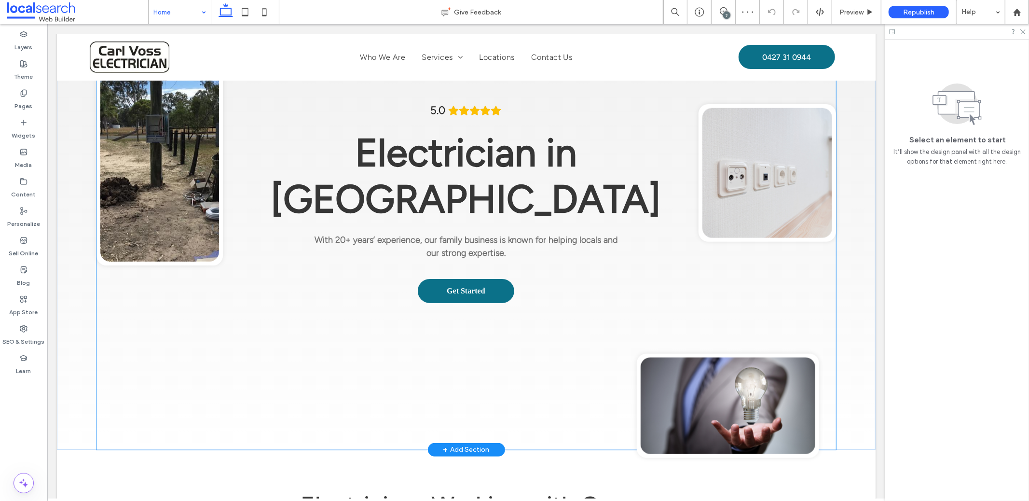
click at [195, 251] on link at bounding box center [159, 152] width 119 height 217
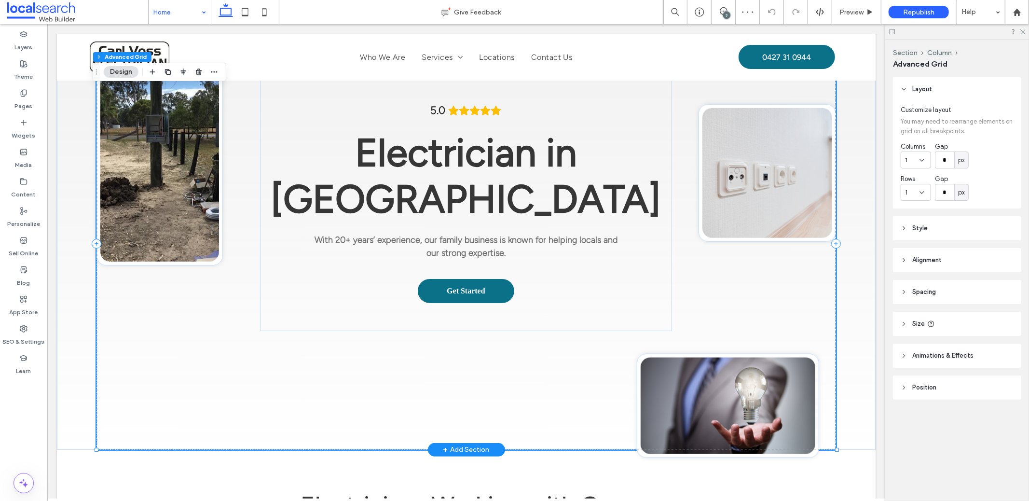
click at [200, 254] on link at bounding box center [159, 152] width 119 height 217
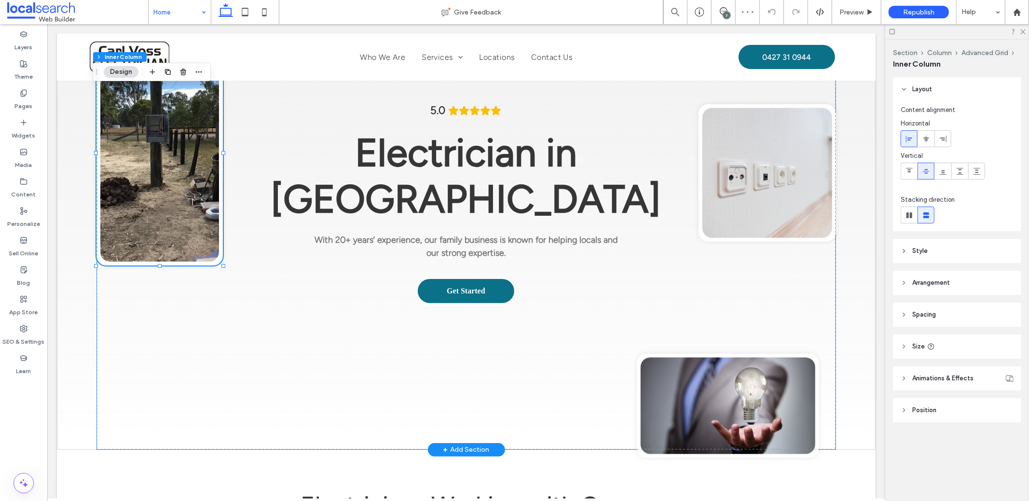
type input "**"
type input "****"
click at [186, 221] on link at bounding box center [159, 152] width 119 height 217
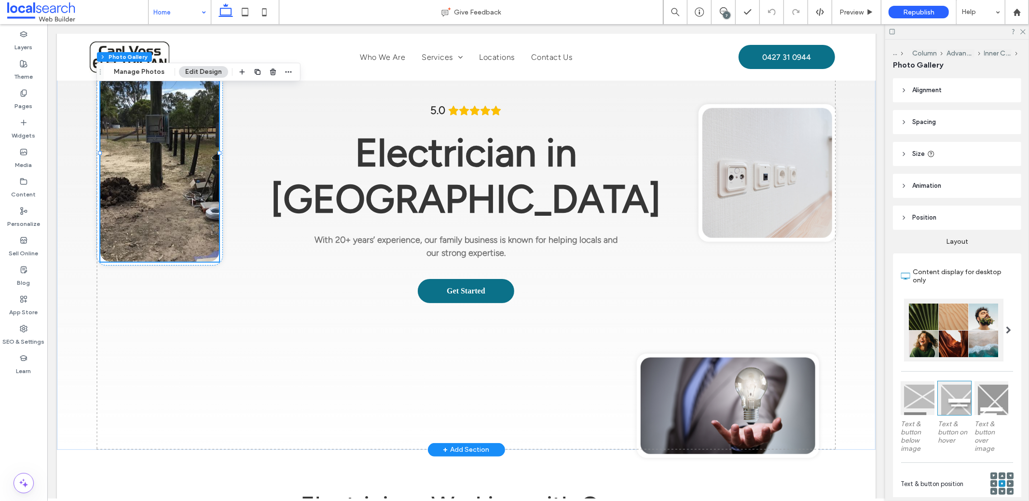
click at [186, 221] on link at bounding box center [159, 152] width 119 height 217
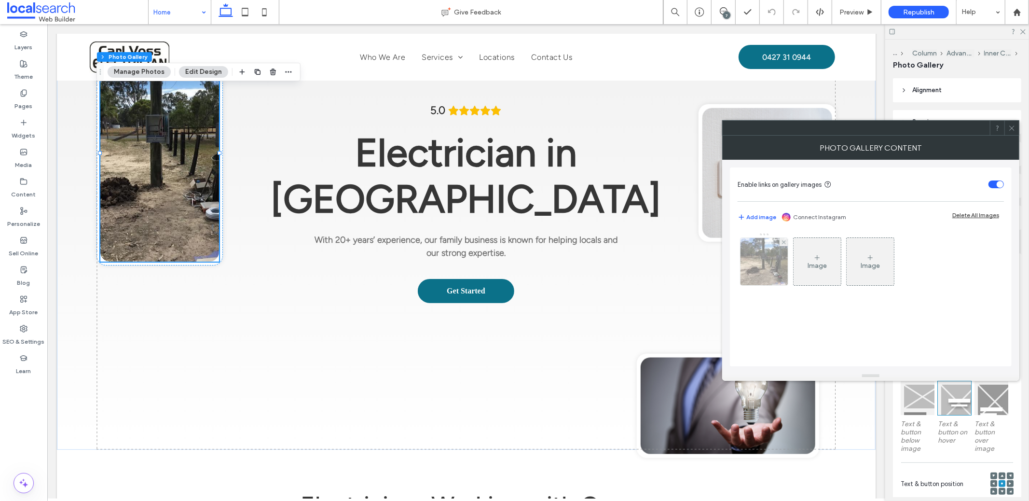
click at [755, 272] on img at bounding box center [764, 261] width 63 height 47
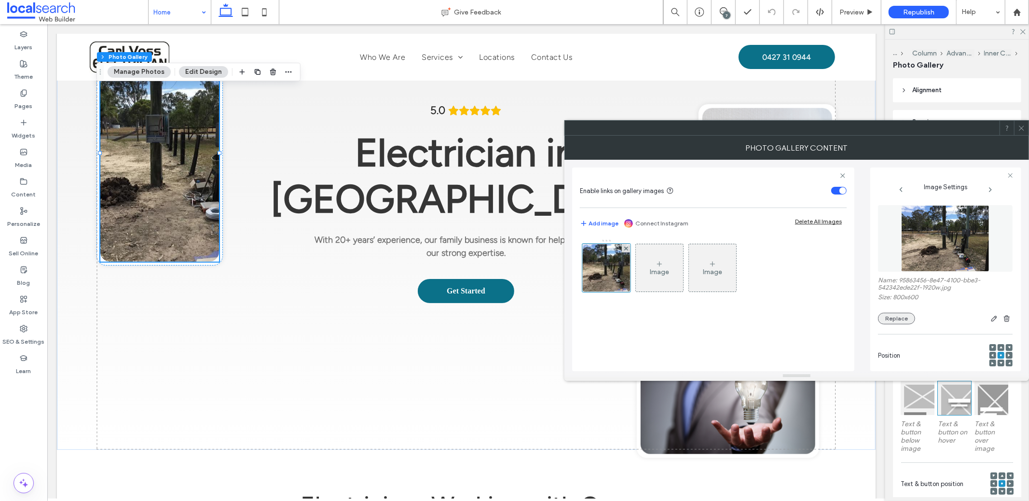
click at [899, 319] on button "Replace" at bounding box center [896, 319] width 37 height 12
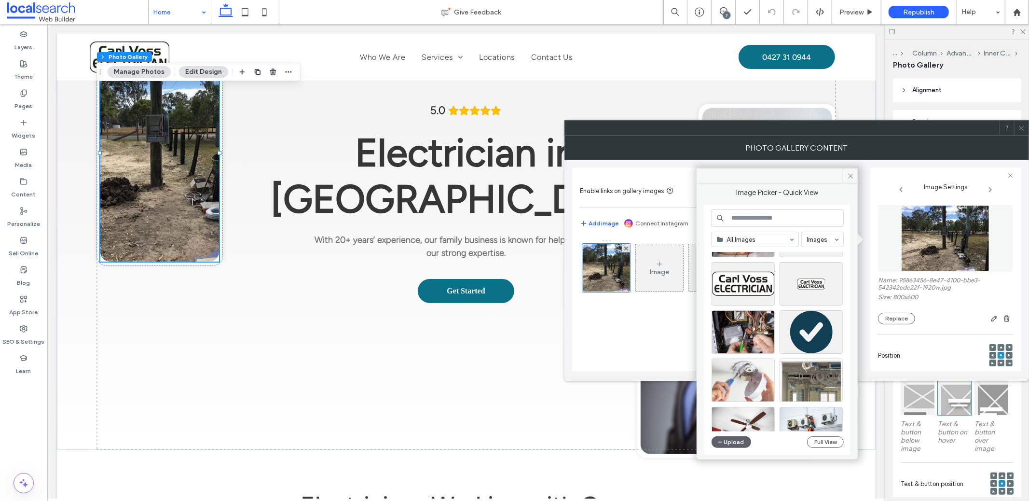
scroll to position [96, 0]
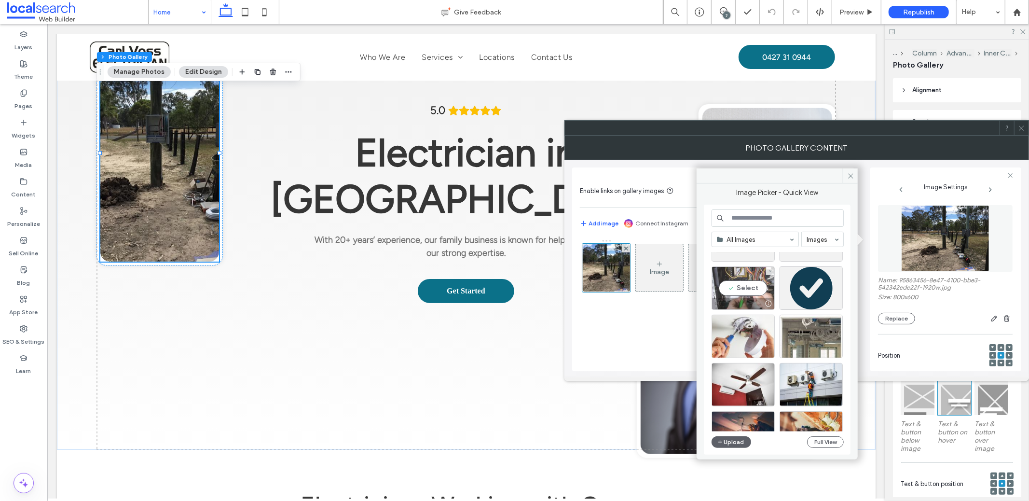
click at [743, 277] on div "Select" at bounding box center [743, 287] width 63 height 43
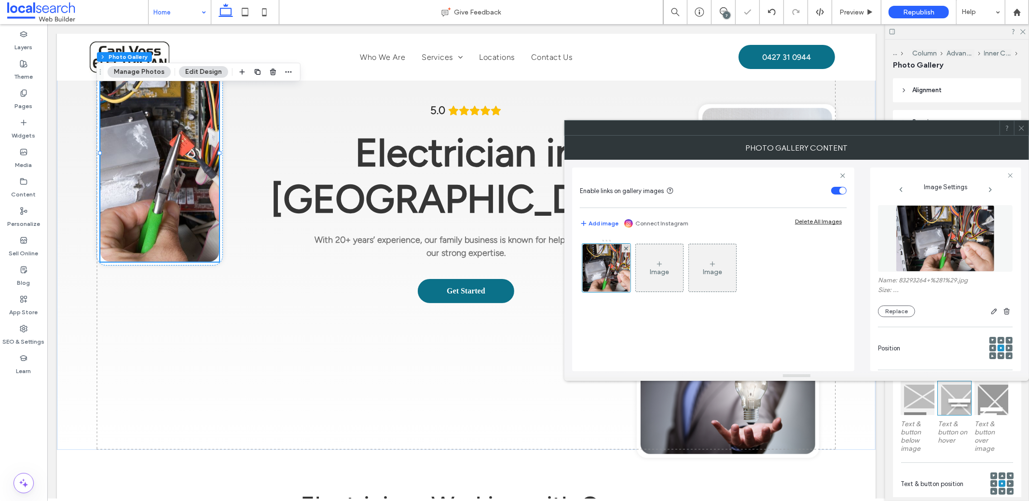
click at [1024, 130] on icon at bounding box center [1021, 127] width 7 height 7
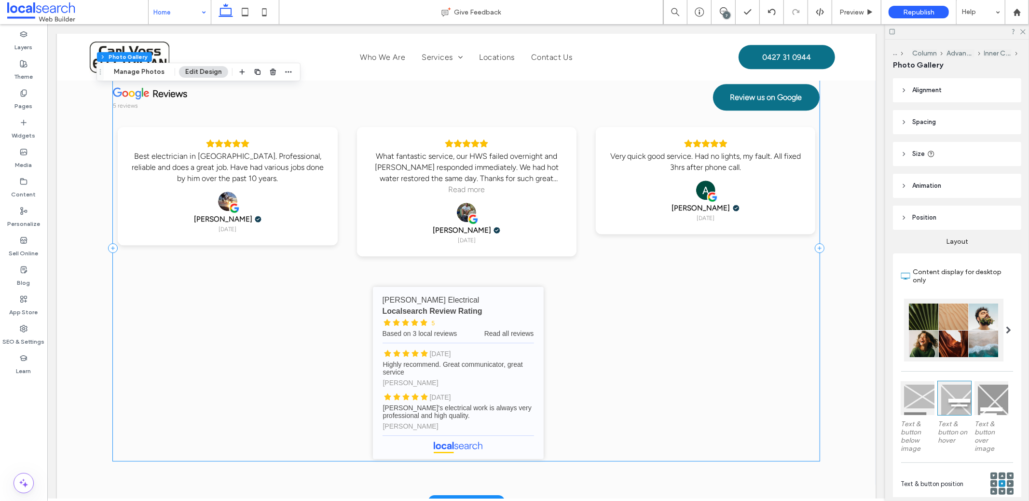
scroll to position [2634, 0]
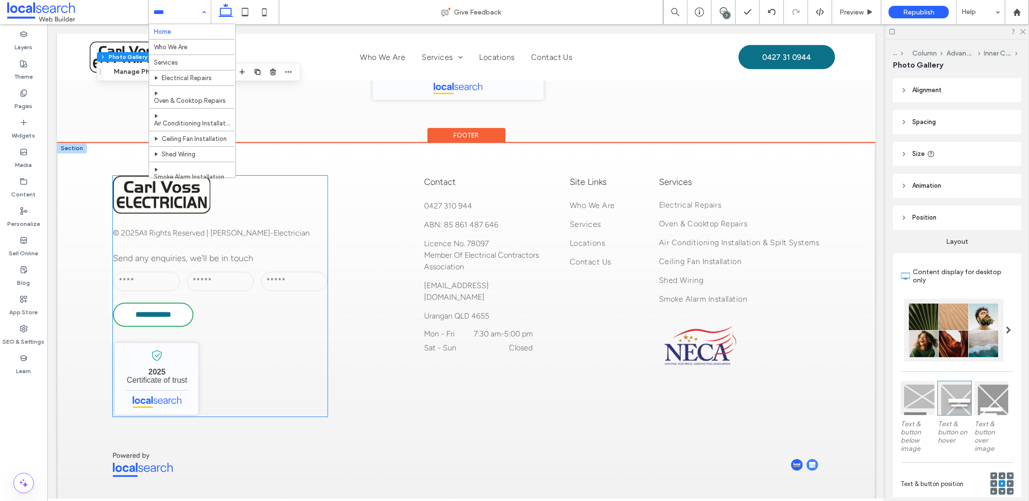
click at [208, 271] on input "text" at bounding box center [220, 280] width 67 height 19
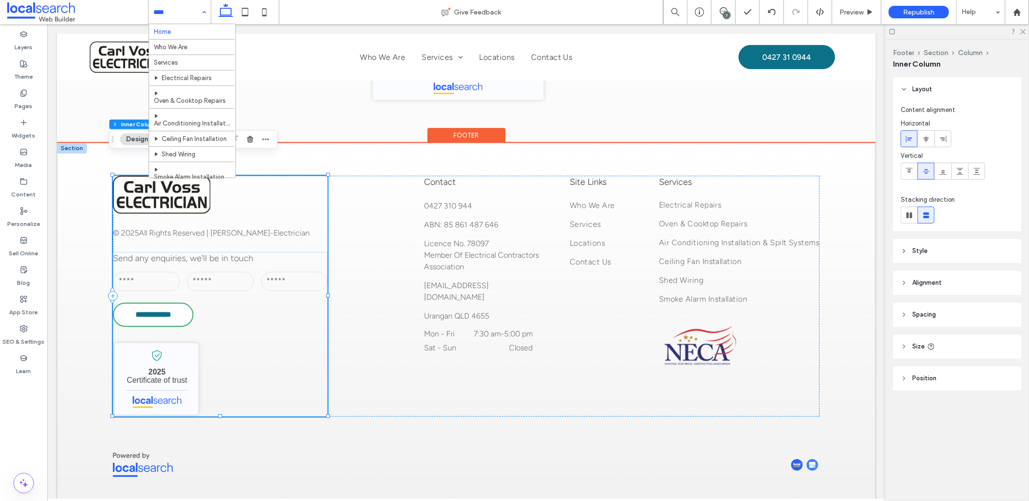
click at [207, 271] on input "text" at bounding box center [220, 280] width 67 height 19
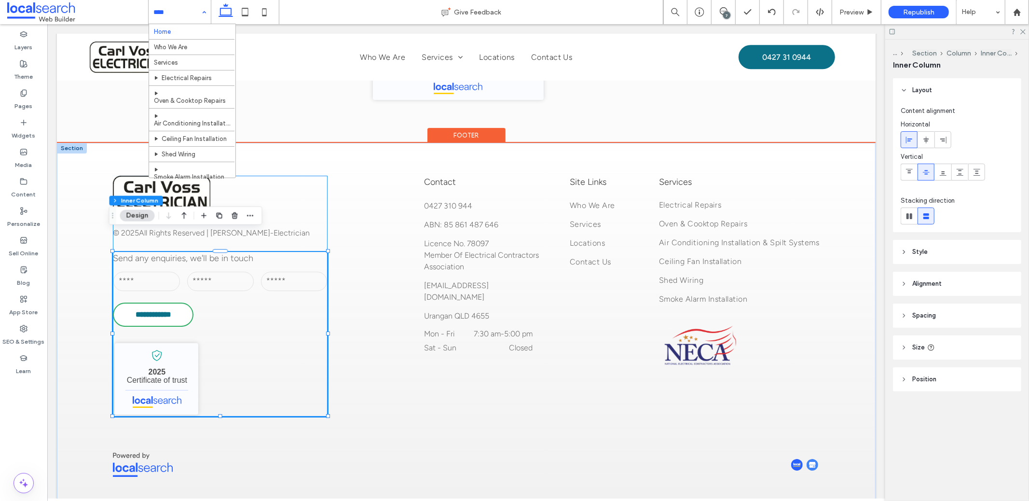
click at [207, 271] on input "text" at bounding box center [220, 280] width 67 height 19
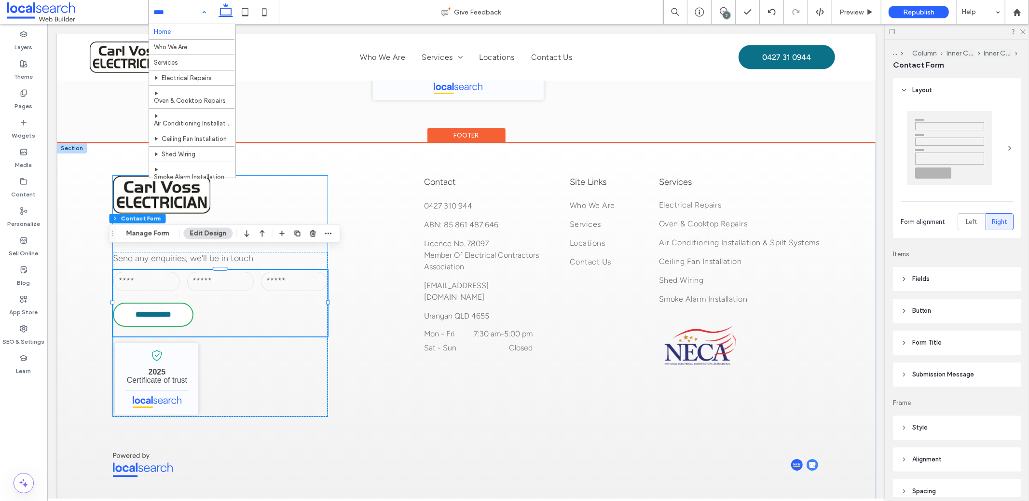
scroll to position [2594, 0]
type input "*"
type input "***"
type input "*"
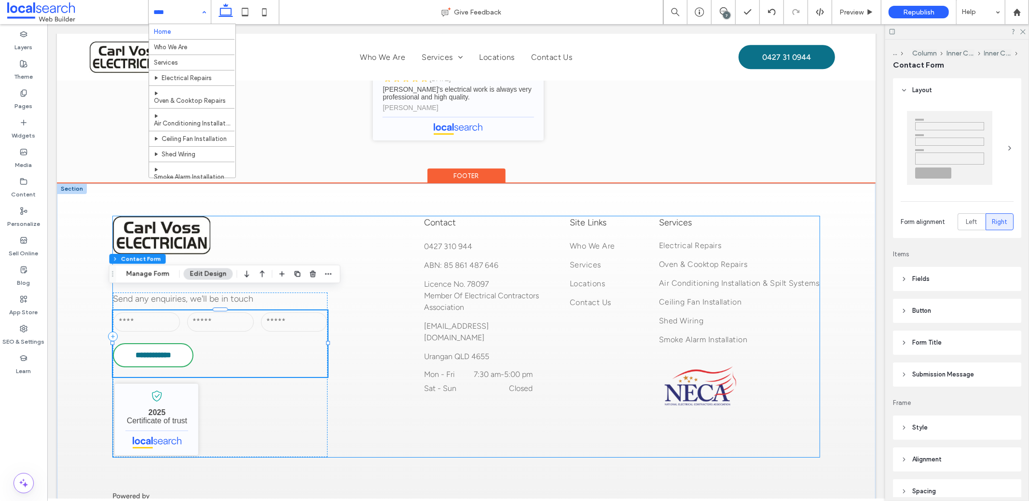
click at [340, 247] on div "**********" at bounding box center [465, 336] width 706 height 241
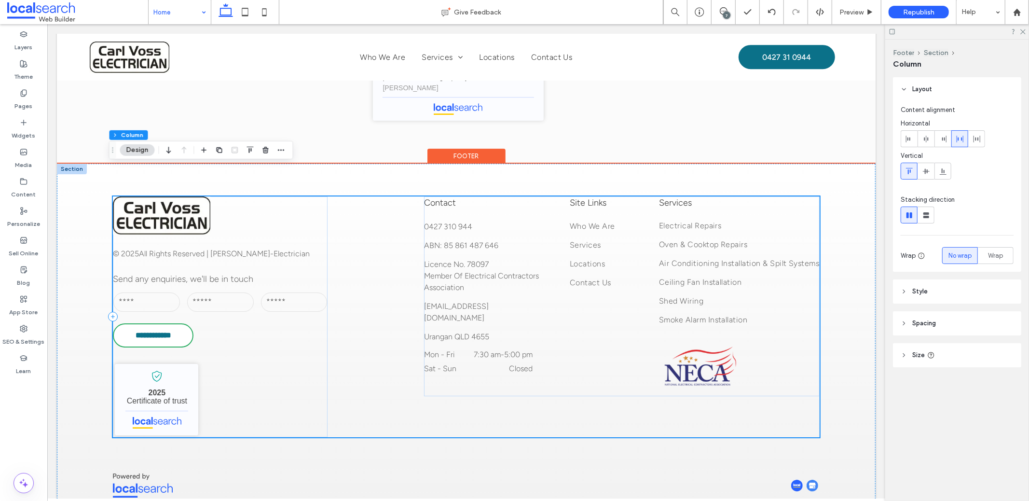
scroll to position [2634, 0]
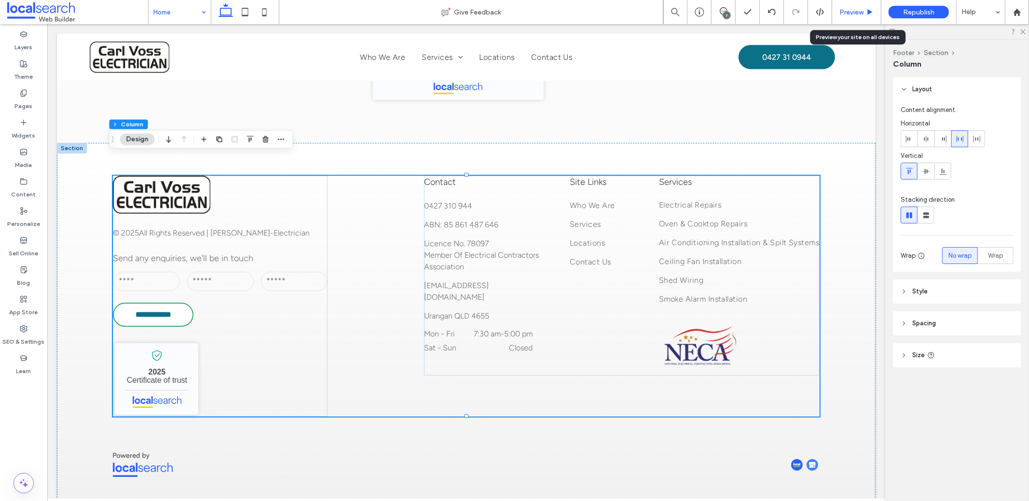
click at [842, 13] on span "Preview" at bounding box center [852, 12] width 24 height 8
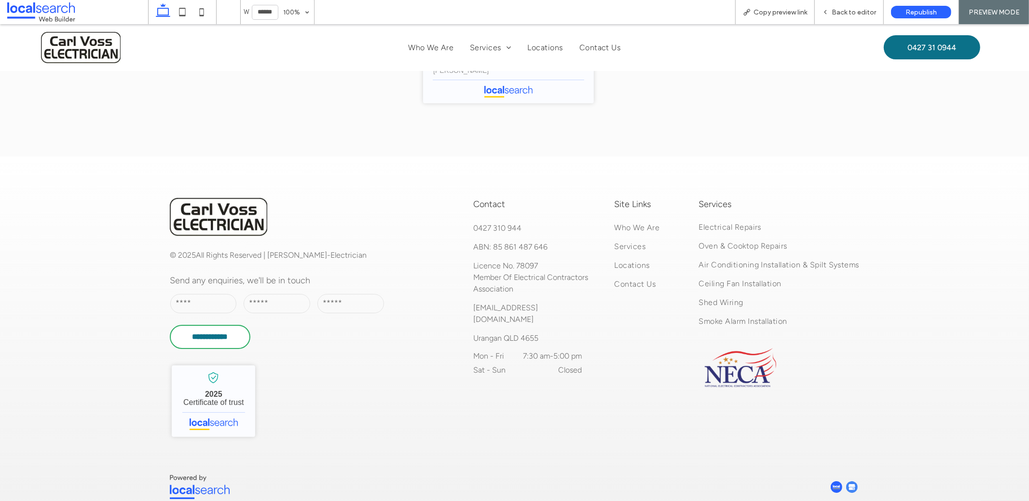
scroll to position [2728, 0]
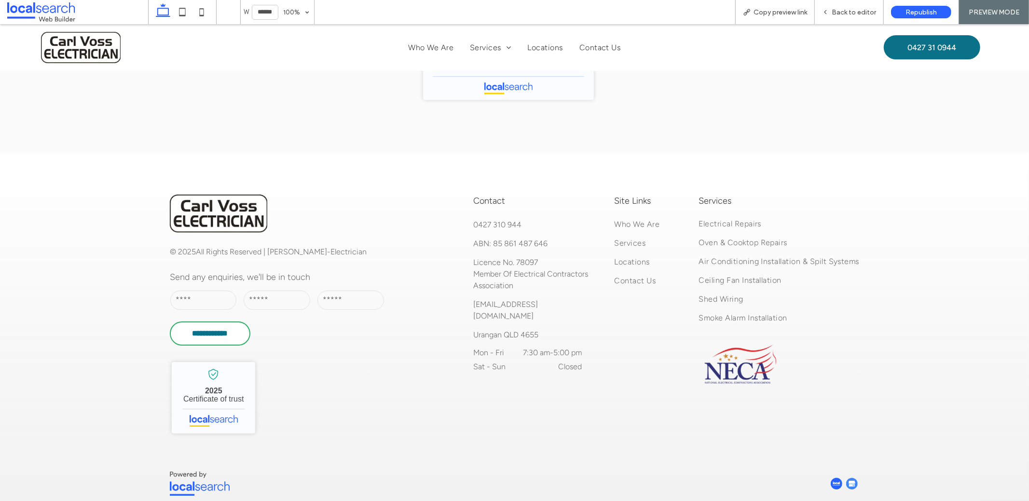
click at [831, 477] on img at bounding box center [837, 483] width 12 height 12
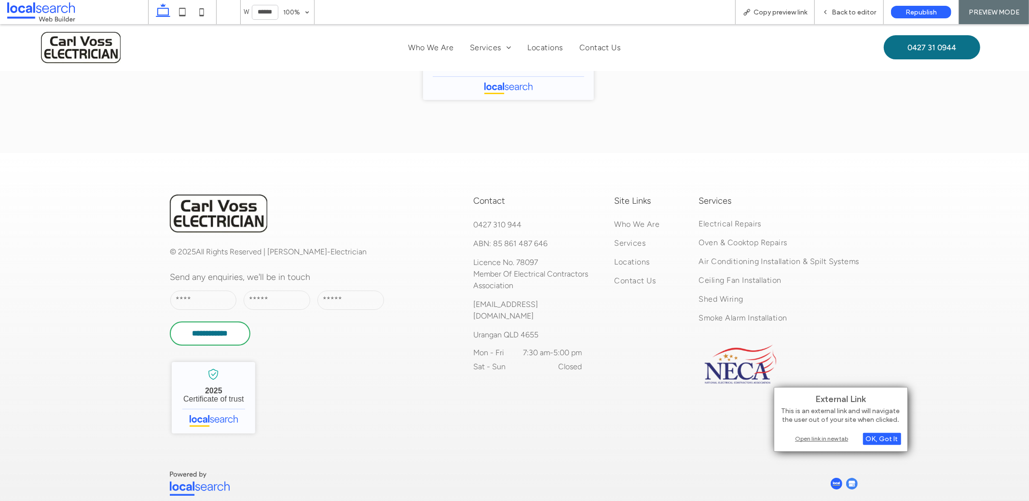
click at [829, 440] on div "Open link in new tab" at bounding box center [841, 438] width 121 height 10
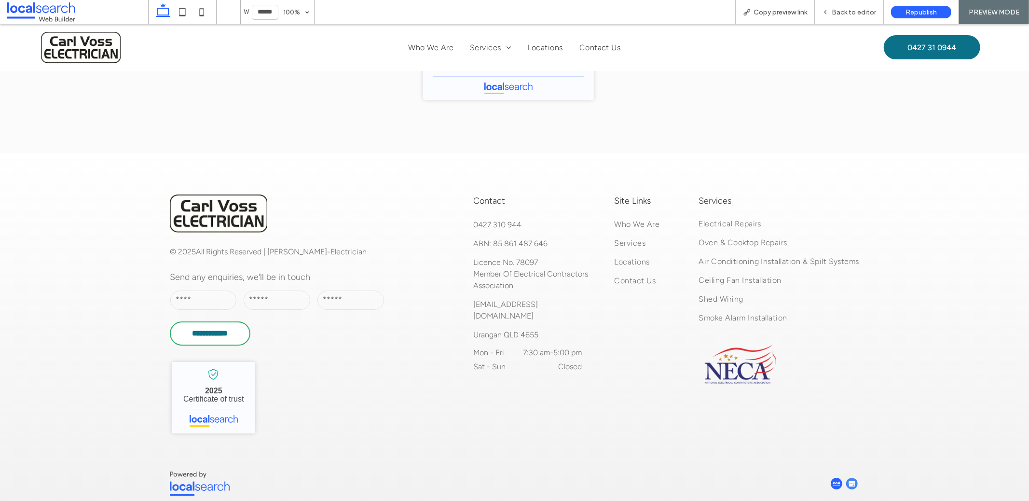
click at [850, 477] on img at bounding box center [852, 483] width 12 height 12
click at [845, 432] on div "External Link This is an external link and will navigate the user out of your s…" at bounding box center [856, 419] width 134 height 65
click at [849, 477] on img at bounding box center [852, 483] width 12 height 12
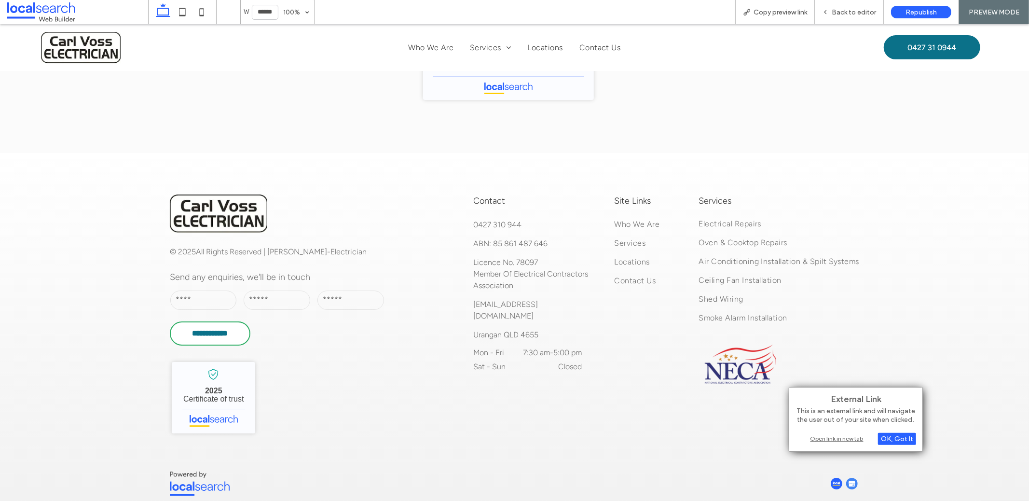
click at [847, 441] on div "Open link in new tab" at bounding box center [856, 438] width 121 height 10
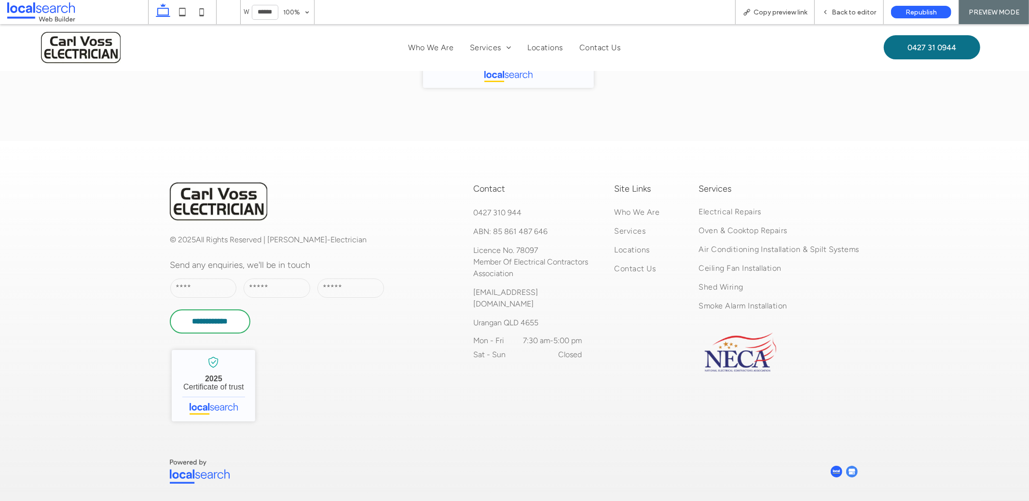
scroll to position [2751, 0]
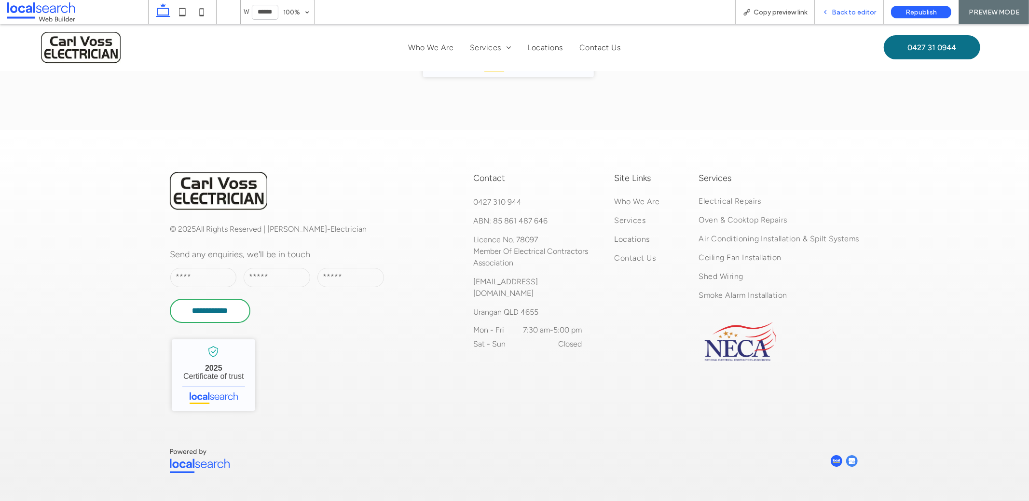
click at [846, 18] on div "Back to editor" at bounding box center [849, 12] width 69 height 24
click at [855, 10] on span "Back to editor" at bounding box center [854, 12] width 44 height 8
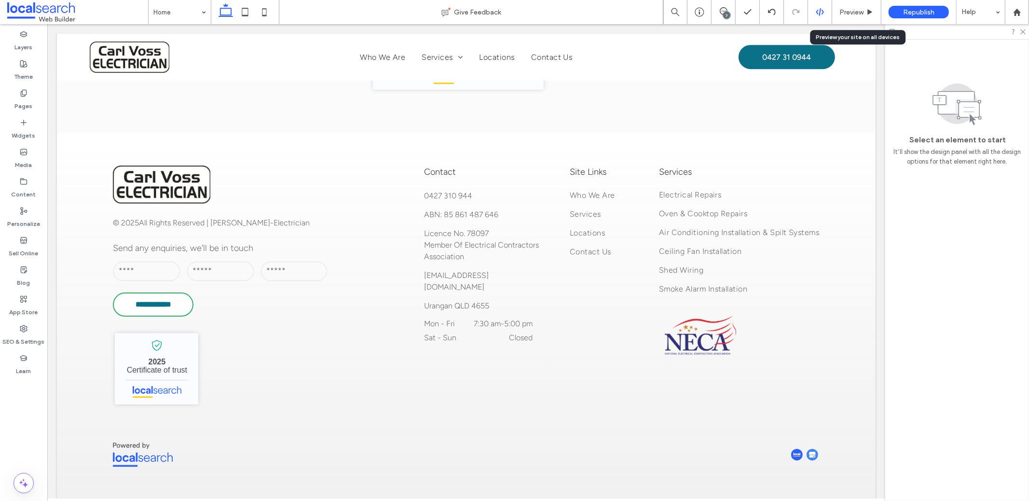
scroll to position [2634, 0]
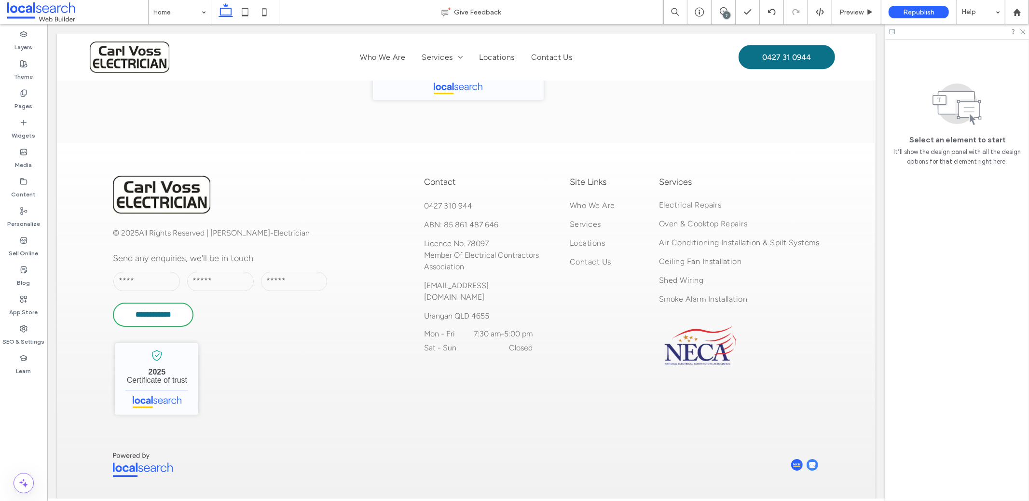
click at [145, 11] on span at bounding box center [77, 11] width 141 height 19
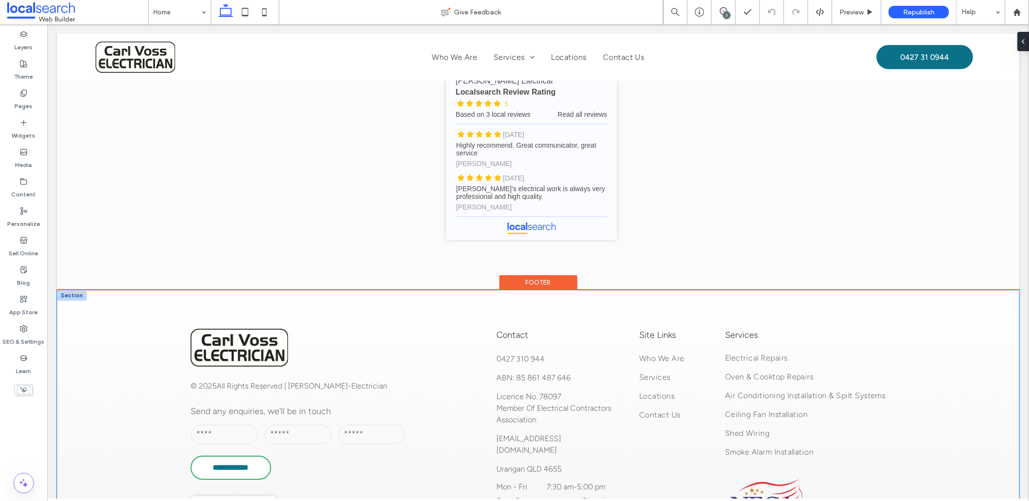
scroll to position [2572, 0]
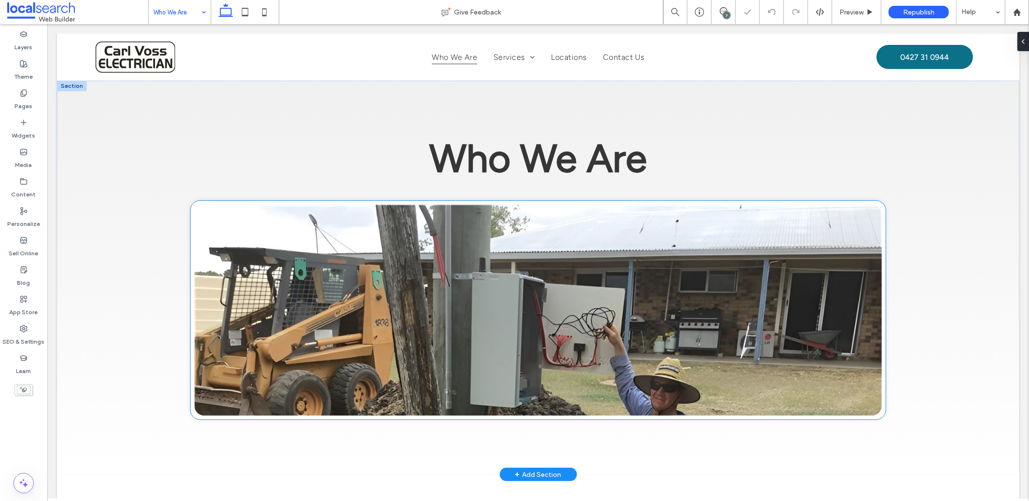
click at [419, 306] on link at bounding box center [537, 309] width 687 height 211
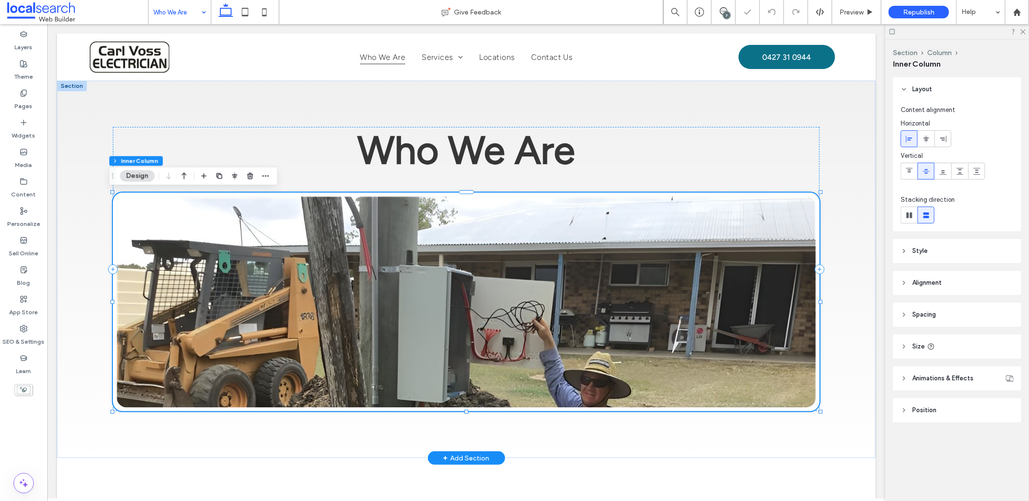
click at [419, 306] on link at bounding box center [465, 301] width 699 height 211
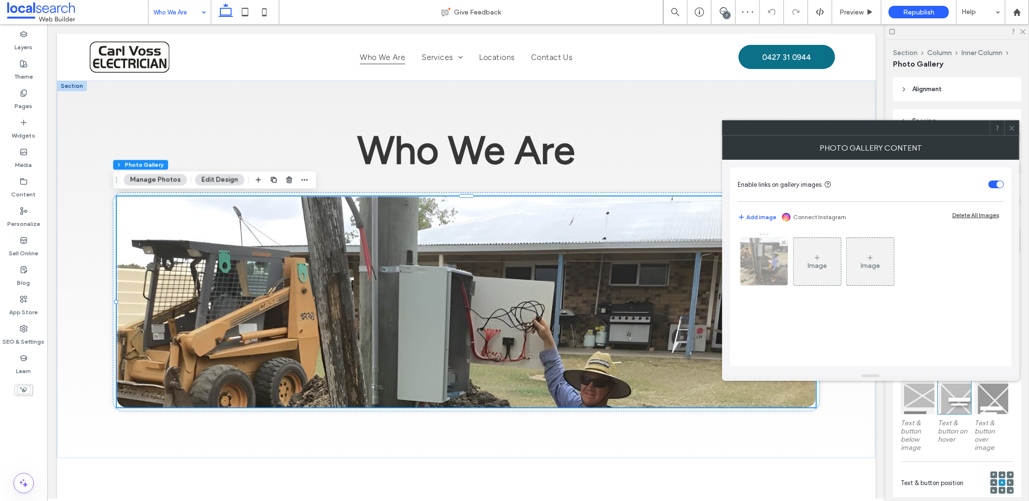
click at [778, 274] on img at bounding box center [764, 261] width 63 height 47
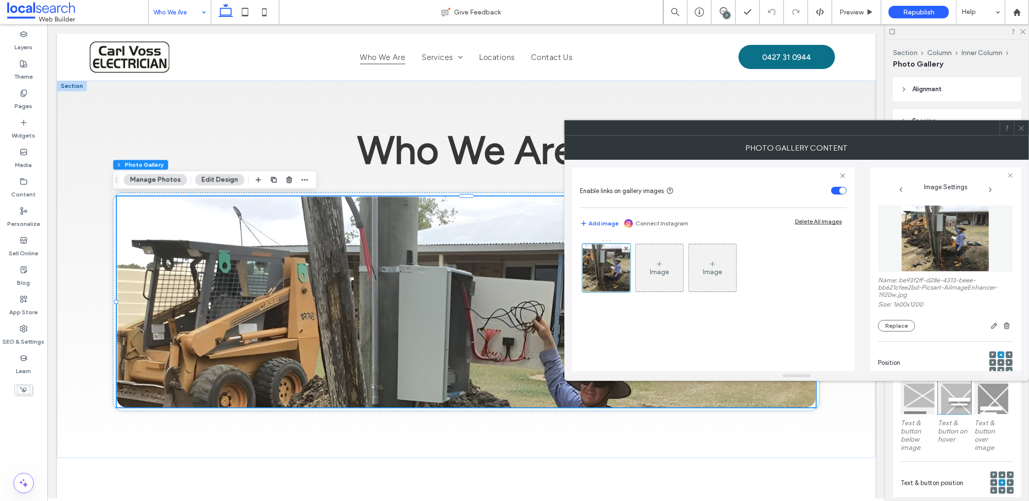
click at [1000, 360] on span at bounding box center [1001, 362] width 3 height 7
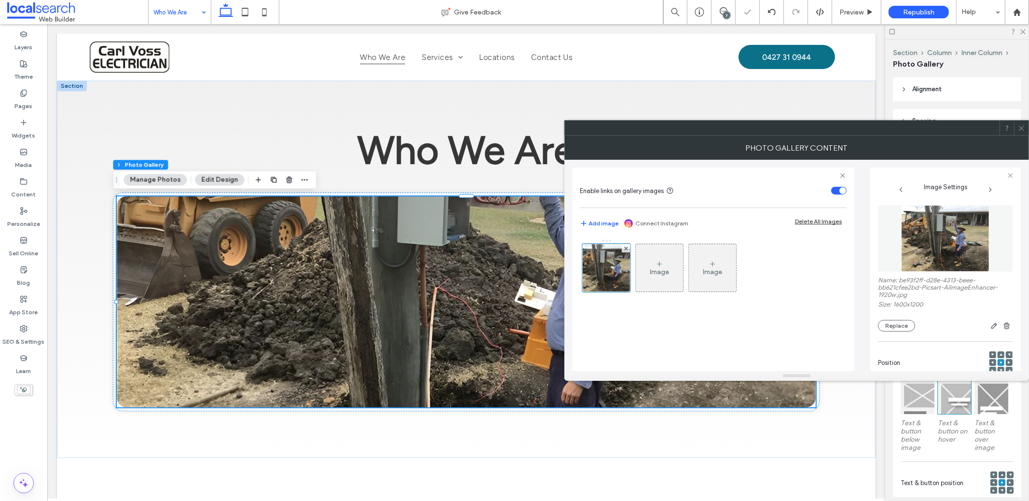
click at [1000, 353] on icon at bounding box center [1001, 354] width 3 height 3
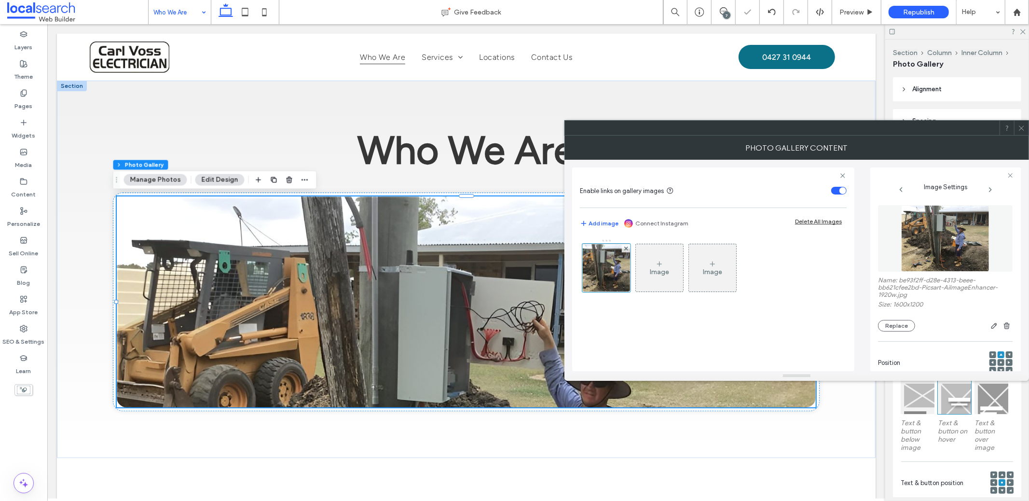
click at [1026, 129] on div at bounding box center [1021, 128] width 14 height 14
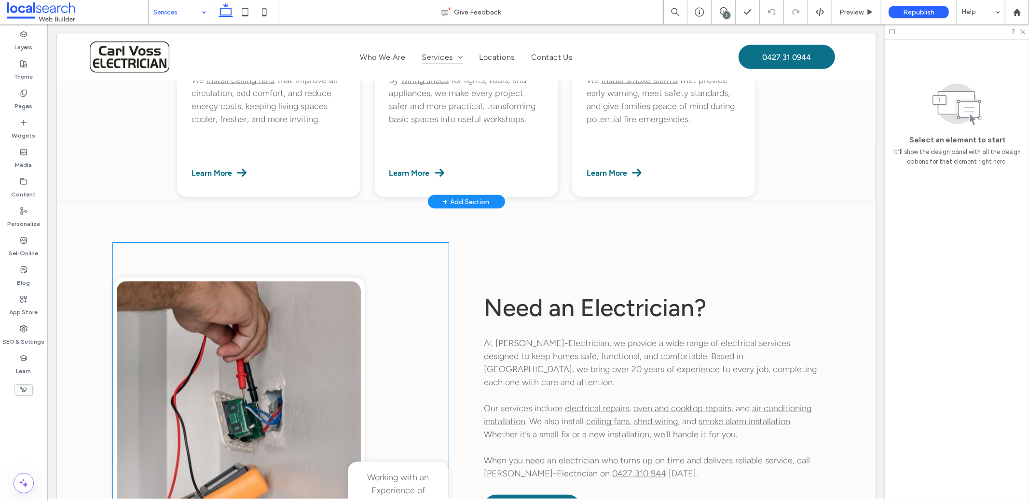
scroll to position [544, 0]
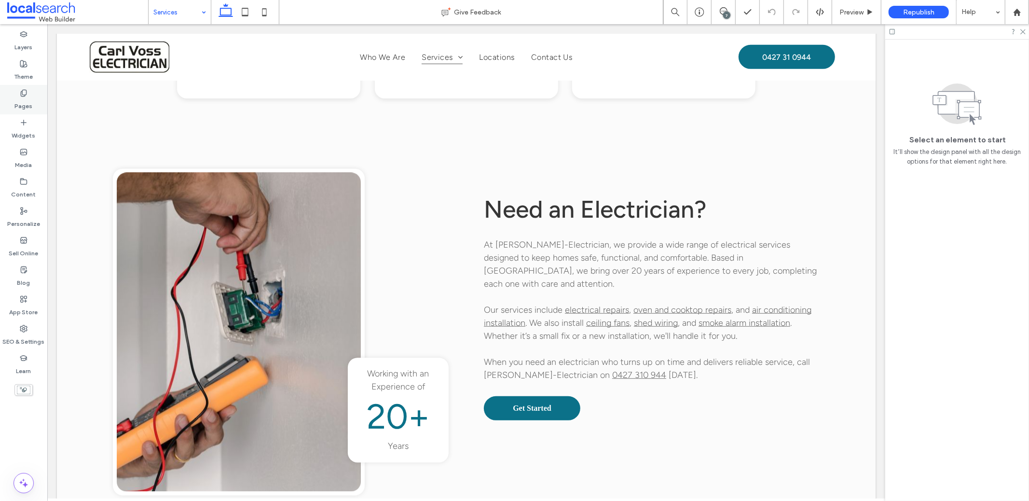
click at [22, 105] on label "Pages" at bounding box center [24, 104] width 18 height 14
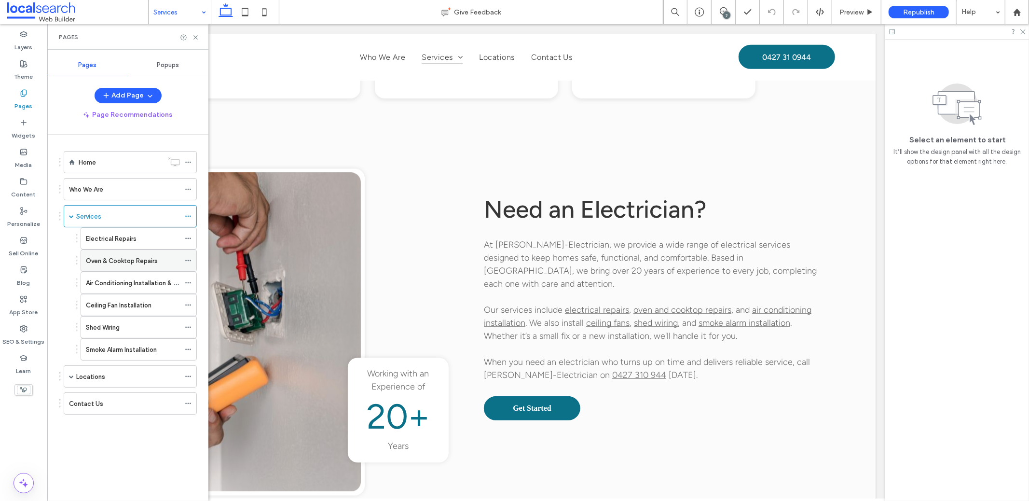
click at [151, 254] on label "Oven & Cooktop Repairs" at bounding box center [122, 260] width 72 height 17
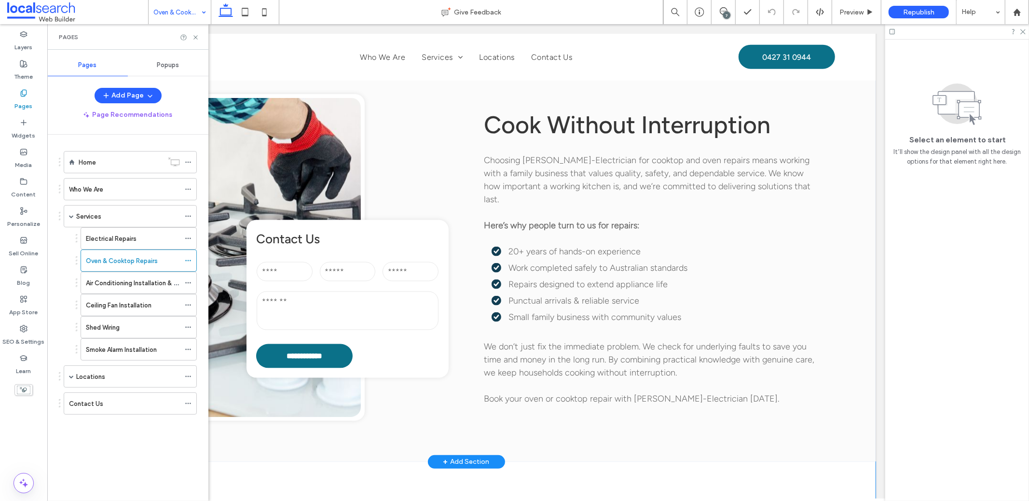
scroll to position [1127, 0]
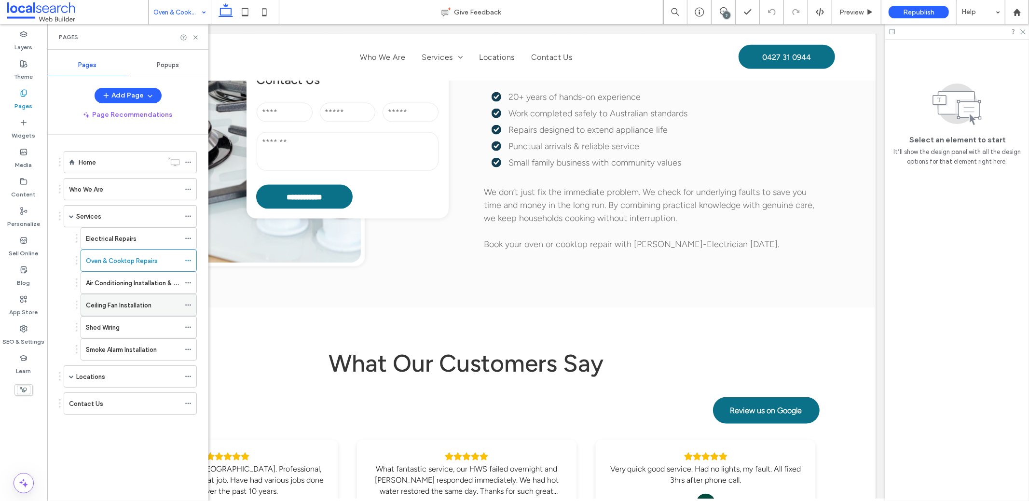
click at [148, 298] on label "Ceiling Fan Installation" at bounding box center [119, 305] width 66 height 17
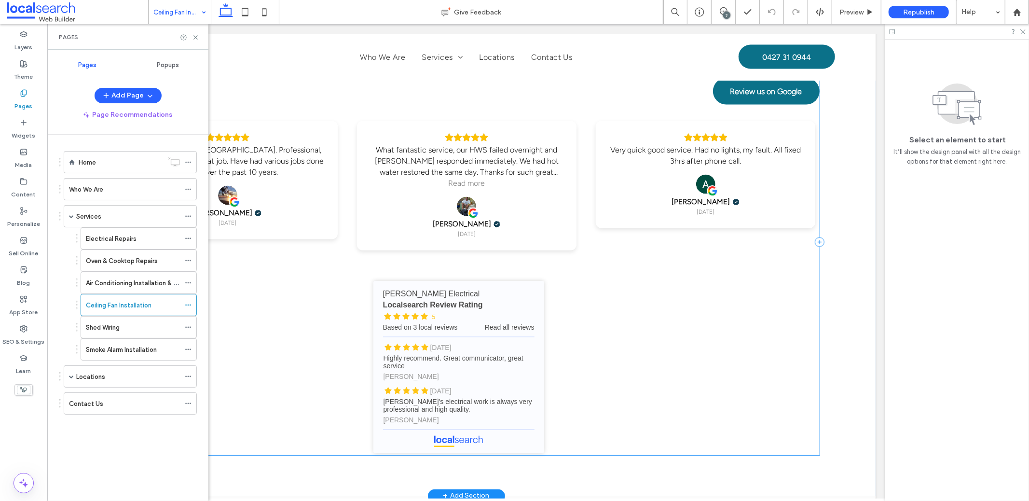
scroll to position [1487, 0]
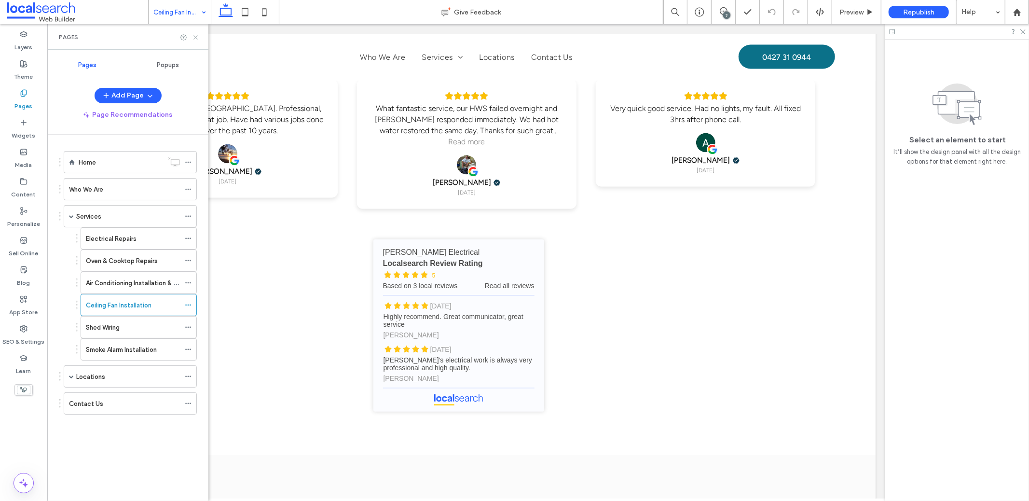
click at [197, 37] on icon at bounding box center [195, 37] width 7 height 7
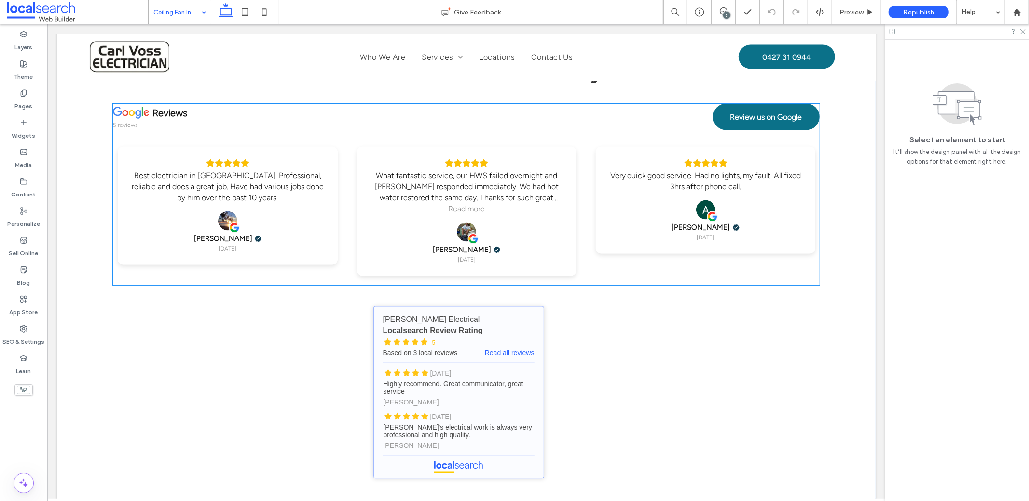
scroll to position [1455, 0]
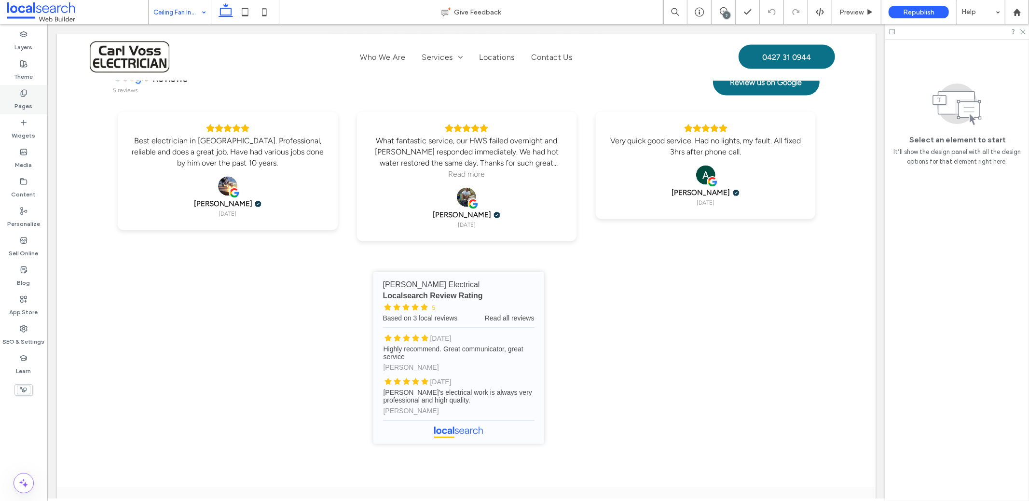
click at [31, 103] on label "Pages" at bounding box center [24, 104] width 18 height 14
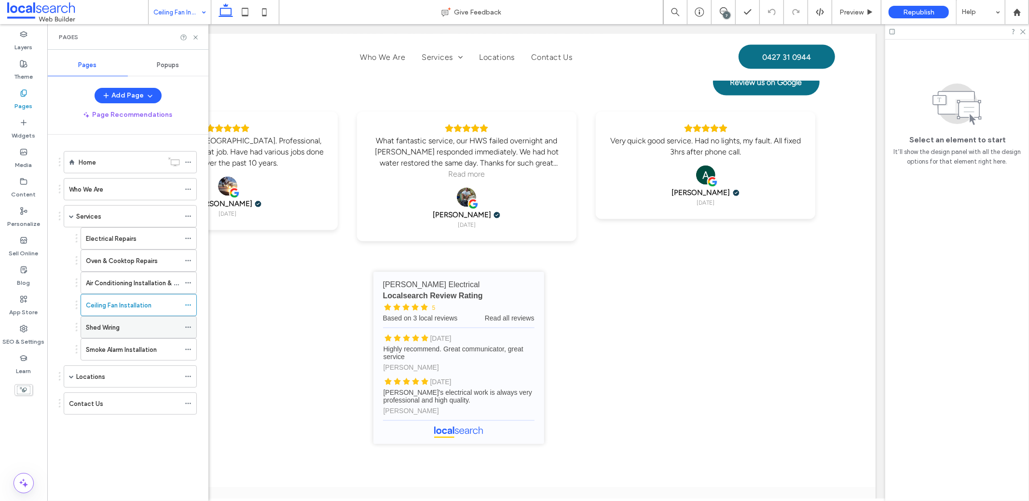
click at [136, 322] on div "Shed Wiring" at bounding box center [133, 327] width 94 height 10
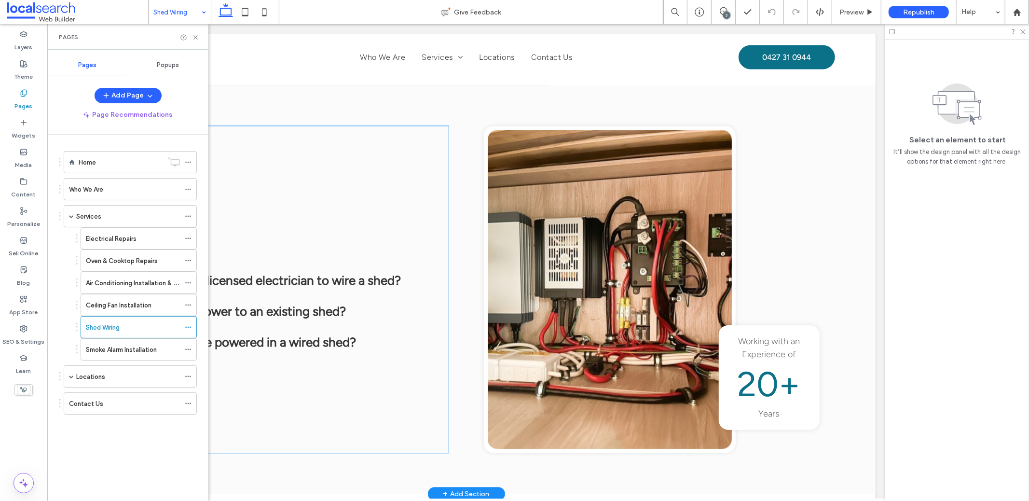
scroll to position [1907, 0]
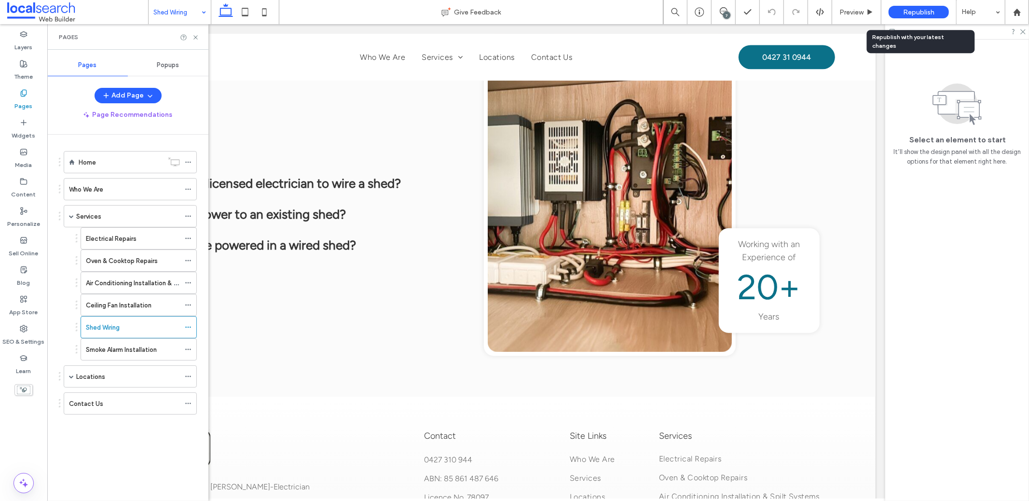
click at [915, 14] on span "Republish" at bounding box center [918, 12] width 31 height 8
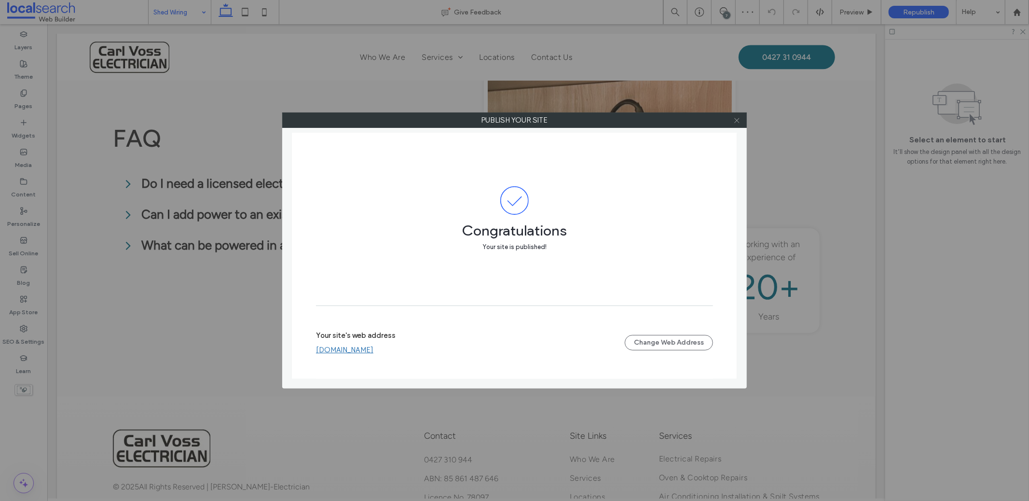
click at [739, 117] on icon at bounding box center [736, 120] width 7 height 7
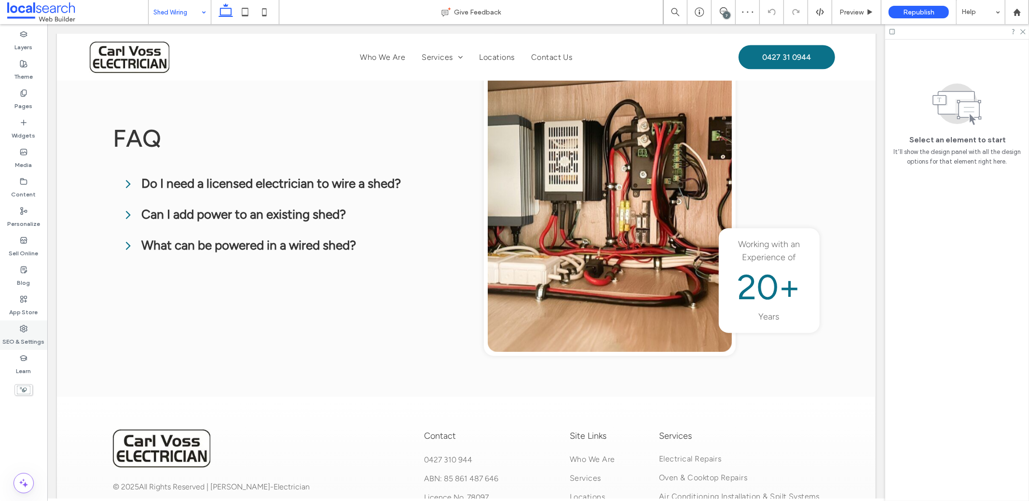
click at [19, 337] on label "SEO & Settings" at bounding box center [24, 339] width 42 height 14
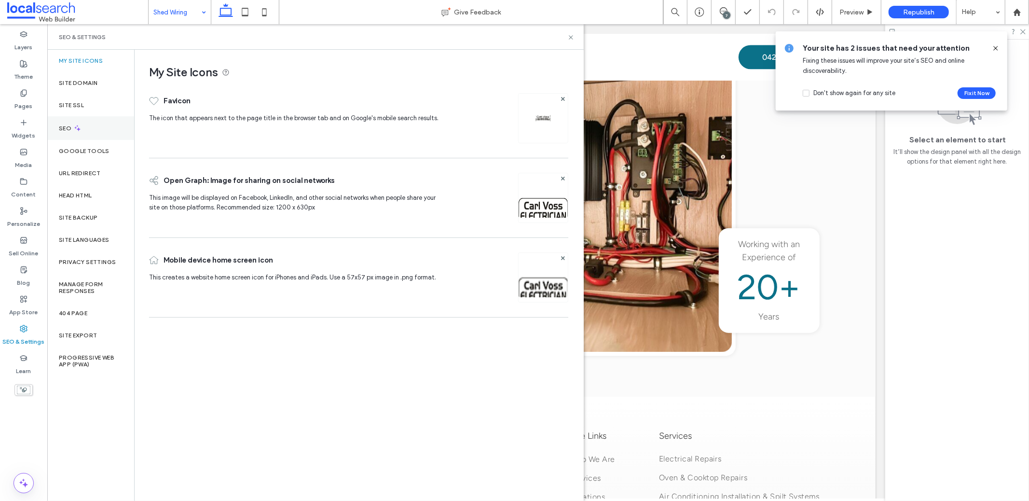
click at [100, 131] on div "SEO" at bounding box center [90, 128] width 87 height 24
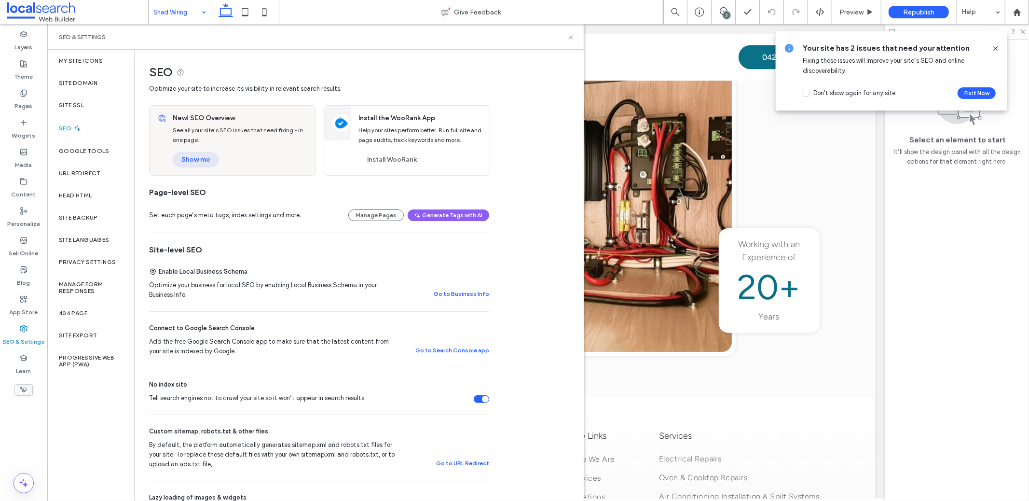
click at [210, 160] on button "Show me" at bounding box center [196, 159] width 46 height 15
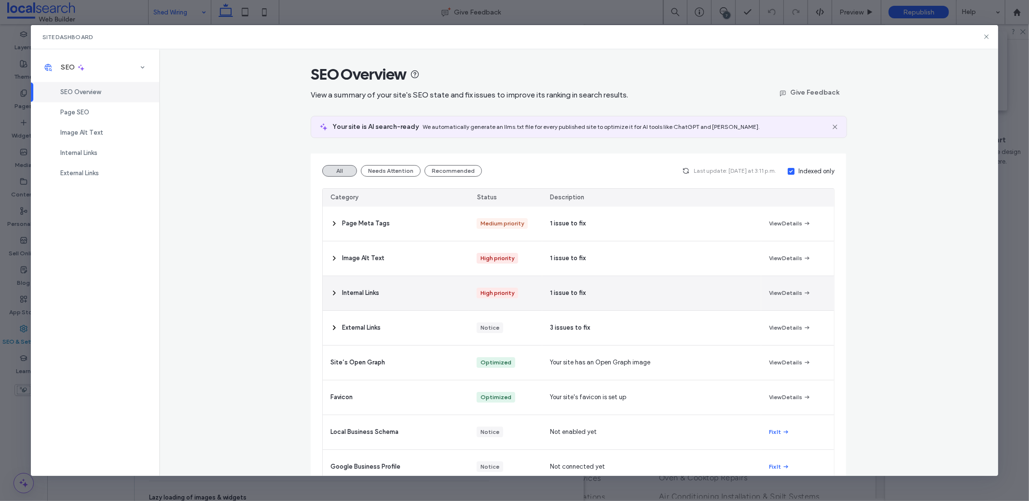
click at [598, 298] on div "1 issue to fix" at bounding box center [651, 293] width 219 height 34
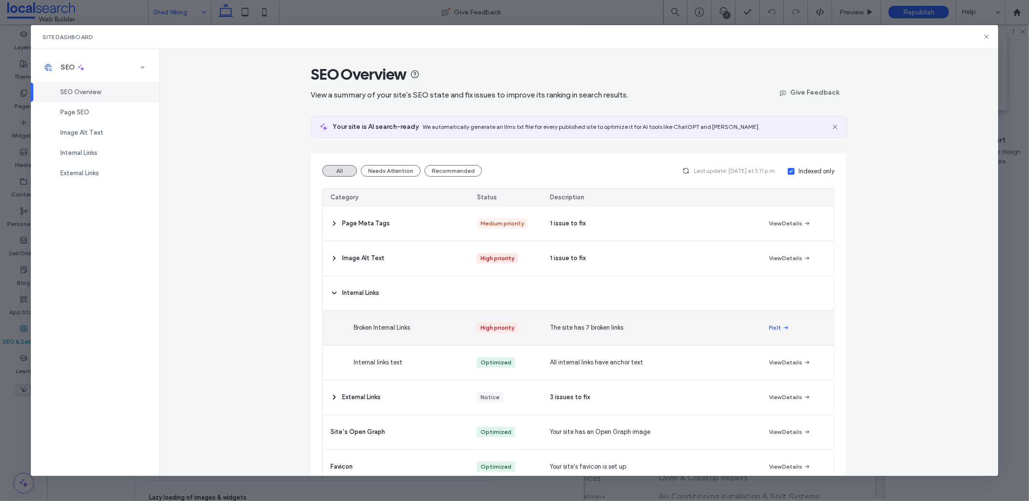
click at [784, 327] on use "button" at bounding box center [786, 327] width 4 height 3
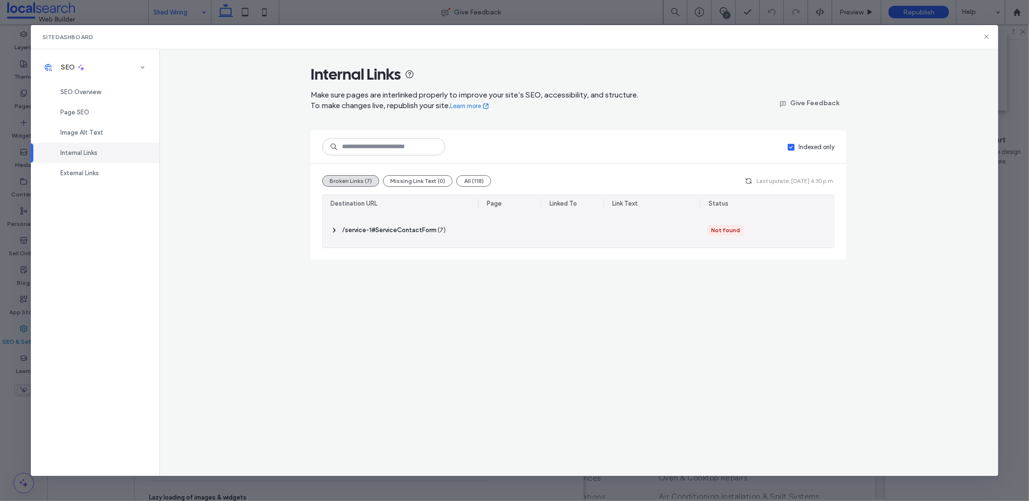
click at [531, 228] on div at bounding box center [509, 230] width 63 height 35
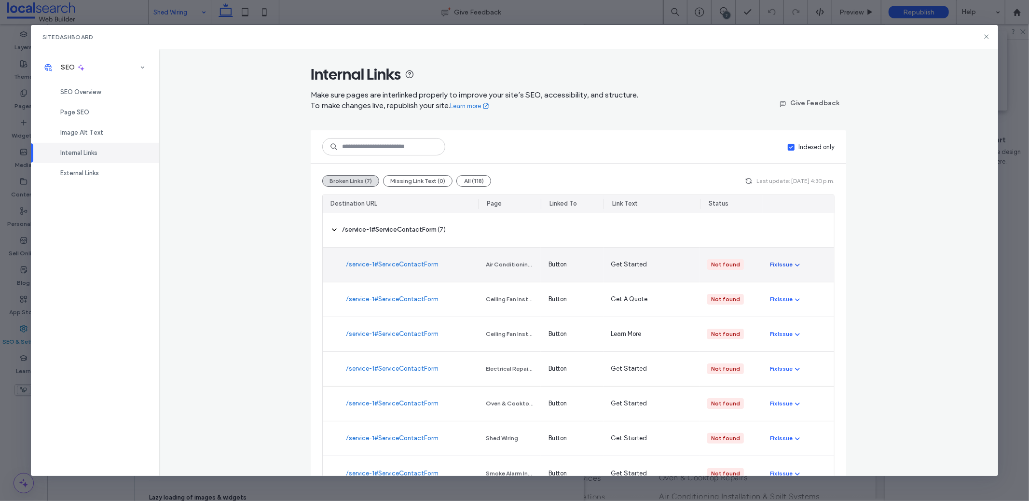
click at [794, 265] on icon "button" at bounding box center [798, 265] width 8 height 8
click at [798, 286] on span "Fix in Editor" at bounding box center [790, 288] width 33 height 10
click at [821, 308] on div "Redirect Link" at bounding box center [810, 306] width 86 height 18
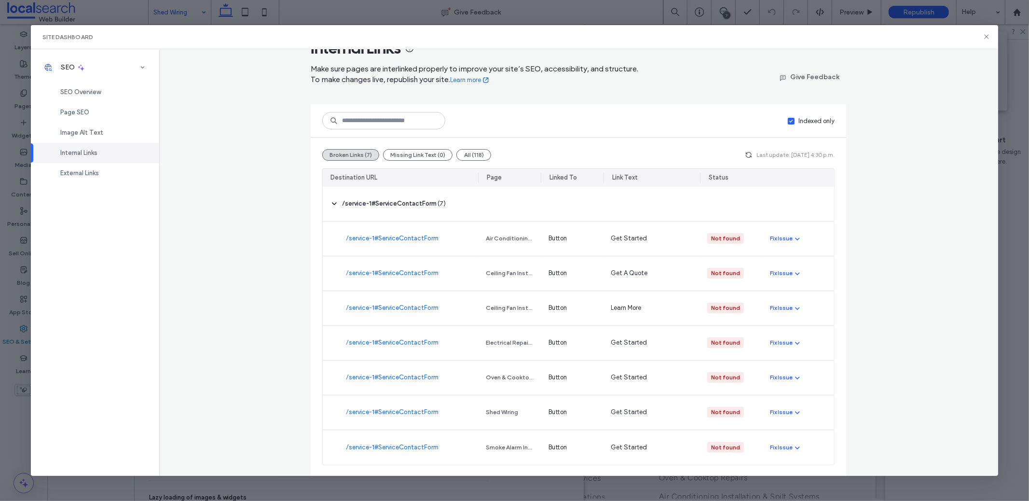
scroll to position [0, 0]
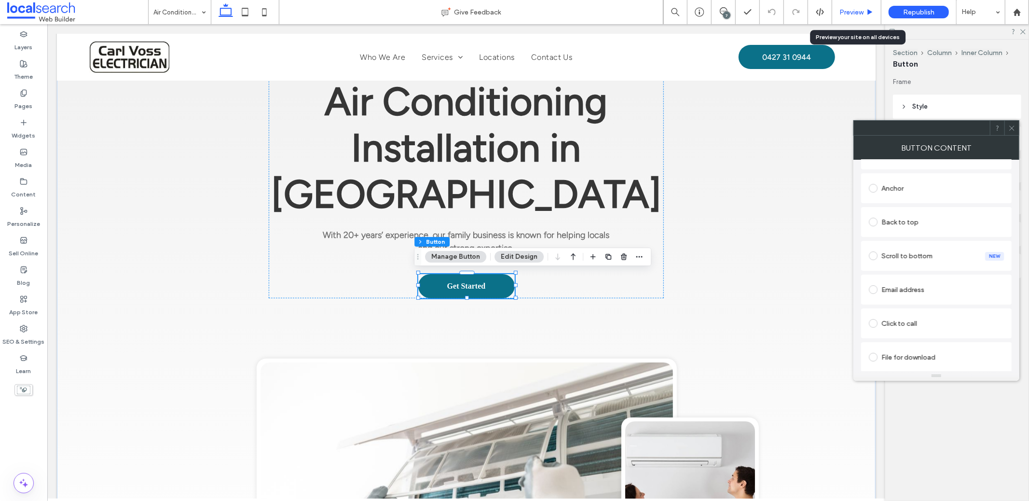
click at [841, 13] on span "Preview" at bounding box center [852, 12] width 24 height 8
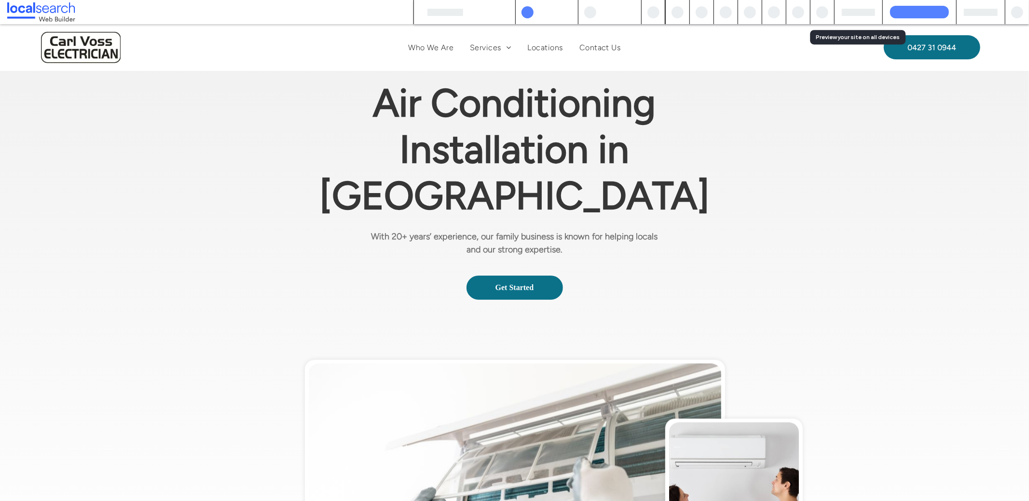
scroll to position [60, 0]
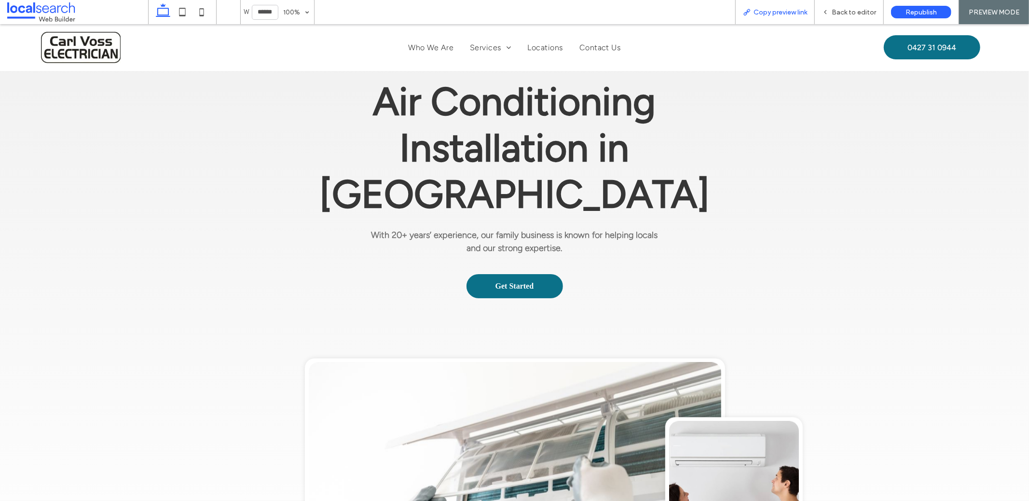
click at [768, 14] on span "Copy preview link" at bounding box center [781, 12] width 54 height 8
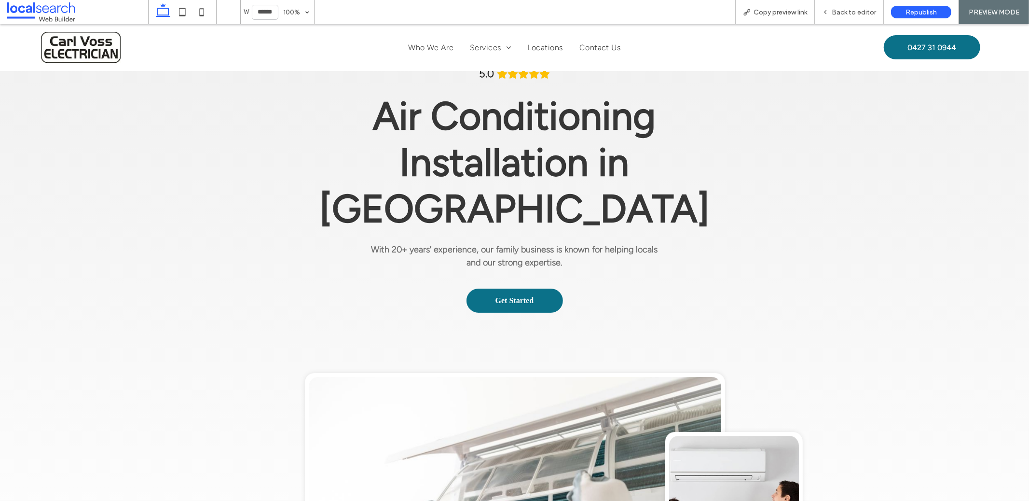
scroll to position [0, 0]
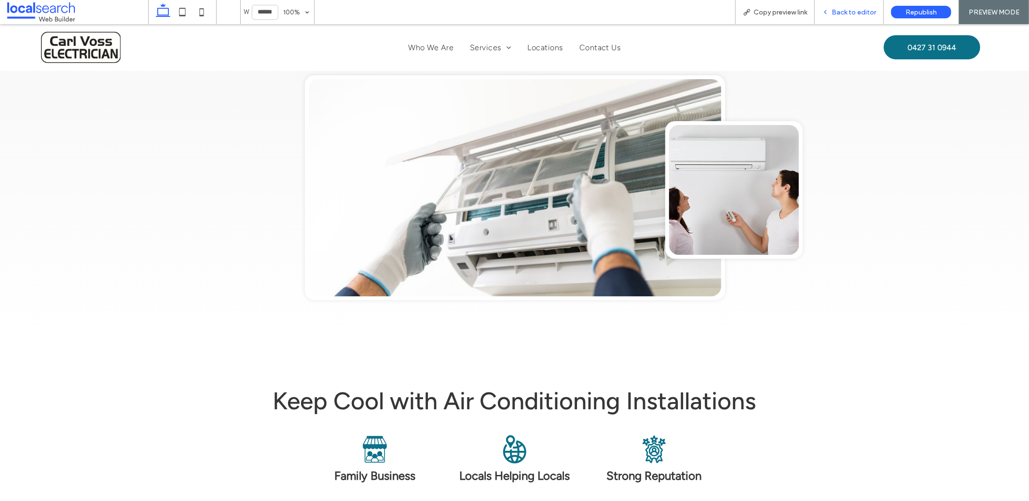
click at [832, 8] on div "Back to editor" at bounding box center [849, 12] width 69 height 8
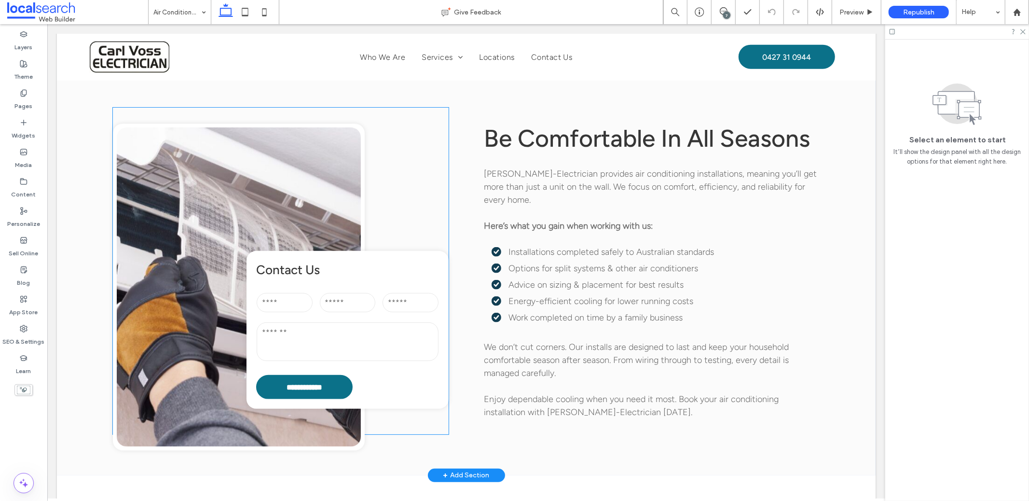
scroll to position [987, 0]
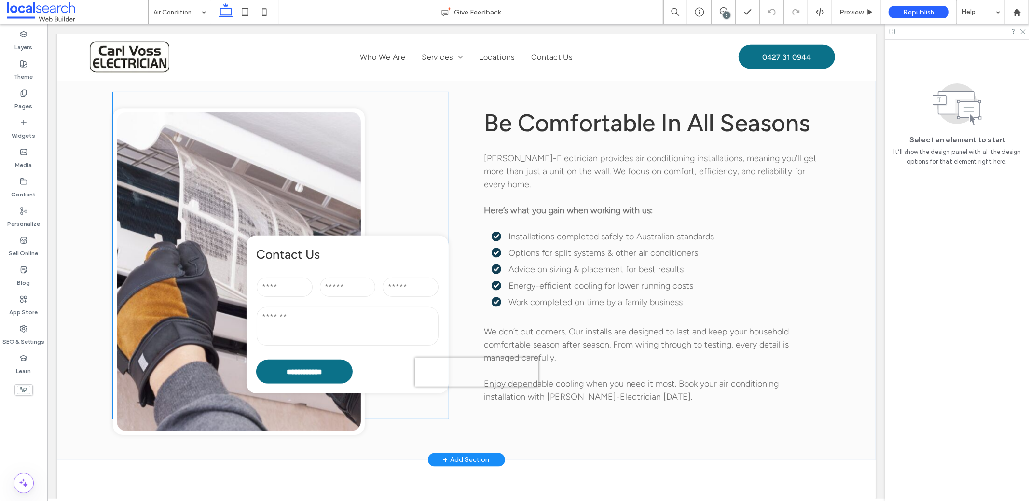
drag, startPoint x: 314, startPoint y: 331, endPoint x: 332, endPoint y: 287, distance: 47.4
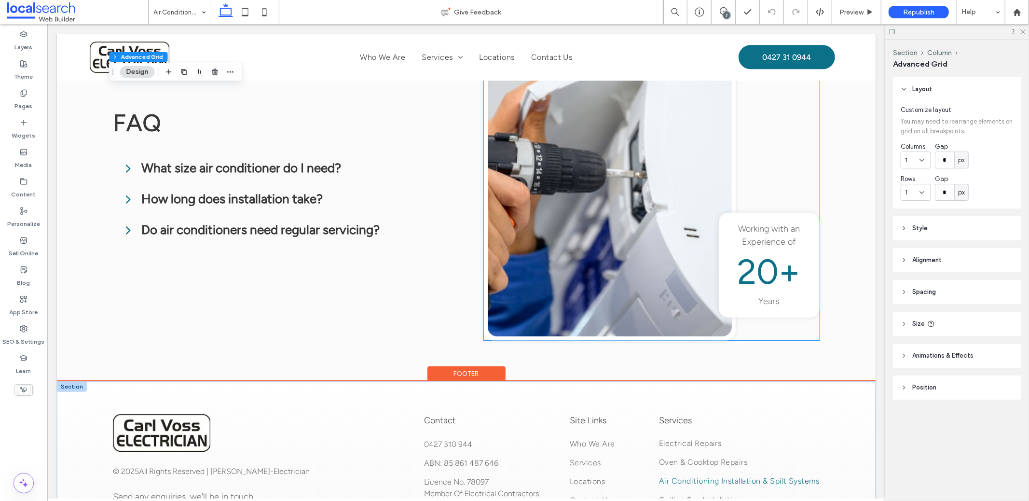
scroll to position [2198, 0]
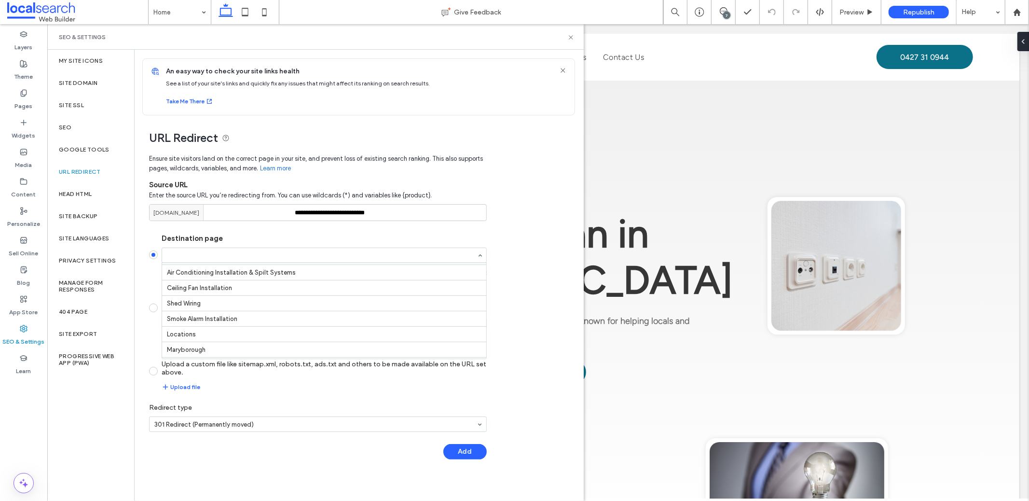
scroll to position [90, 0]
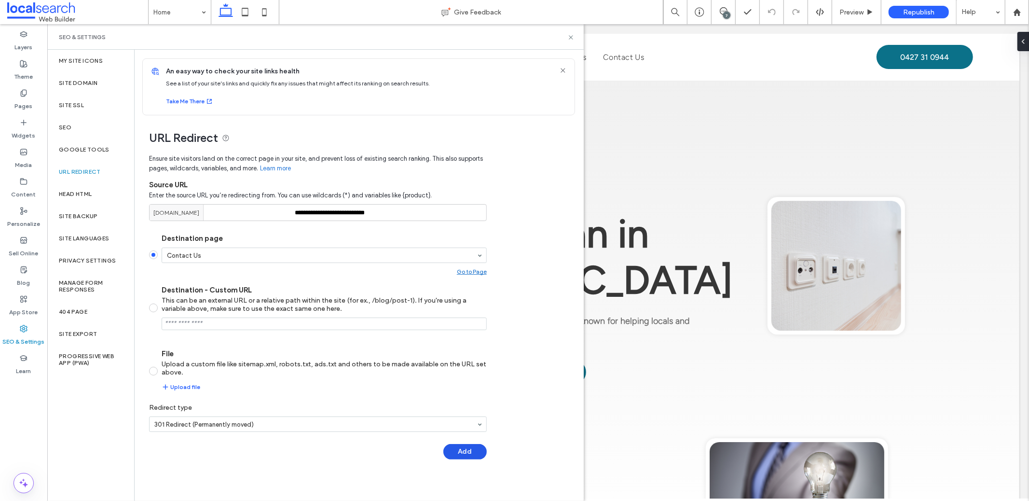
click at [464, 456] on button "Add" at bounding box center [464, 451] width 43 height 15
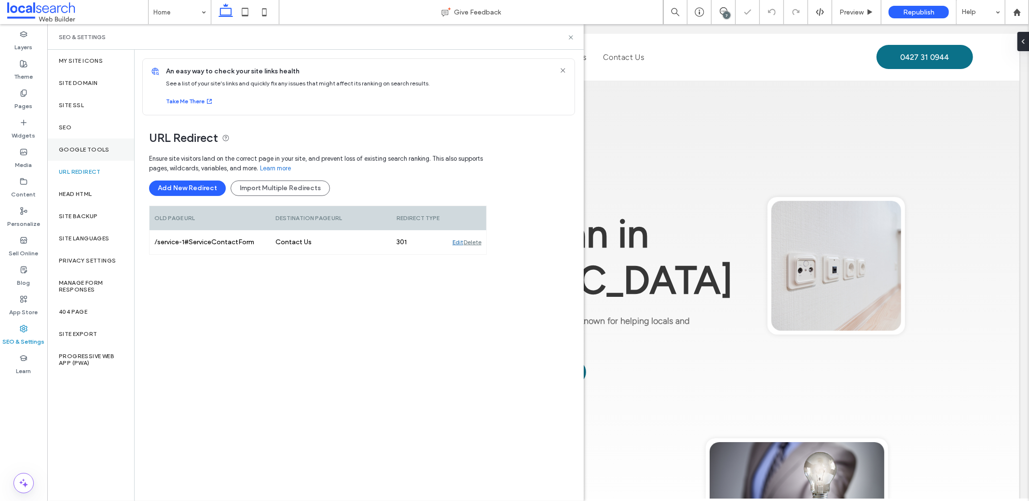
click at [118, 138] on div "Google Tools" at bounding box center [90, 149] width 87 height 22
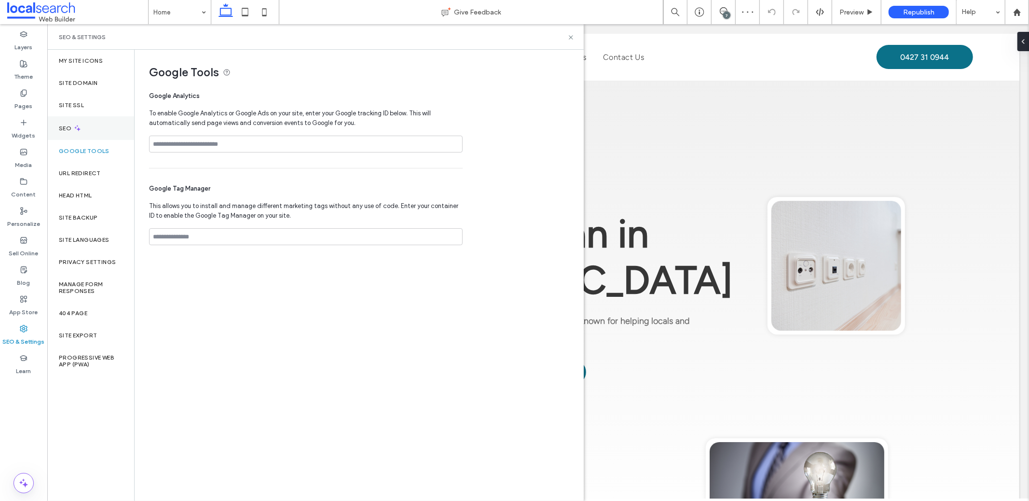
click at [112, 130] on div "SEO" at bounding box center [90, 128] width 87 height 24
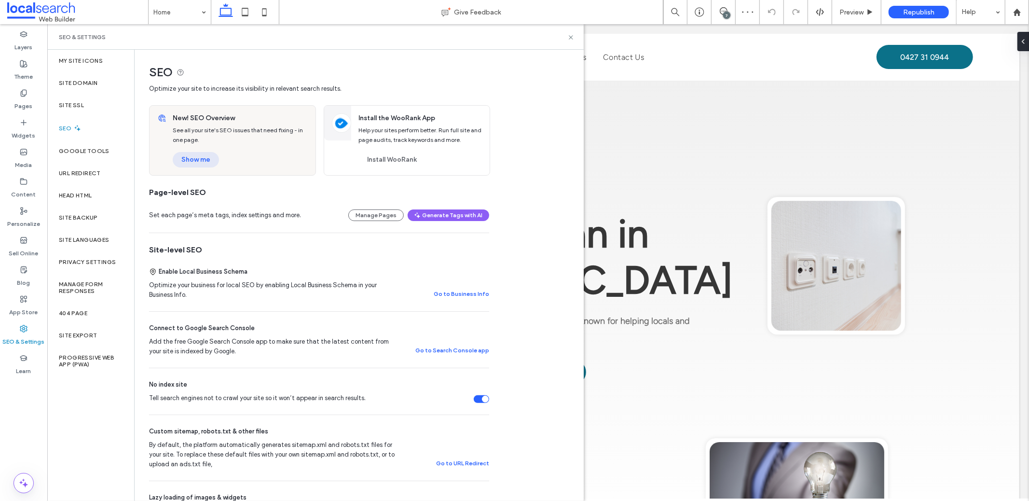
click at [196, 161] on button "Show me" at bounding box center [196, 159] width 46 height 15
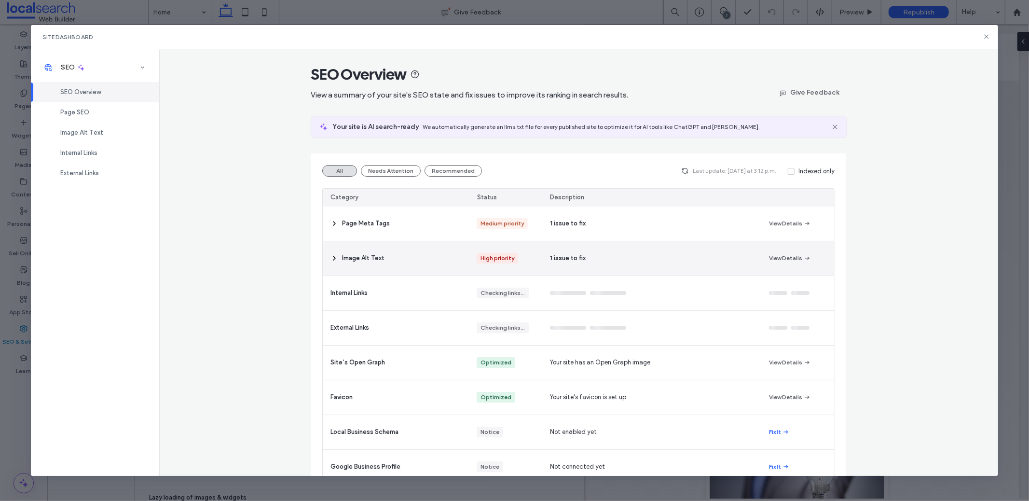
click at [653, 267] on div "1 issue to fix" at bounding box center [651, 258] width 219 height 34
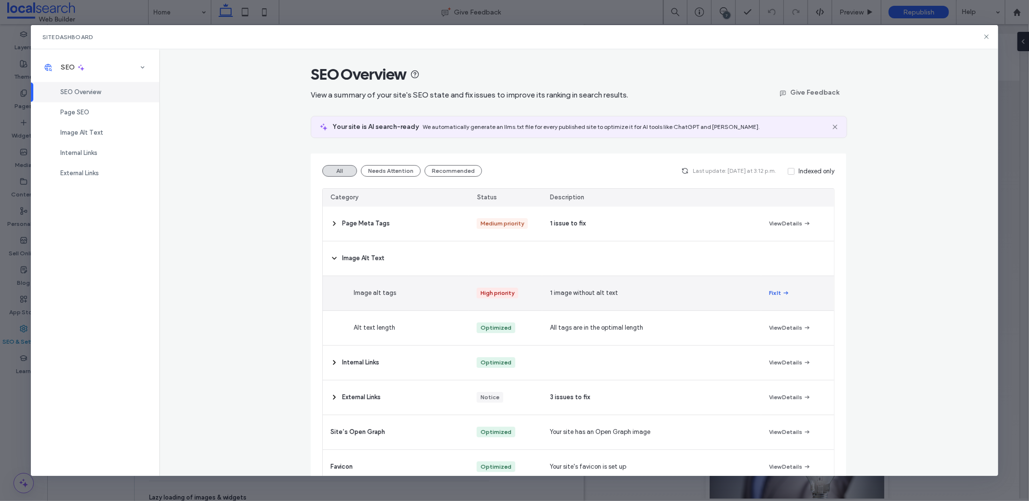
click at [774, 295] on button "Fix It" at bounding box center [779, 293] width 21 height 12
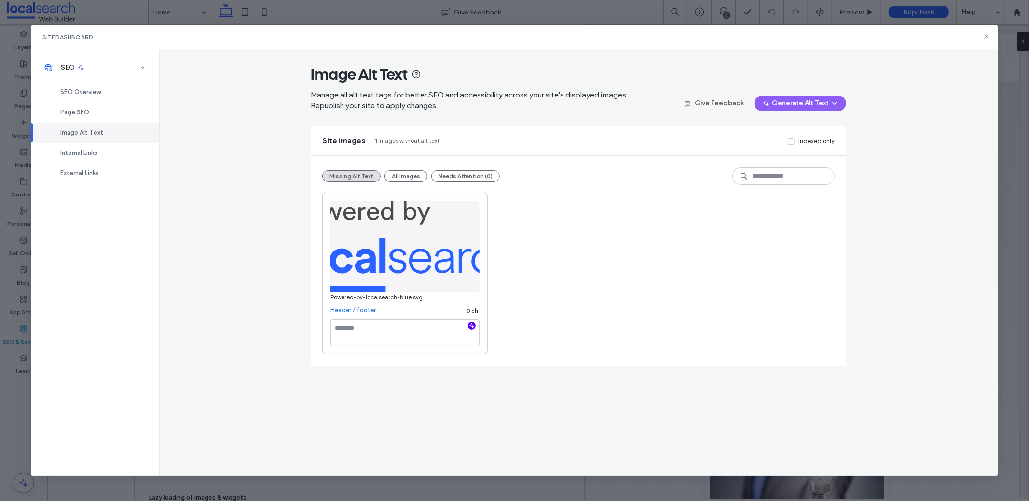
click at [471, 325] on icon "button" at bounding box center [471, 325] width 7 height 7
click at [988, 37] on icon at bounding box center [987, 37] width 8 height 8
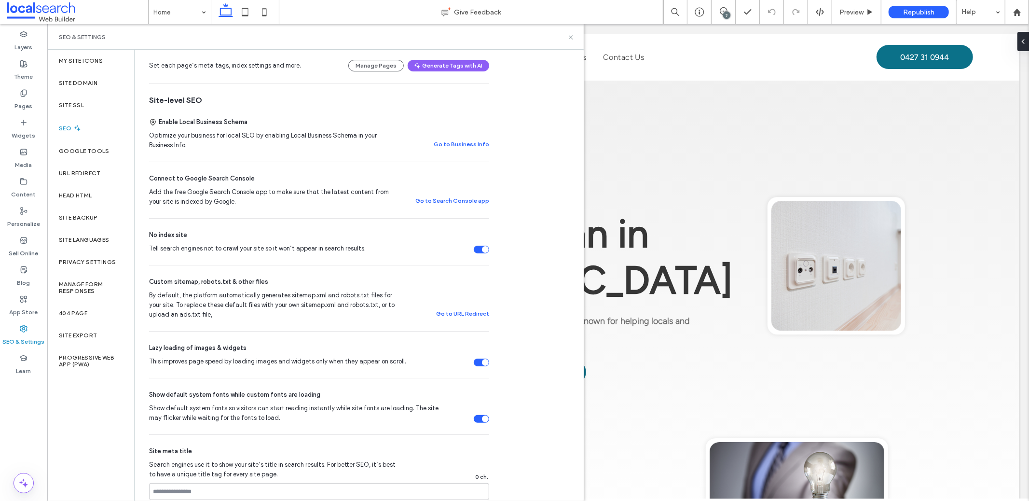
scroll to position [200, 0]
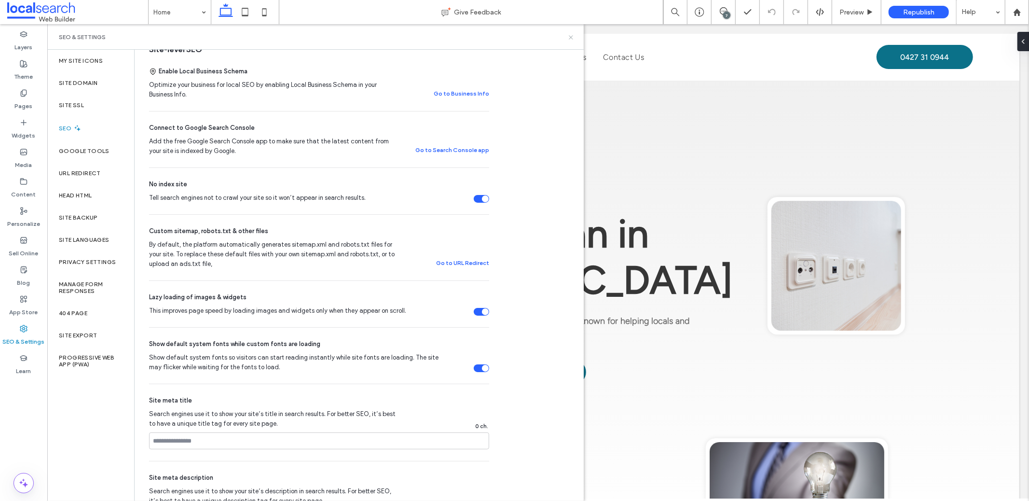
click at [572, 38] on icon at bounding box center [570, 37] width 7 height 7
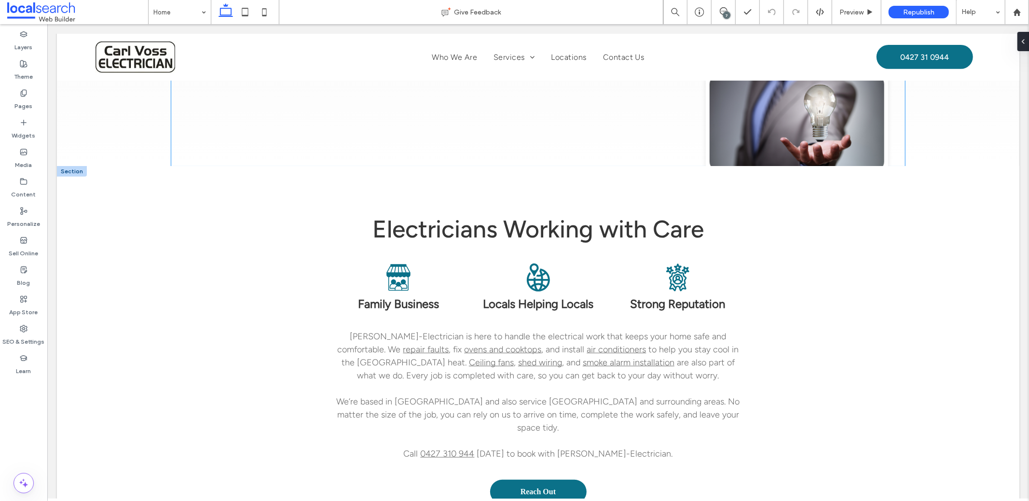
scroll to position [381, 0]
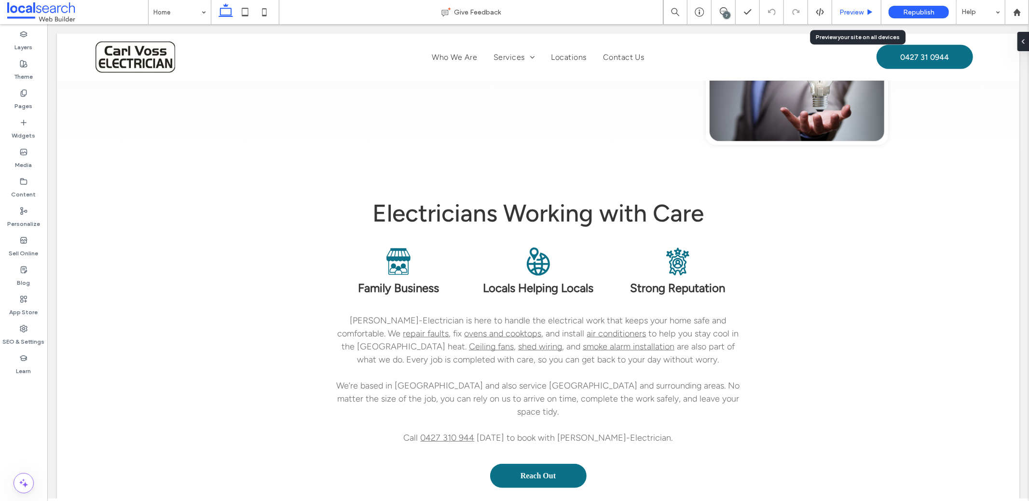
click at [863, 10] on span "Preview" at bounding box center [852, 12] width 24 height 8
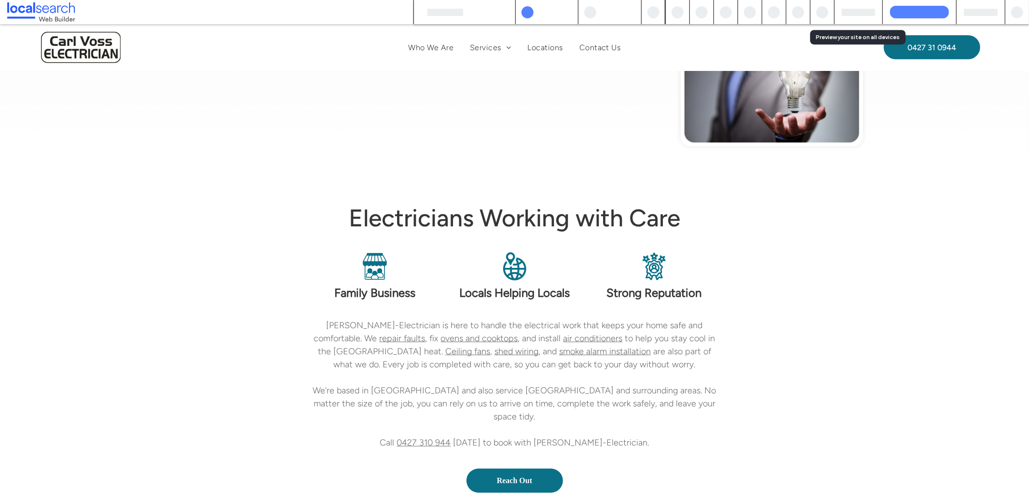
scroll to position [374, 0]
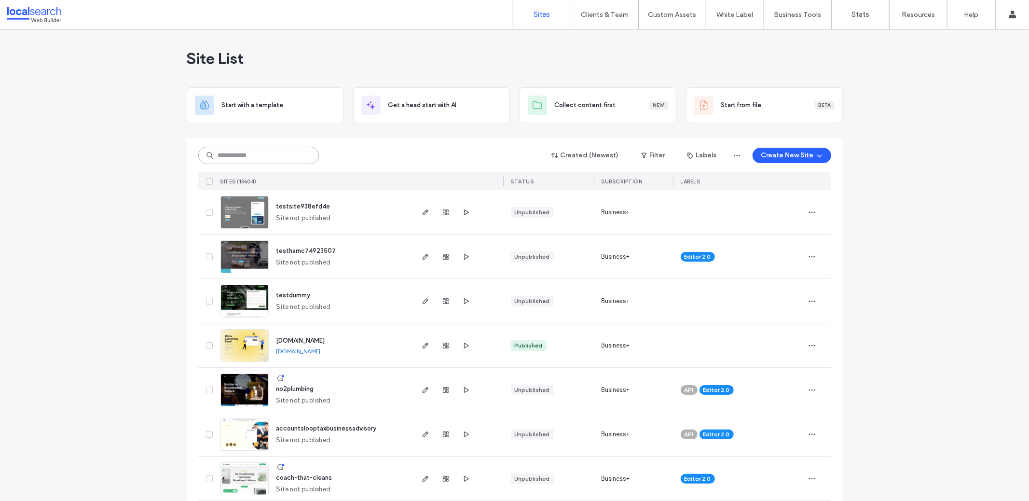
click at [265, 157] on input at bounding box center [258, 155] width 121 height 17
paste input "********"
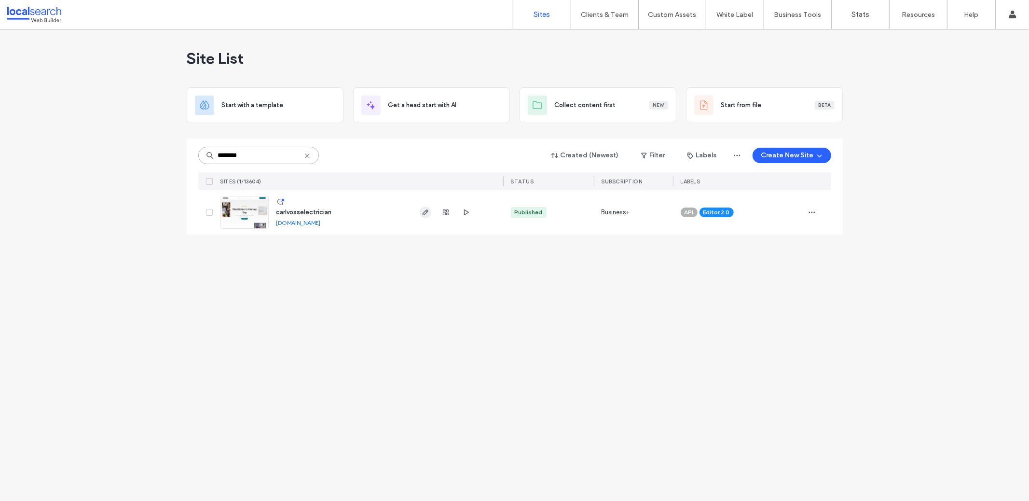
type input "********"
click at [424, 209] on icon "button" at bounding box center [426, 212] width 8 height 8
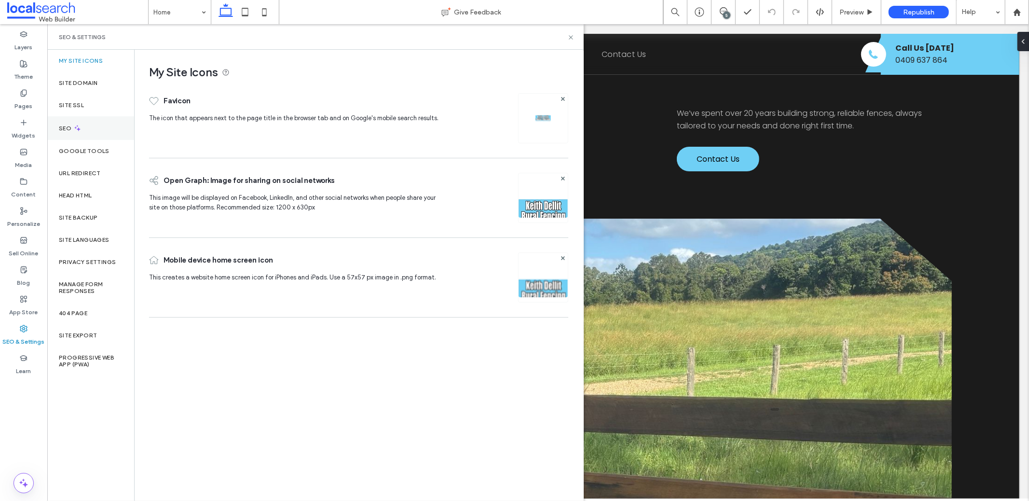
click at [90, 129] on div "SEO" at bounding box center [90, 128] width 87 height 24
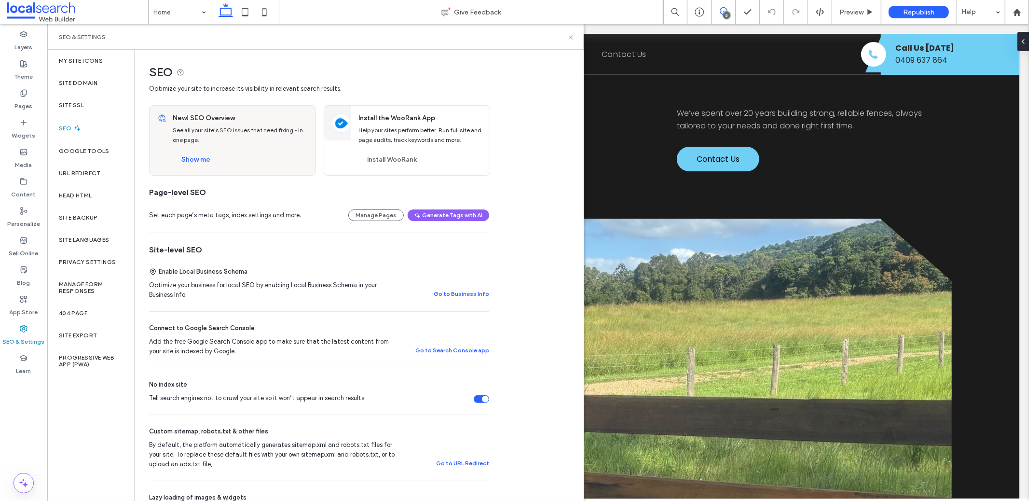
click at [721, 14] on use at bounding box center [724, 11] width 8 height 8
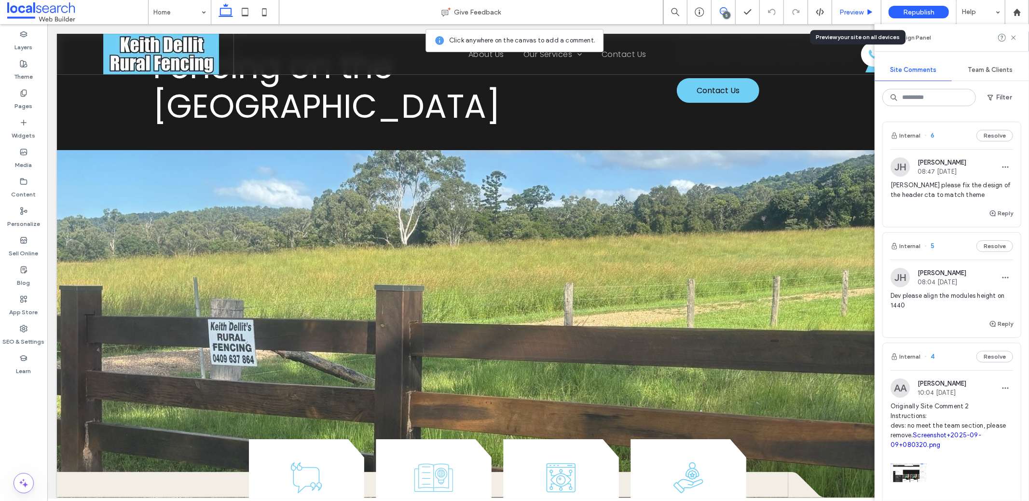
click at [856, 14] on span "Preview" at bounding box center [852, 12] width 24 height 8
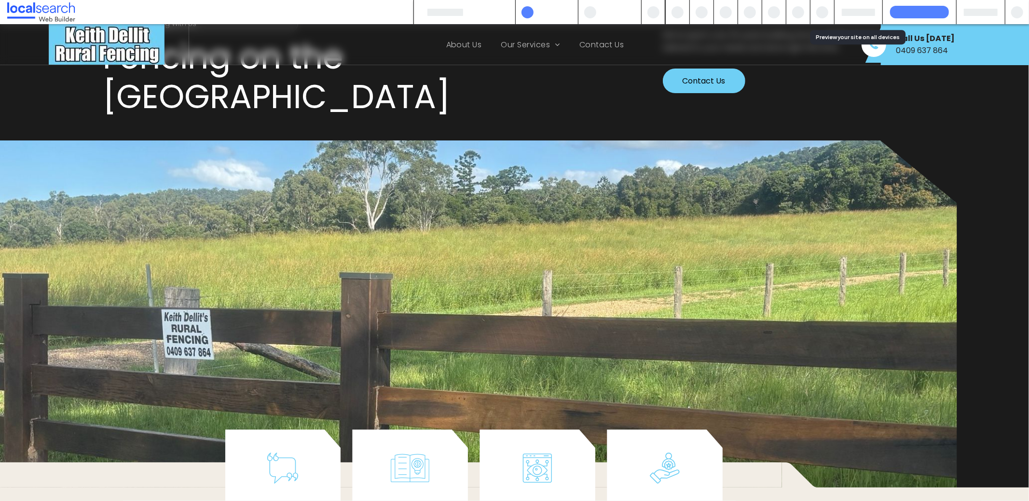
scroll to position [63, 0]
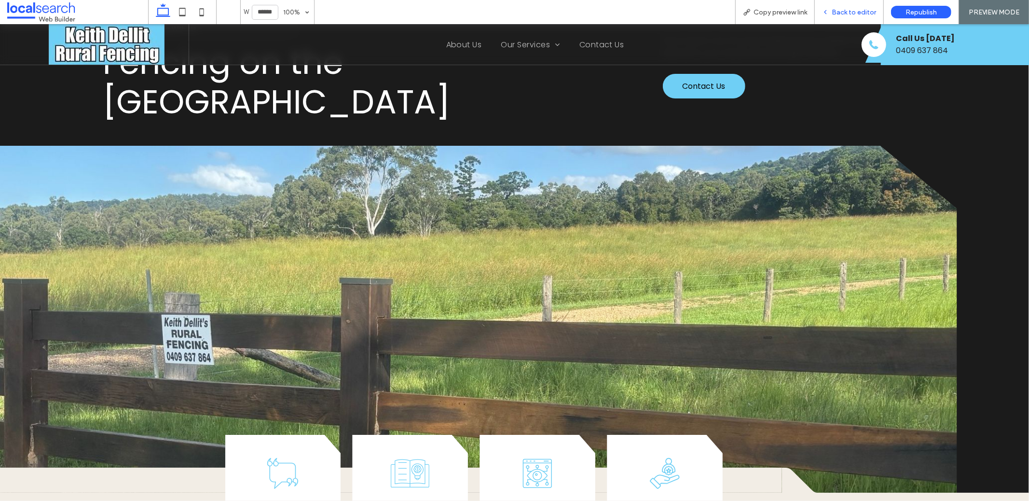
click at [839, 17] on div "Back to editor" at bounding box center [849, 12] width 69 height 24
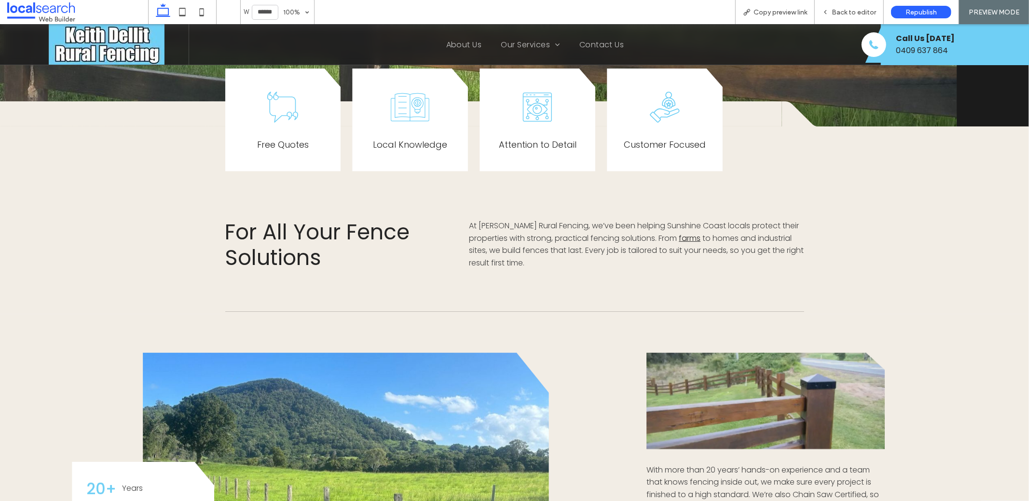
scroll to position [0, 0]
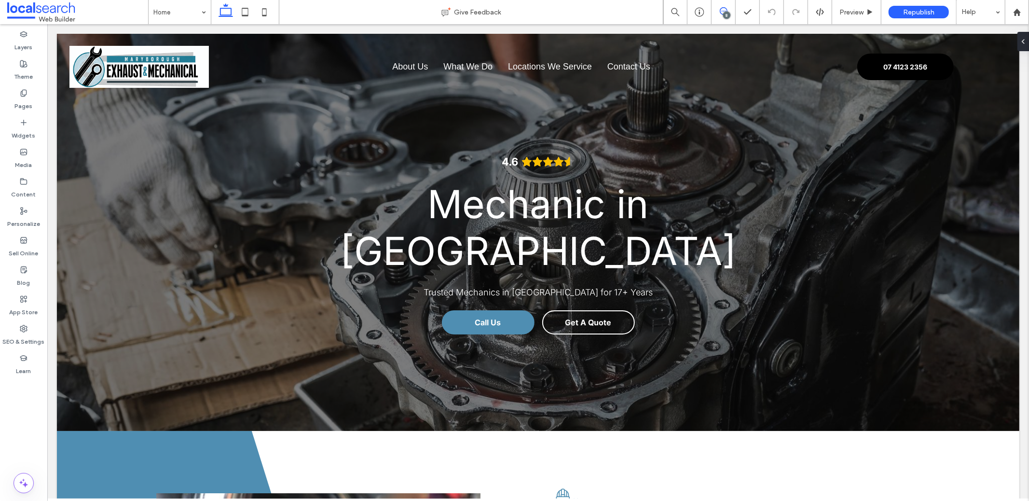
click at [720, 12] on span at bounding box center [724, 11] width 24 height 8
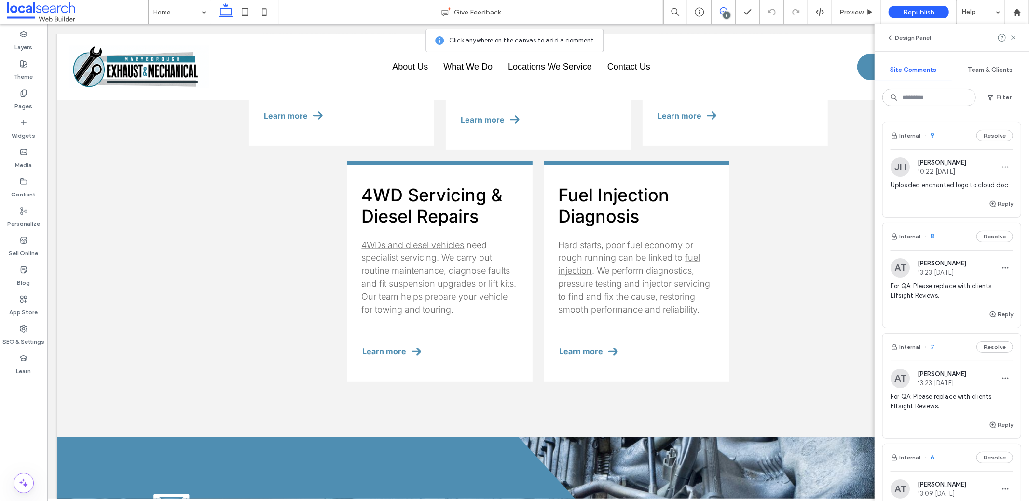
scroll to position [1236, 0]
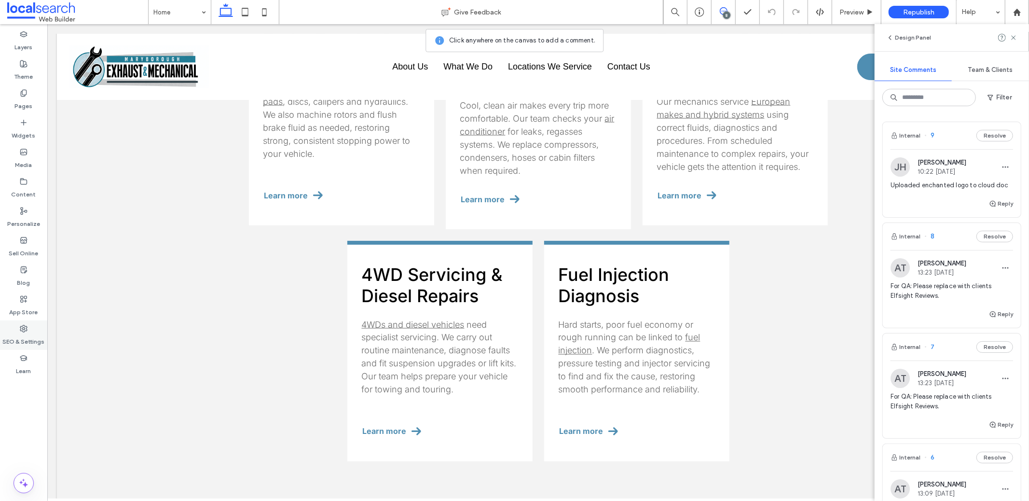
click at [18, 332] on label "SEO & Settings" at bounding box center [24, 339] width 42 height 14
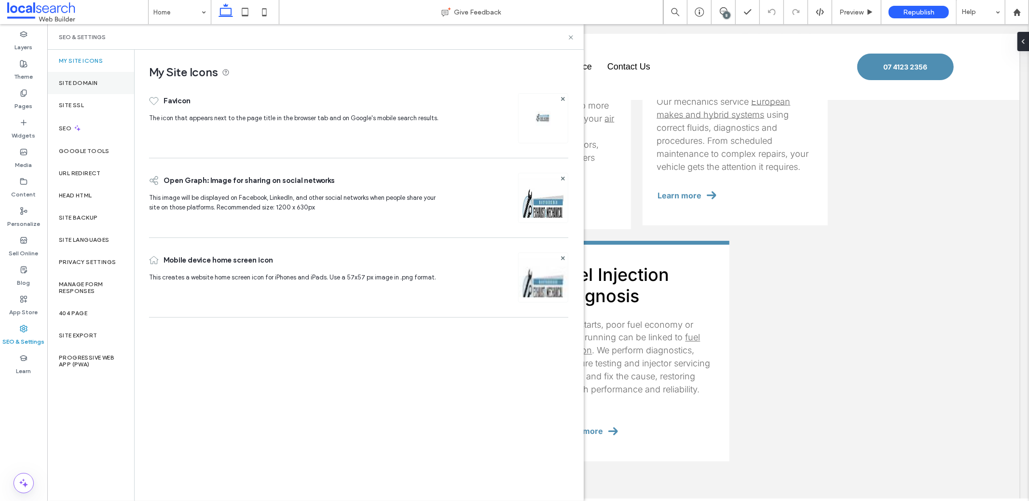
click at [104, 82] on div "Site Domain" at bounding box center [90, 83] width 87 height 22
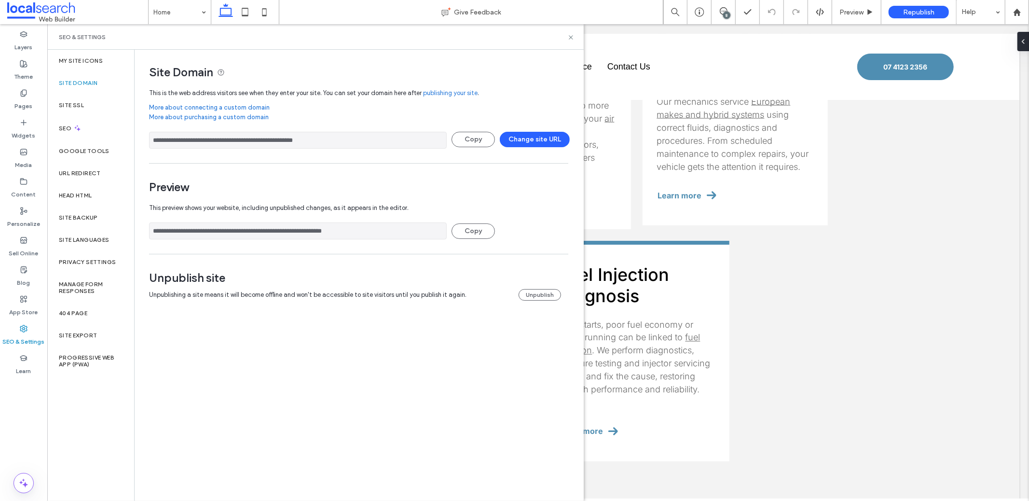
click at [187, 141] on input "**********" at bounding box center [298, 140] width 298 height 17
click at [293, 230] on input "**********" at bounding box center [298, 230] width 298 height 17
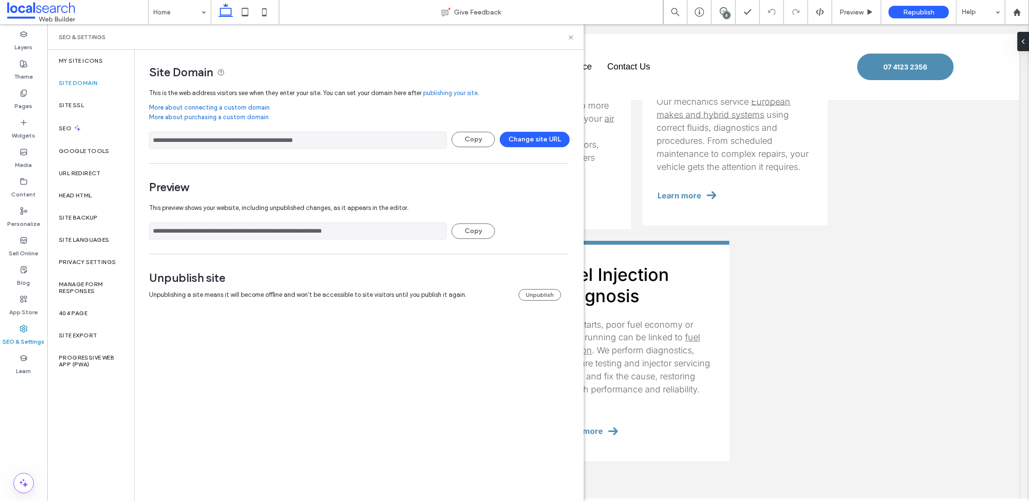
click at [293, 230] on input "**********" at bounding box center [298, 230] width 298 height 17
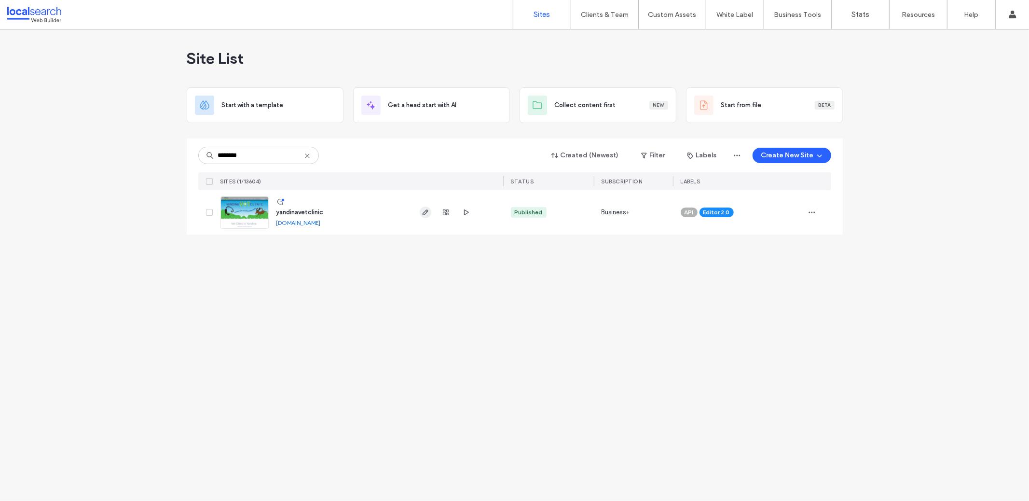
click at [423, 209] on icon "button" at bounding box center [426, 212] width 8 height 8
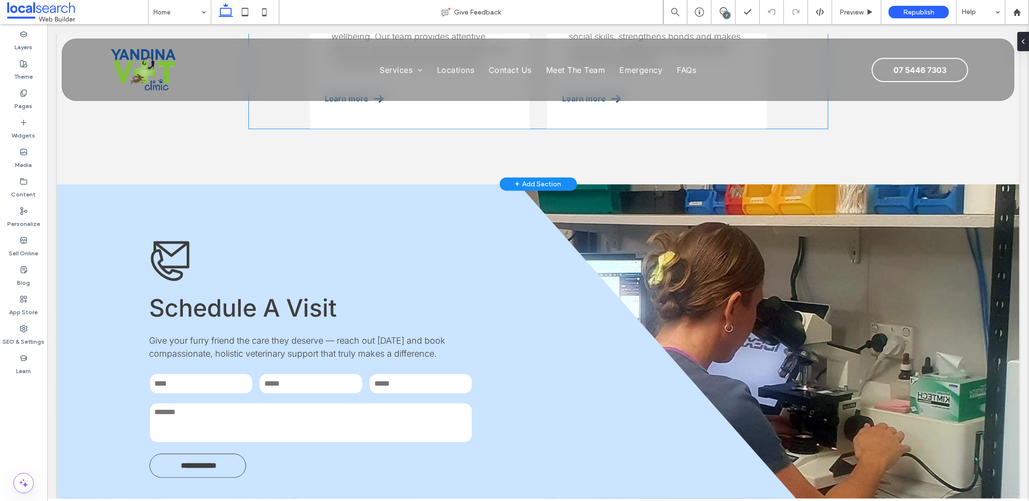
scroll to position [1552, 0]
